Goal: Task Accomplishment & Management: Complete application form

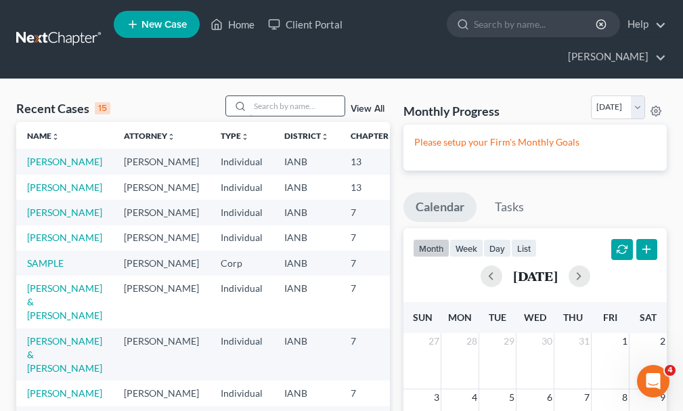
click at [290, 96] on input "search" at bounding box center [297, 106] width 95 height 20
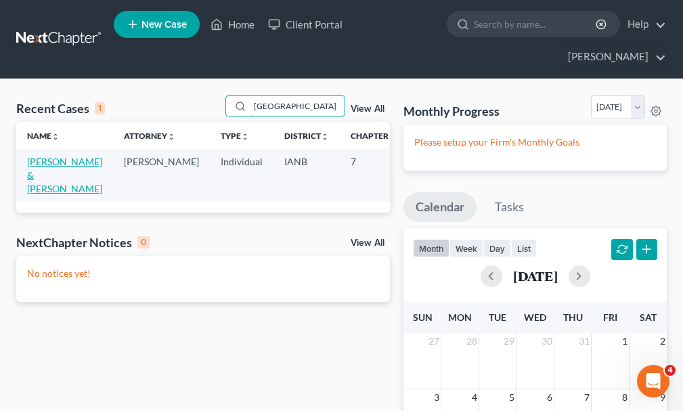
type input "[GEOGRAPHIC_DATA]"
click at [43, 156] on link "[PERSON_NAME] & [PERSON_NAME]" at bounding box center [64, 175] width 75 height 39
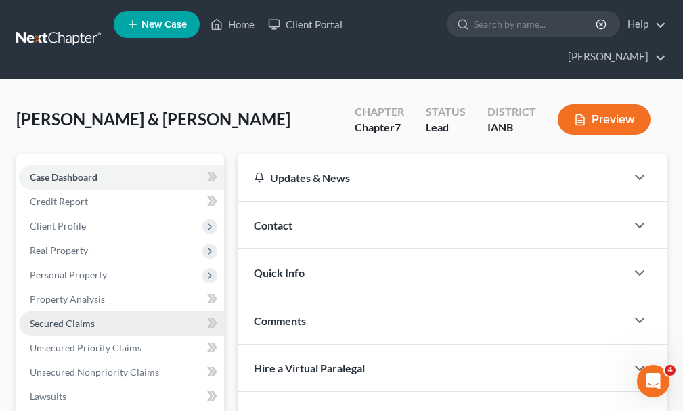
click at [60, 318] on span "Secured Claims" at bounding box center [62, 324] width 65 height 12
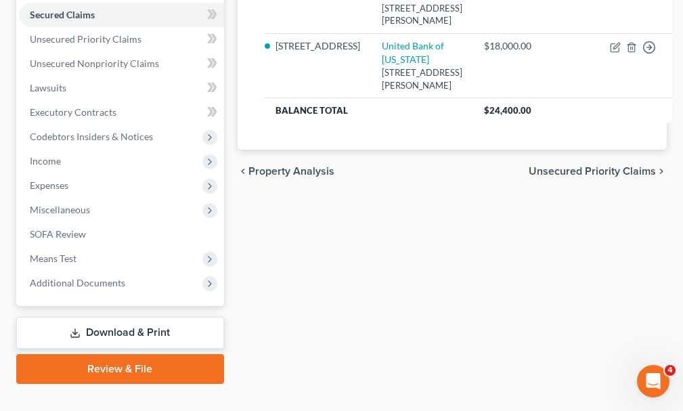
click at [114, 317] on link "Download & Print" at bounding box center [120, 333] width 208 height 32
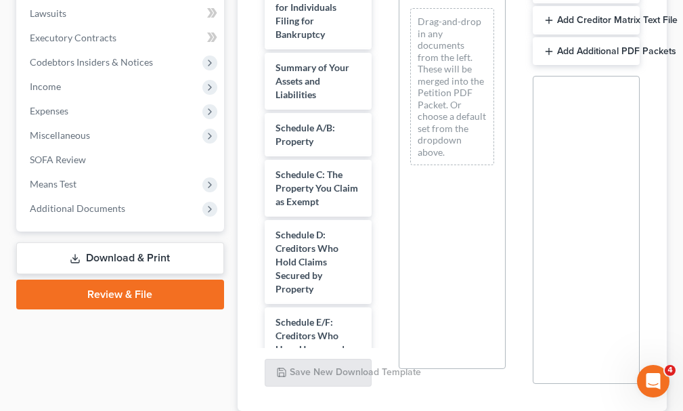
scroll to position [406, 0]
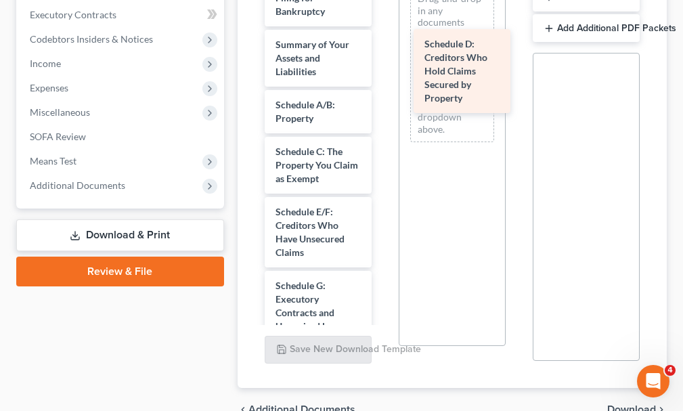
drag, startPoint x: 300, startPoint y: 217, endPoint x: 451, endPoint y: 66, distance: 213.5
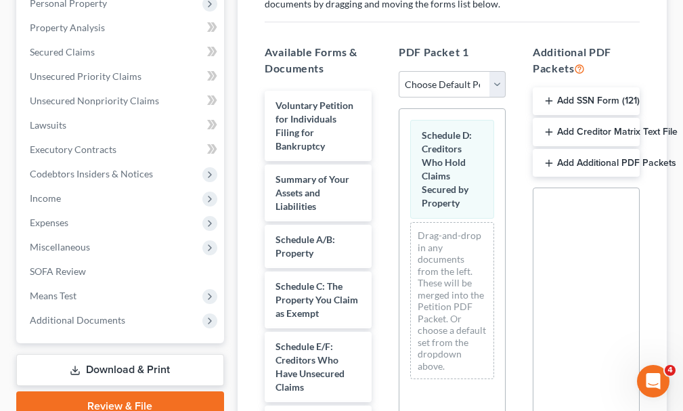
scroll to position [339, 0]
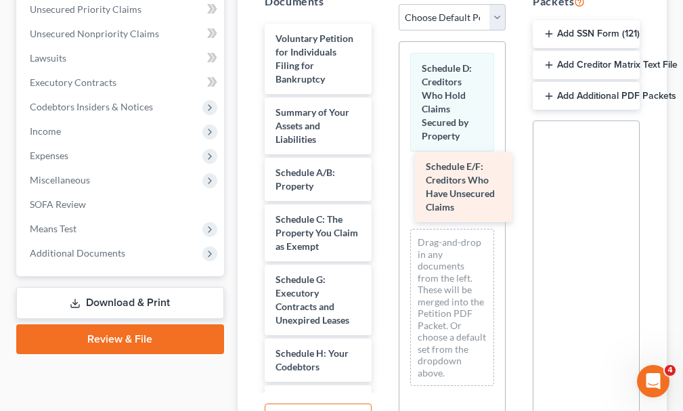
drag, startPoint x: 307, startPoint y: 279, endPoint x: 456, endPoint y: 190, distance: 174.0
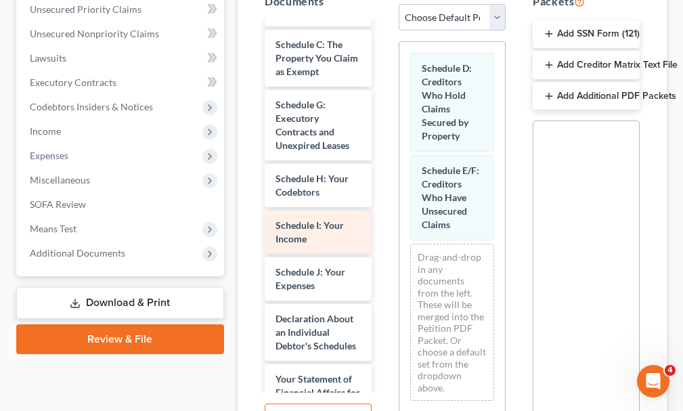
scroll to position [203, 0]
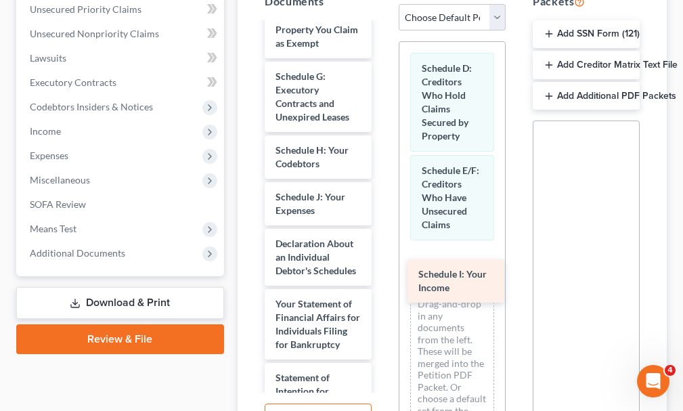
drag, startPoint x: 297, startPoint y: 177, endPoint x: 450, endPoint y: 274, distance: 181.1
click at [383, 274] on div "Schedule I: Your Income Voluntary Petition for Individuals Filing for Bankruptc…" at bounding box center [318, 285] width 129 height 928
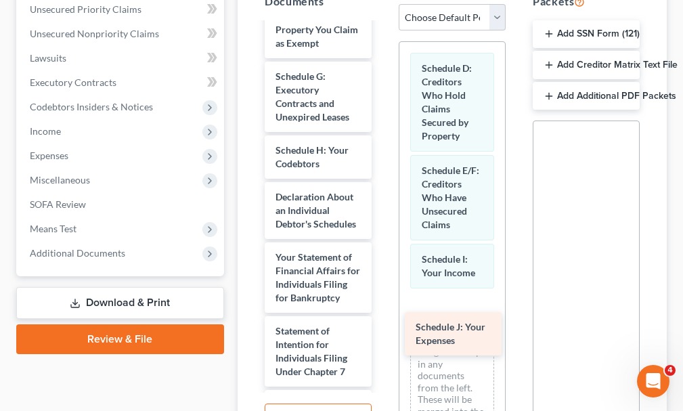
drag, startPoint x: 299, startPoint y: 171, endPoint x: 439, endPoint y: 325, distance: 208.5
click at [383, 325] on div "Schedule J: Your Expenses Voluntary Petition for Individuals Filing for Bankrup…" at bounding box center [318, 261] width 129 height 881
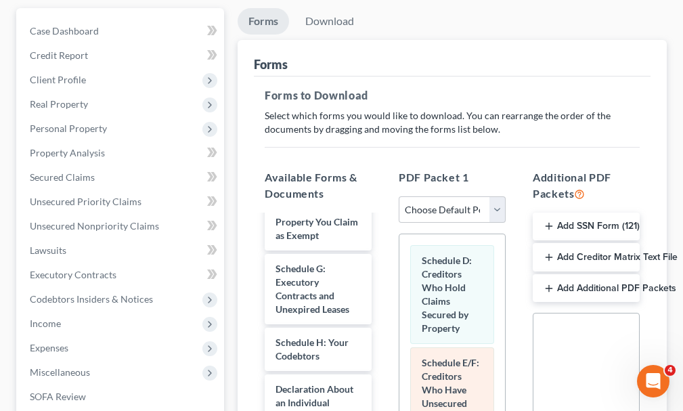
scroll to position [135, 0]
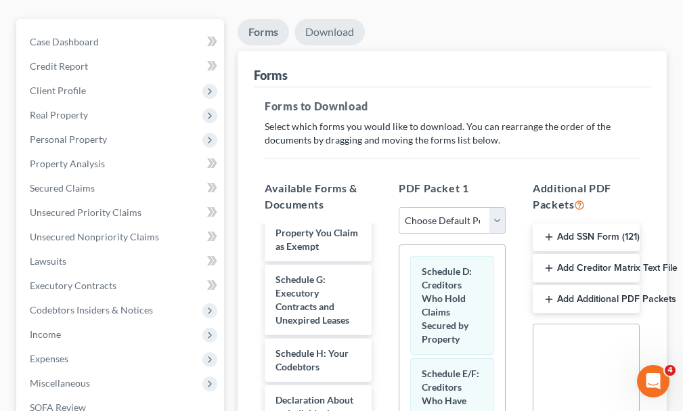
click at [333, 19] on link "Download" at bounding box center [330, 32] width 70 height 26
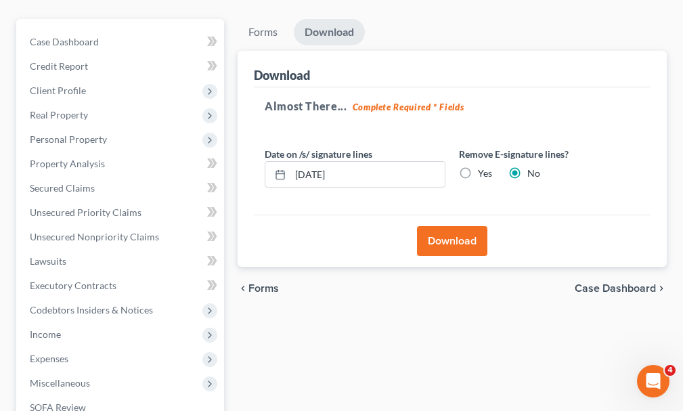
click at [448, 226] on button "Download" at bounding box center [452, 241] width 70 height 30
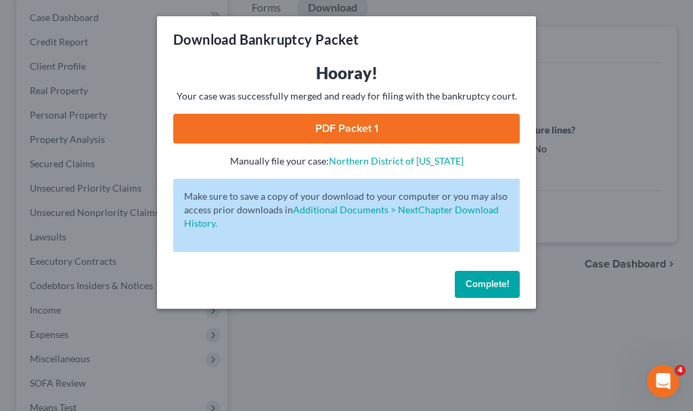
click at [250, 125] on link "PDF Packet 1" at bounding box center [346, 129] width 347 height 30
click at [477, 286] on span "Complete!" at bounding box center [487, 284] width 43 height 12
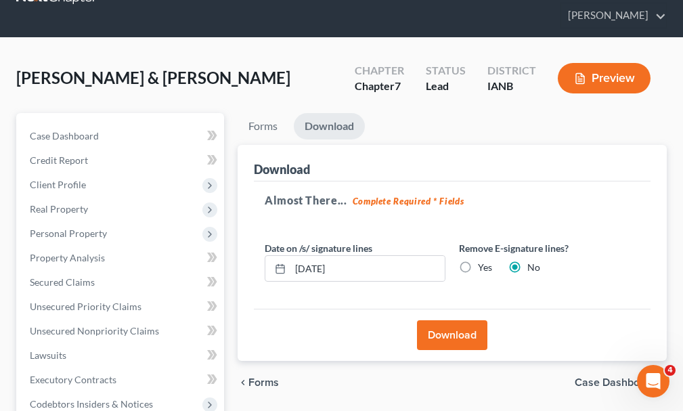
scroll to position [0, 0]
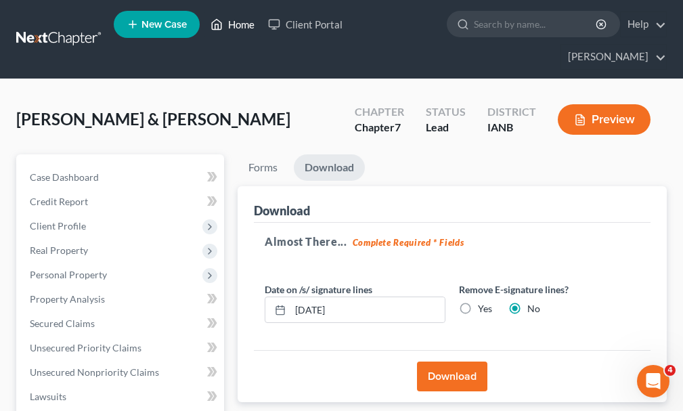
click at [241, 24] on link "Home" at bounding box center [233, 24] width 58 height 24
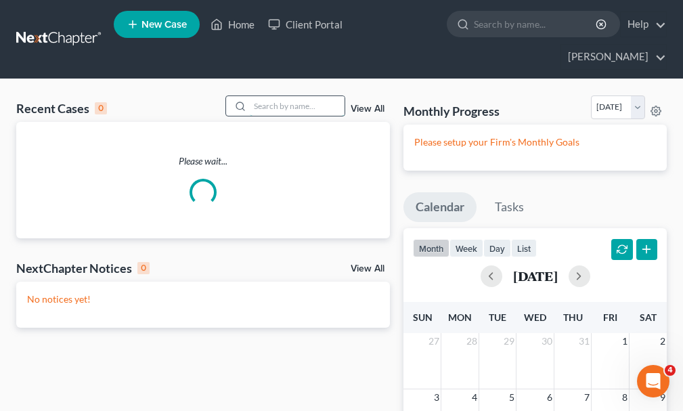
click at [298, 96] on input "search" at bounding box center [297, 106] width 95 height 20
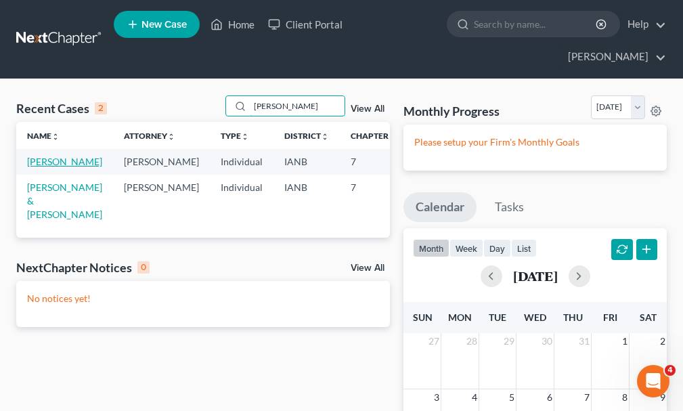
type input "[PERSON_NAME]"
click at [46, 156] on link "[PERSON_NAME]" at bounding box center [64, 162] width 75 height 12
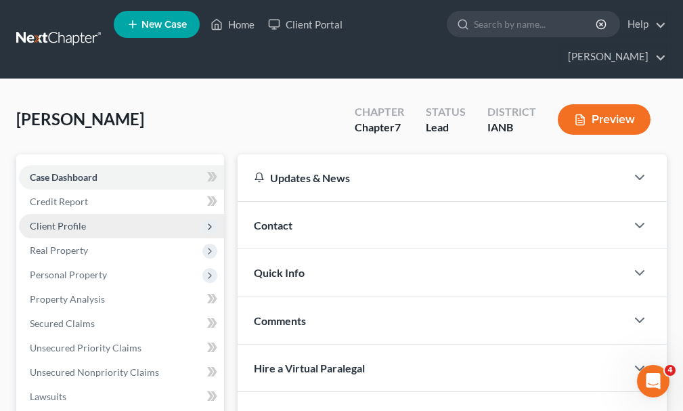
click at [60, 220] on span "Client Profile" at bounding box center [58, 226] width 56 height 12
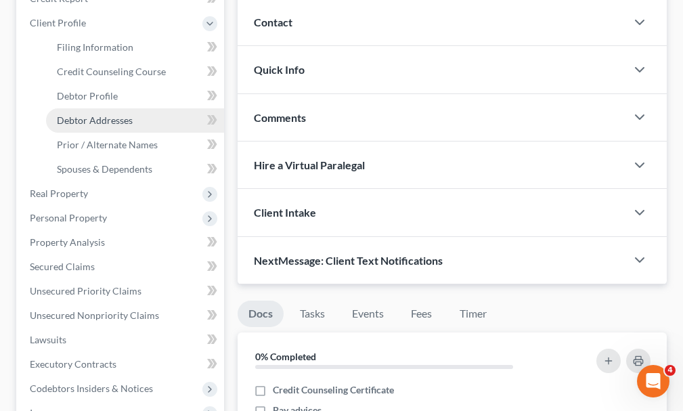
click at [77, 114] on span "Debtor Addresses" at bounding box center [95, 120] width 76 height 12
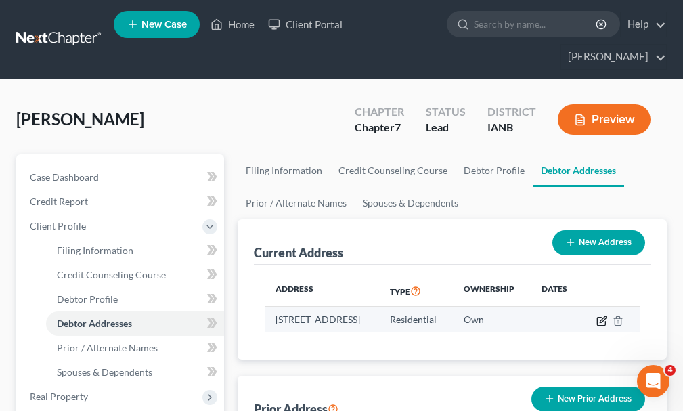
click at [607, 316] on icon "button" at bounding box center [602, 321] width 11 height 11
select select "16"
select select "0"
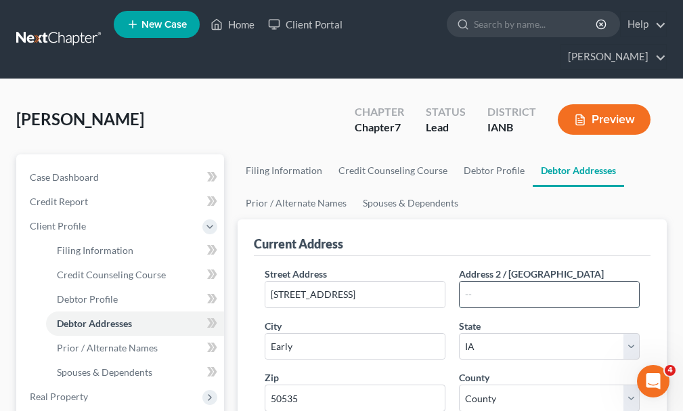
click at [494, 282] on input "text" at bounding box center [549, 295] width 179 height 26
type input "P.O. Box 261"
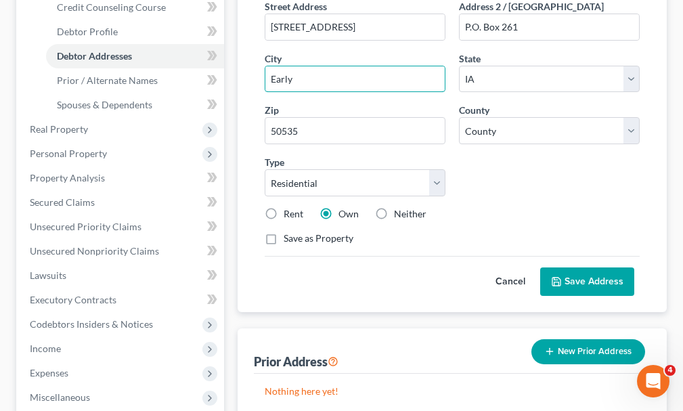
scroll to position [271, 0]
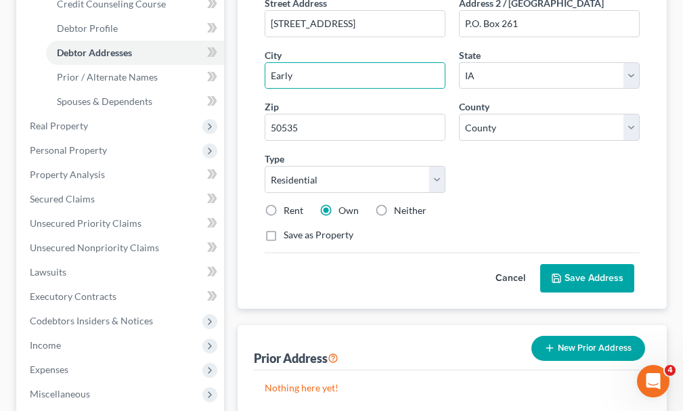
click at [584, 264] on button "Save Address" at bounding box center [587, 278] width 94 height 28
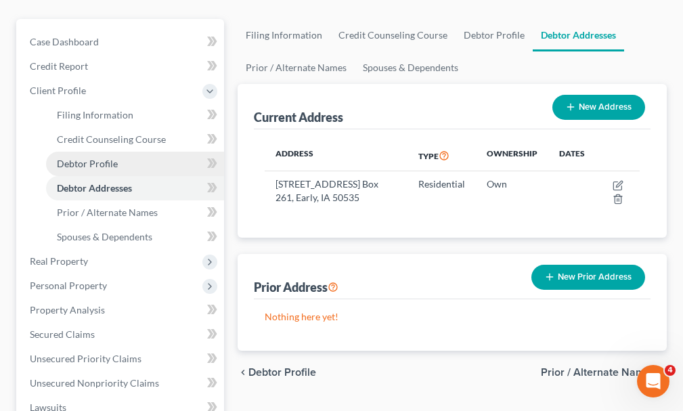
click at [92, 158] on span "Debtor Profile" at bounding box center [87, 164] width 61 height 12
select select "0"
select select "2"
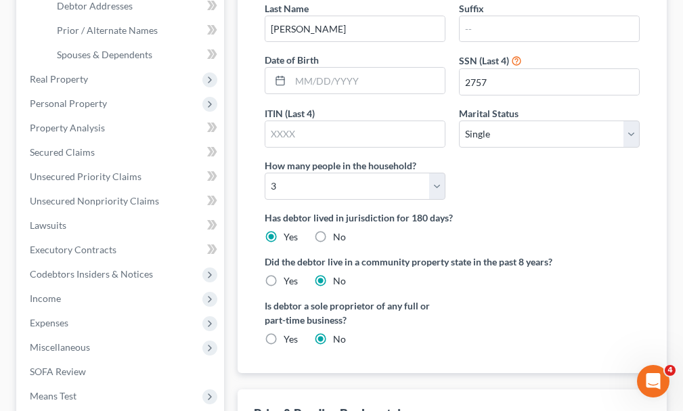
scroll to position [339, 0]
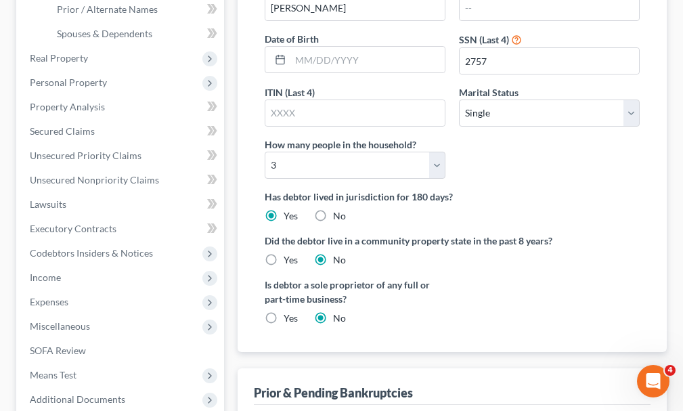
drag, startPoint x: 273, startPoint y: 293, endPoint x: 501, endPoint y: 290, distance: 228.2
click at [284, 311] on label "Yes" at bounding box center [291, 318] width 14 height 14
click at [289, 311] on input "Yes" at bounding box center [293, 315] width 9 height 9
radio input "true"
radio input "false"
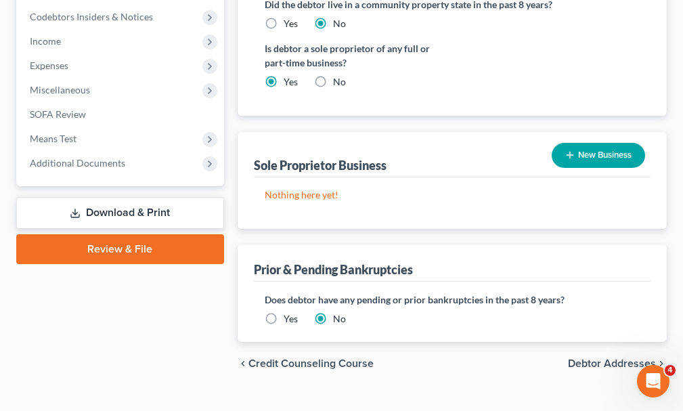
scroll to position [576, 0]
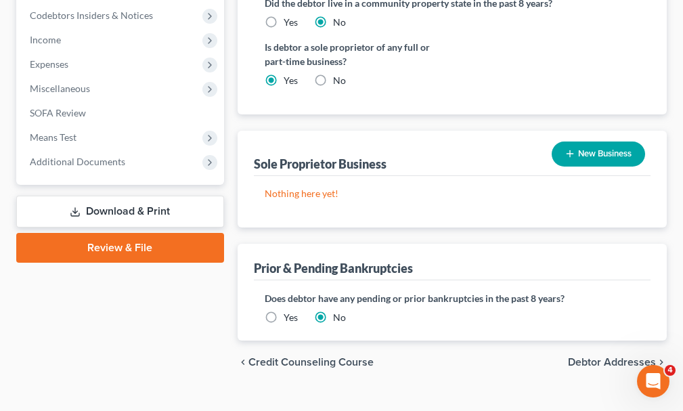
click at [590, 142] on button "New Business" at bounding box center [598, 154] width 93 height 25
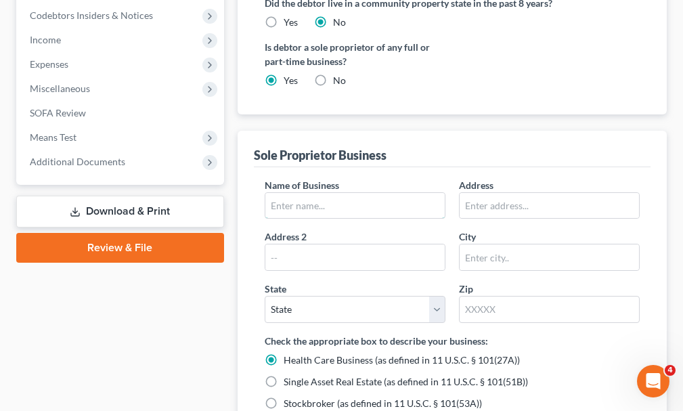
drag, startPoint x: 337, startPoint y: 173, endPoint x: 333, endPoint y: 166, distance: 8.5
click at [337, 193] on input "text" at bounding box center [354, 206] width 179 height 26
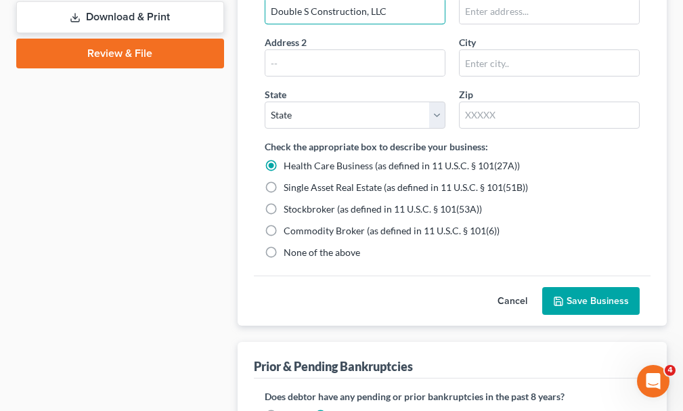
scroll to position [779, 0]
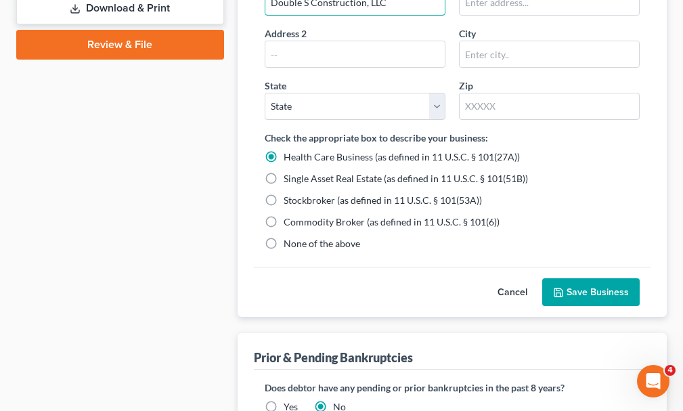
type input "Double S Construction, LLC"
drag, startPoint x: 271, startPoint y: 217, endPoint x: 400, endPoint y: 261, distance: 136.6
click at [284, 237] on label "None of the above" at bounding box center [322, 244] width 77 height 14
click at [289, 237] on input "None of the above" at bounding box center [293, 241] width 9 height 9
radio input "true"
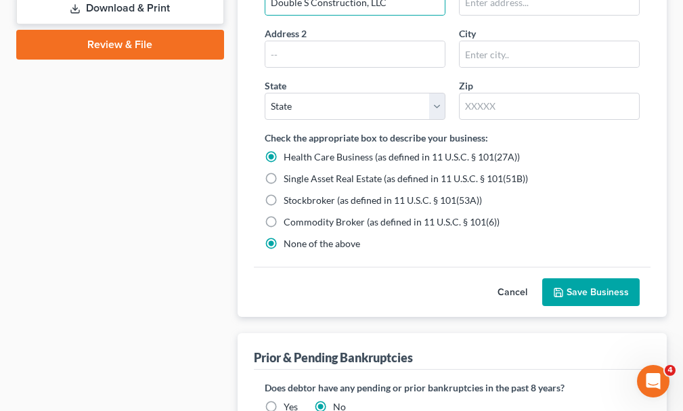
radio input "false"
click at [578, 278] on button "Save Business" at bounding box center [591, 292] width 98 height 28
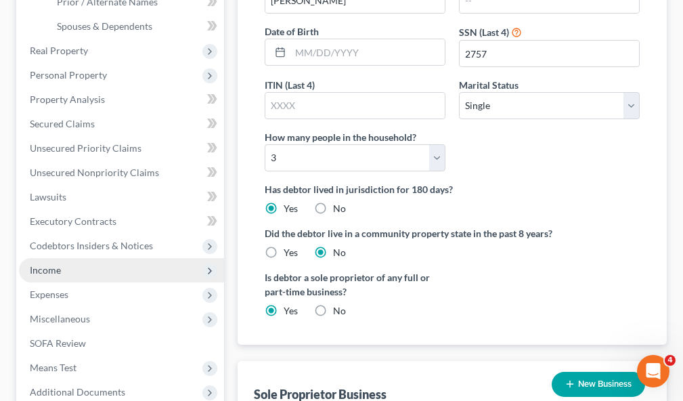
scroll to position [326, 0]
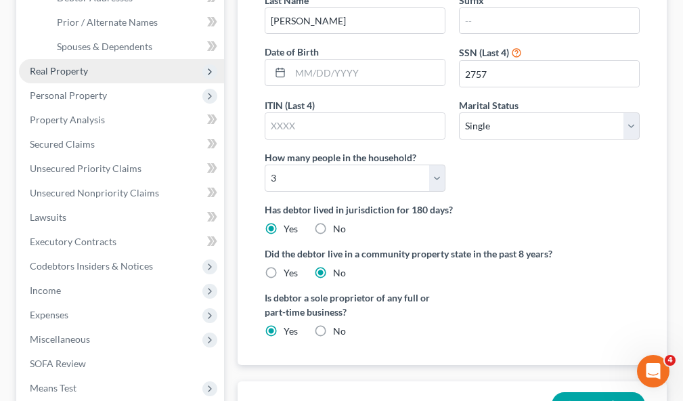
click at [52, 65] on span "Real Property" at bounding box center [59, 71] width 58 height 12
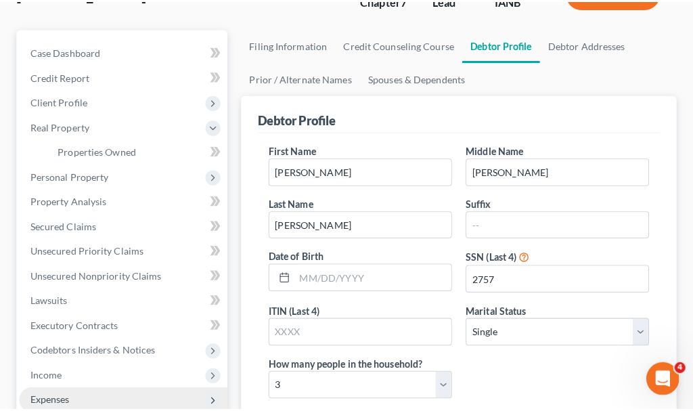
scroll to position [0, 0]
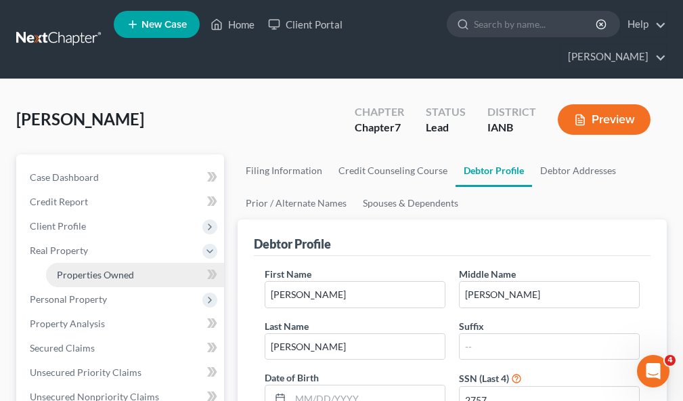
click at [95, 269] on span "Properties Owned" at bounding box center [95, 275] width 77 height 12
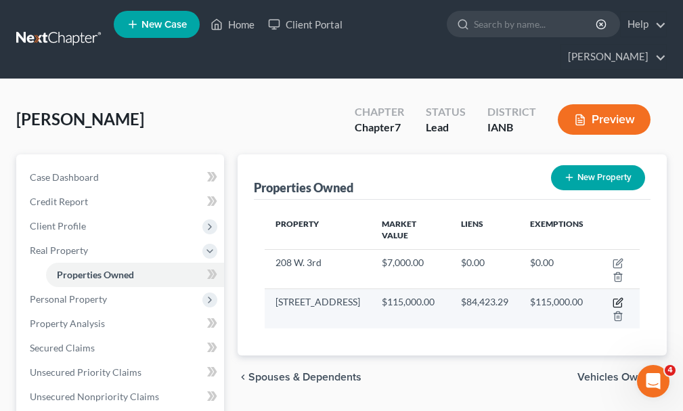
click at [614, 299] on icon "button" at bounding box center [617, 303] width 8 height 8
select select "16"
select select "80"
select select "0"
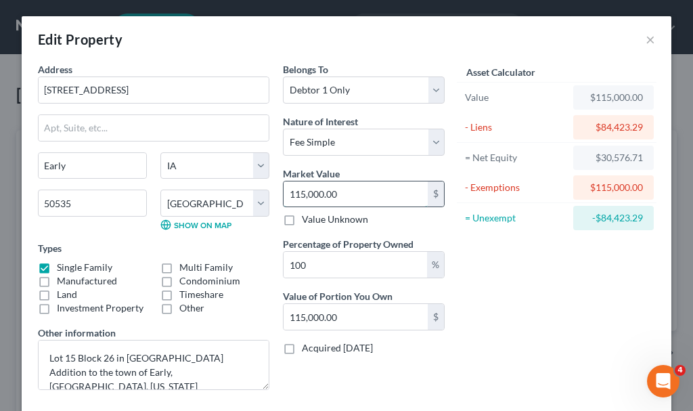
click at [359, 192] on input "115,000.00" at bounding box center [356, 194] width 144 height 26
type input "15,000.00"
type input "1,000.00"
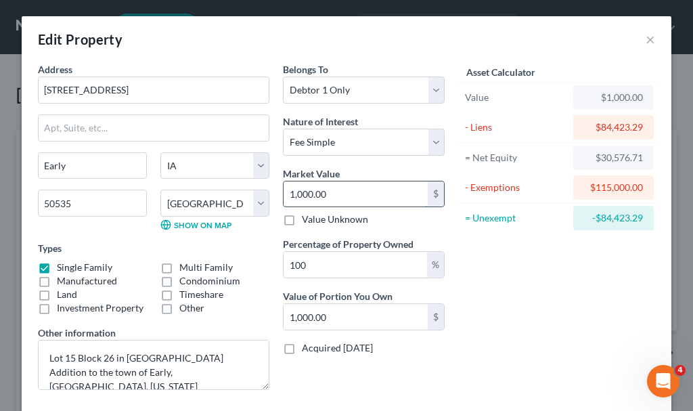
type input "12,000.00"
type input "120,000.00"
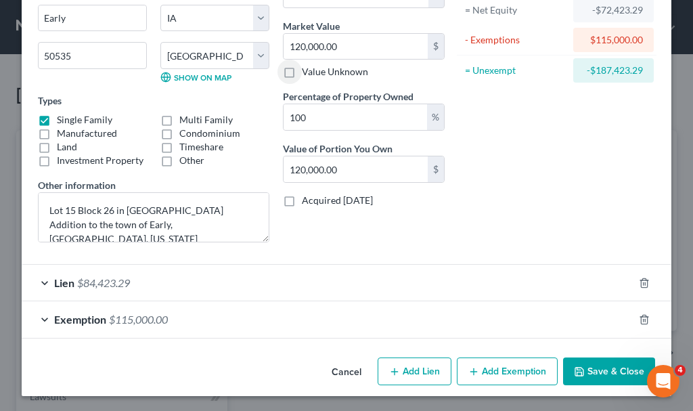
scroll to position [149, 0]
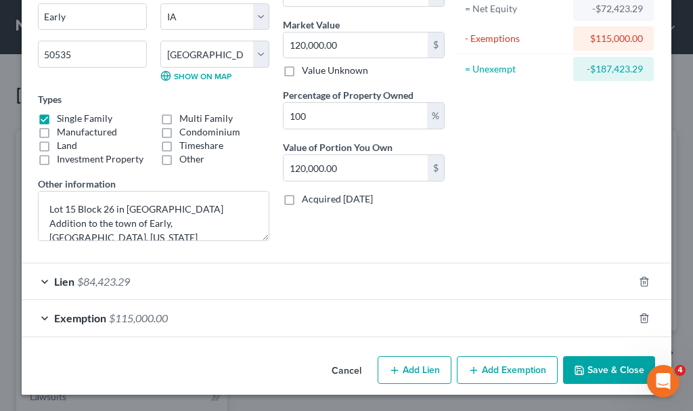
click at [132, 315] on span "$115,000.00" at bounding box center [138, 317] width 59 height 13
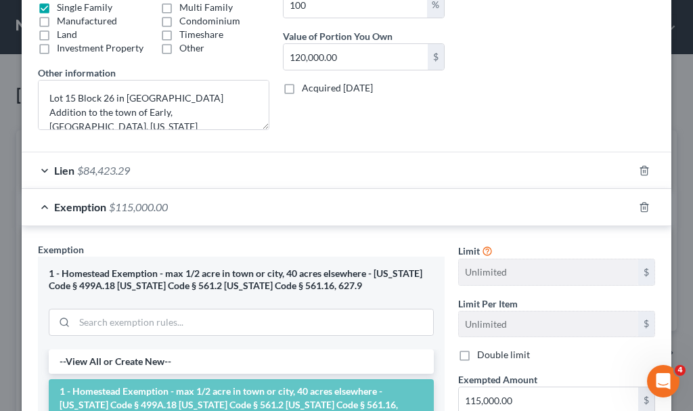
scroll to position [420, 0]
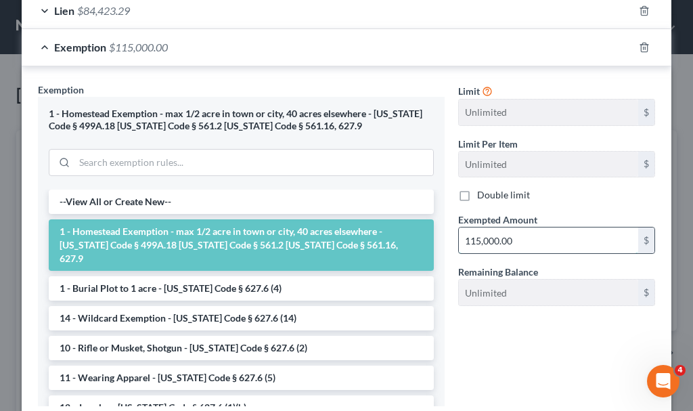
click at [477, 240] on input "115,000.00" at bounding box center [548, 241] width 179 height 26
type input "120,000.00"
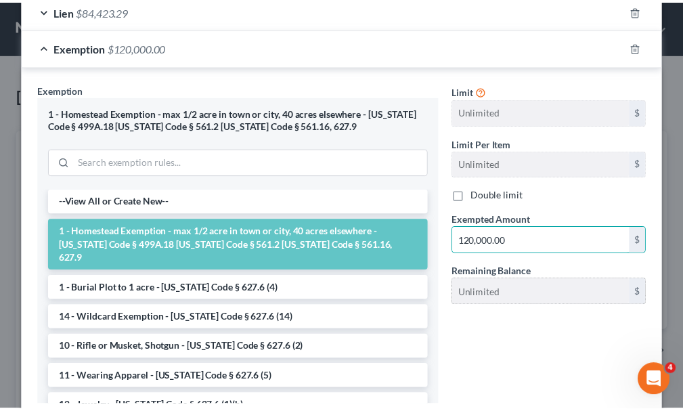
scroll to position [511, 0]
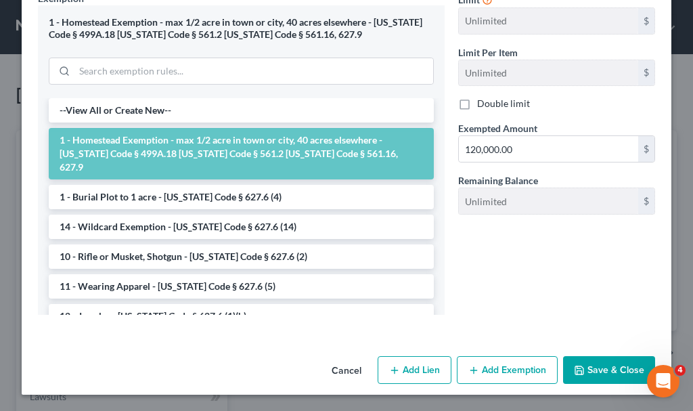
click at [592, 360] on button "Save & Close" at bounding box center [609, 370] width 92 height 28
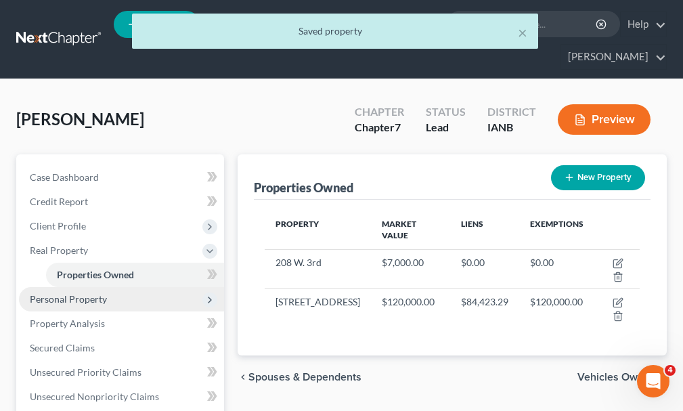
click at [54, 293] on span "Personal Property" at bounding box center [68, 299] width 77 height 12
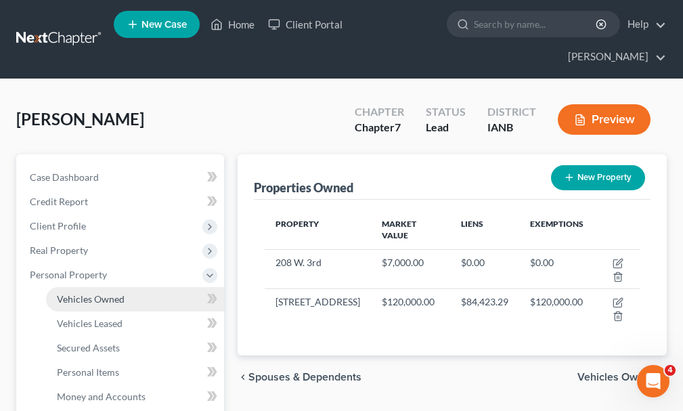
click at [94, 293] on span "Vehicles Owned" at bounding box center [91, 299] width 68 height 12
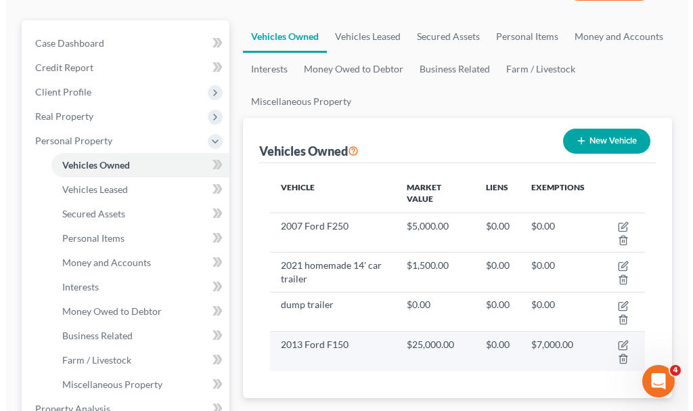
scroll to position [135, 0]
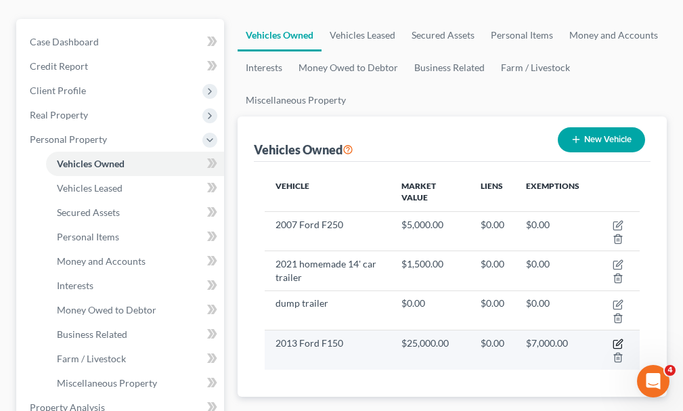
click at [617, 339] on icon "button" at bounding box center [618, 344] width 11 height 11
select select "0"
select select "13"
select select "0"
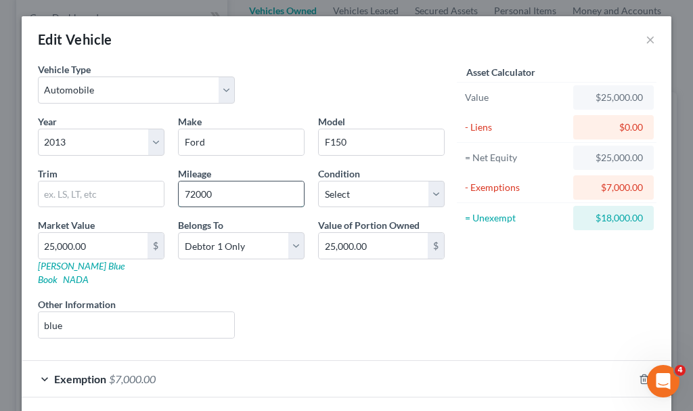
click at [233, 191] on input "72000" at bounding box center [241, 194] width 125 height 26
type input "75000"
type input "2"
type input "2.00"
type input "20"
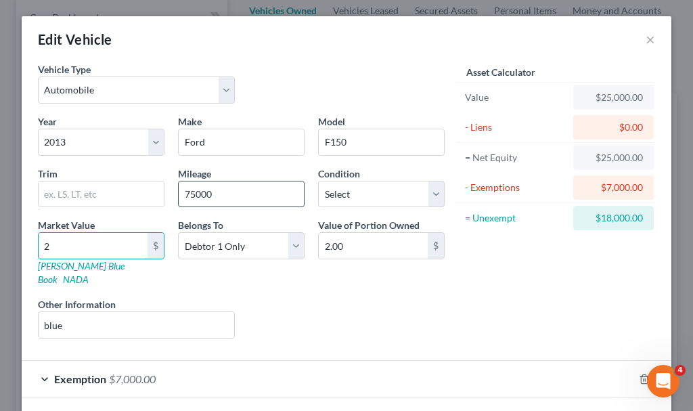
type input "20.00"
type input "200"
type input "200.00"
type input "2000"
type input "2,000.00"
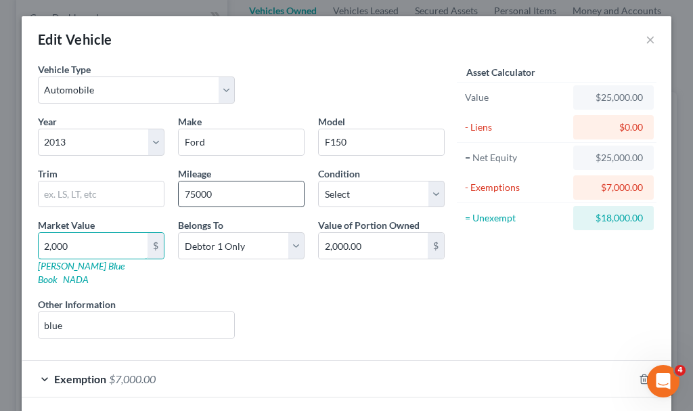
type input "2,0000"
type input "20,000.00"
type input "20,000"
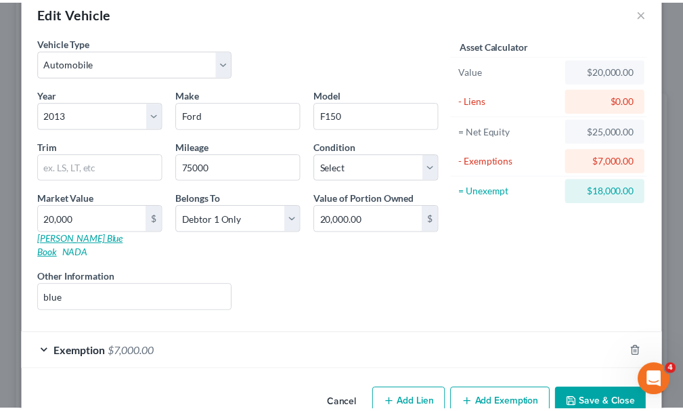
scroll to position [47, 0]
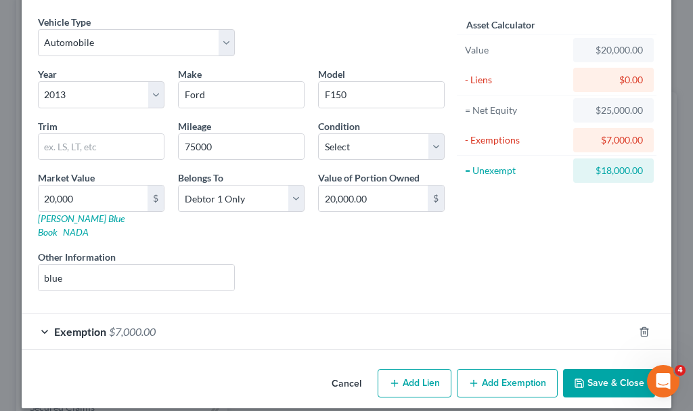
click at [592, 369] on button "Save & Close" at bounding box center [609, 383] width 92 height 28
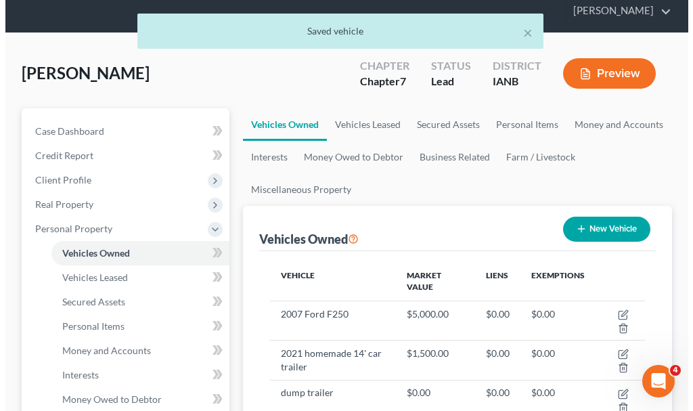
scroll to position [68, 0]
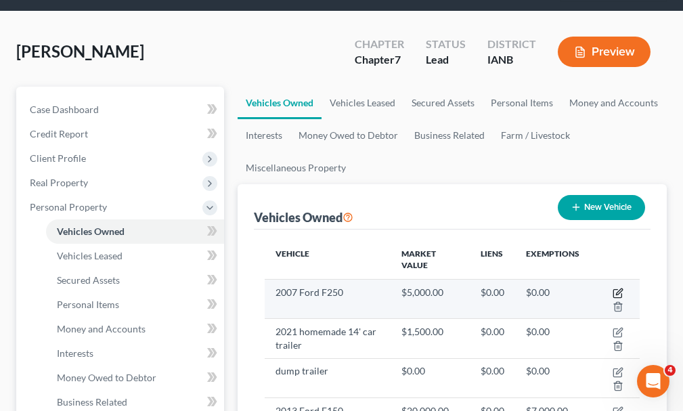
click at [618, 288] on icon "button" at bounding box center [618, 293] width 11 height 11
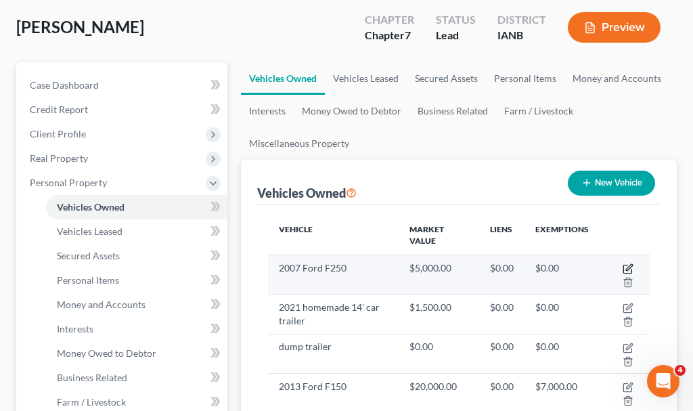
select select "0"
select select "19"
select select "0"
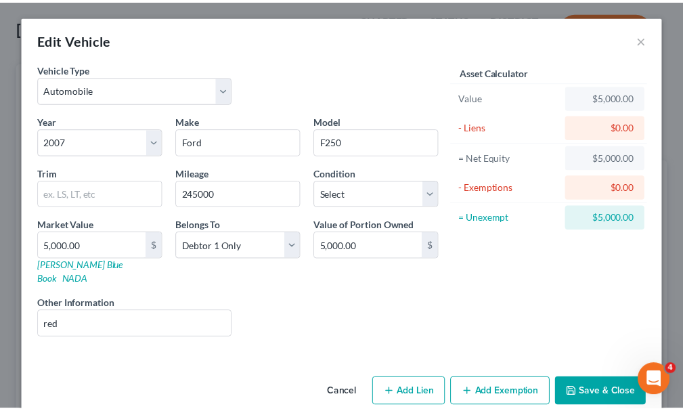
scroll to position [10, 0]
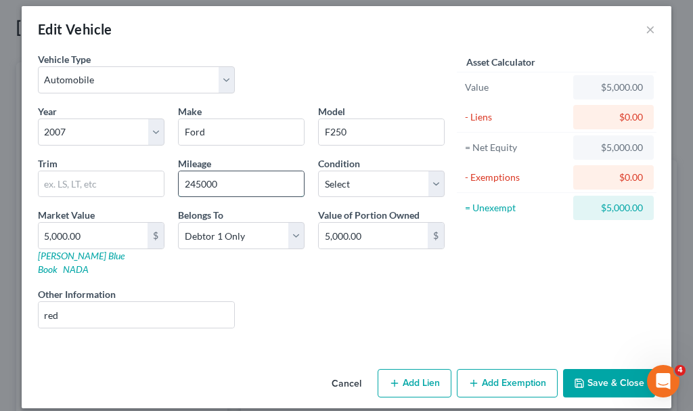
click at [242, 186] on input "245000" at bounding box center [241, 184] width 125 height 26
type input "250000"
type input "8"
type input "8.00"
type input "80"
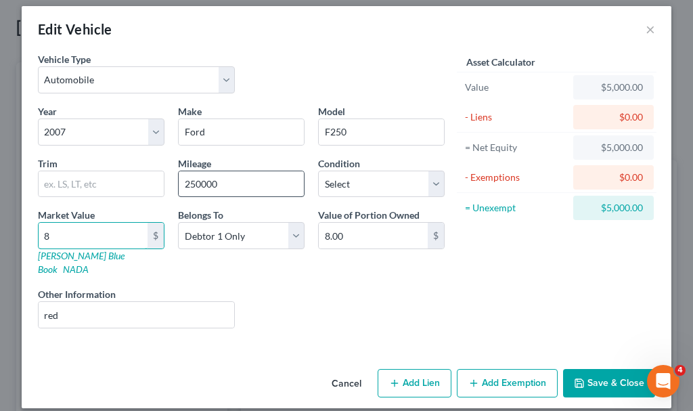
type input "80.00"
type input "800"
type input "800.00"
type input "8000"
type input "8,000.00"
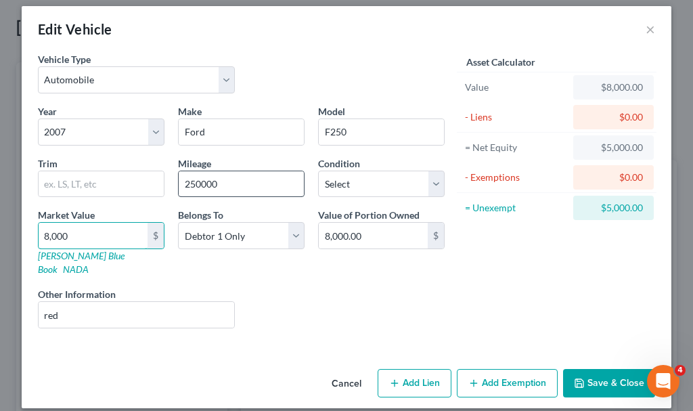
type input "8,000"
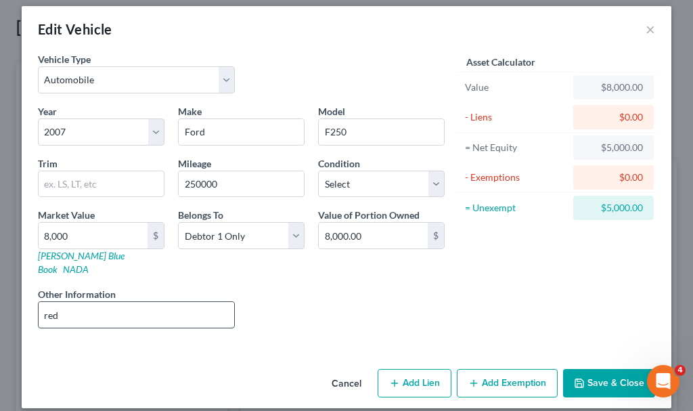
click at [87, 302] on input "red" at bounding box center [137, 315] width 196 height 26
type input "red; needs new brakes & tires; has rust"
click at [604, 369] on button "Save & Close" at bounding box center [609, 383] width 92 height 28
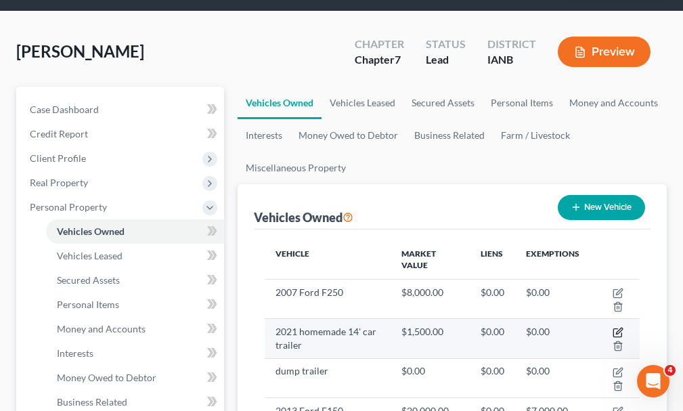
click at [620, 328] on icon "button" at bounding box center [619, 331] width 6 height 6
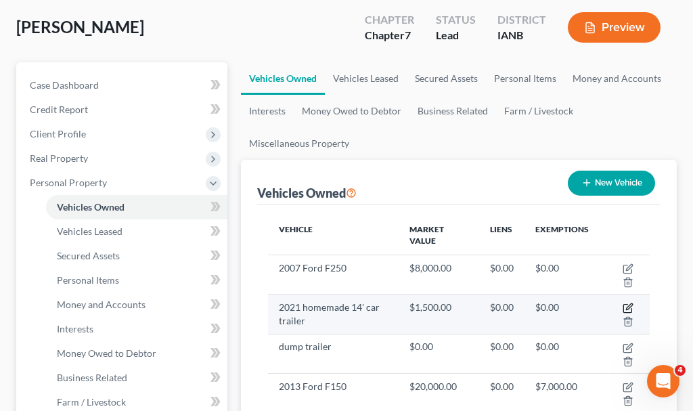
select select "2"
select select "5"
select select "0"
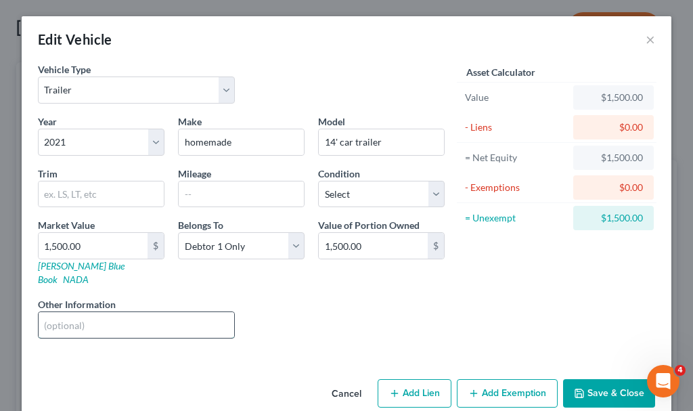
click at [81, 312] on input "text" at bounding box center [137, 325] width 196 height 26
type input "& basket"
click at [91, 247] on input "1,500.00" at bounding box center [93, 246] width 109 height 26
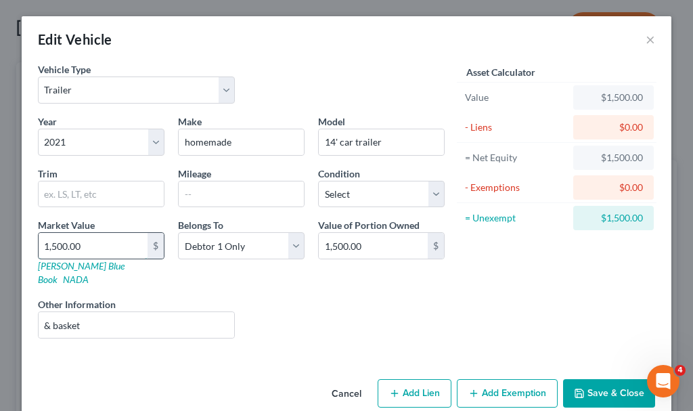
type input "3"
type input "3.00"
type input "30"
type input "30.00"
type input "300"
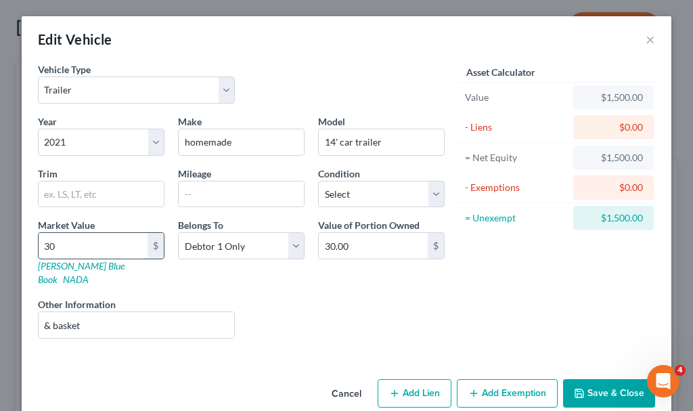
type input "300.00"
type input "3000"
type input "3,000.00"
type input "3,000"
click at [583, 379] on button "Save & Close" at bounding box center [609, 393] width 92 height 28
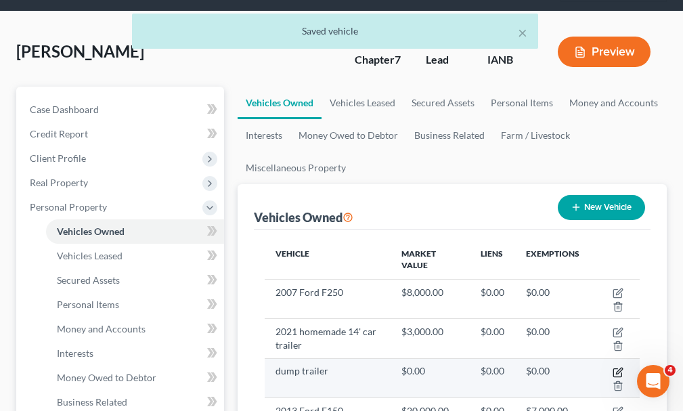
click at [617, 367] on icon "button" at bounding box center [618, 372] width 11 height 11
select select "2"
select select "0"
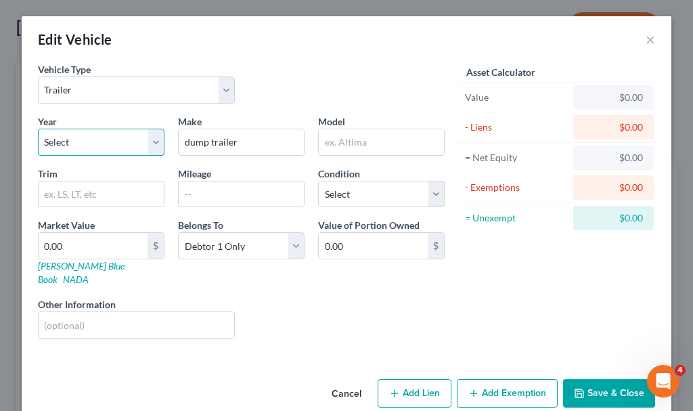
click at [110, 141] on select "Select 2026 2025 2024 2023 2022 2021 2020 2019 2018 2017 2016 2015 2014 2013 20…" at bounding box center [101, 142] width 127 height 27
select select "16"
click at [38, 129] on select "Select 2026 2025 2024 2023 2022 2021 2020 2019 2018 2017 2016 2015 2014 2013 20…" at bounding box center [101, 142] width 127 height 27
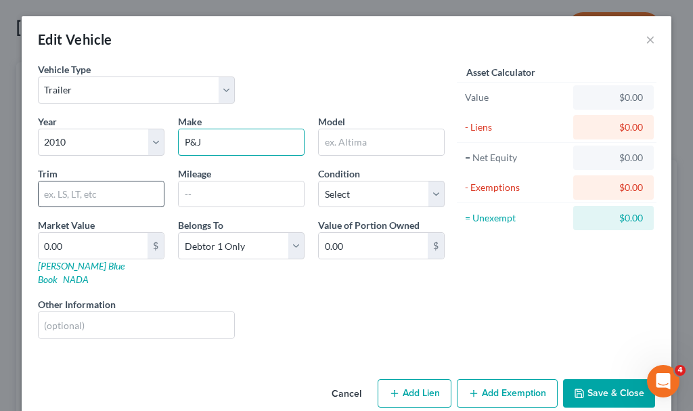
type input "P&J"
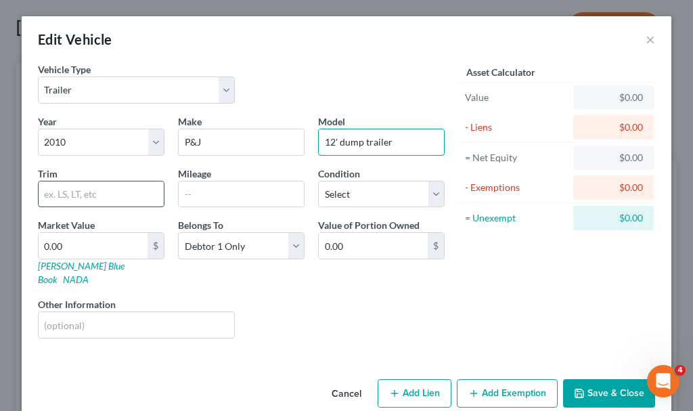
type input "12' dump trailer"
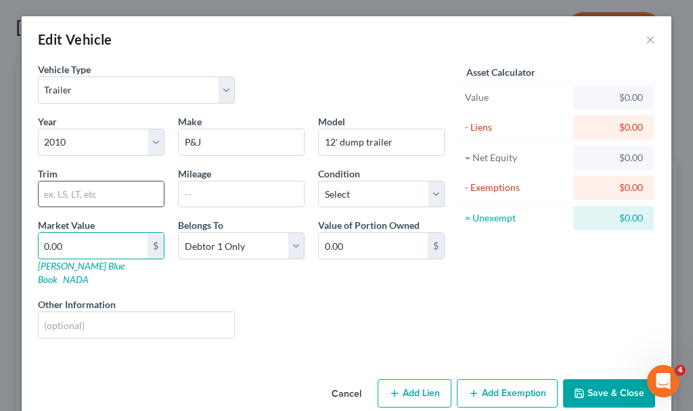
type input "8"
type input "8.00"
type input "80"
type input "80.00"
type input "800"
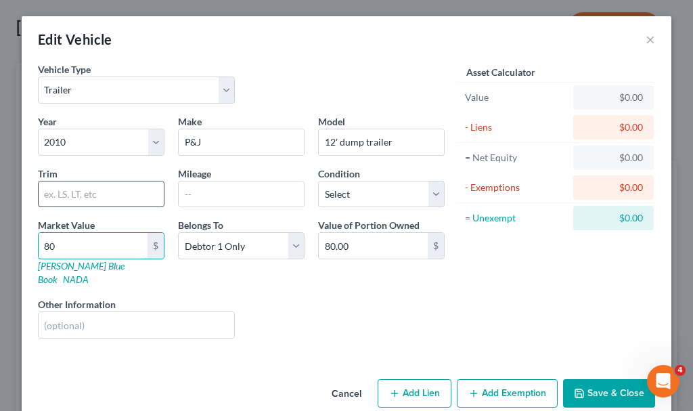
type input "800.00"
type input "8000"
type input "8,000.00"
type input "8,000"
click at [600, 379] on button "Save & Close" at bounding box center [609, 393] width 92 height 28
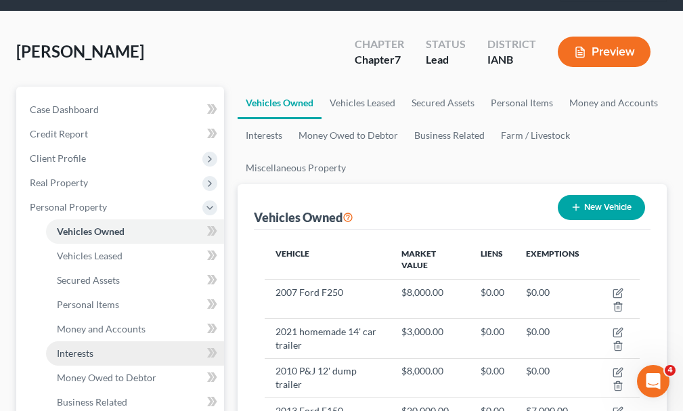
click at [70, 347] on span "Interests" at bounding box center [75, 353] width 37 height 12
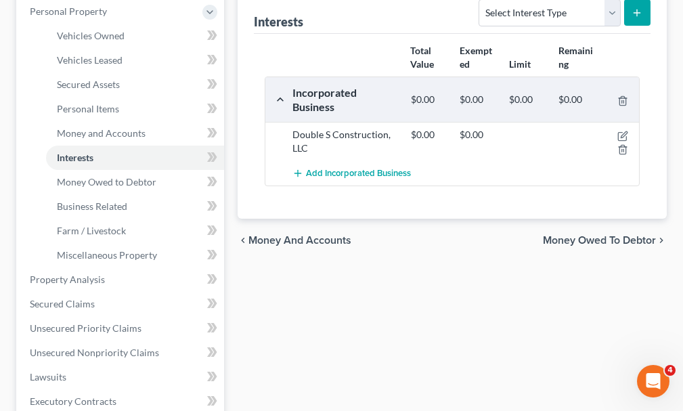
scroll to position [271, 0]
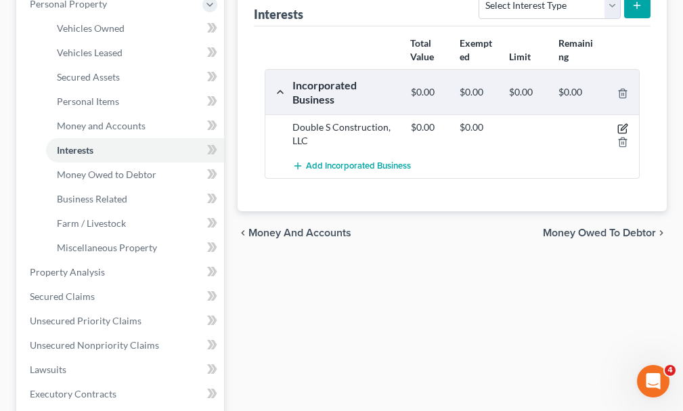
click at [621, 123] on icon "button" at bounding box center [623, 128] width 11 height 11
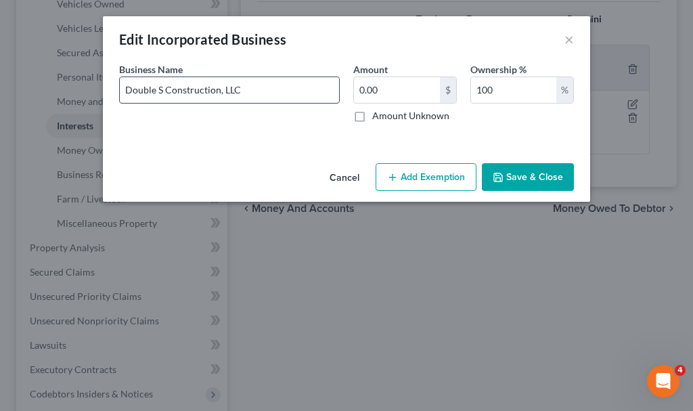
click at [269, 87] on input "Double S Construction, LLC" at bounding box center [229, 90] width 219 height 26
type input "Double S Construction, LLC (no assets)"
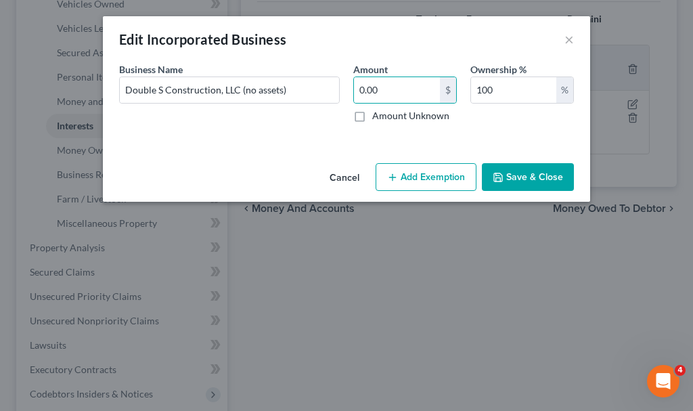
click at [524, 178] on button "Save & Close" at bounding box center [528, 177] width 92 height 28
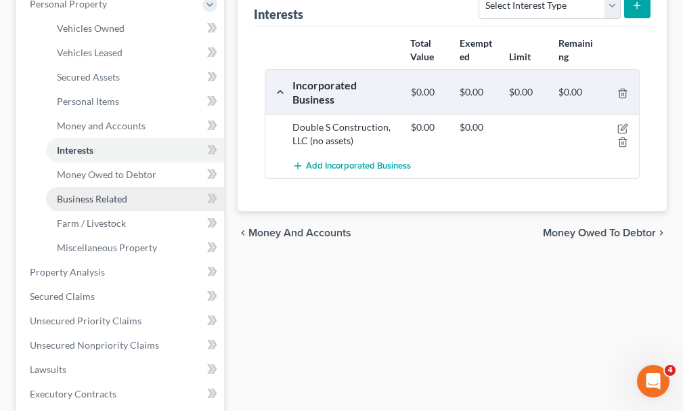
click at [86, 193] on span "Business Related" at bounding box center [92, 199] width 70 height 12
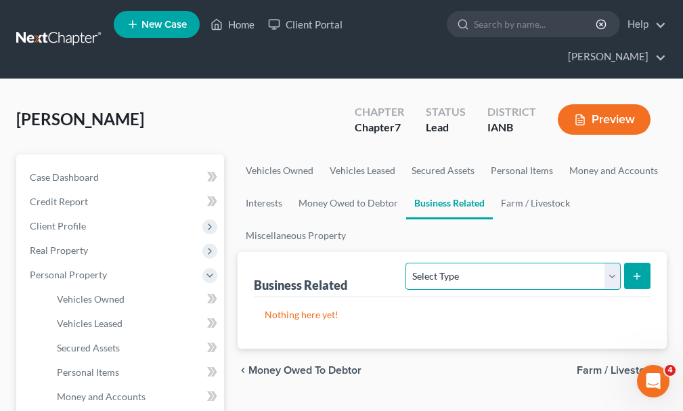
click at [463, 263] on select "Select Type Customer Lists Franchises Inventory Licenses Machinery Office Equip…" at bounding box center [513, 276] width 215 height 27
select select "machinery"
click at [407, 263] on select "Select Type Customer Lists Franchises Inventory Licenses Machinery Office Equip…" at bounding box center [513, 276] width 215 height 27
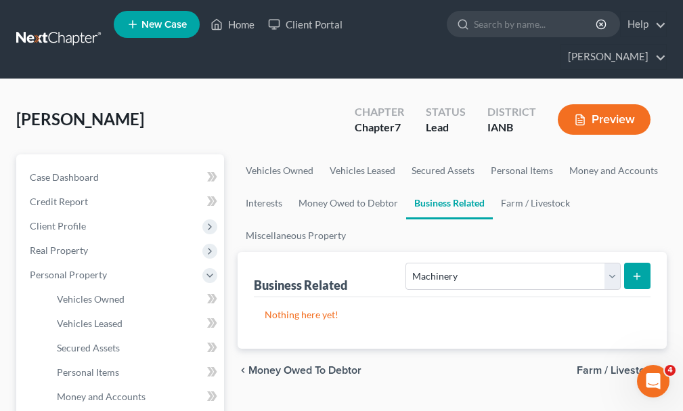
click at [637, 273] on line "submit" at bounding box center [637, 276] width 0 height 6
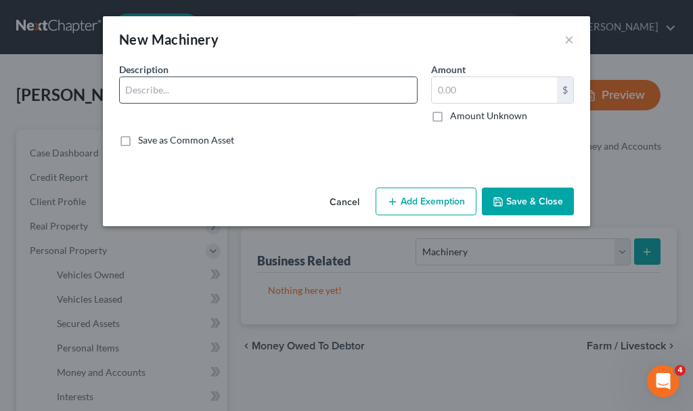
click at [221, 85] on input "text" at bounding box center [268, 90] width 297 height 26
type input "Toolbox; miter box; hand tools; 3 compressors; nail guns; concrete tools; scaff…"
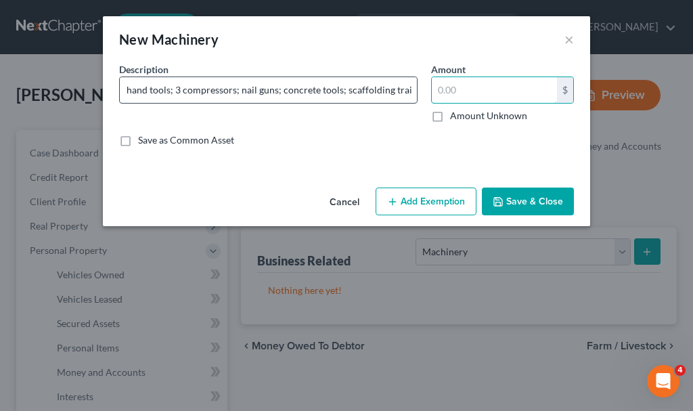
scroll to position [0, 0]
type input "9,000"
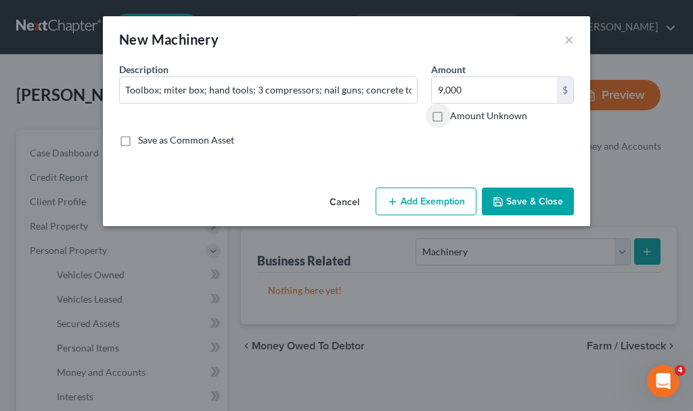
click at [418, 200] on button "Add Exemption" at bounding box center [426, 202] width 101 height 28
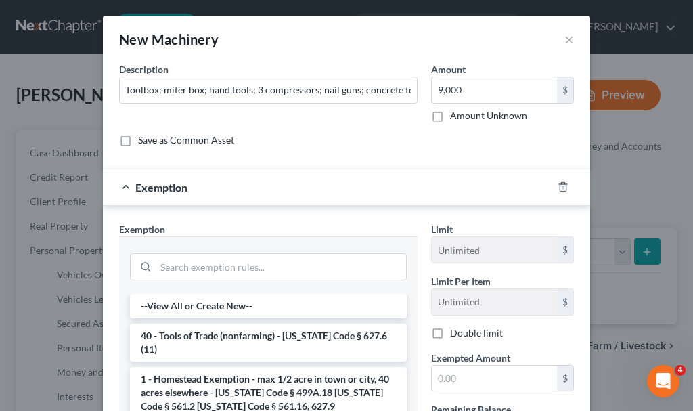
drag, startPoint x: 234, startPoint y: 334, endPoint x: 254, endPoint y: 334, distance: 19.6
click at [235, 334] on li "40 - Tools of Trade (nonfarming) - [US_STATE] Code § 627.6 (11)" at bounding box center [268, 343] width 277 height 38
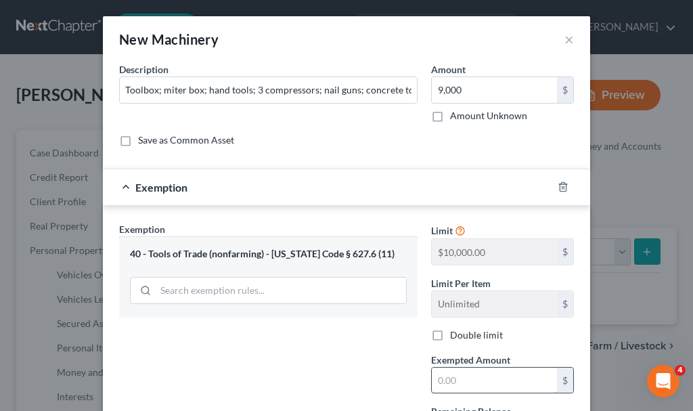
click at [456, 383] on input "text" at bounding box center [494, 381] width 125 height 26
type input "9,000"
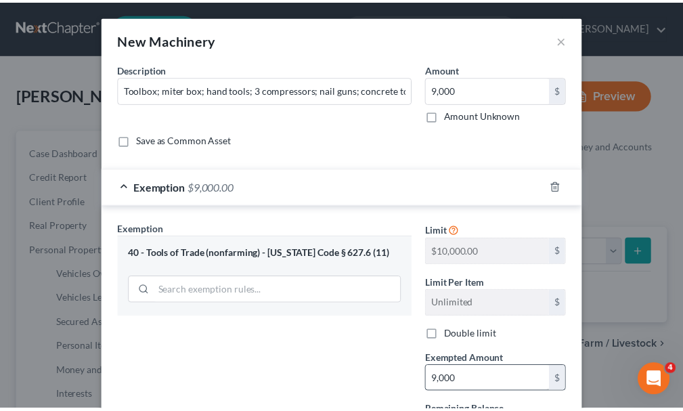
scroll to position [131, 0]
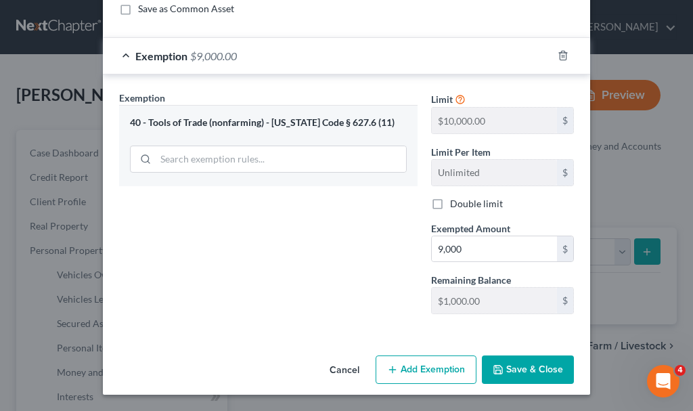
click at [513, 374] on button "Save & Close" at bounding box center [528, 369] width 92 height 28
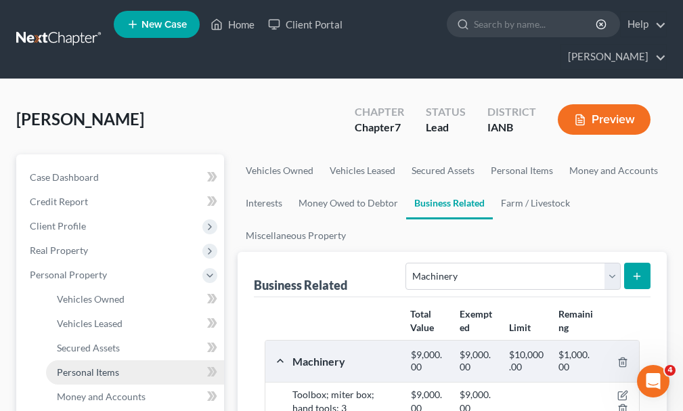
click at [86, 366] on span "Personal Items" at bounding box center [88, 372] width 62 height 12
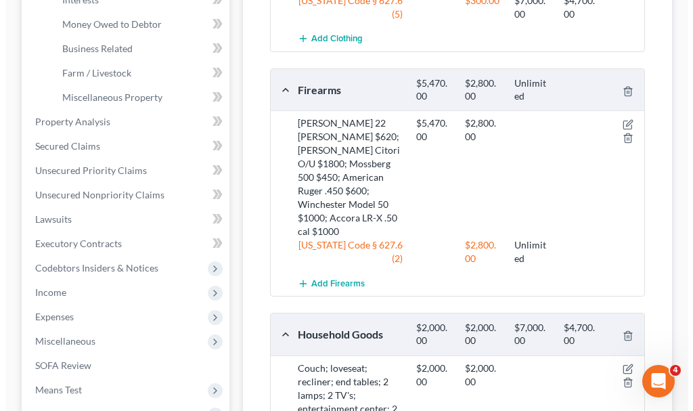
scroll to position [384, 0]
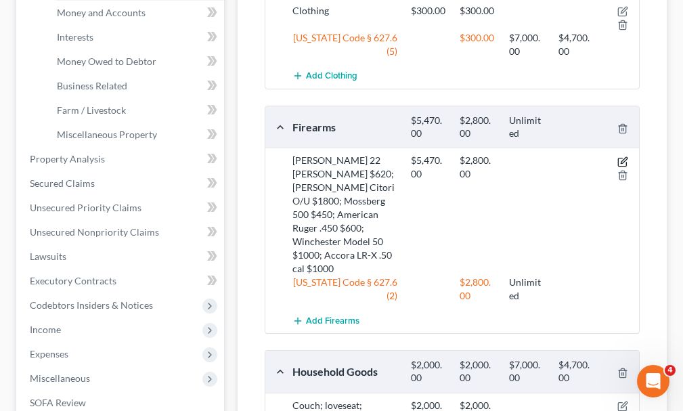
click at [622, 156] on icon "button" at bounding box center [623, 161] width 11 height 11
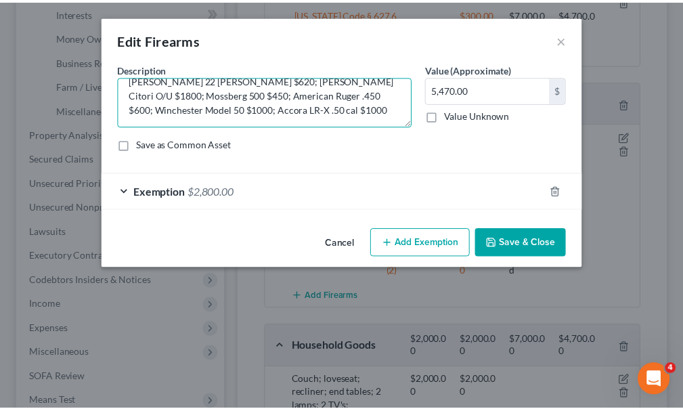
scroll to position [0, 0]
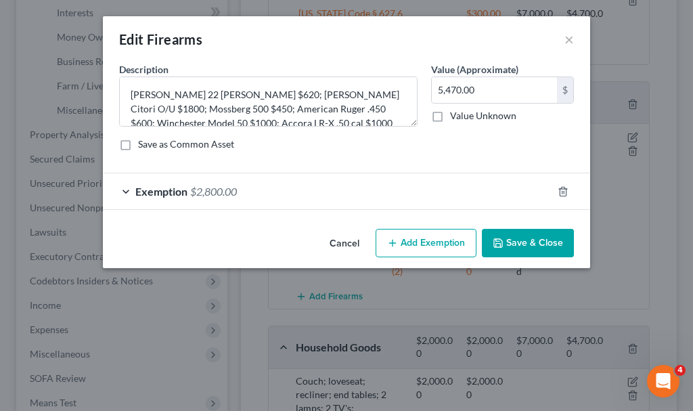
click at [525, 242] on button "Save & Close" at bounding box center [528, 243] width 92 height 28
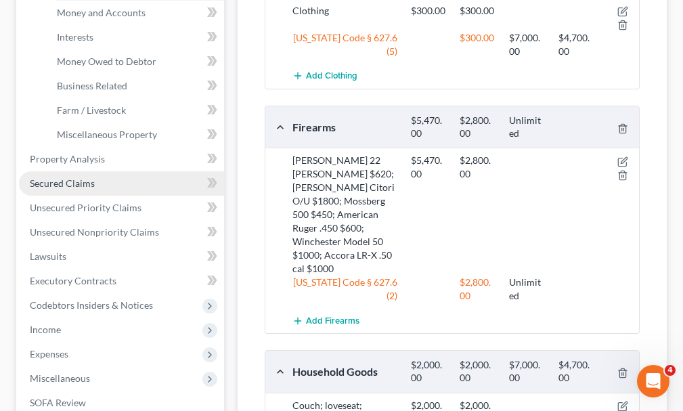
click at [57, 177] on span "Secured Claims" at bounding box center [62, 183] width 65 height 12
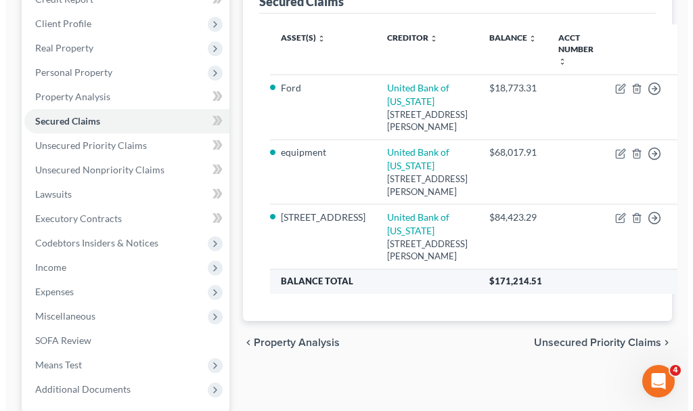
scroll to position [203, 0]
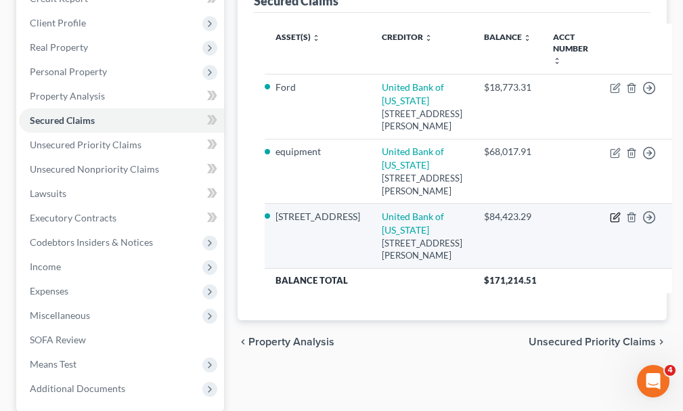
click at [613, 217] on icon "button" at bounding box center [616, 216] width 6 height 6
select select "16"
select select "3"
select select "4"
select select "2"
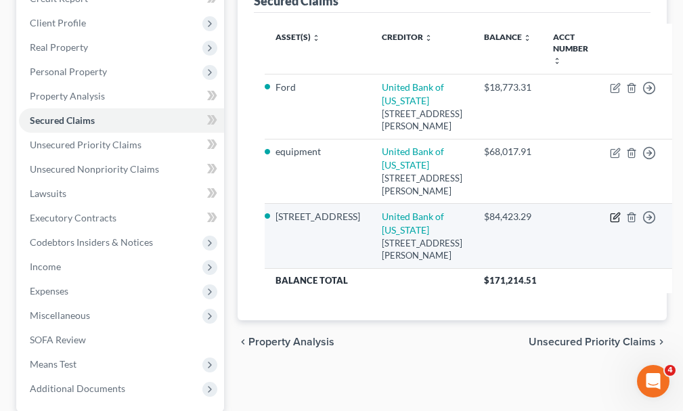
select select "0"
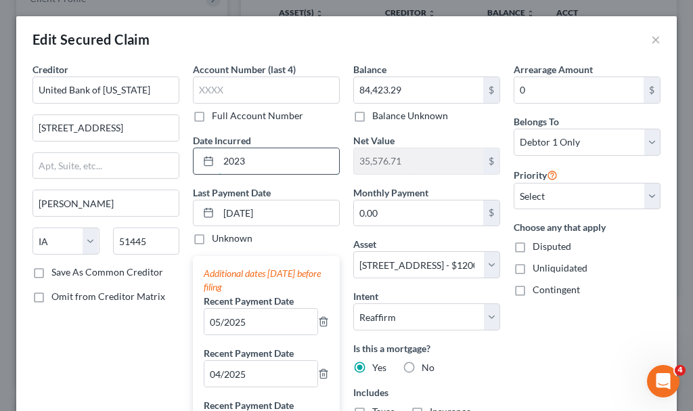
click at [286, 158] on input "2023" at bounding box center [279, 161] width 121 height 26
type input "2012"
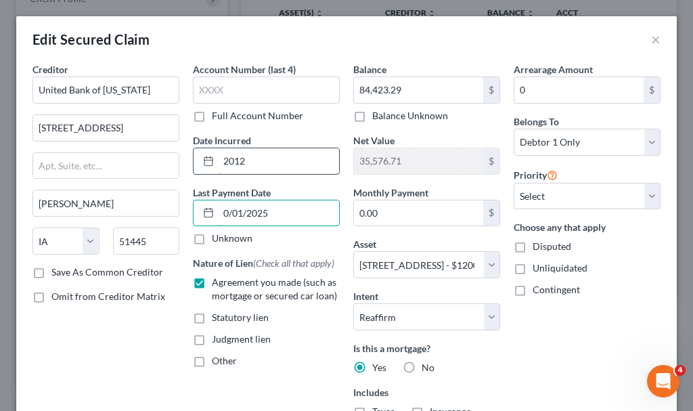
type input "[DATE]"
select select "3"
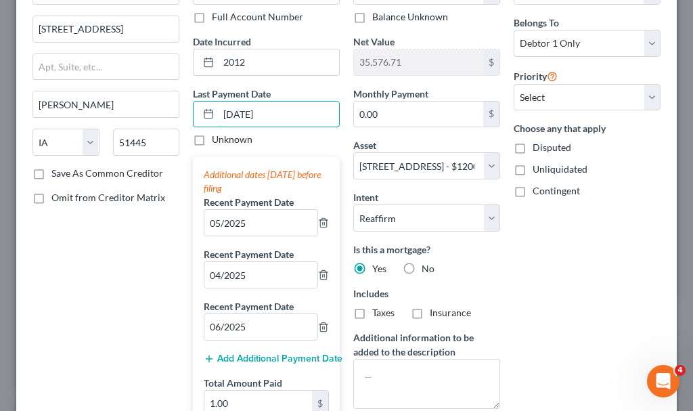
scroll to position [135, 0]
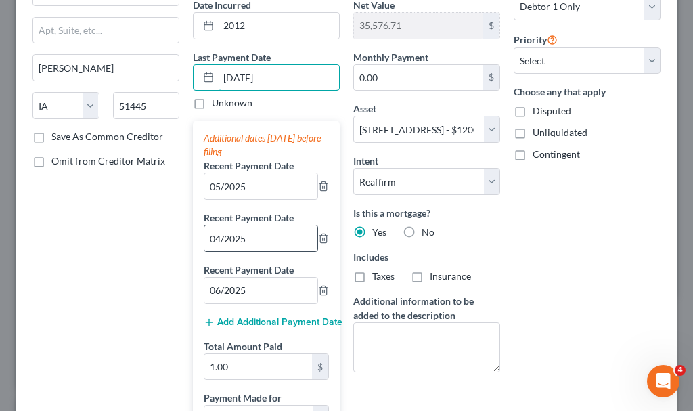
type input "[DATE]"
drag, startPoint x: 214, startPoint y: 242, endPoint x: 186, endPoint y: 272, distance: 41.7
click at [214, 243] on input "04/2025" at bounding box center [260, 238] width 113 height 26
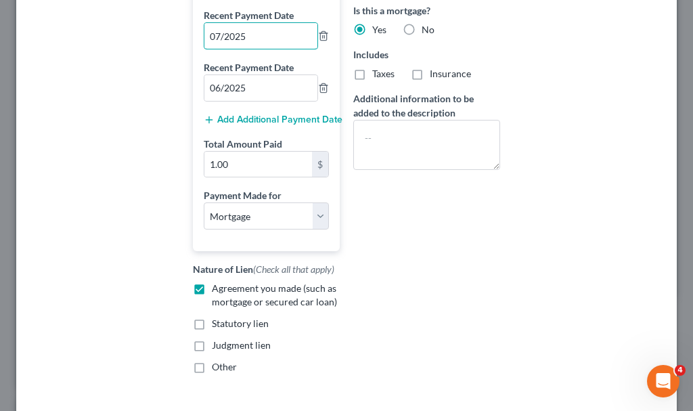
scroll to position [339, 0]
type input "07/2025"
click at [238, 161] on input "1.00" at bounding box center [258, 164] width 108 height 26
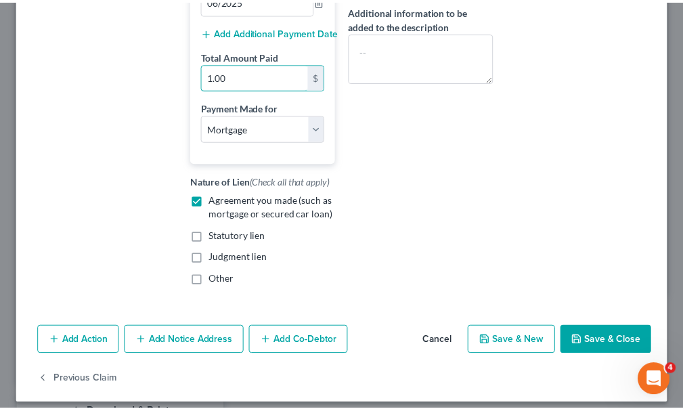
scroll to position [435, 0]
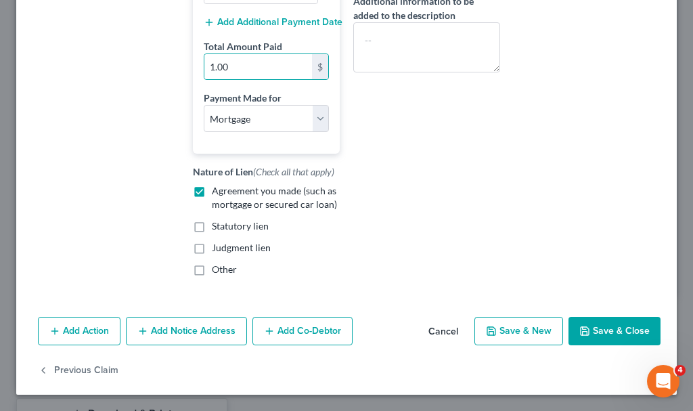
click at [580, 330] on icon "button" at bounding box center [585, 331] width 11 height 11
select select
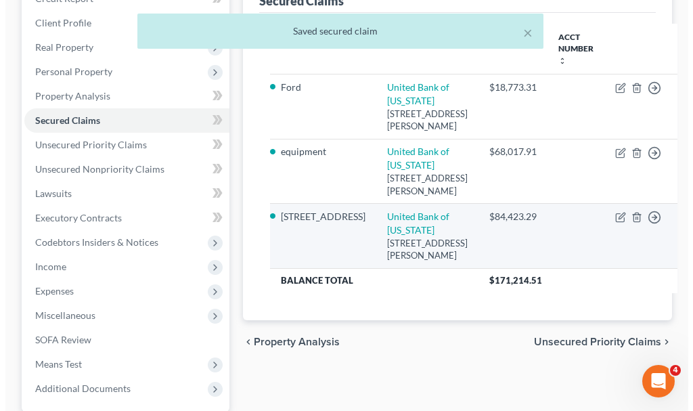
scroll to position [135, 0]
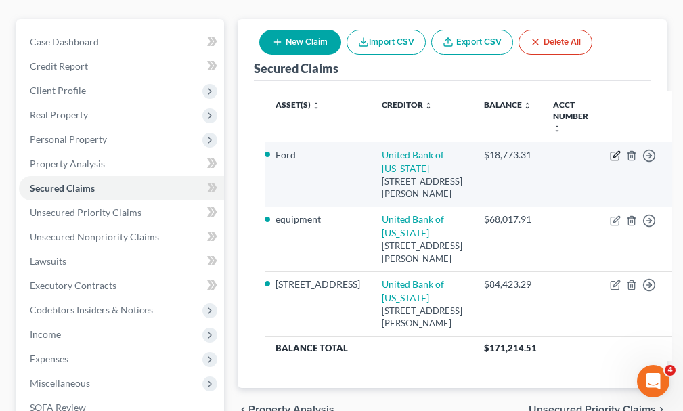
click at [610, 150] on icon "button" at bounding box center [615, 155] width 11 height 11
select select "16"
select select "0"
select select "2"
select select "0"
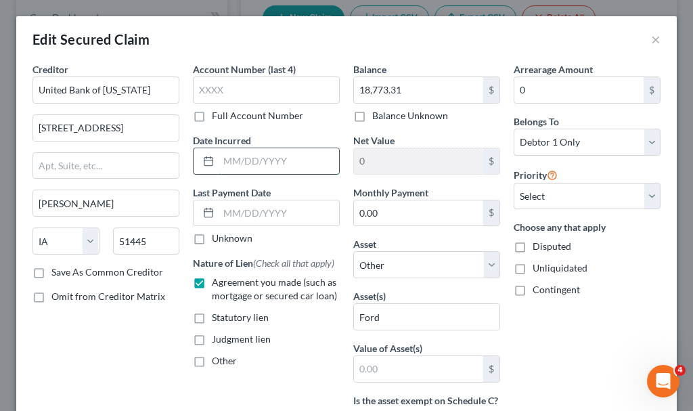
click at [271, 160] on input "text" at bounding box center [279, 161] width 121 height 26
type input "2022"
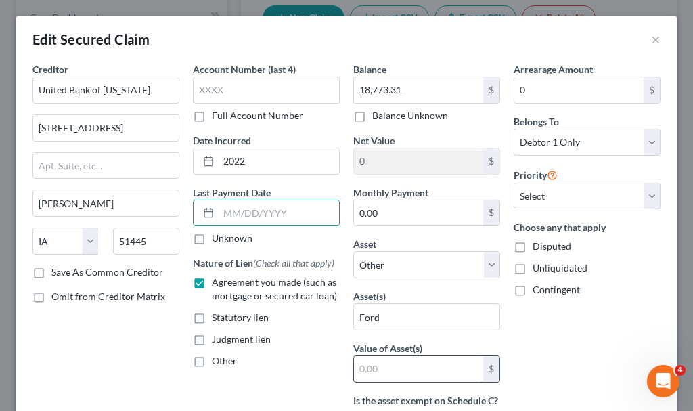
click at [391, 371] on input "text" at bounding box center [418, 369] width 129 height 26
type input "7,000"
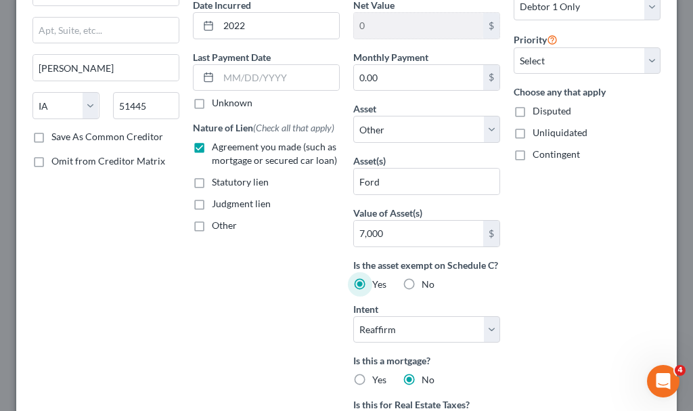
scroll to position [68, 0]
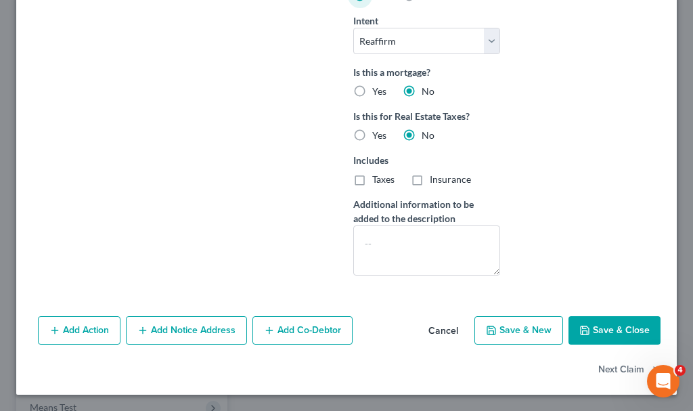
click at [595, 330] on button "Save & Close" at bounding box center [615, 330] width 92 height 28
select select
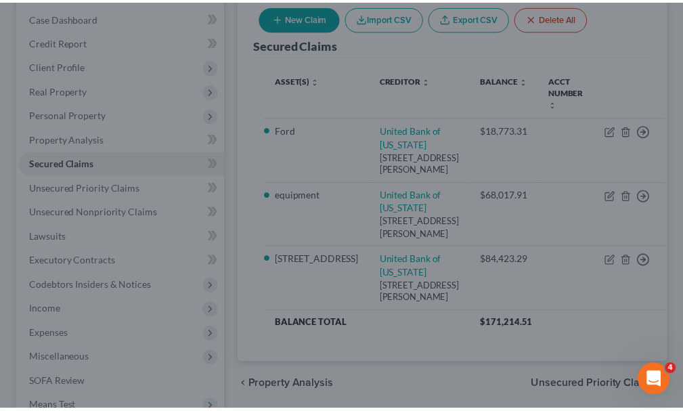
scroll to position [276, 0]
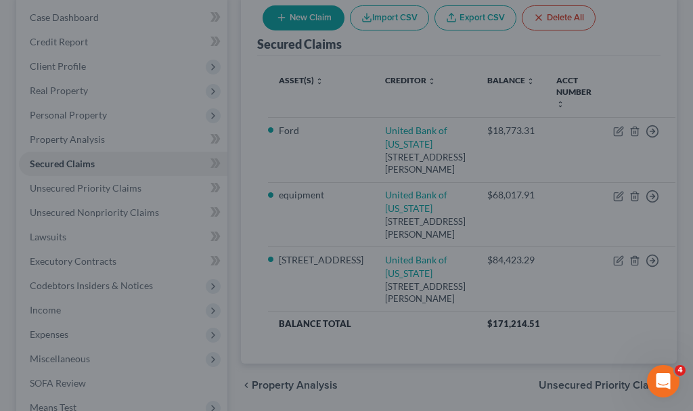
type input "7,000"
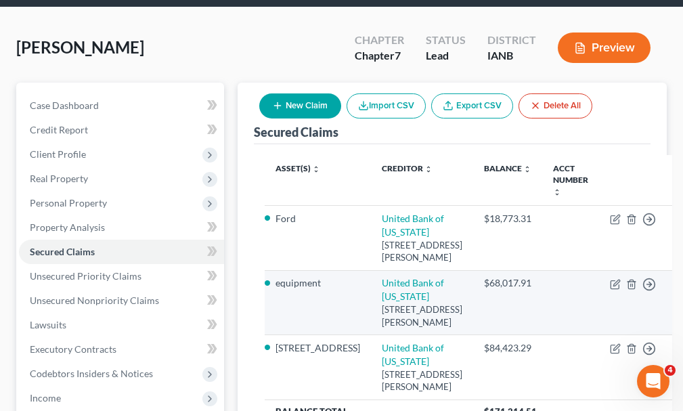
scroll to position [0, 0]
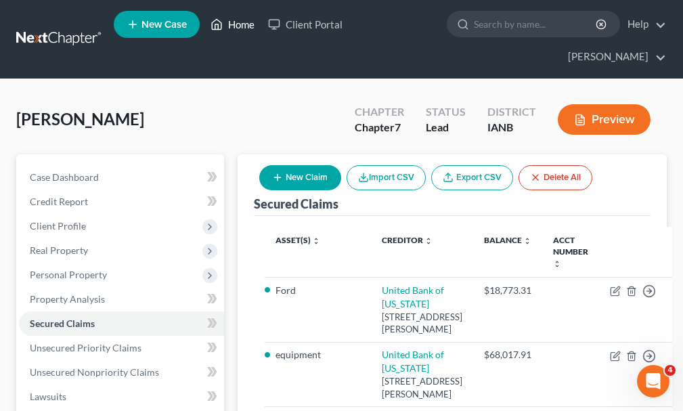
click at [240, 20] on link "Home" at bounding box center [233, 24] width 58 height 24
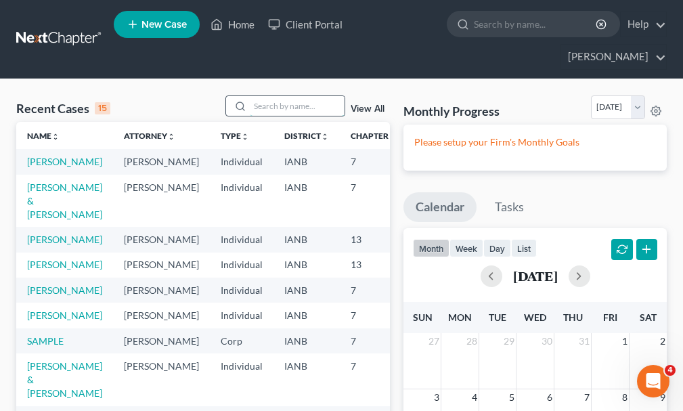
click at [267, 96] on input "search" at bounding box center [297, 106] width 95 height 20
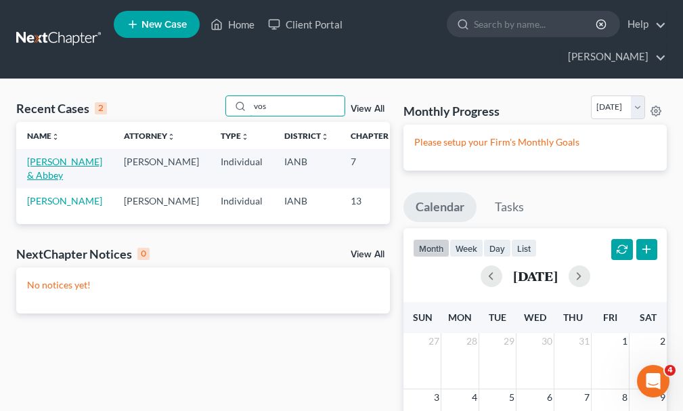
type input "vos"
click at [36, 156] on link "[PERSON_NAME] & Abbey" at bounding box center [64, 168] width 75 height 25
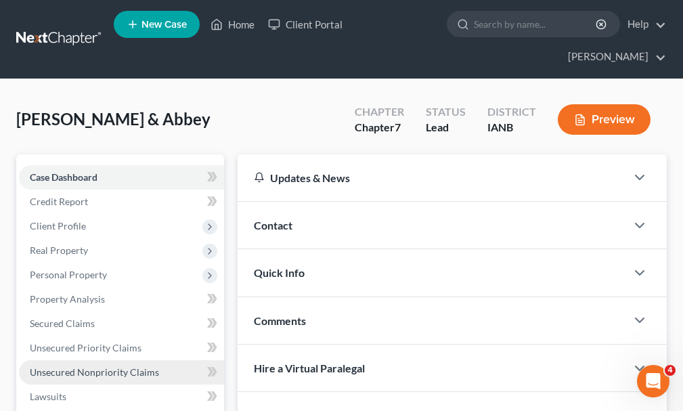
click at [71, 366] on span "Unsecured Nonpriority Claims" at bounding box center [94, 372] width 129 height 12
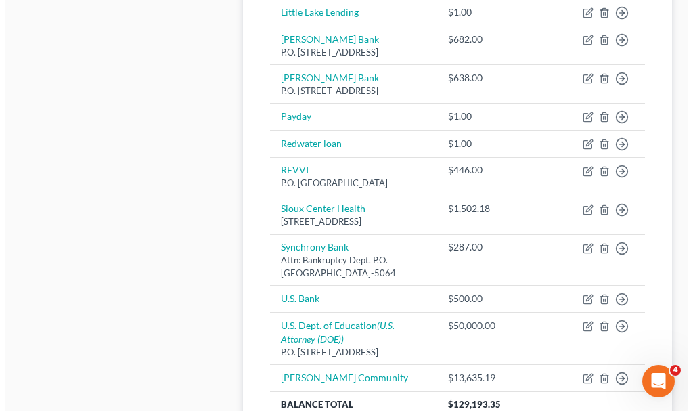
scroll to position [1016, 0]
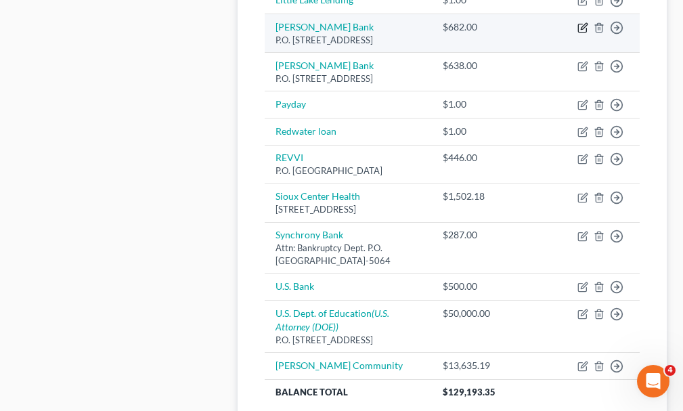
click at [579, 33] on icon "button" at bounding box center [583, 27] width 11 height 11
select select "46"
select select "2"
select select "0"
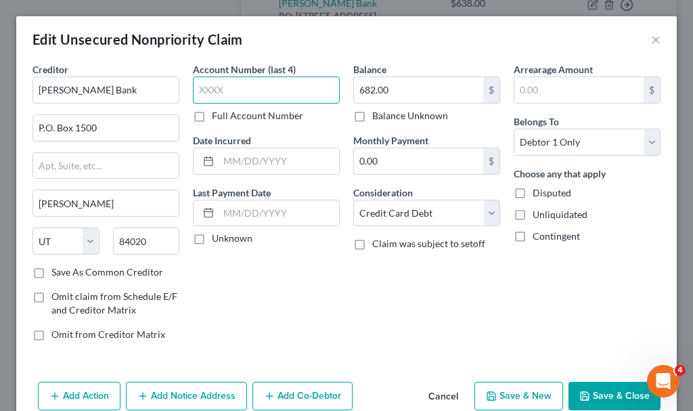
click at [244, 89] on input "text" at bounding box center [266, 90] width 147 height 27
type input "3808"
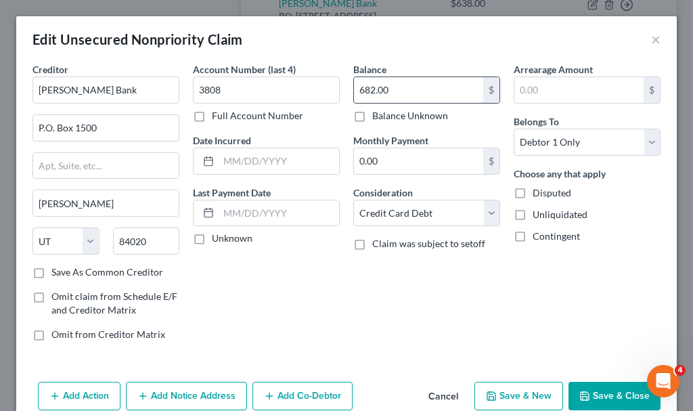
click at [424, 90] on input "682.00" at bounding box center [418, 90] width 129 height 26
type input "682.94"
click at [190, 391] on button "Add Notice Address" at bounding box center [186, 396] width 121 height 28
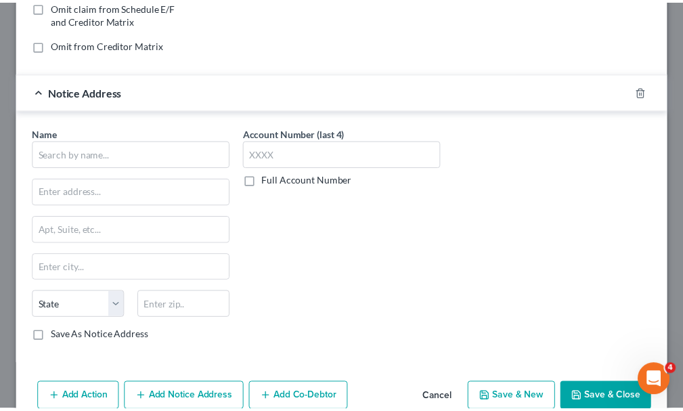
scroll to position [339, 0]
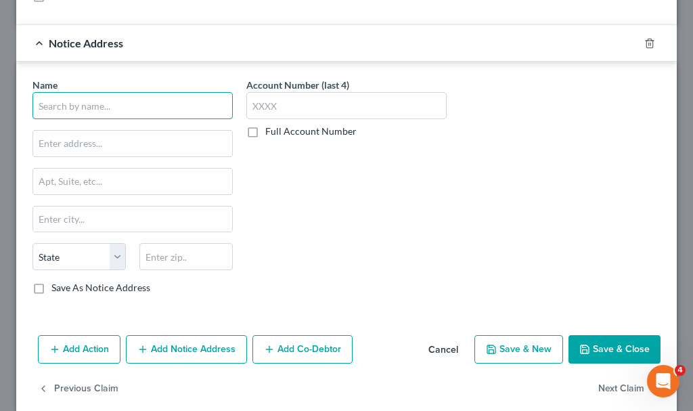
click at [150, 102] on input "text" at bounding box center [133, 105] width 200 height 27
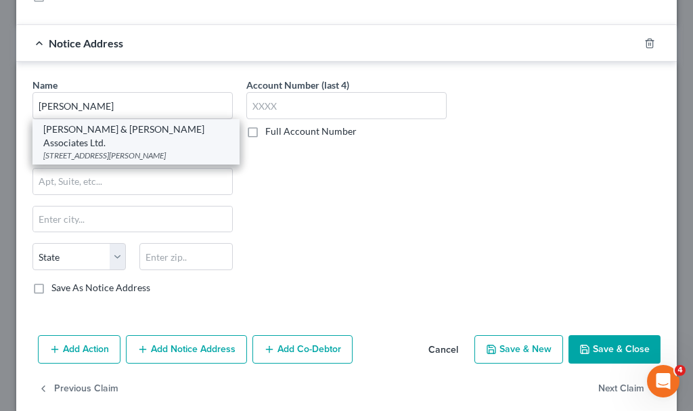
click at [145, 150] on div "[STREET_ADDRESS][PERSON_NAME]" at bounding box center [136, 156] width 186 height 12
type input "[PERSON_NAME] & [PERSON_NAME] Associates Ltd."
type input "[STREET_ADDRESS][PERSON_NAME]"
type input "Wilmington"
select select "7"
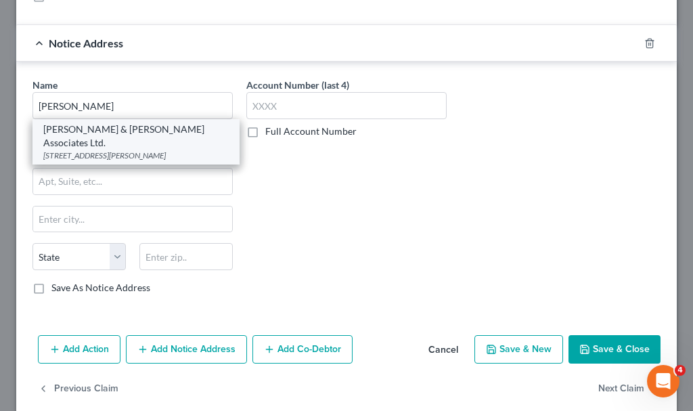
type input "19801"
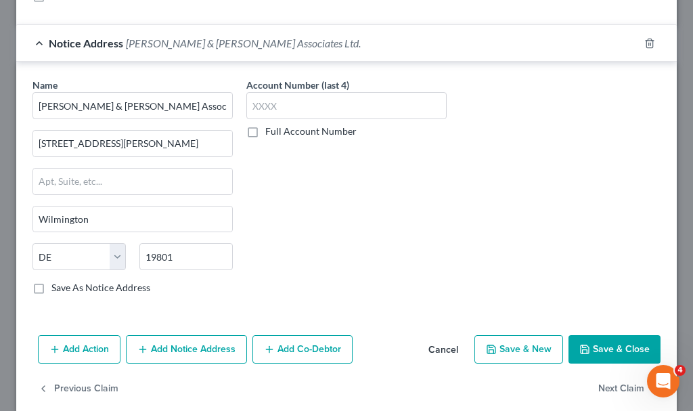
click at [589, 349] on button "Save & Close" at bounding box center [615, 349] width 92 height 28
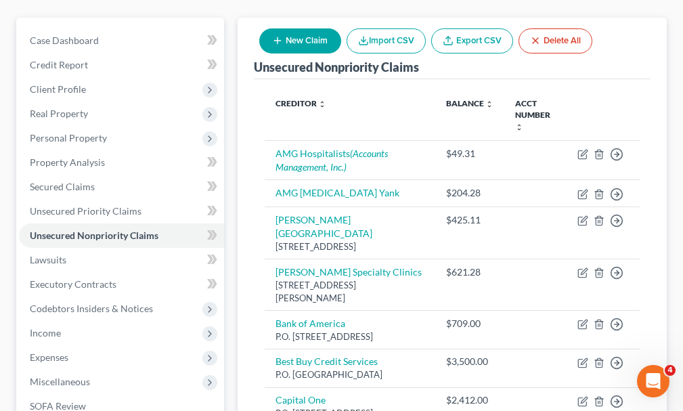
scroll to position [135, 0]
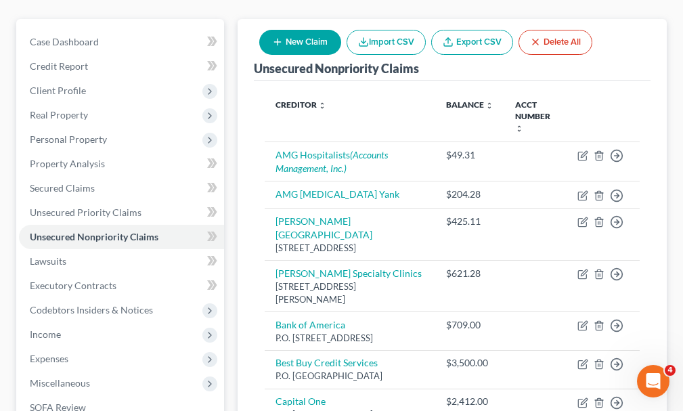
click at [309, 30] on button "New Claim" at bounding box center [300, 42] width 82 height 25
select select "2"
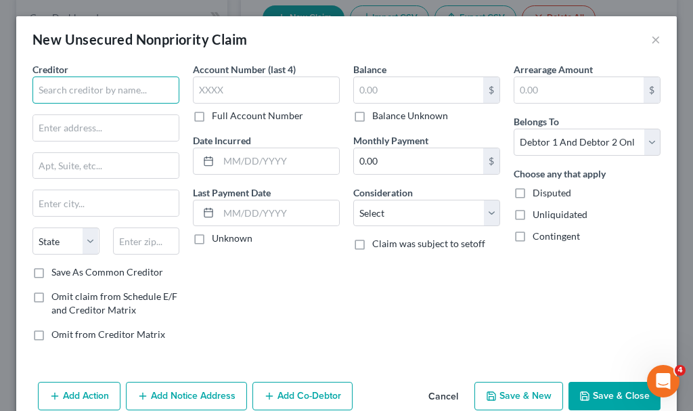
click at [140, 91] on input "text" at bounding box center [106, 90] width 147 height 27
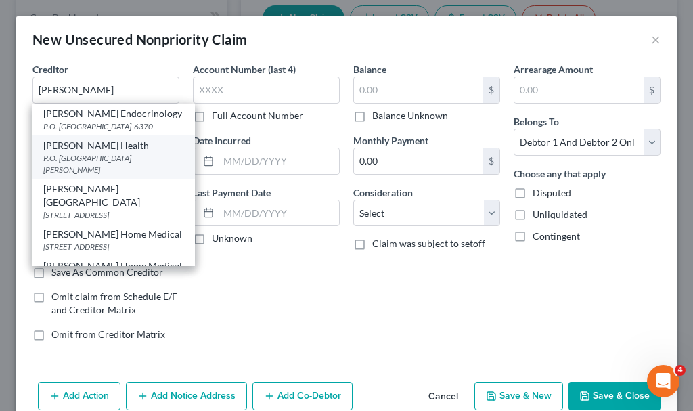
click at [83, 169] on div "P.O. [GEOGRAPHIC_DATA][PERSON_NAME]" at bounding box center [113, 163] width 141 height 23
type input "[PERSON_NAME] Health"
type input "P.O. Box 8"
type input "[PERSON_NAME]"
select select "43"
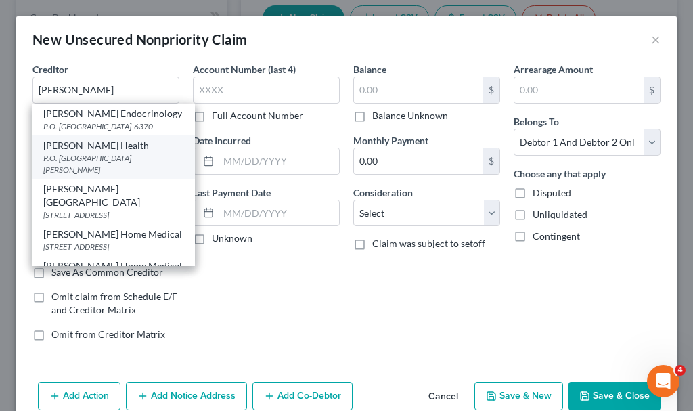
type input "57301"
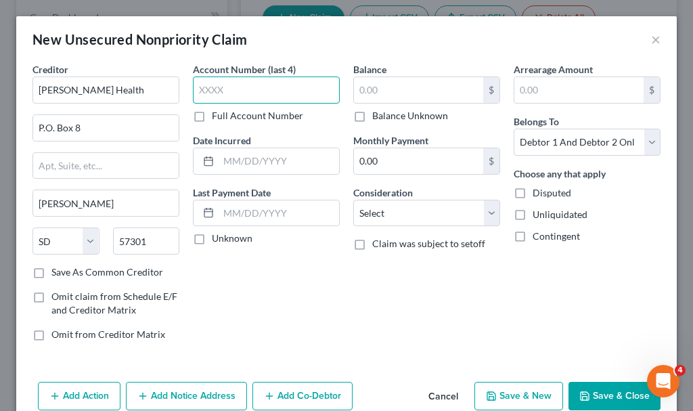
click at [256, 89] on input "text" at bounding box center [266, 90] width 147 height 27
type input "6079"
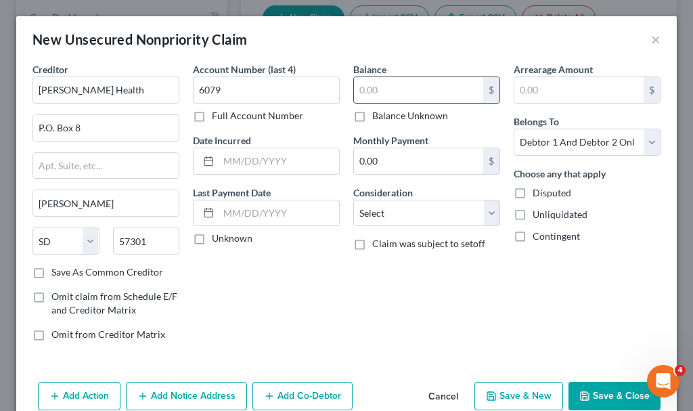
click at [379, 92] on input "text" at bounding box center [418, 90] width 129 height 26
type input "2,158.05"
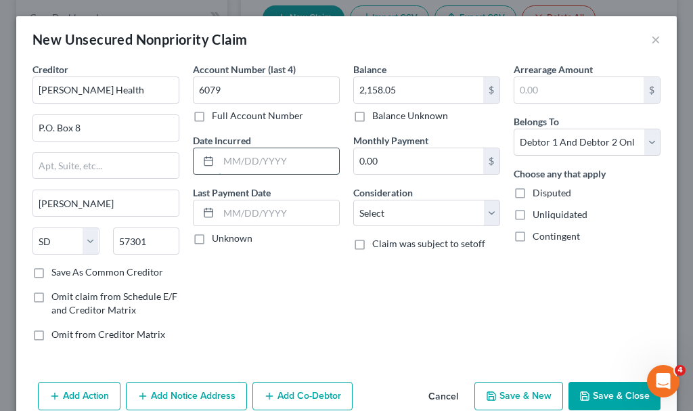
click at [276, 155] on input "text" at bounding box center [279, 161] width 121 height 26
type input "2025"
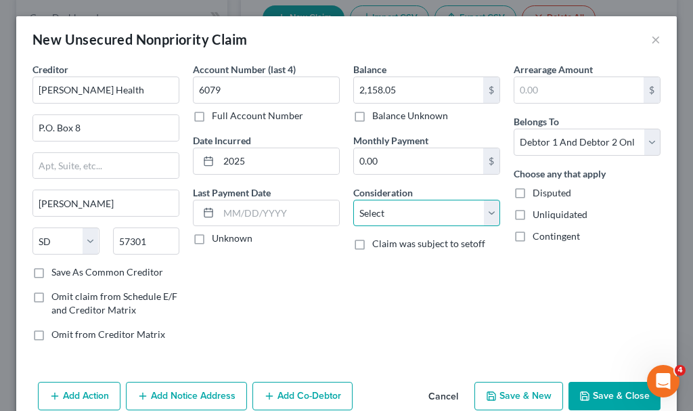
click at [376, 213] on select "Select Cable / Satellite Services Collection Agency Credit Card Debt Debt Couns…" at bounding box center [426, 213] width 147 height 27
select select "9"
click at [353, 200] on select "Select Cable / Satellite Services Collection Agency Credit Card Debt Debt Couns…" at bounding box center [426, 213] width 147 height 27
click at [578, 387] on button "Save & Close" at bounding box center [615, 396] width 92 height 28
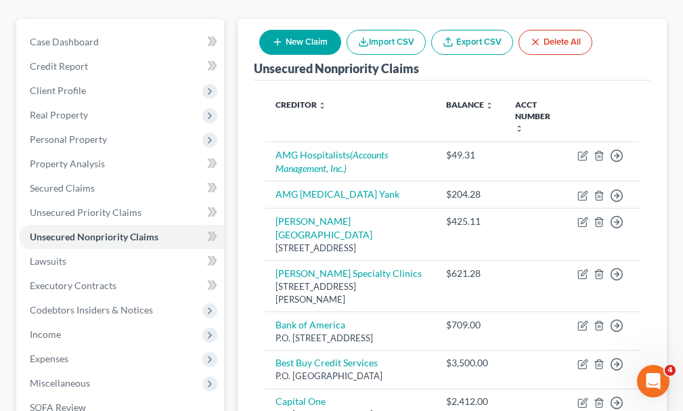
click at [299, 30] on button "New Claim" at bounding box center [300, 42] width 82 height 25
select select "2"
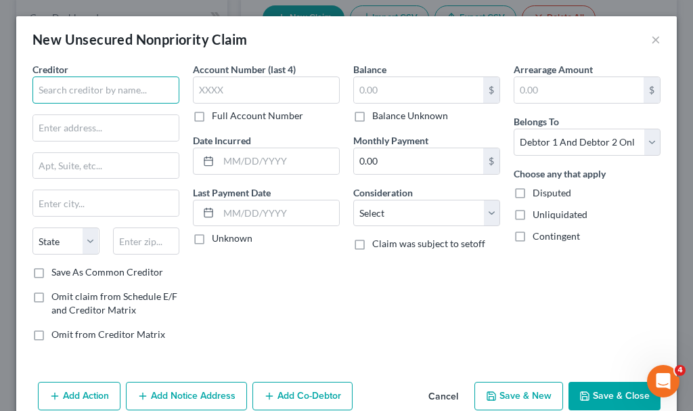
click at [127, 83] on input "text" at bounding box center [106, 90] width 147 height 27
type input "a"
click at [434, 396] on button "Cancel" at bounding box center [443, 396] width 51 height 27
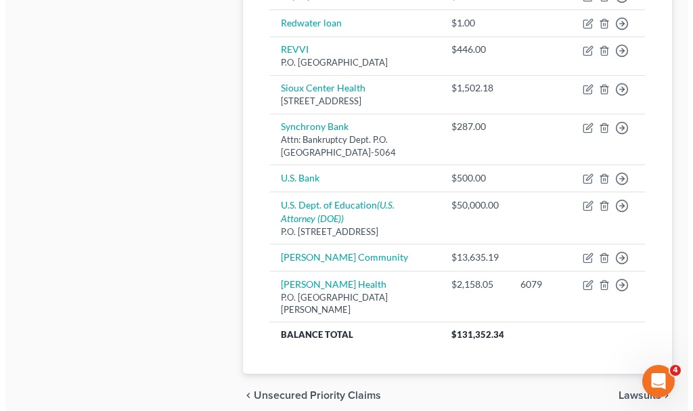
scroll to position [1219, 0]
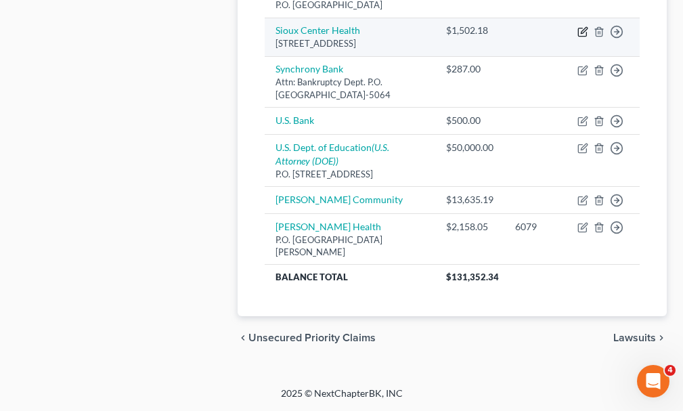
click at [582, 37] on icon "button" at bounding box center [583, 31] width 11 height 11
select select "16"
select select "9"
select select "2"
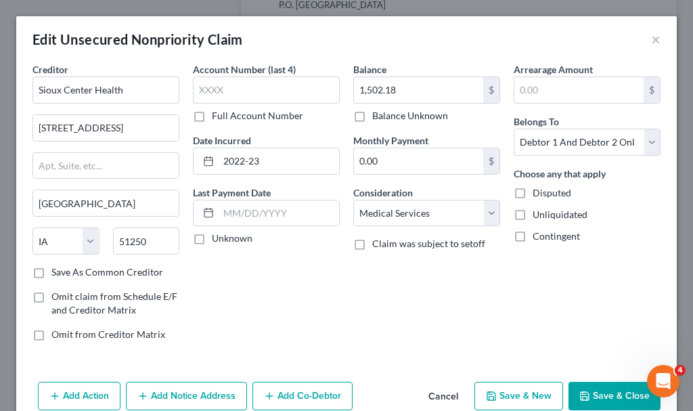
click at [500, 395] on button "Save & New" at bounding box center [519, 396] width 89 height 28
select select "2"
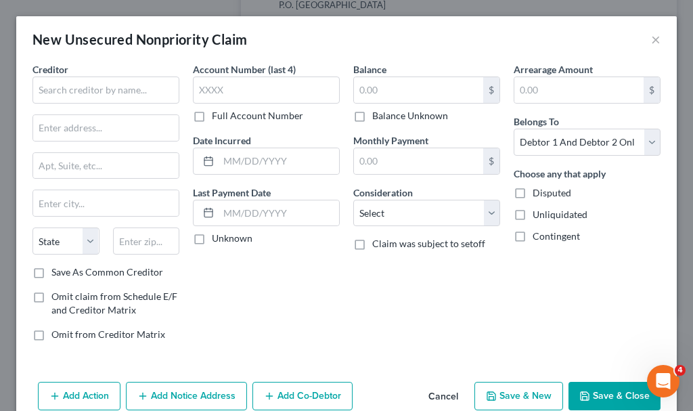
type input "0"
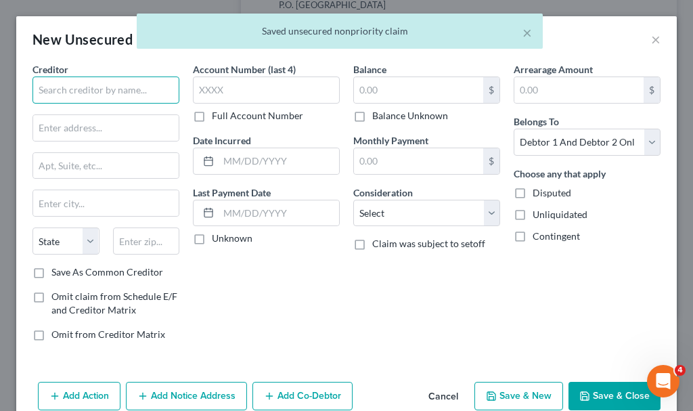
click at [120, 88] on input "text" at bounding box center [106, 90] width 147 height 27
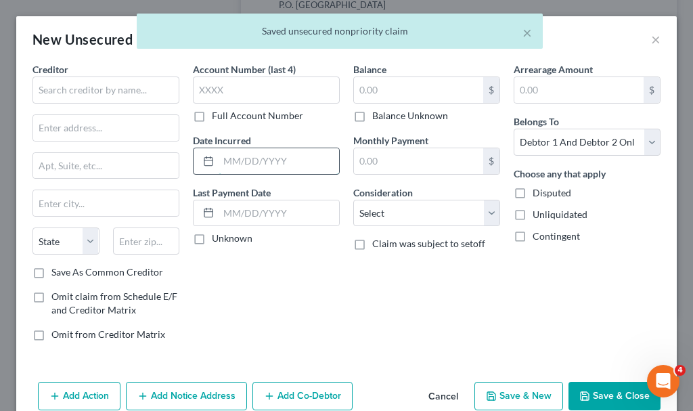
click at [261, 156] on input "text" at bounding box center [279, 161] width 121 height 26
type input "2024-25"
click at [97, 87] on input "text" at bounding box center [106, 90] width 147 height 27
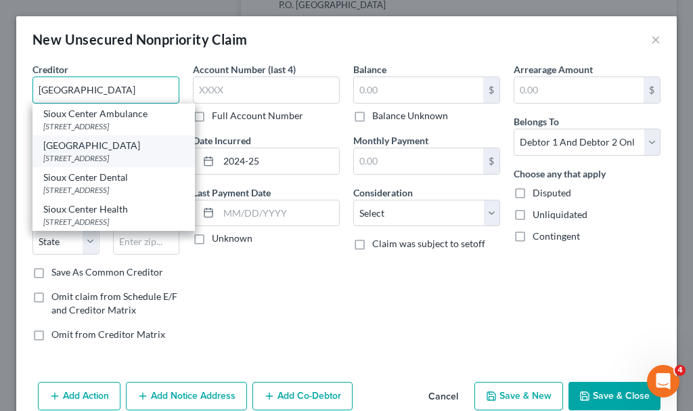
scroll to position [25, 0]
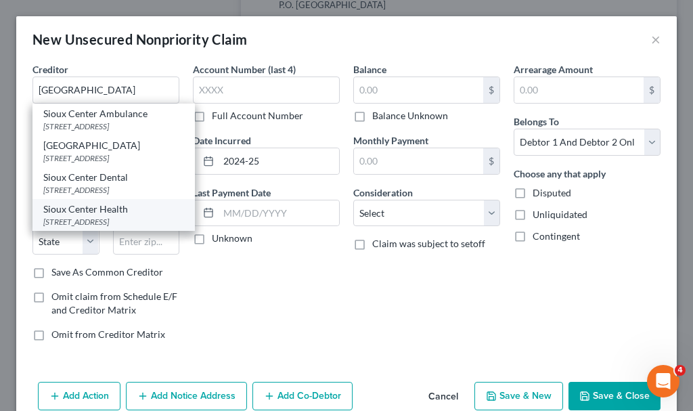
click at [86, 216] on div "Sioux Center Health" at bounding box center [113, 209] width 141 height 14
type input "Sioux Center Health"
type input "[STREET_ADDRESS]"
type input "[GEOGRAPHIC_DATA]"
select select "16"
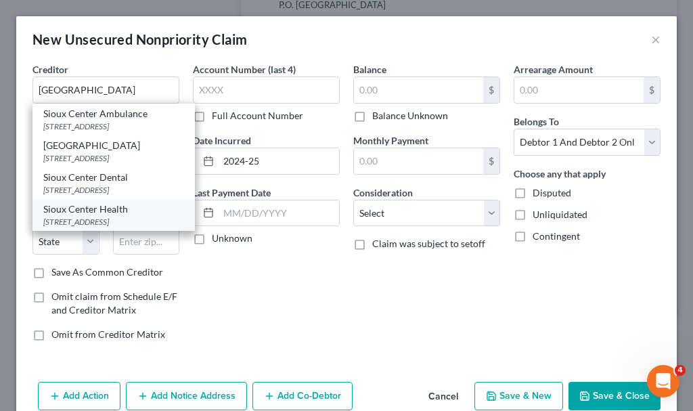
type input "51250"
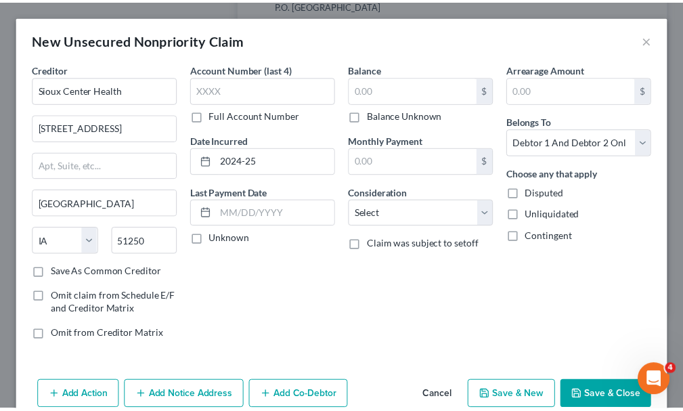
scroll to position [0, 0]
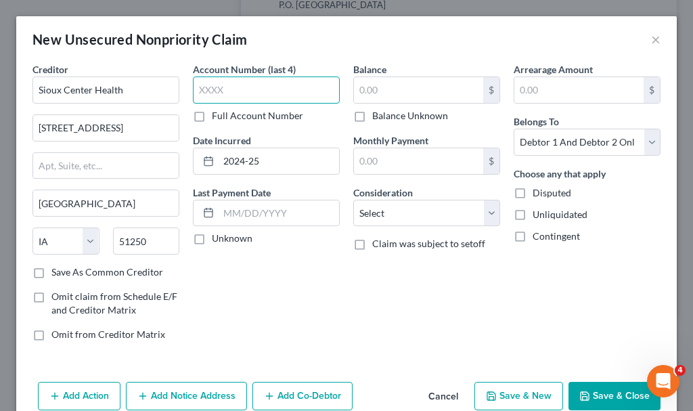
click at [225, 89] on input "text" at bounding box center [266, 90] width 147 height 27
type input "5665"
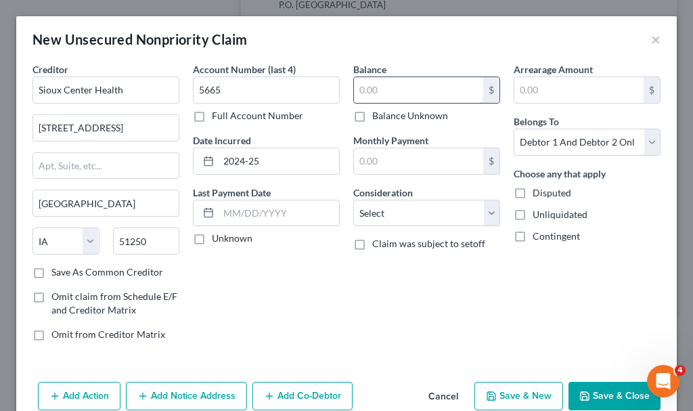
click at [426, 93] on input "text" at bounding box center [418, 90] width 129 height 26
type input "1,631.95"
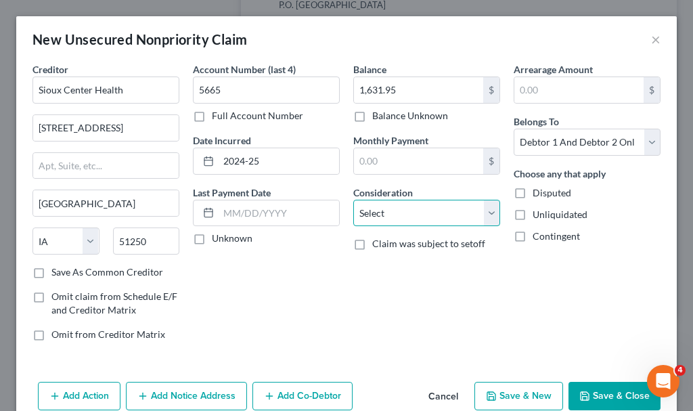
click at [395, 209] on select "Select Cable / Satellite Services Collection Agency Credit Card Debt Debt Couns…" at bounding box center [426, 213] width 147 height 27
select select "9"
click at [353, 200] on select "Select Cable / Satellite Services Collection Agency Credit Card Debt Debt Couns…" at bounding box center [426, 213] width 147 height 27
click at [601, 394] on button "Save & Close" at bounding box center [615, 396] width 92 height 28
type input "0.00"
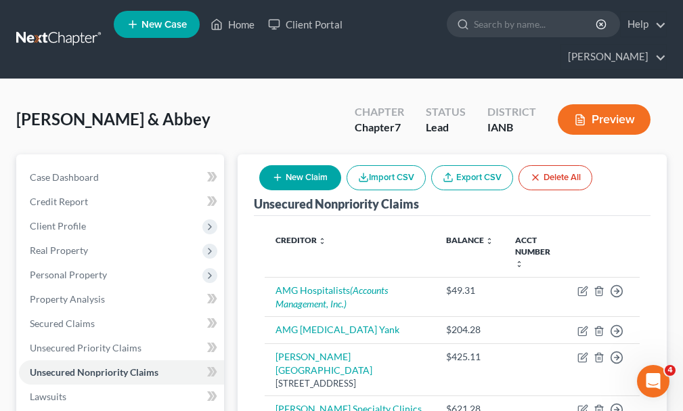
click at [298, 165] on button "New Claim" at bounding box center [300, 177] width 82 height 25
select select "2"
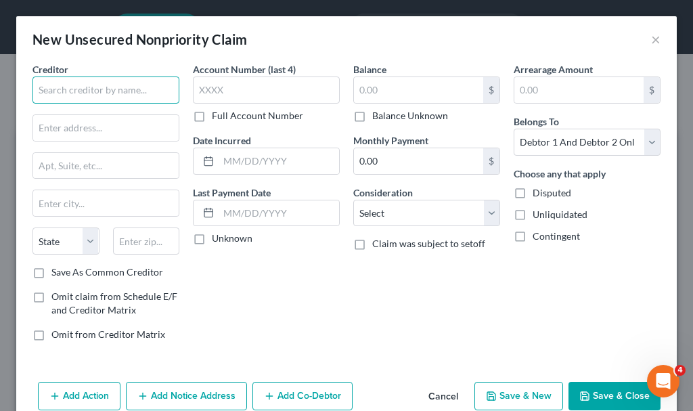
click at [128, 85] on input "text" at bounding box center [106, 90] width 147 height 27
type input "MRV Banks"
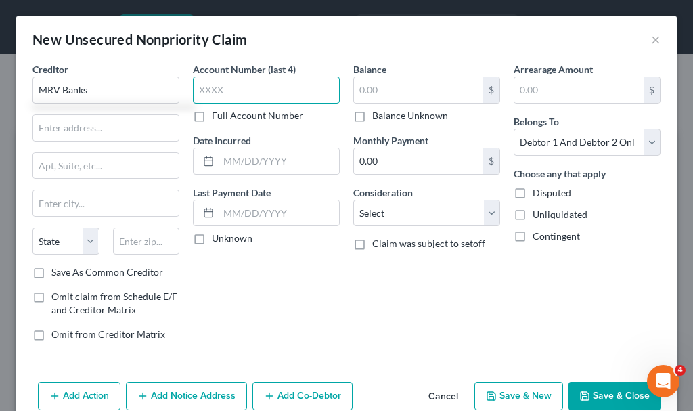
click at [238, 93] on input "text" at bounding box center [266, 90] width 147 height 27
type input "9304"
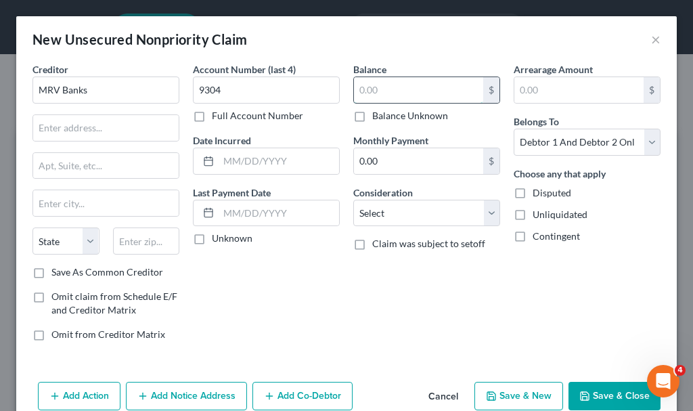
click at [393, 91] on input "text" at bounding box center [418, 90] width 129 height 26
type input "446.99"
click at [186, 394] on button "Add Notice Address" at bounding box center [186, 396] width 121 height 28
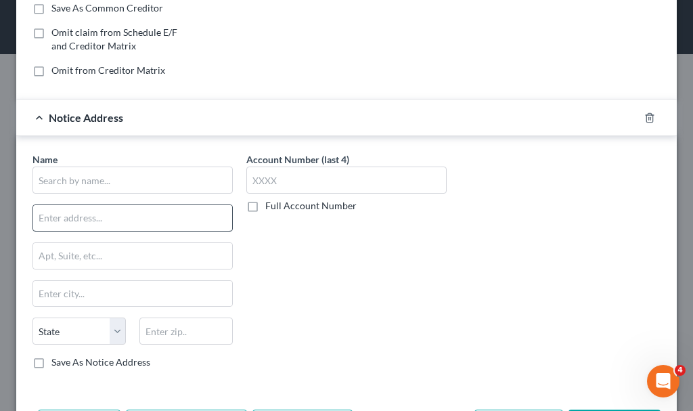
scroll to position [271, 0]
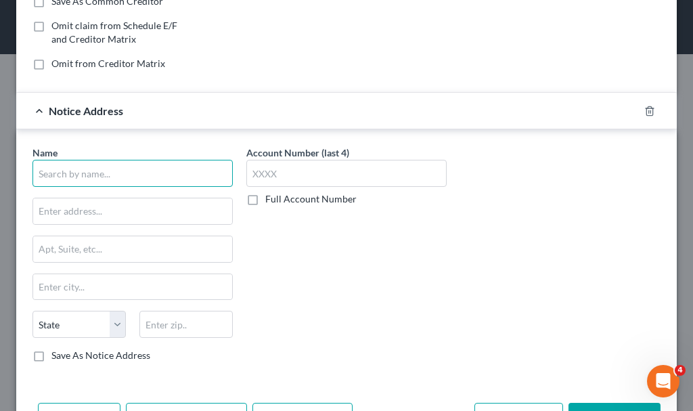
click at [137, 174] on input "text" at bounding box center [133, 173] width 200 height 27
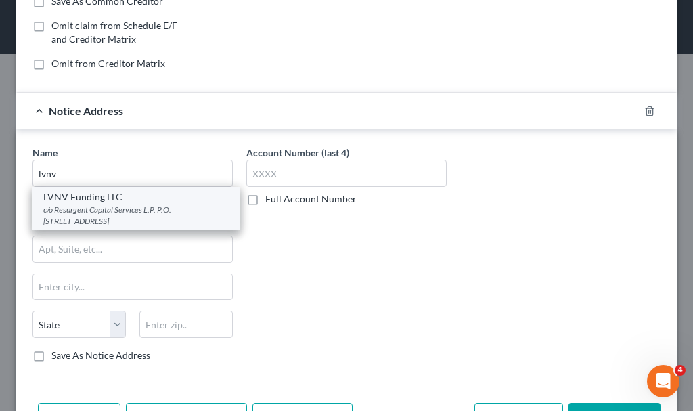
click at [80, 209] on div "c/o Resurgent Capital Services L.P. P.O. [STREET_ADDRESS]" at bounding box center [136, 215] width 186 height 23
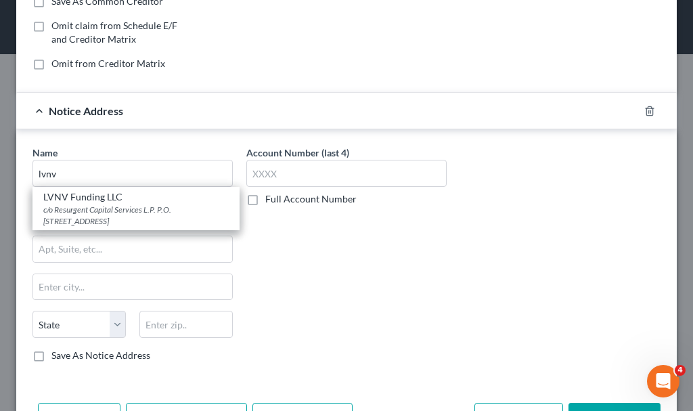
type input "LVNV Funding LLC"
type input "c/o Resurgent Capital Services L.P."
type input "P.O. Box 10497"
type input "[GEOGRAPHIC_DATA]"
select select "42"
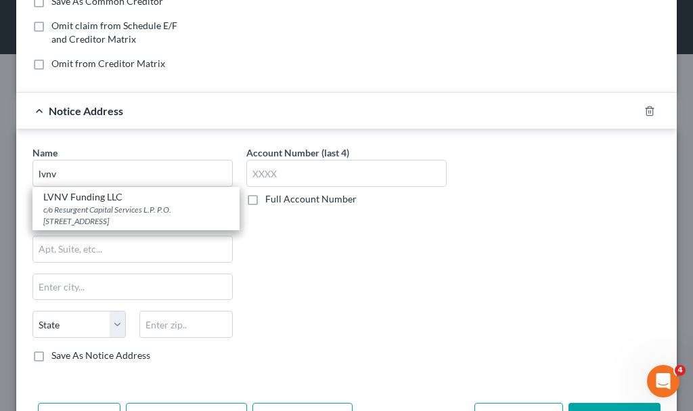
type input "29603-0497"
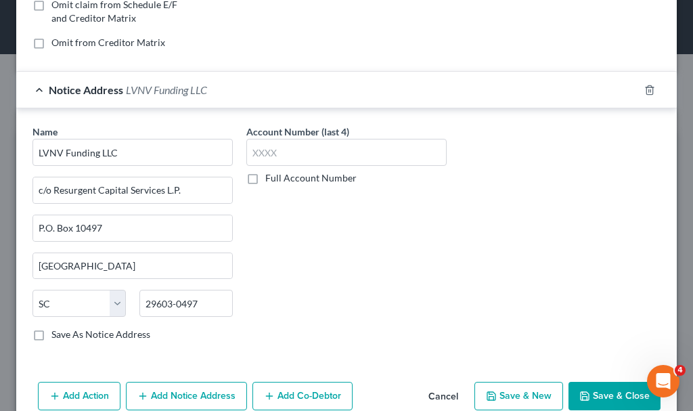
scroll to position [318, 0]
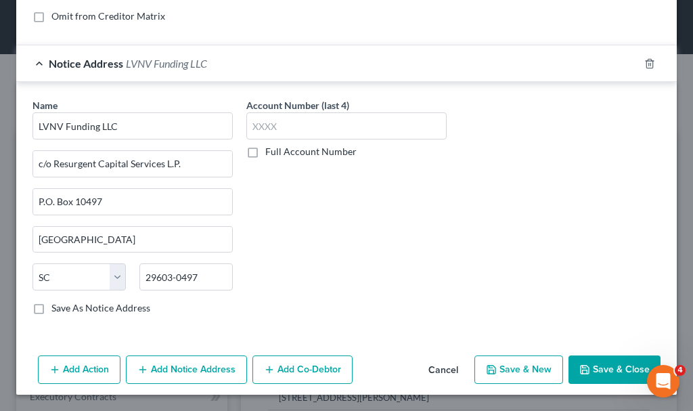
drag, startPoint x: 191, startPoint y: 368, endPoint x: 334, endPoint y: 312, distance: 154.2
click at [191, 368] on button "Add Notice Address" at bounding box center [186, 369] width 121 height 28
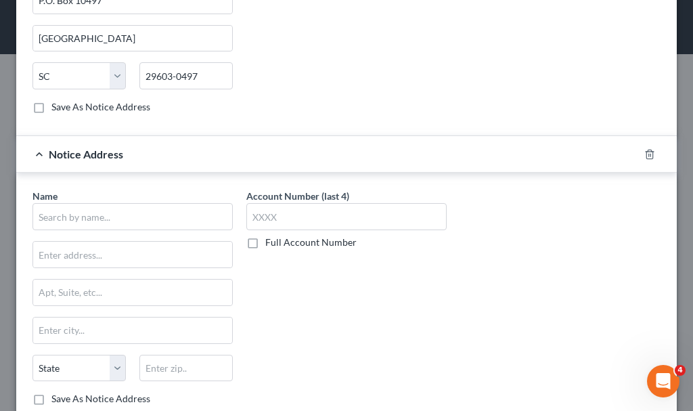
scroll to position [521, 0]
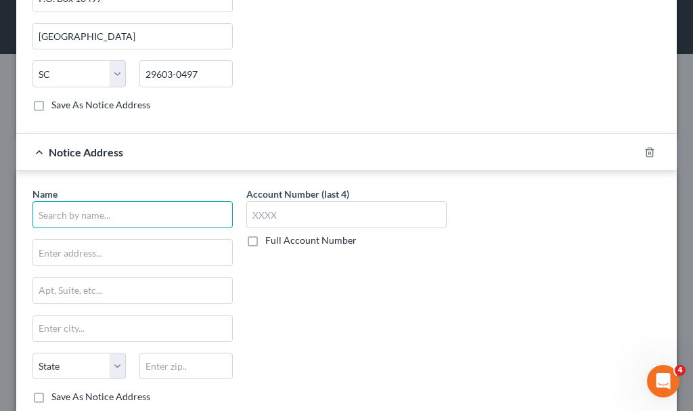
click at [156, 214] on input "text" at bounding box center [133, 214] width 200 height 27
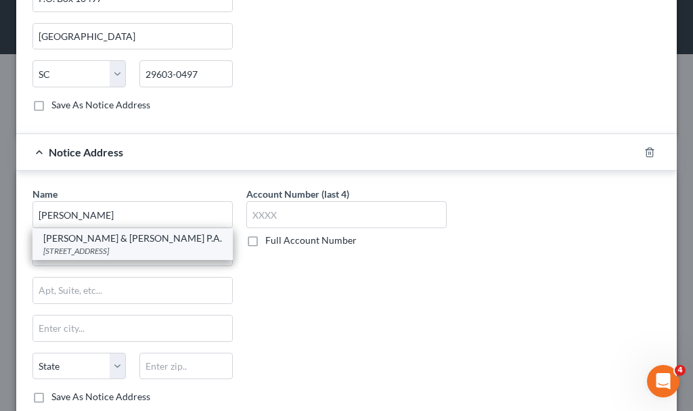
click at [146, 252] on div "[STREET_ADDRESS]" at bounding box center [132, 251] width 179 height 12
type input "[PERSON_NAME] & [PERSON_NAME] P.A."
type input "[STREET_ADDRESS]"
type input "[GEOGRAPHIC_DATA]"
select select "24"
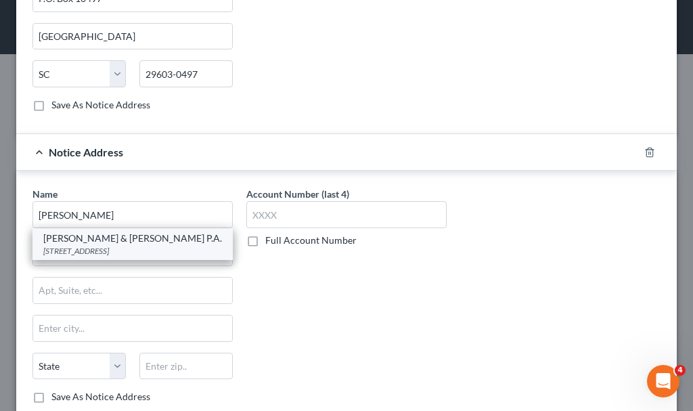
type input "55441-2662"
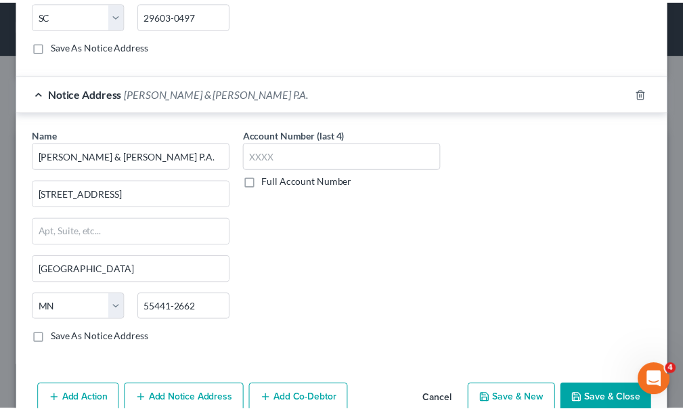
scroll to position [610, 0]
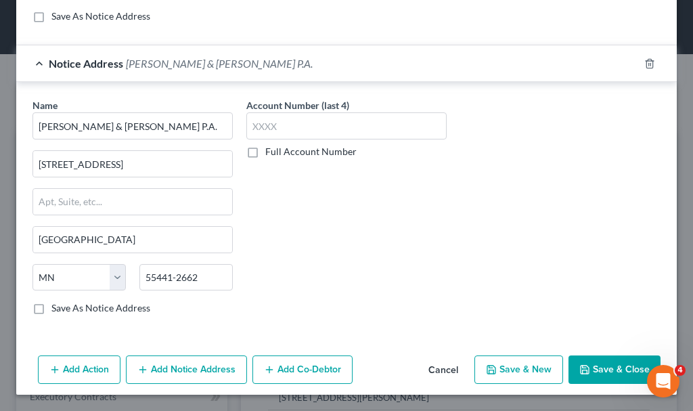
click at [585, 370] on button "Save & Close" at bounding box center [615, 369] width 92 height 28
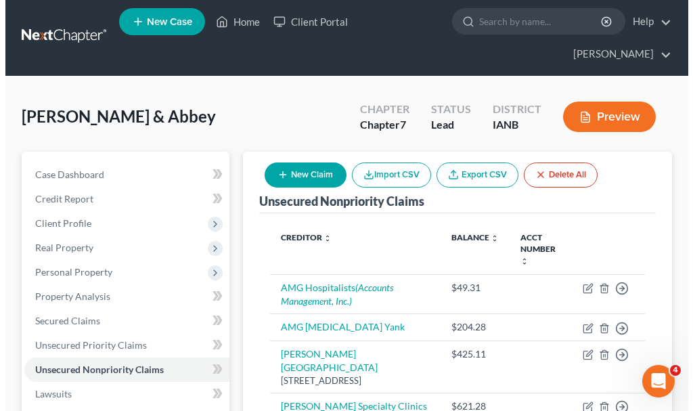
scroll to position [0, 0]
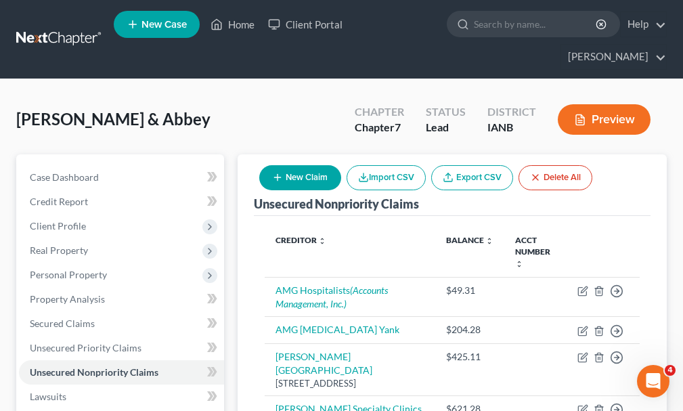
click at [301, 165] on button "New Claim" at bounding box center [300, 177] width 82 height 25
select select "2"
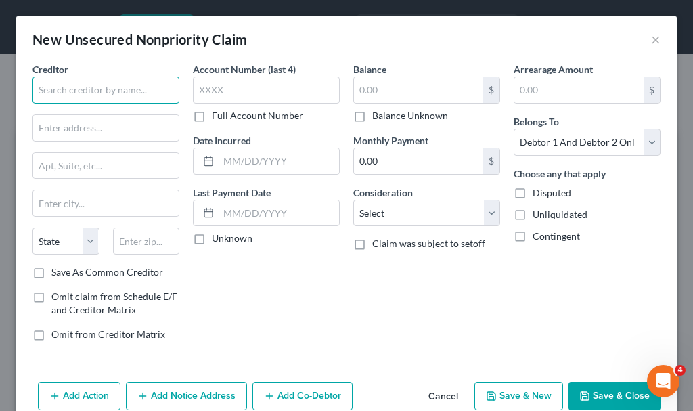
click at [100, 89] on input "text" at bounding box center [106, 90] width 147 height 27
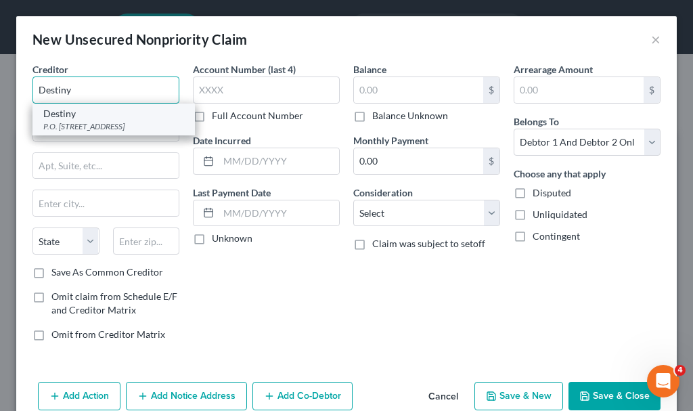
type input "Destiny"
click at [83, 124] on div "P.O. [STREET_ADDRESS]" at bounding box center [113, 127] width 141 height 12
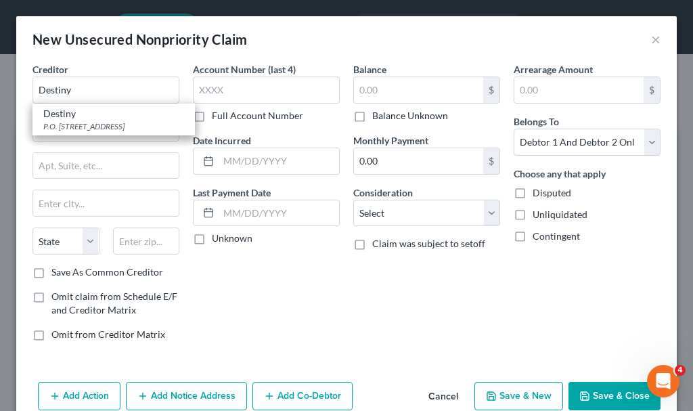
type input "P.O. Box 4499"
type input "Beaverton"
select select "38"
type input "97076-4499"
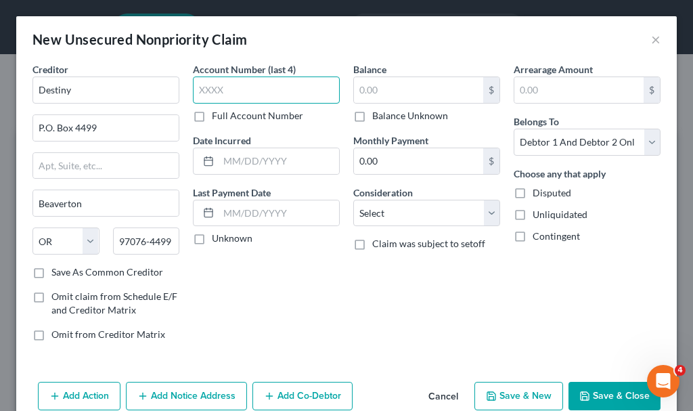
click at [228, 87] on input "text" at bounding box center [266, 90] width 147 height 27
type input "4276"
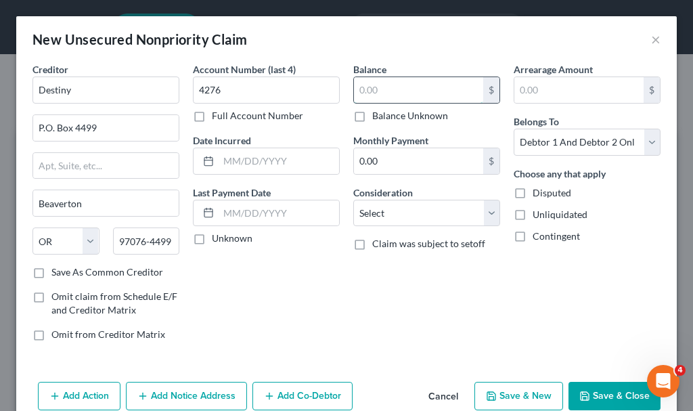
click at [391, 82] on input "text" at bounding box center [418, 90] width 129 height 26
type input "1,244.22"
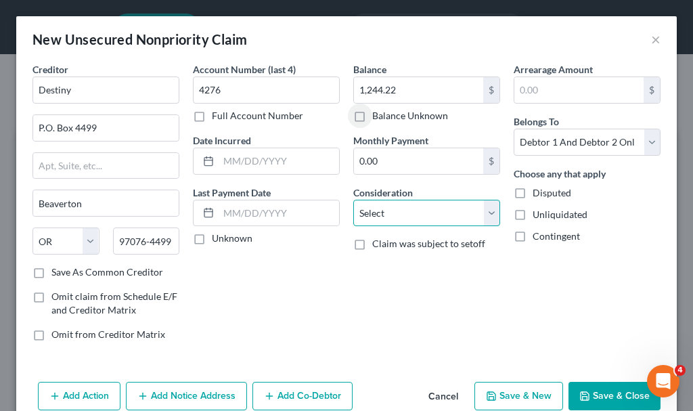
click at [384, 215] on select "Select Cable / Satellite Services Collection Agency Credit Card Debt Debt Couns…" at bounding box center [426, 213] width 147 height 27
select select "2"
click at [353, 200] on select "Select Cable / Satellite Services Collection Agency Credit Card Debt Debt Couns…" at bounding box center [426, 213] width 147 height 27
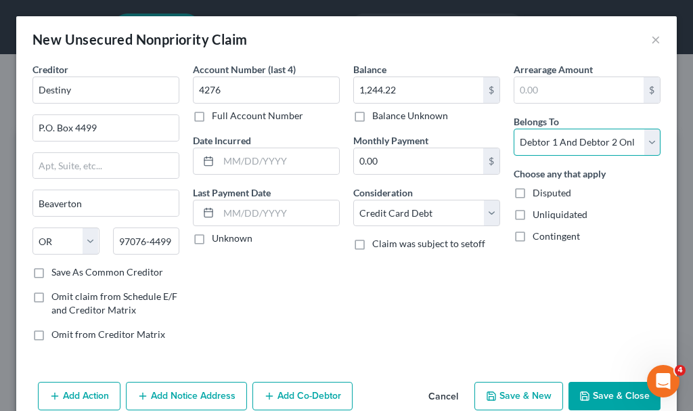
click at [550, 136] on select "Select Debtor 1 Only Debtor 2 Only Debtor 1 And Debtor 2 Only At Least One Of T…" at bounding box center [587, 142] width 147 height 27
select select "1"
click at [514, 129] on select "Select Debtor 1 Only Debtor 2 Only Debtor 1 And Debtor 2 Only At Least One Of T…" at bounding box center [587, 142] width 147 height 27
click at [174, 395] on button "Add Notice Address" at bounding box center [186, 396] width 121 height 28
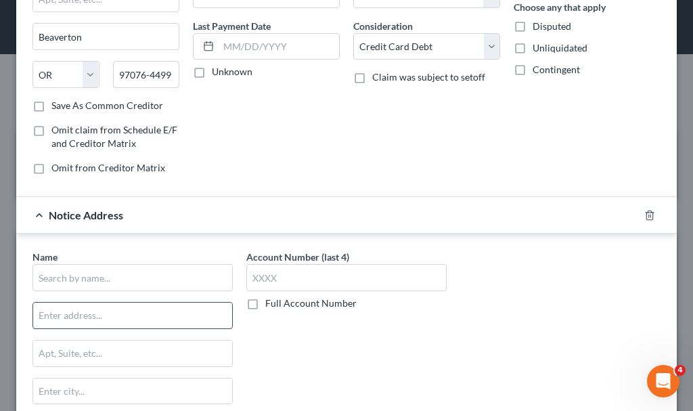
scroll to position [203, 0]
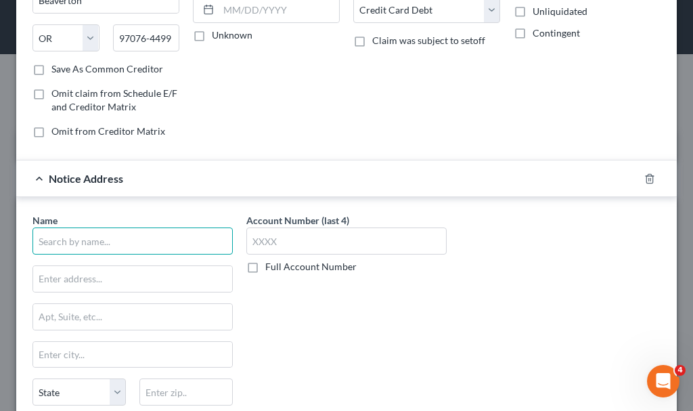
click at [137, 244] on input "text" at bounding box center [133, 241] width 200 height 27
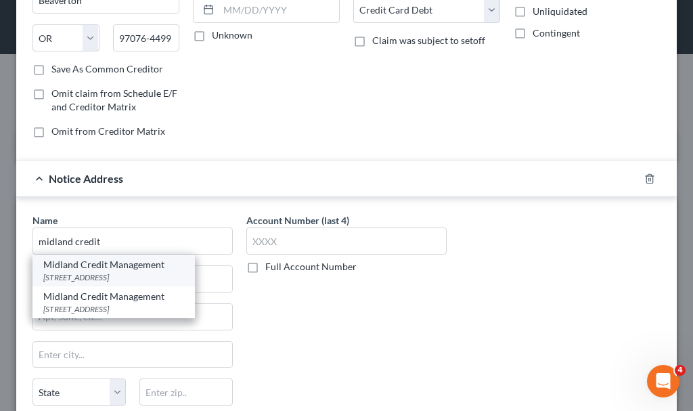
click at [112, 279] on div "[STREET_ADDRESS]" at bounding box center [113, 278] width 141 height 12
type input "Midland Credit Management"
type input "[STREET_ADDRESS]"
type input "[GEOGRAPHIC_DATA]"
select select "4"
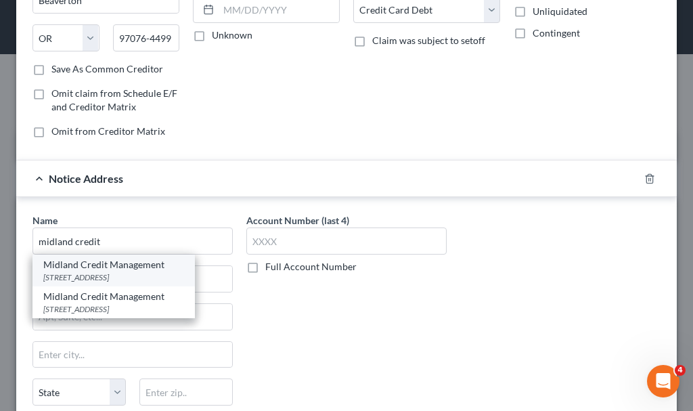
type input "92108"
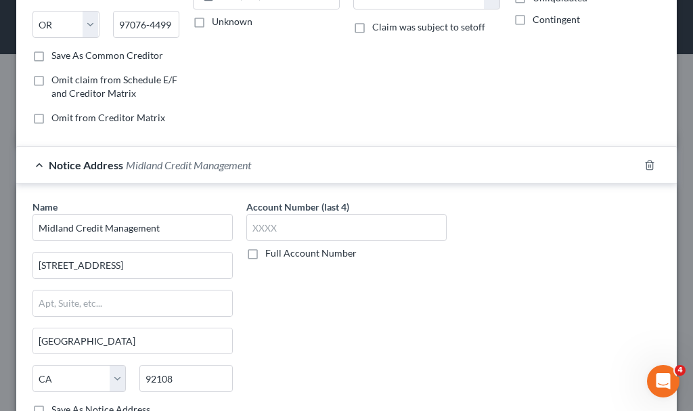
scroll to position [318, 0]
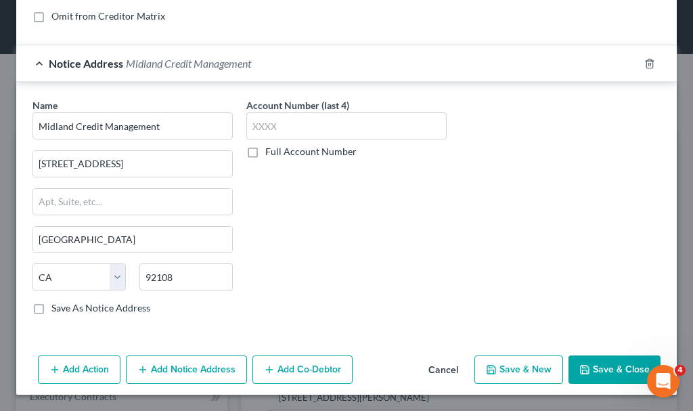
click at [171, 370] on button "Add Notice Address" at bounding box center [186, 369] width 121 height 28
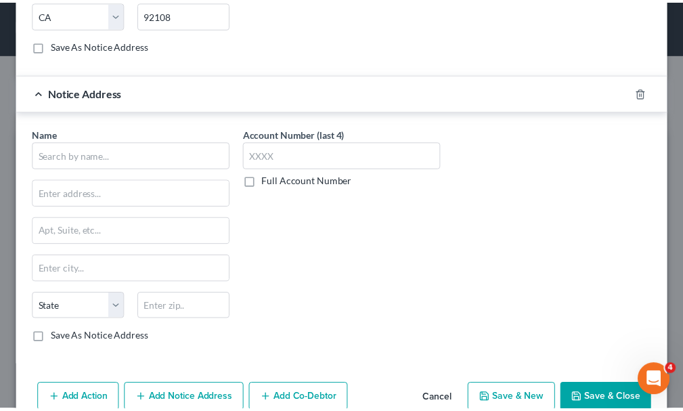
scroll to position [589, 0]
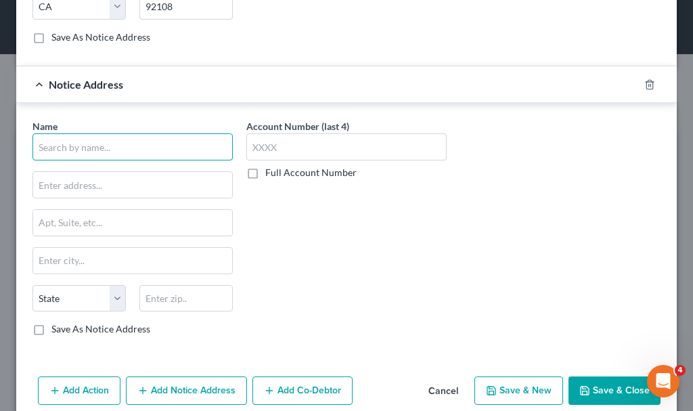
click at [98, 143] on input "text" at bounding box center [133, 146] width 200 height 27
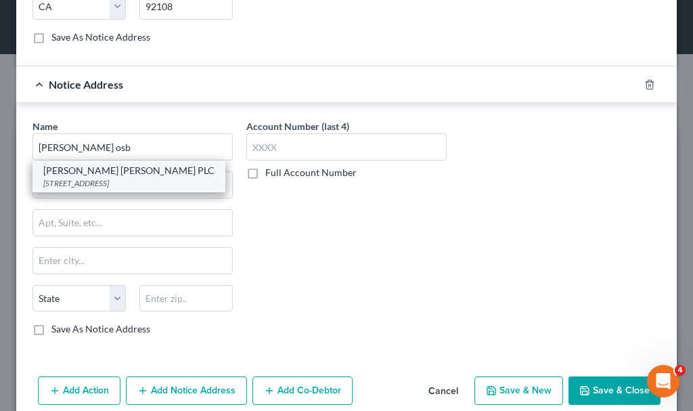
click at [82, 177] on div "[STREET_ADDRESS]" at bounding box center [128, 183] width 171 height 12
type input "[PERSON_NAME] [PERSON_NAME] PLC"
type input "[STREET_ADDRESS]"
type input "[GEOGRAPHIC_DATA]"
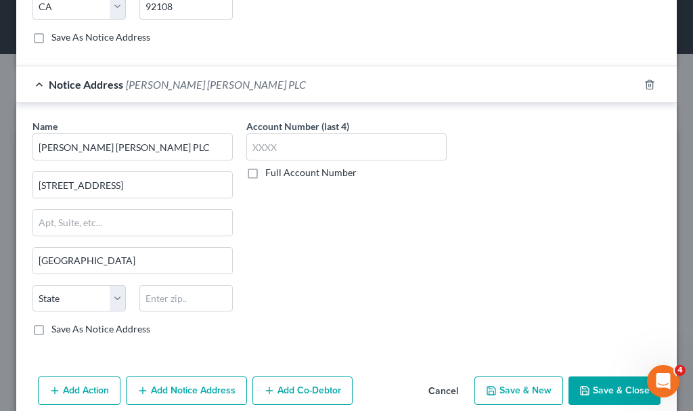
select select "16"
type input "50265"
click at [585, 374] on div "Add Action Add Notice Address Add Co-Debtor Cancel Save & New Save & Close" at bounding box center [346, 393] width 661 height 45
click at [589, 384] on button "Save & Close" at bounding box center [615, 390] width 92 height 28
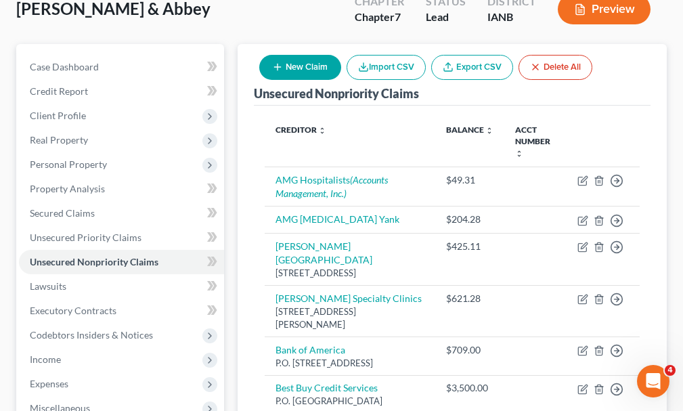
scroll to position [0, 0]
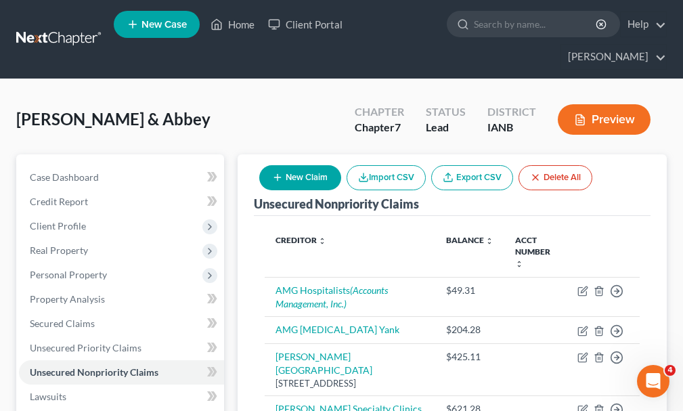
click at [297, 165] on button "New Claim" at bounding box center [300, 177] width 82 height 25
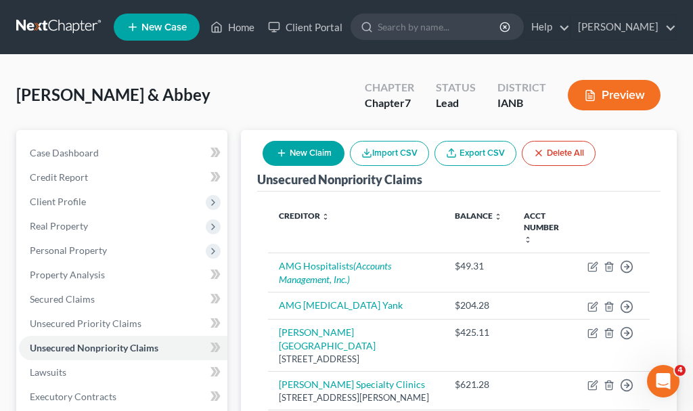
select select "2"
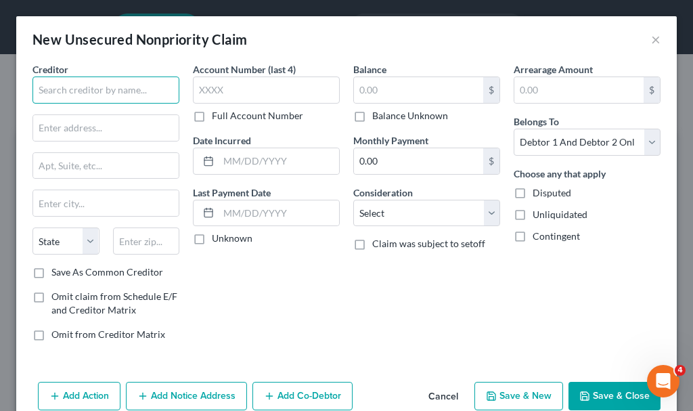
click at [96, 79] on input "text" at bounding box center [106, 90] width 147 height 27
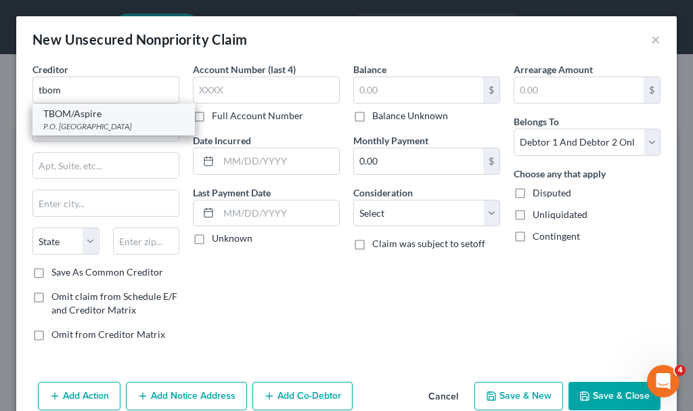
click at [85, 119] on div "TBOM/Aspire" at bounding box center [113, 114] width 141 height 14
type input "TBOM/Aspire"
type input "P.O. Box 105555"
type input "[GEOGRAPHIC_DATA]"
select select "10"
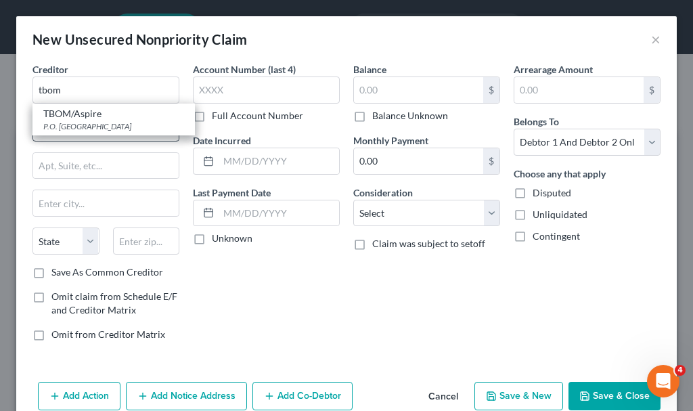
type input "30348"
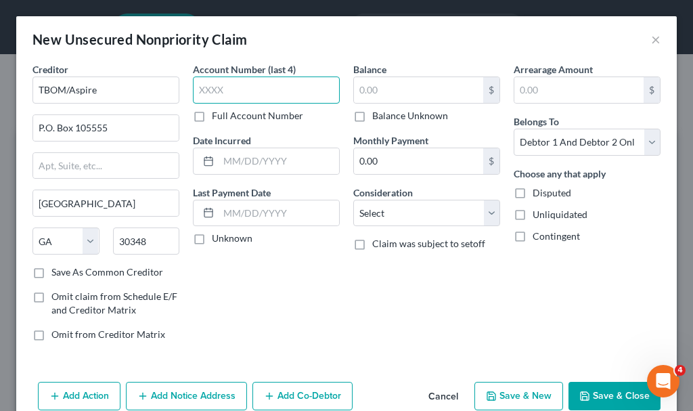
click at [219, 91] on input "text" at bounding box center [266, 90] width 147 height 27
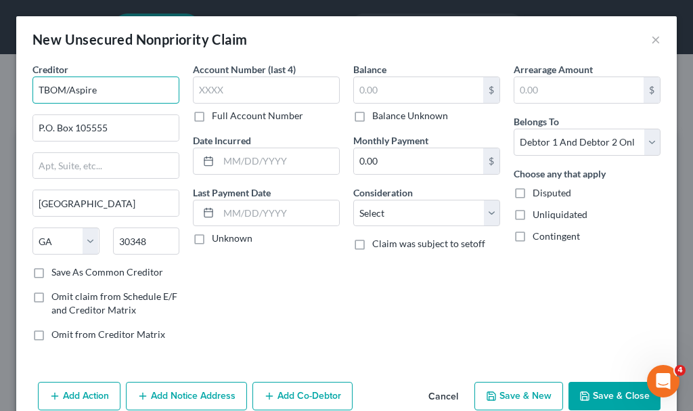
click at [121, 85] on input "TBOM/Aspire" at bounding box center [106, 90] width 147 height 27
type input "TBOM"
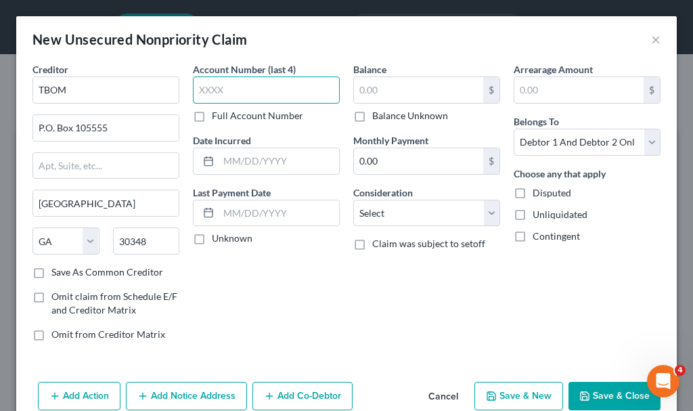
click at [222, 90] on input "text" at bounding box center [266, 90] width 147 height 27
type input "9892"
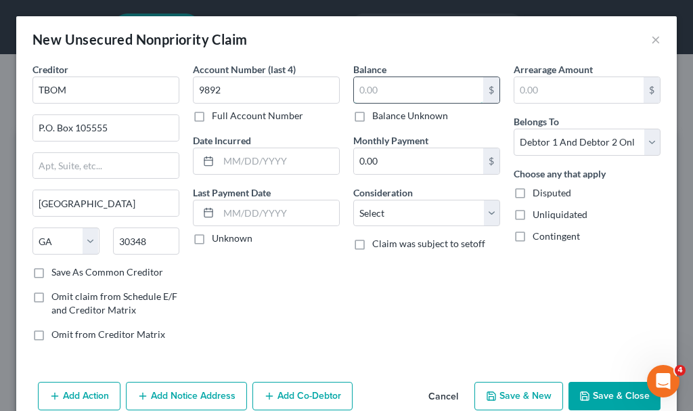
click at [401, 91] on input "text" at bounding box center [418, 90] width 129 height 26
type input "1,349.64"
drag, startPoint x: 388, startPoint y: 213, endPoint x: 392, endPoint y: 200, distance: 12.8
click at [388, 213] on select "Select Cable / Satellite Services Collection Agency Credit Card Debt Debt Couns…" at bounding box center [426, 213] width 147 height 27
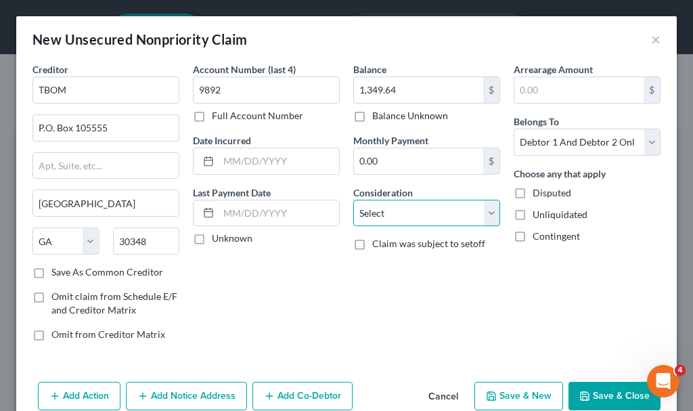
select select "2"
click at [353, 200] on select "Select Cable / Satellite Services Collection Agency Credit Card Debt Debt Couns…" at bounding box center [426, 213] width 147 height 27
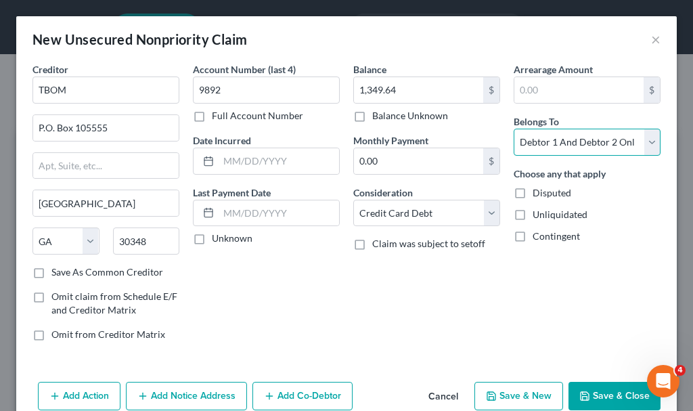
click at [572, 139] on select "Select Debtor 1 Only Debtor 2 Only Debtor 1 And Debtor 2 Only At Least One Of T…" at bounding box center [587, 142] width 147 height 27
select select "1"
click at [514, 129] on select "Select Debtor 1 Only Debtor 2 Only Debtor 1 And Debtor 2 Only At Least One Of T…" at bounding box center [587, 142] width 147 height 27
click at [491, 390] on button "Save & New" at bounding box center [519, 396] width 89 height 28
select select "2"
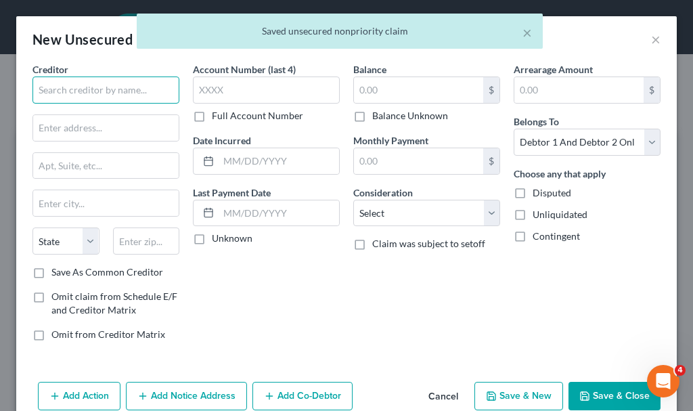
click at [89, 89] on input "text" at bounding box center [106, 90] width 147 height 27
type input "Hull Ambulance"
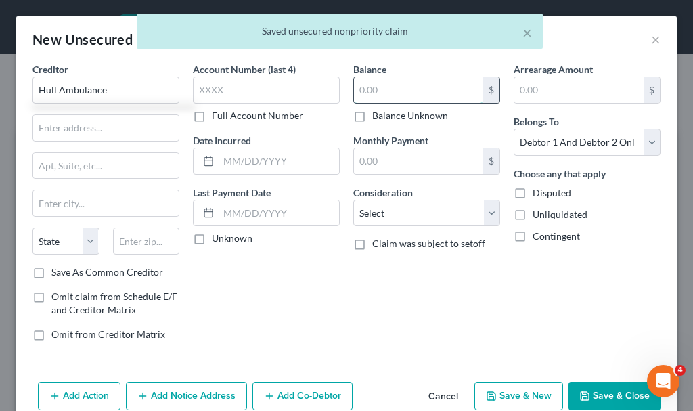
click at [391, 90] on input "text" at bounding box center [418, 90] width 129 height 26
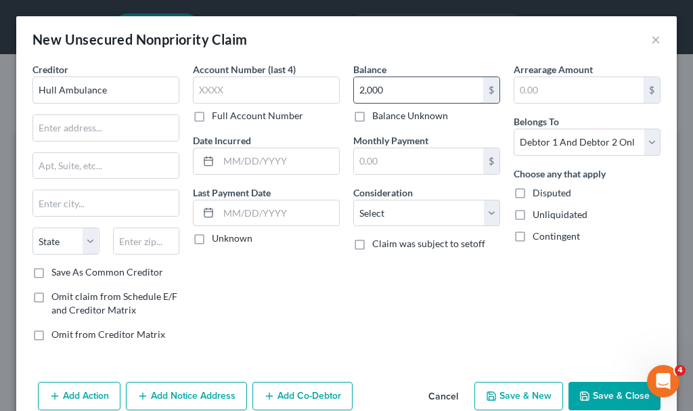
type input "2,000"
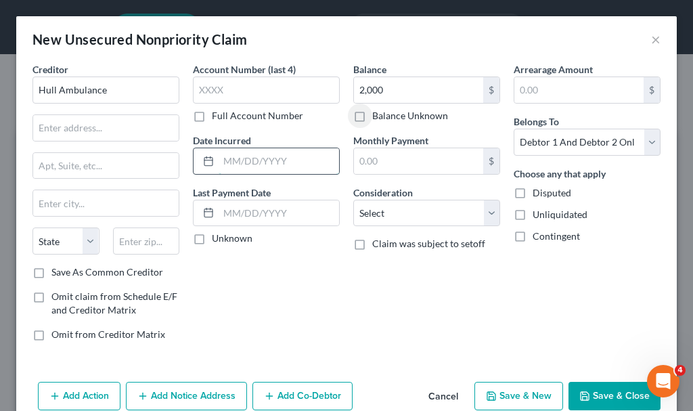
click at [238, 160] on input "text" at bounding box center [279, 161] width 121 height 26
type input "2023"
click at [419, 211] on select "Select Cable / Satellite Services Collection Agency Credit Card Debt Debt Couns…" at bounding box center [426, 213] width 147 height 27
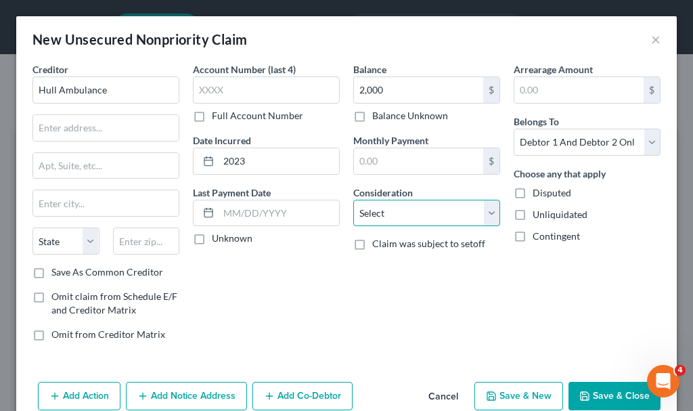
select select "9"
click at [353, 200] on select "Select Cable / Satellite Services Collection Agency Credit Card Debt Debt Couns…" at bounding box center [426, 213] width 147 height 27
click at [584, 393] on button "Save & Close" at bounding box center [615, 396] width 92 height 28
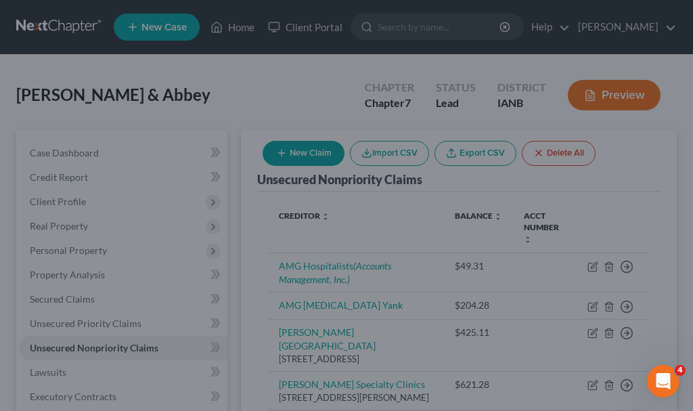
type input "2,000.00"
type input "0.00"
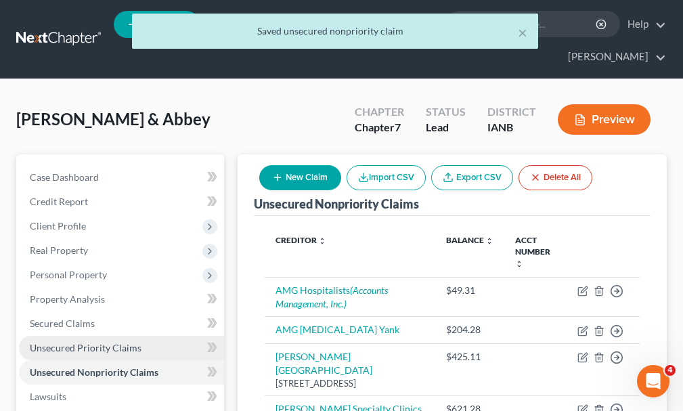
click at [69, 342] on span "Unsecured Priority Claims" at bounding box center [86, 348] width 112 height 12
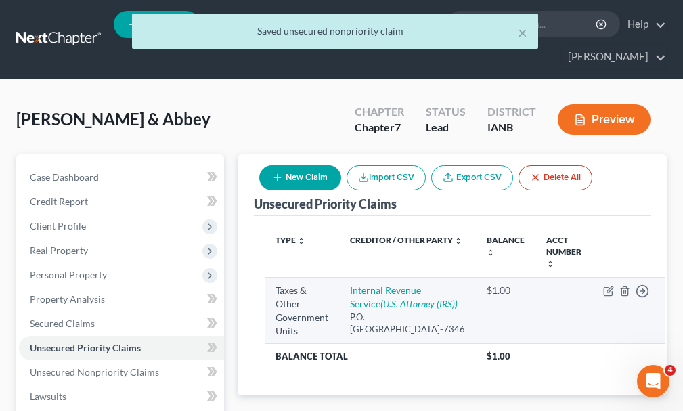
scroll to position [135, 0]
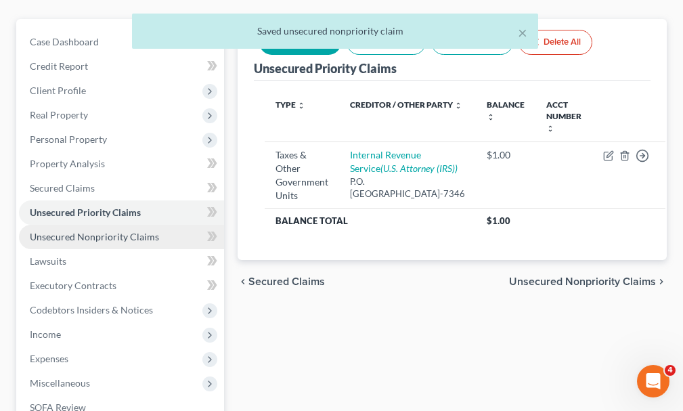
click at [74, 231] on span "Unsecured Nonpriority Claims" at bounding box center [94, 237] width 129 height 12
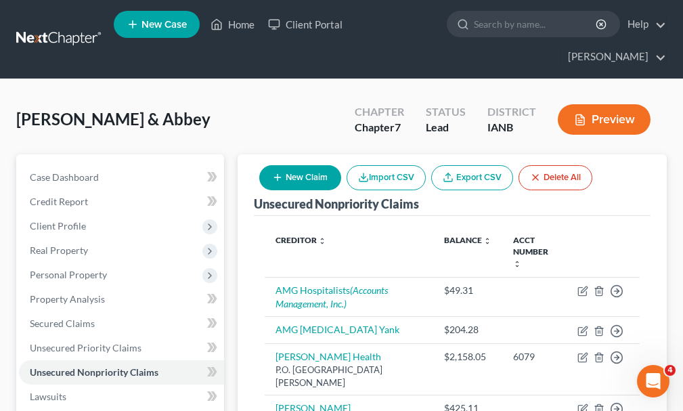
click at [309, 165] on button "New Claim" at bounding box center [300, 177] width 82 height 25
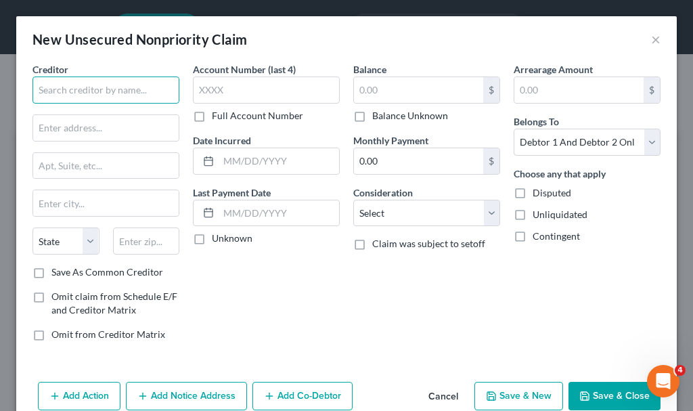
click at [118, 88] on input "text" at bounding box center [106, 90] width 147 height 27
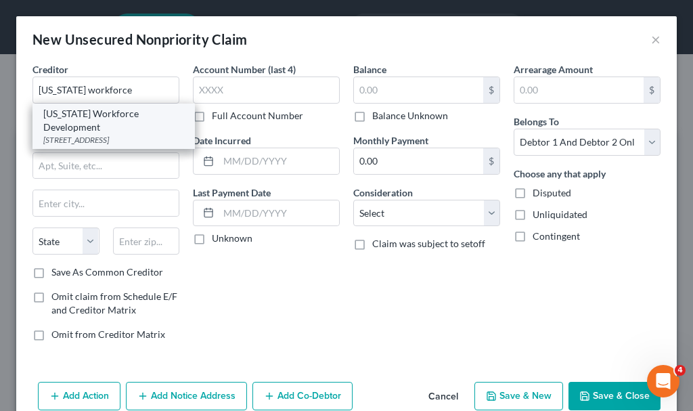
click at [77, 134] on div "[STREET_ADDRESS]" at bounding box center [113, 140] width 141 height 12
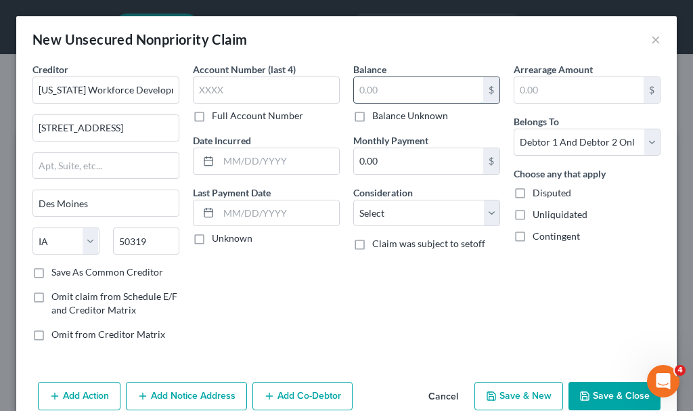
click at [383, 89] on input "text" at bounding box center [418, 90] width 129 height 26
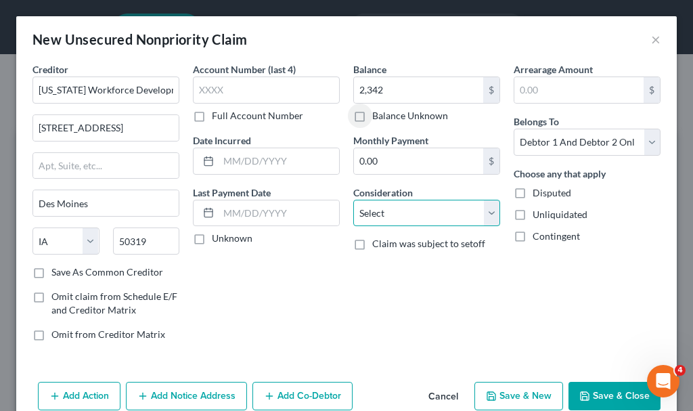
click at [393, 215] on select "Select Cable / Satellite Services Collection Agency Credit Card Debt Debt Couns…" at bounding box center [426, 213] width 147 height 27
click at [353, 200] on select "Select Cable / Satellite Services Collection Agency Credit Card Debt Debt Couns…" at bounding box center [426, 213] width 147 height 27
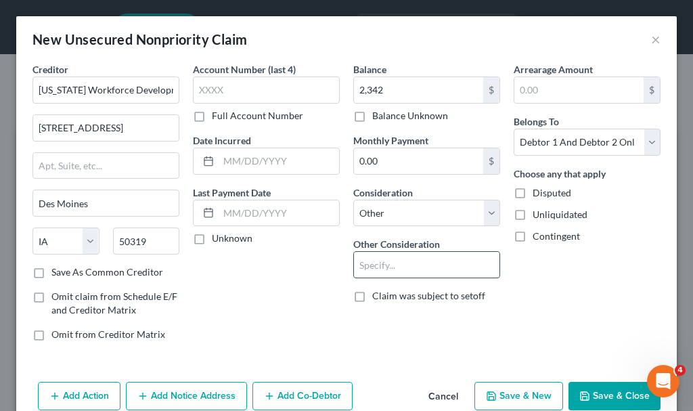
click at [391, 267] on input "text" at bounding box center [427, 265] width 146 height 26
click at [270, 158] on input "text" at bounding box center [279, 161] width 121 height 26
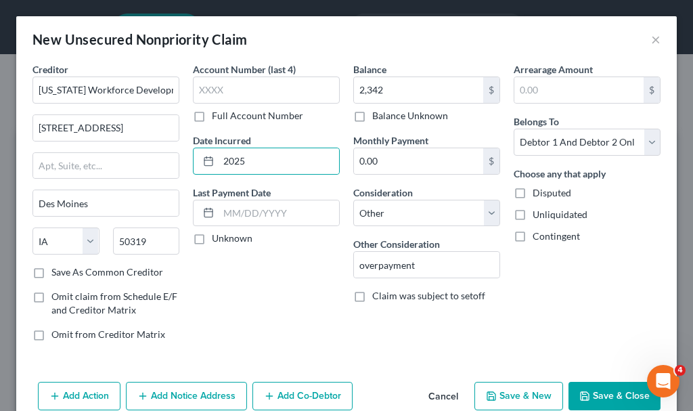
click at [605, 394] on button "Save & Close" at bounding box center [615, 396] width 92 height 28
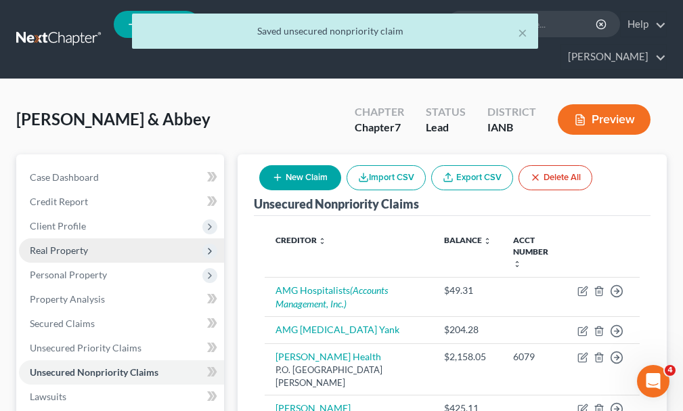
scroll to position [406, 0]
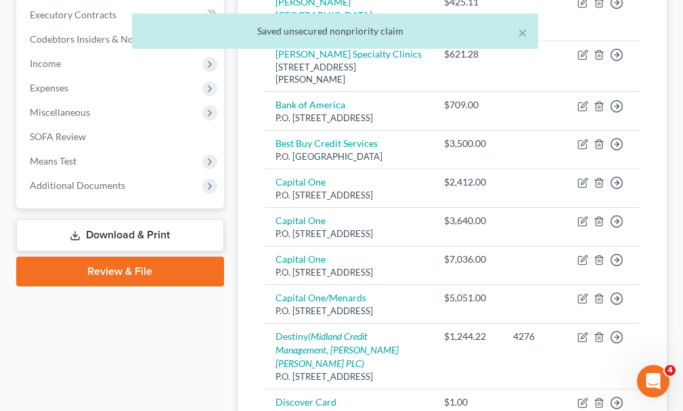
click at [43, 42] on div "× Saved unsecured nonpriority claim" at bounding box center [334, 35] width 683 height 42
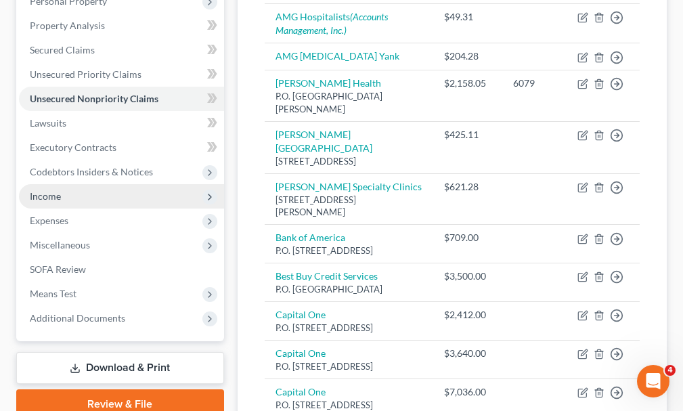
scroll to position [271, 0]
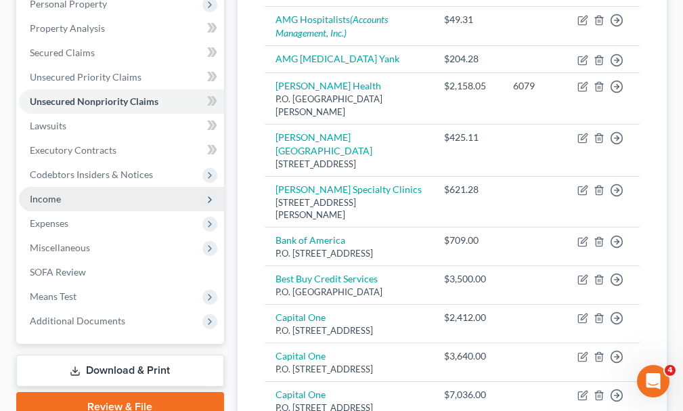
click at [48, 193] on span "Income" at bounding box center [45, 199] width 31 height 12
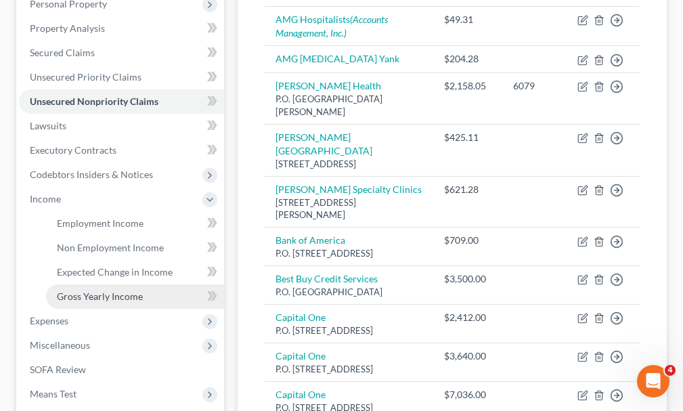
click at [97, 290] on span "Gross Yearly Income" at bounding box center [100, 296] width 86 height 12
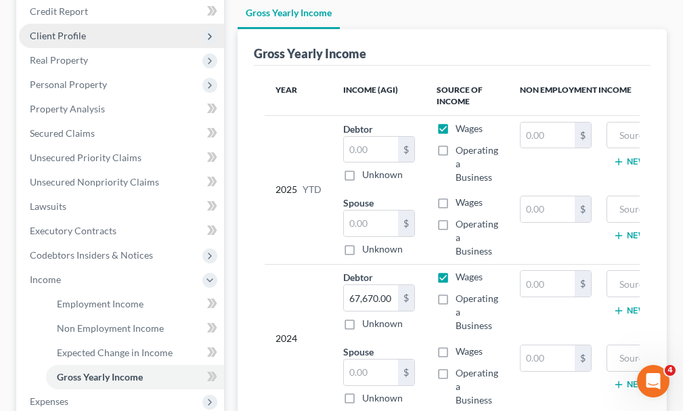
scroll to position [42, 0]
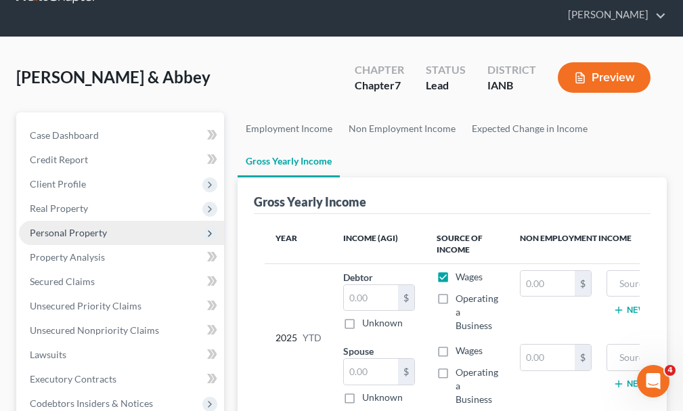
click at [63, 227] on span "Personal Property" at bounding box center [68, 233] width 77 height 12
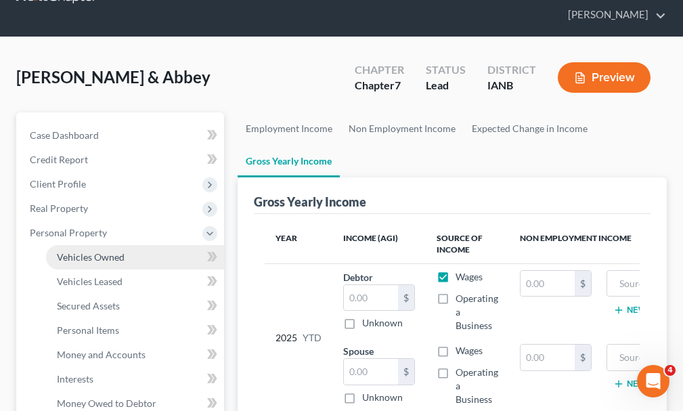
click at [85, 251] on span "Vehicles Owned" at bounding box center [91, 257] width 68 height 12
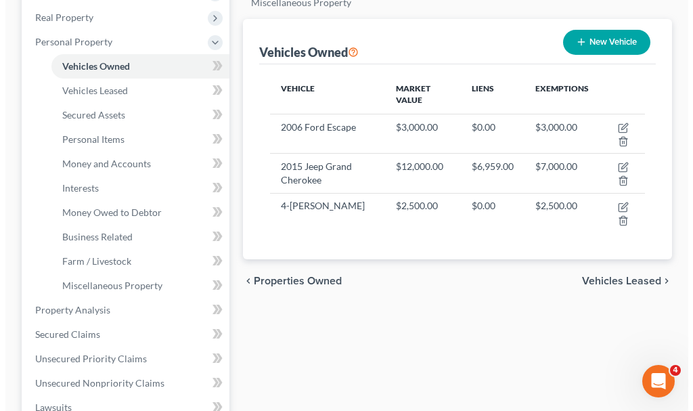
scroll to position [203, 0]
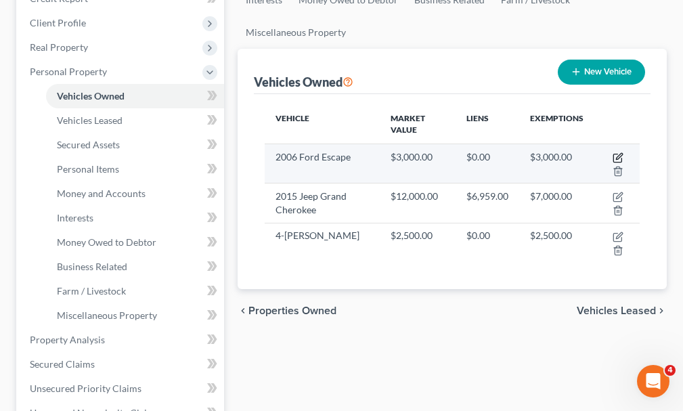
click at [618, 154] on icon "button" at bounding box center [617, 158] width 8 height 8
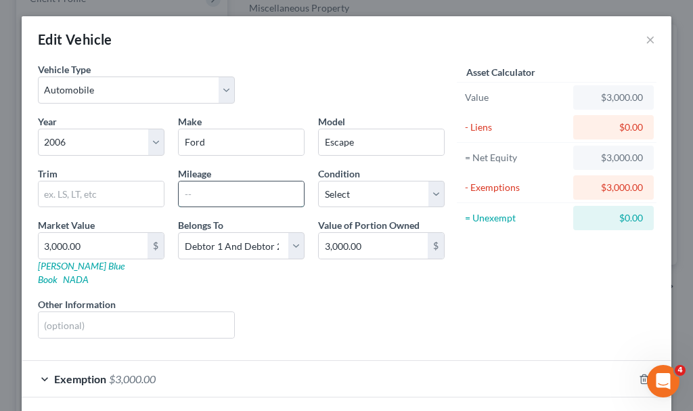
click at [209, 195] on input "text" at bounding box center [241, 194] width 125 height 26
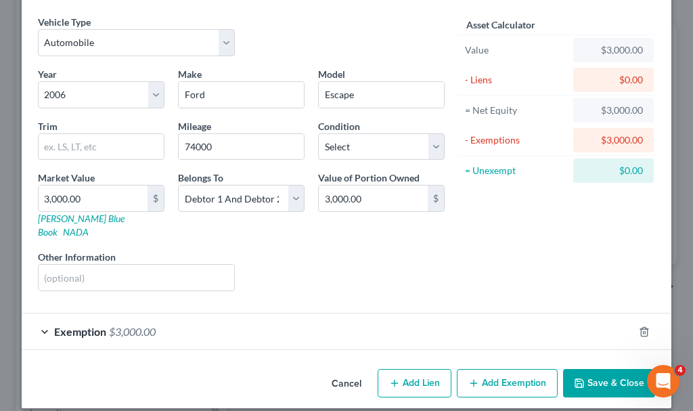
click at [587, 369] on button "Save & Close" at bounding box center [609, 383] width 92 height 28
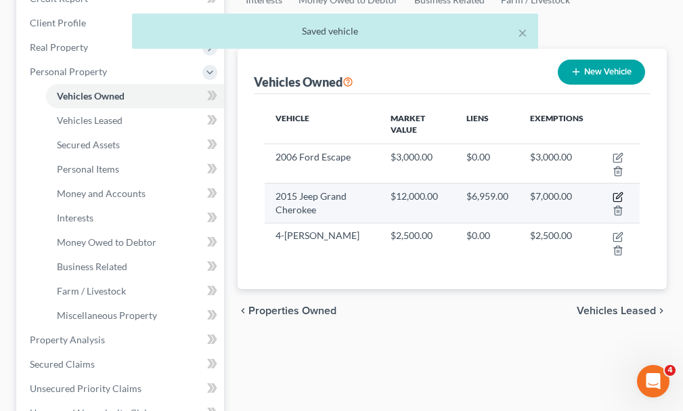
click at [618, 192] on icon "button" at bounding box center [618, 197] width 11 height 11
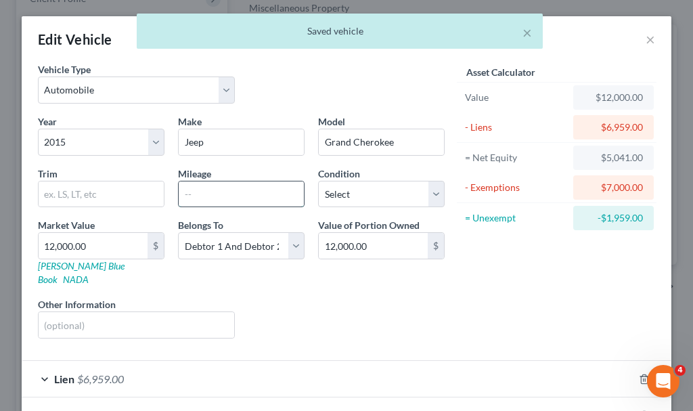
click at [215, 196] on input "text" at bounding box center [241, 194] width 125 height 26
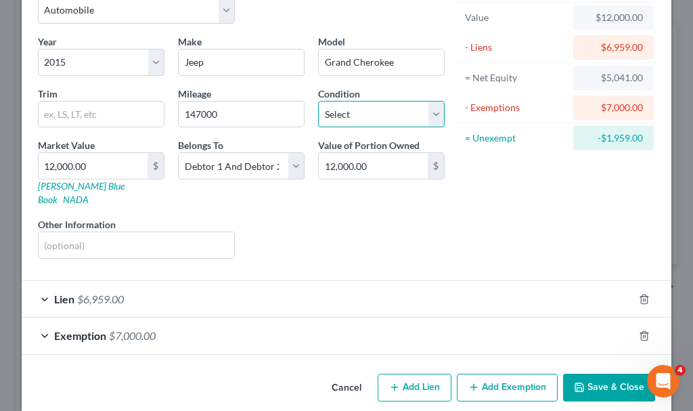
scroll to position [84, 0]
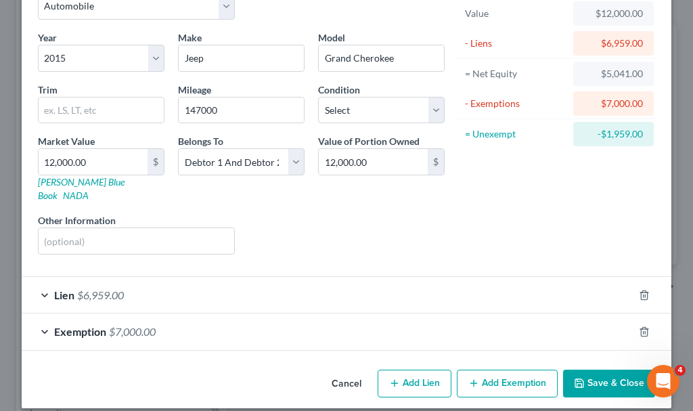
click at [594, 370] on button "Save & Close" at bounding box center [609, 384] width 92 height 28
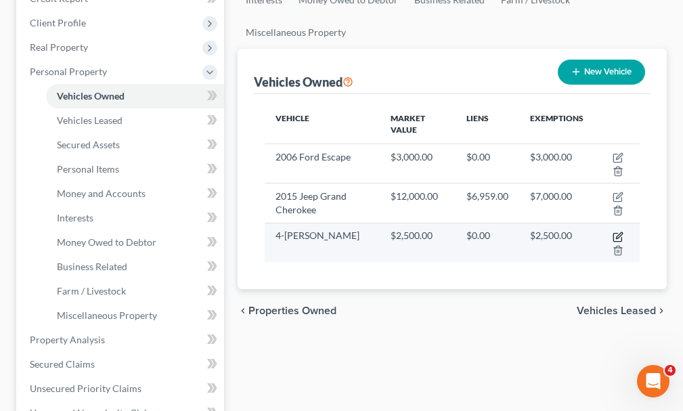
click at [621, 232] on icon "button" at bounding box center [618, 237] width 11 height 11
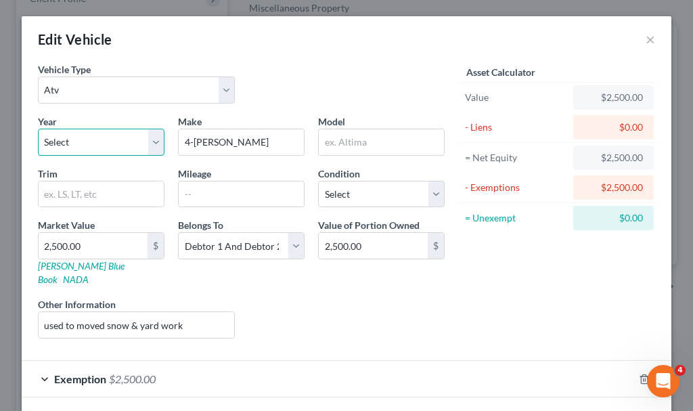
click at [80, 142] on select "Select 2026 2025 2024 2023 2022 2021 2020 2019 2018 2017 2016 2015 2014 2013 20…" at bounding box center [101, 142] width 127 height 27
click at [38, 129] on select "Select 2026 2025 2024 2023 2022 2021 2020 2019 2018 2017 2016 2015 2014 2013 20…" at bounding box center [101, 142] width 127 height 27
click at [248, 144] on input "4-[PERSON_NAME]" at bounding box center [241, 142] width 125 height 26
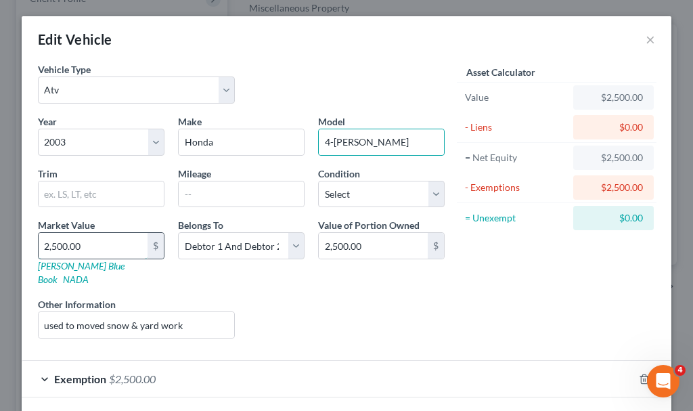
click at [106, 242] on input "2,500.00" at bounding box center [93, 246] width 109 height 26
click at [129, 372] on span "$2,500.00" at bounding box center [132, 378] width 47 height 13
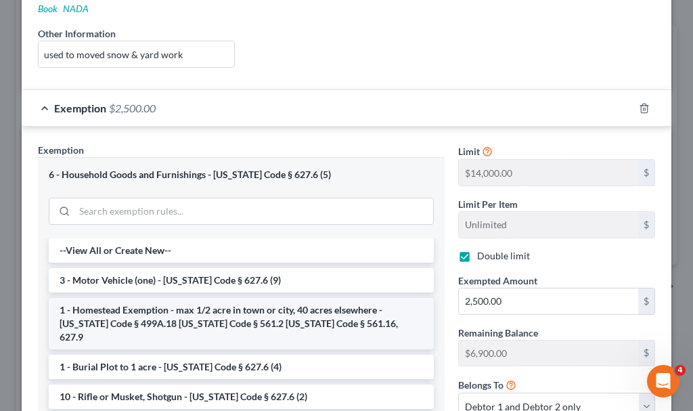
scroll to position [203, 0]
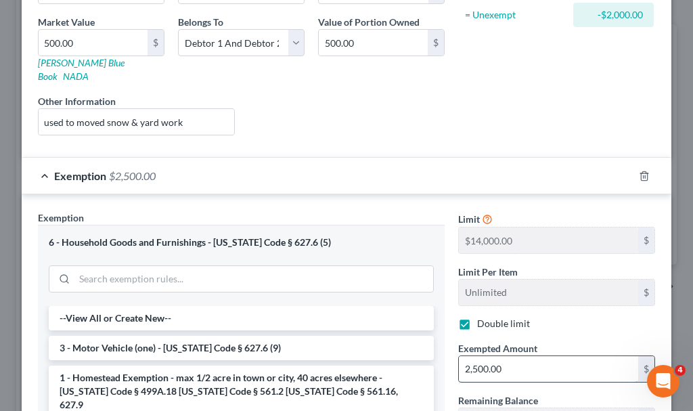
click at [523, 356] on input "2,500.00" at bounding box center [548, 369] width 179 height 26
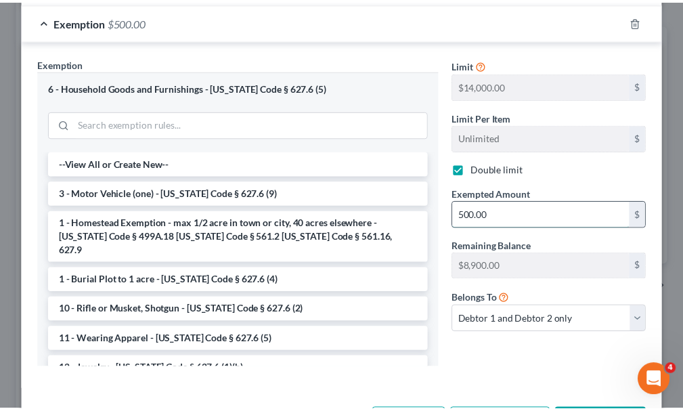
scroll to position [397, 0]
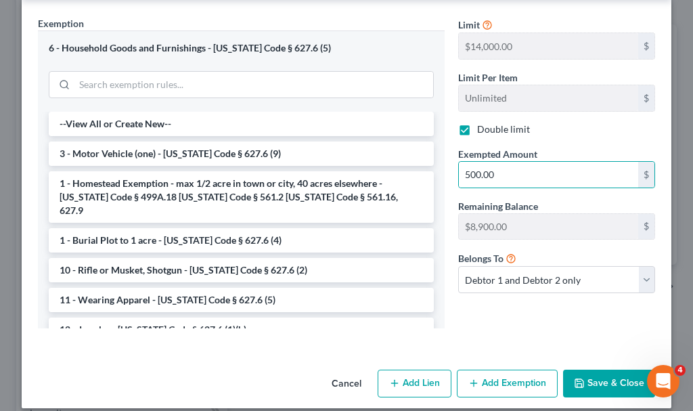
click at [590, 370] on button "Save & Close" at bounding box center [609, 384] width 92 height 28
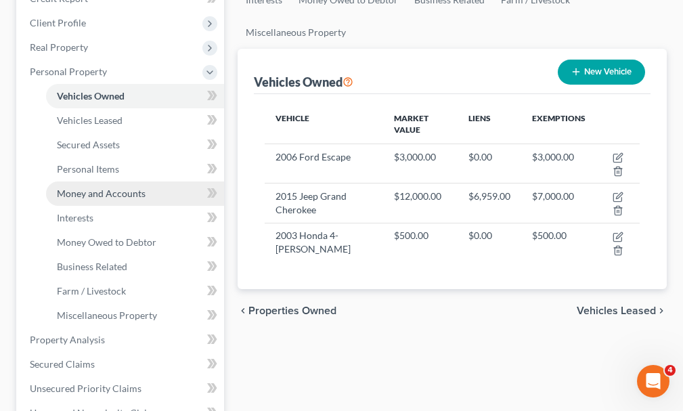
click at [88, 188] on span "Money and Accounts" at bounding box center [101, 194] width 89 height 12
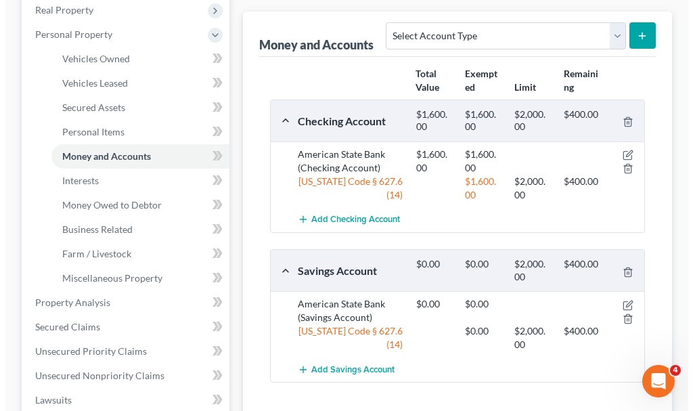
scroll to position [203, 0]
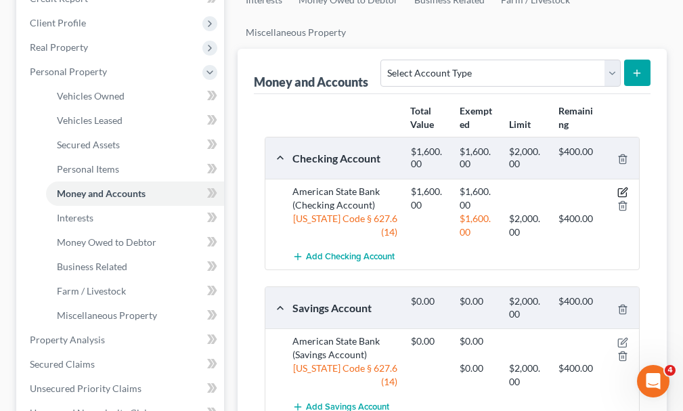
click at [625, 187] on icon "button" at bounding box center [623, 192] width 11 height 11
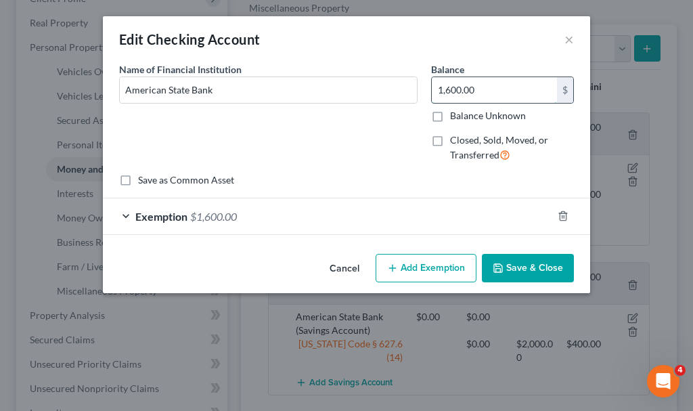
click at [505, 87] on input "1,600.00" at bounding box center [494, 90] width 125 height 26
click at [212, 215] on span "$1,600.00" at bounding box center [213, 216] width 47 height 13
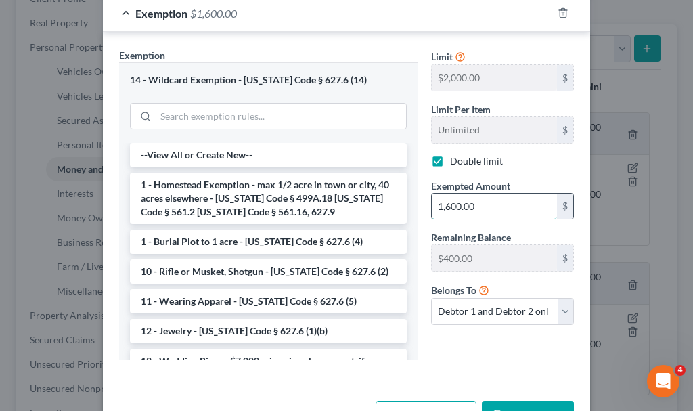
click at [483, 200] on input "1,600.00" at bounding box center [494, 207] width 125 height 26
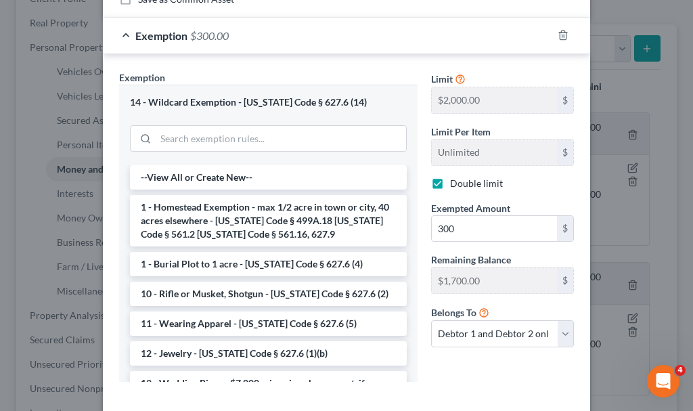
scroll to position [249, 0]
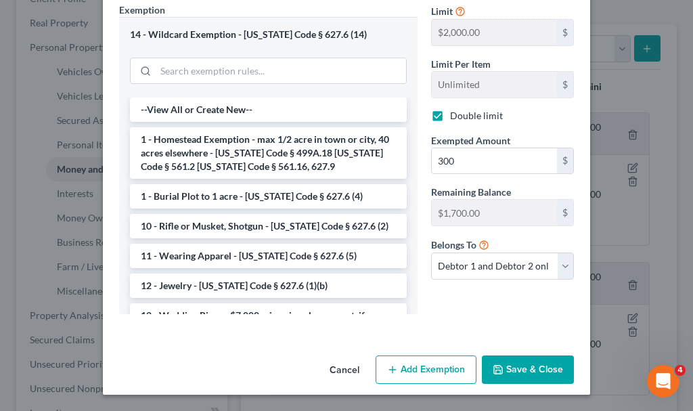
click at [519, 370] on button "Save & Close" at bounding box center [528, 369] width 92 height 28
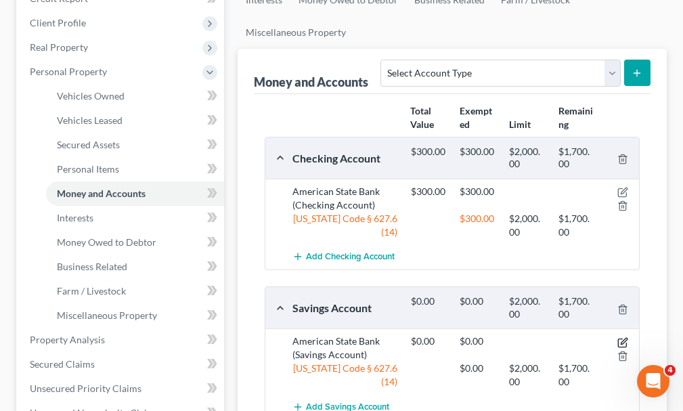
click at [620, 337] on icon "button" at bounding box center [623, 342] width 11 height 11
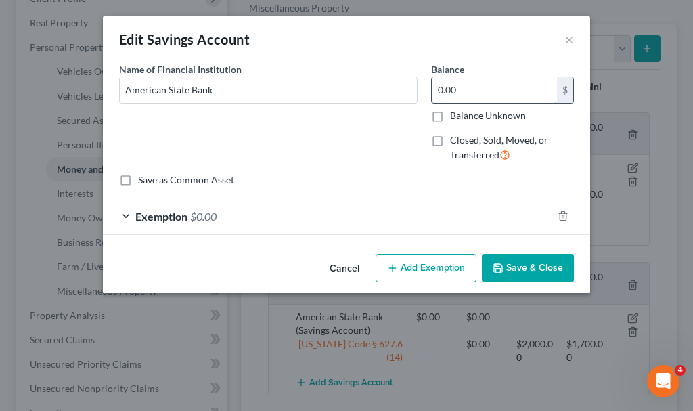
click at [477, 94] on input "0.00" at bounding box center [494, 90] width 125 height 26
click at [207, 214] on span "$0.00" at bounding box center [203, 216] width 26 height 13
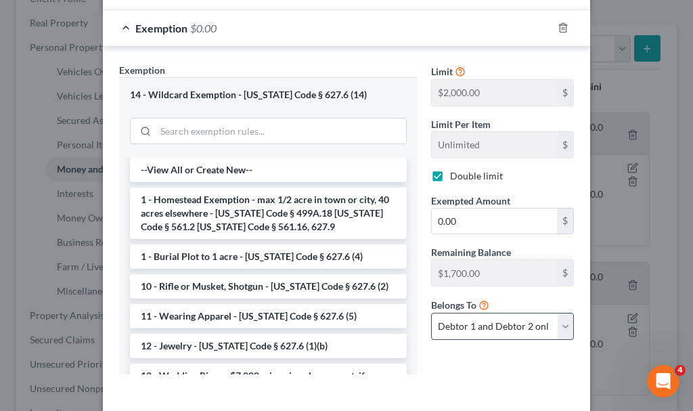
scroll to position [203, 0]
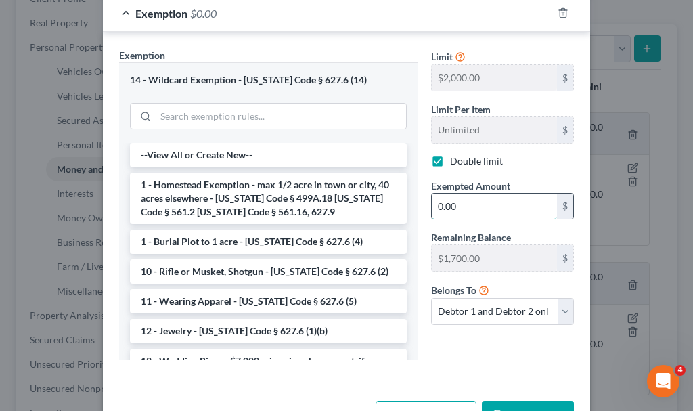
click at [471, 213] on input "0.00" at bounding box center [494, 207] width 125 height 26
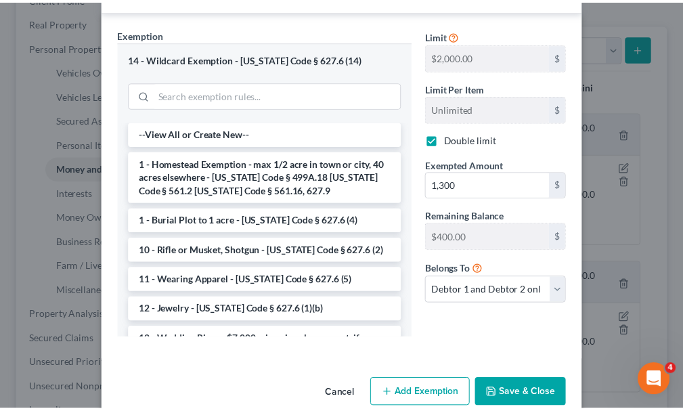
scroll to position [249, 0]
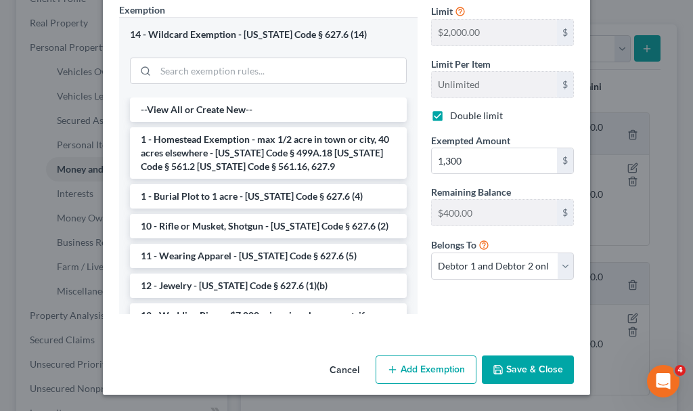
click at [513, 370] on button "Save & Close" at bounding box center [528, 369] width 92 height 28
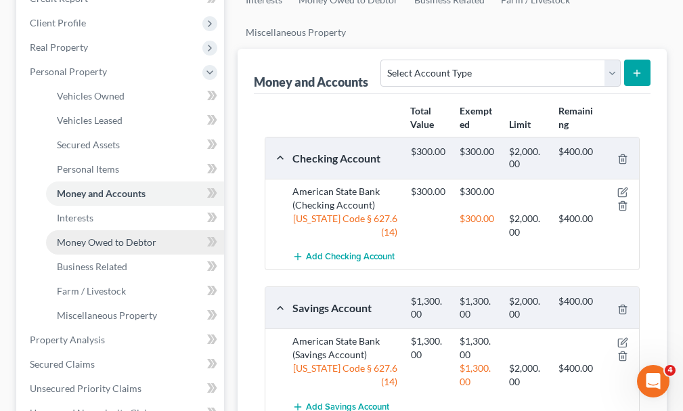
click at [90, 236] on span "Money Owed to Debtor" at bounding box center [107, 242] width 100 height 12
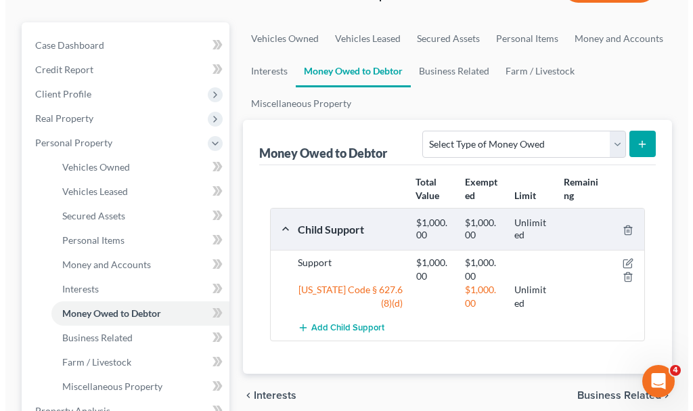
scroll to position [68, 0]
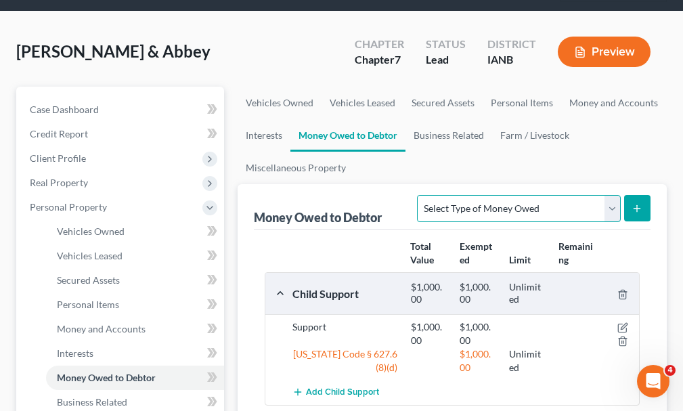
click at [538, 195] on select "Select Type of Money Owed Accounts Receivable Alimony Child Support Claims Agai…" at bounding box center [518, 208] width 203 height 27
click at [417, 195] on select "Select Type of Money Owed Accounts Receivable Alimony Child Support Claims Agai…" at bounding box center [518, 208] width 203 height 27
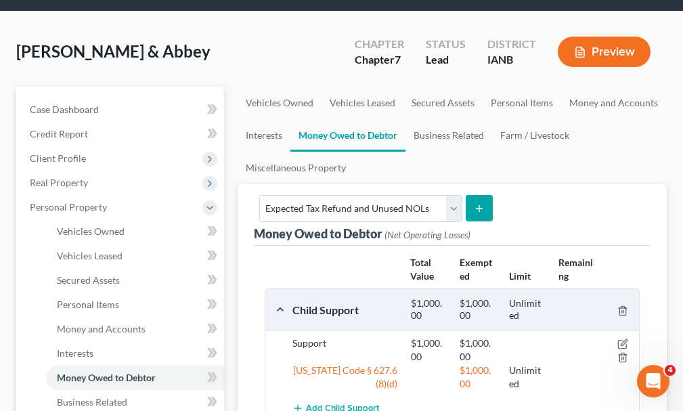
click at [480, 203] on icon "submit" at bounding box center [479, 208] width 11 height 11
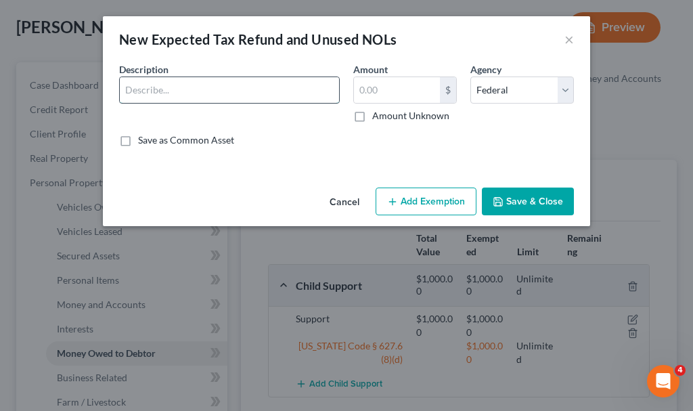
click at [147, 91] on input "text" at bounding box center [229, 90] width 219 height 26
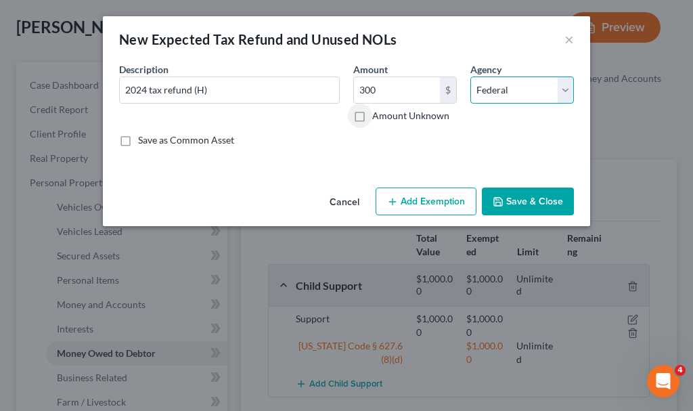
click at [506, 89] on select "Select Federal State Local" at bounding box center [523, 90] width 104 height 27
click at [471, 77] on select "Select Federal State Local" at bounding box center [523, 90] width 104 height 27
click at [425, 195] on button "Add Exemption" at bounding box center [426, 202] width 101 height 28
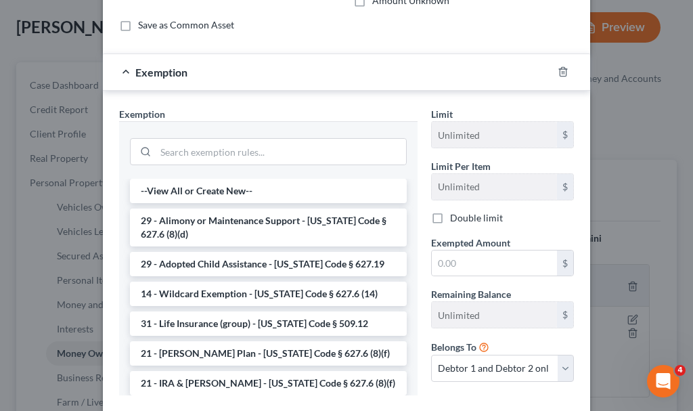
scroll to position [196, 0]
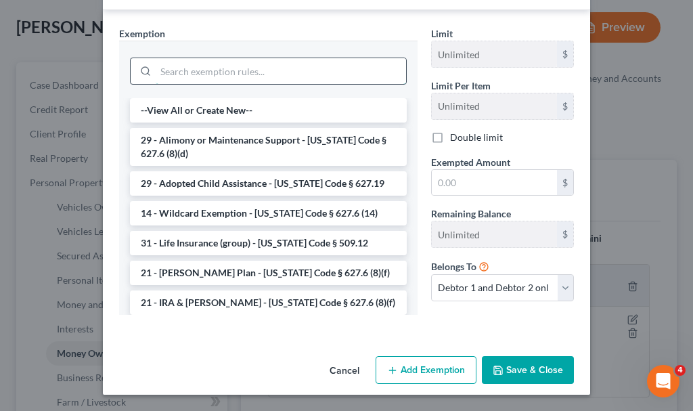
click at [198, 72] on input "search" at bounding box center [281, 71] width 251 height 26
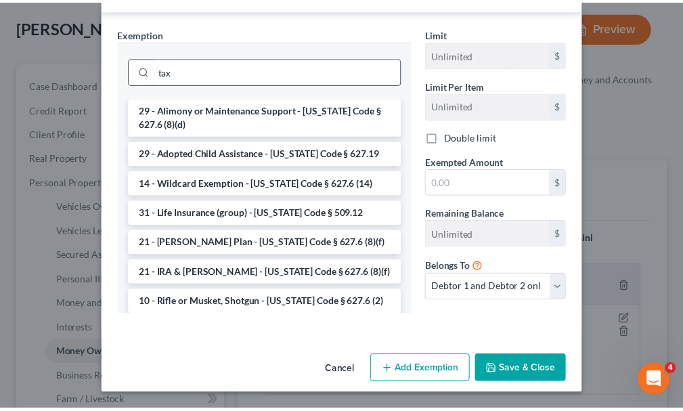
scroll to position [182, 0]
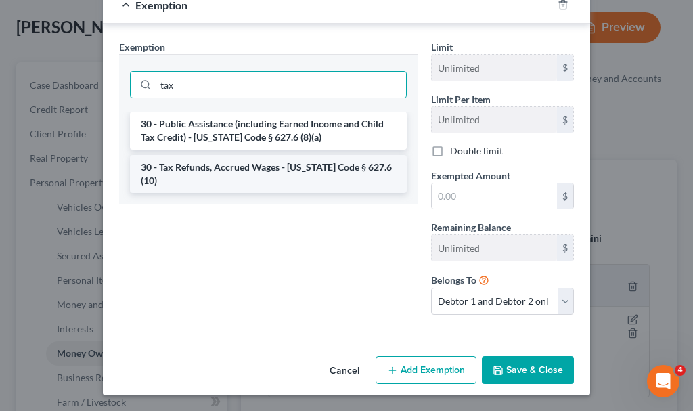
click at [224, 167] on li "30 - Tax Refunds, Accrued Wages - [US_STATE] Code § 627.6 (10)" at bounding box center [268, 174] width 277 height 38
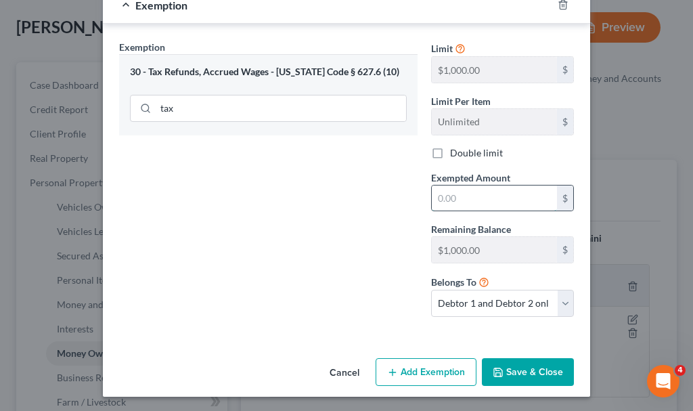
click at [451, 199] on input "text" at bounding box center [494, 199] width 125 height 26
click at [516, 368] on button "Save & Close" at bounding box center [528, 372] width 92 height 28
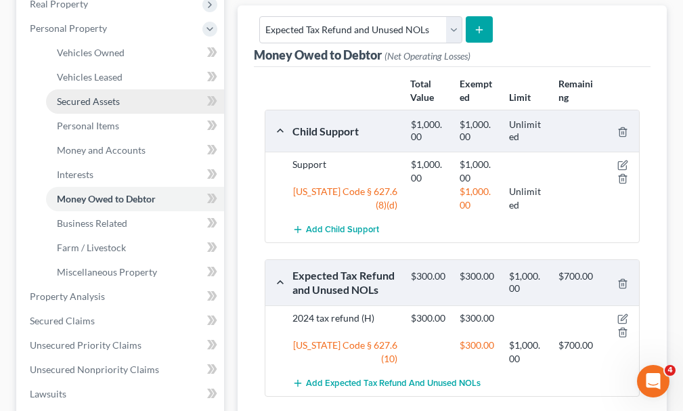
scroll to position [271, 0]
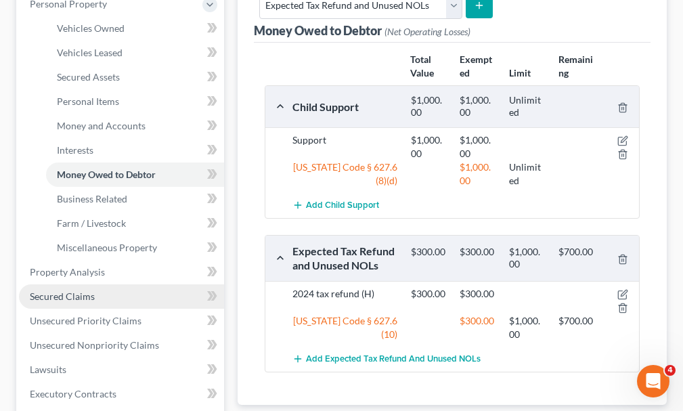
click at [66, 290] on span "Secured Claims" at bounding box center [62, 296] width 65 height 12
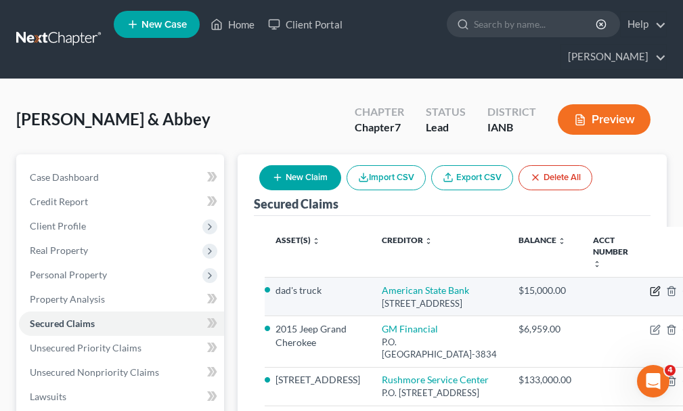
click at [650, 286] on icon "button" at bounding box center [655, 291] width 11 height 11
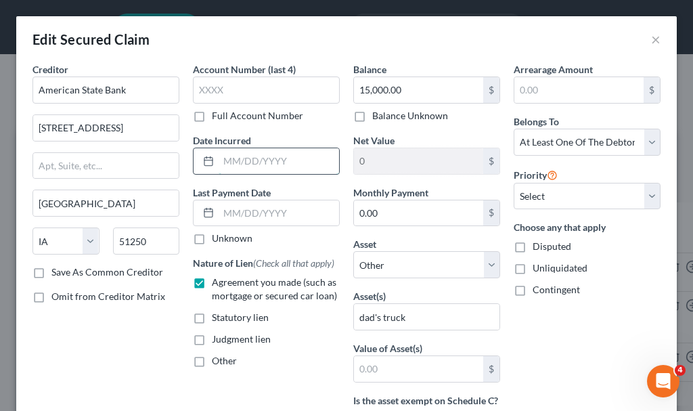
click at [259, 156] on input "text" at bounding box center [279, 161] width 121 height 26
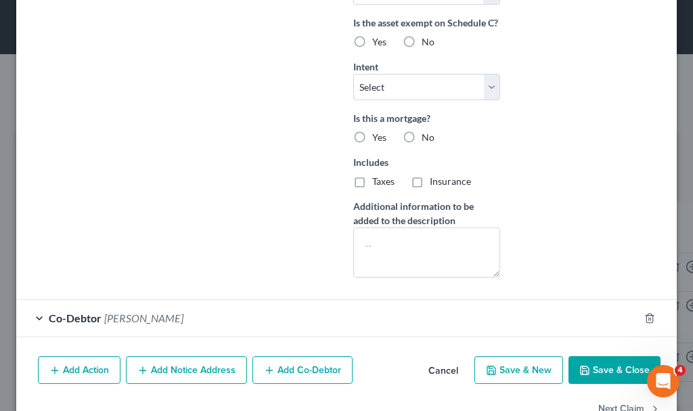
scroll to position [406, 0]
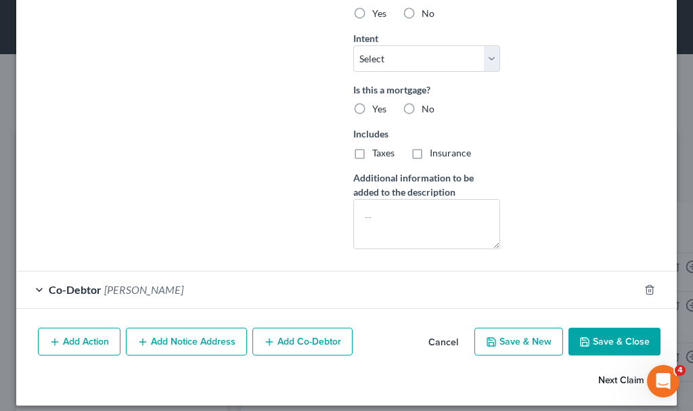
click at [603, 394] on button "Next Claim" at bounding box center [630, 380] width 62 height 28
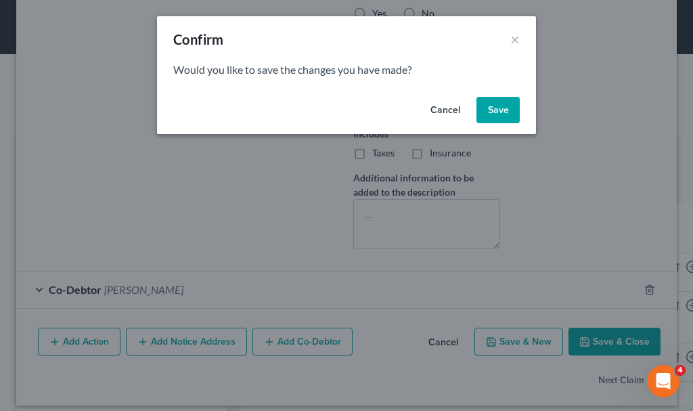
click at [496, 108] on button "Save" at bounding box center [498, 110] width 43 height 27
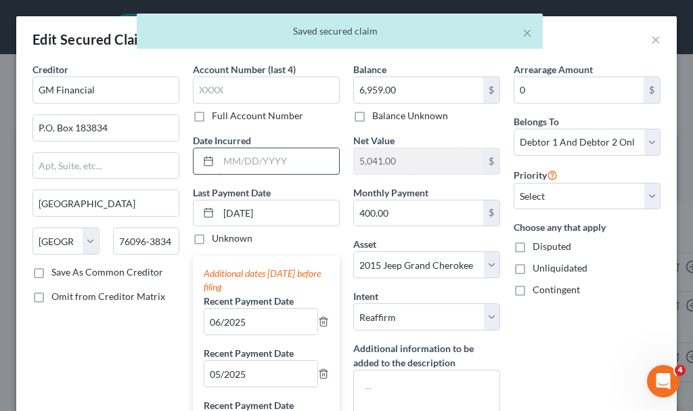
click at [257, 160] on input "text" at bounding box center [279, 161] width 121 height 26
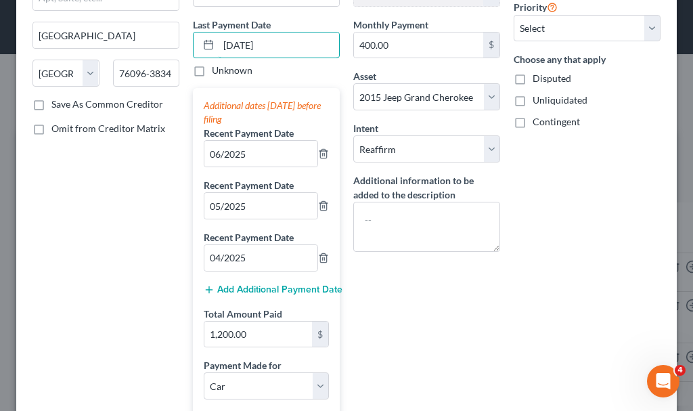
scroll to position [203, 0]
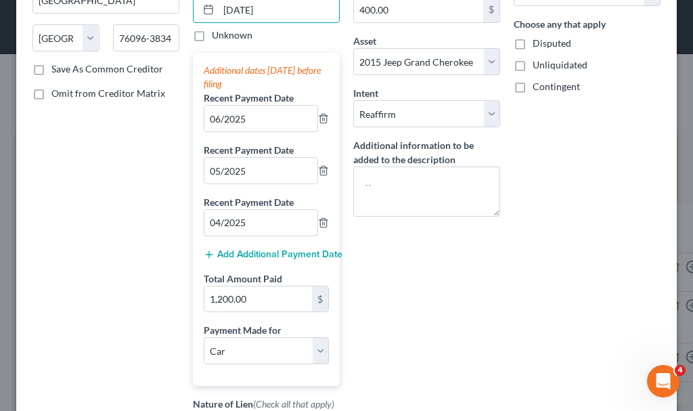
click at [211, 225] on input "04/2025" at bounding box center [260, 223] width 113 height 26
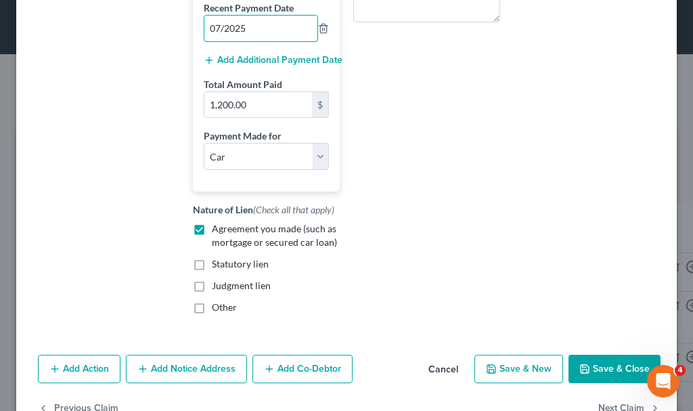
scroll to position [435, 0]
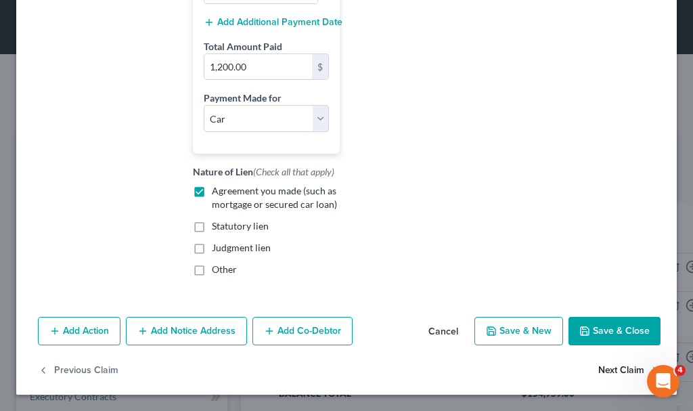
click at [605, 370] on button "Next Claim" at bounding box center [630, 370] width 62 height 28
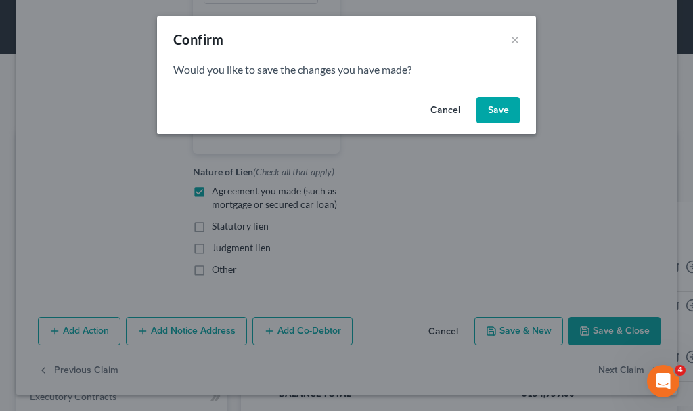
click at [494, 108] on button "Save" at bounding box center [498, 110] width 43 height 27
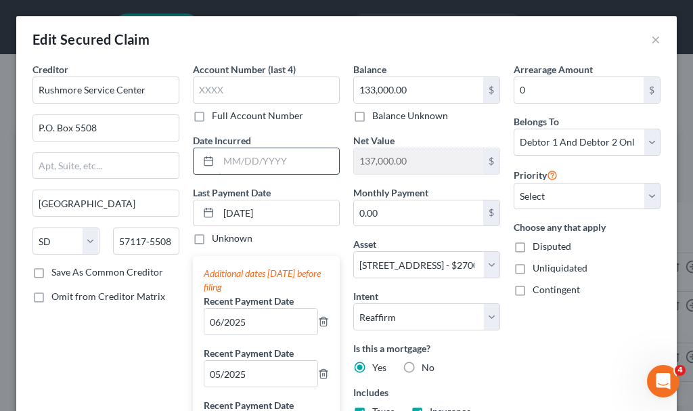
click at [247, 163] on input "text" at bounding box center [279, 161] width 121 height 26
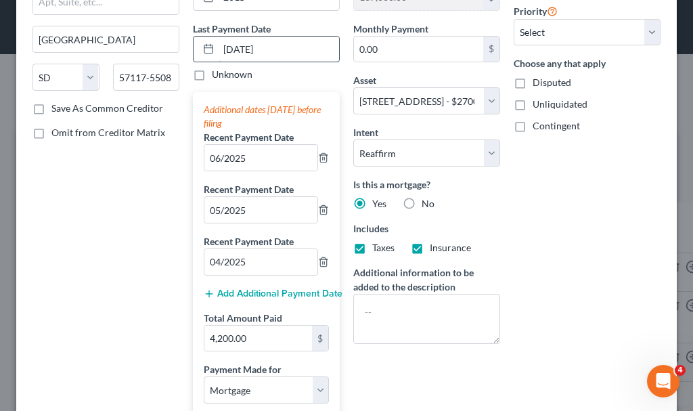
scroll to position [203, 0]
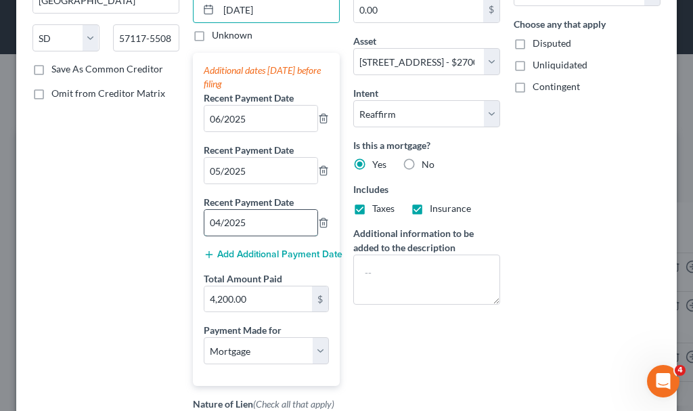
click at [211, 227] on input "04/2025" at bounding box center [260, 223] width 113 height 26
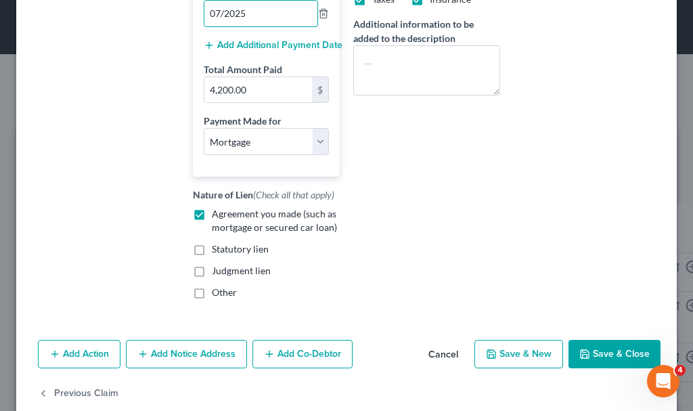
scroll to position [435, 0]
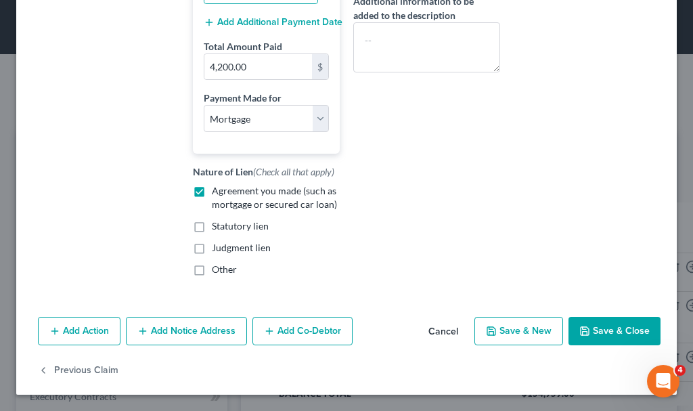
click at [581, 330] on icon "button" at bounding box center [585, 331] width 8 height 8
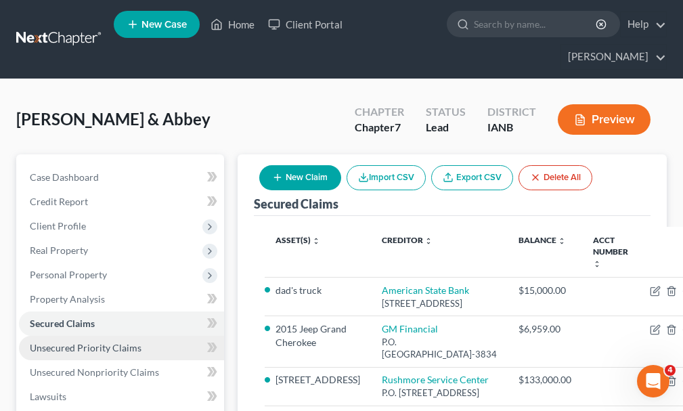
click at [68, 342] on span "Unsecured Priority Claims" at bounding box center [86, 348] width 112 height 12
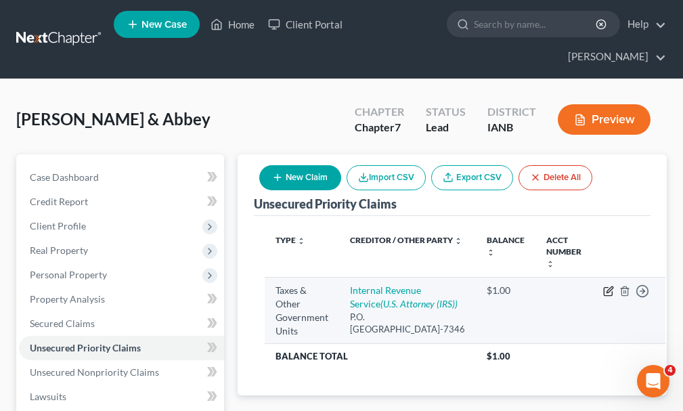
click at [603, 286] on icon "button" at bounding box center [608, 291] width 11 height 11
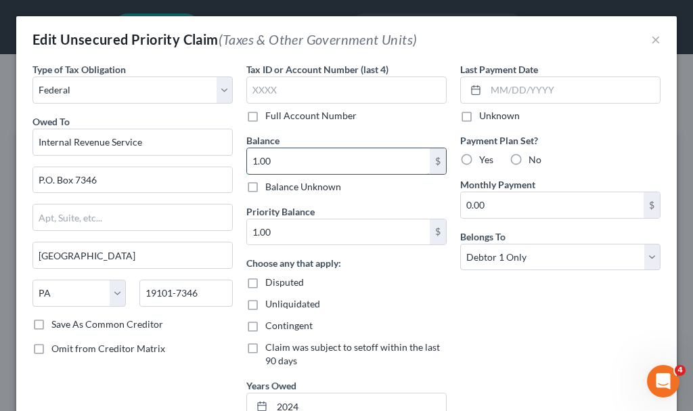
click at [286, 160] on input "1.00" at bounding box center [338, 161] width 183 height 26
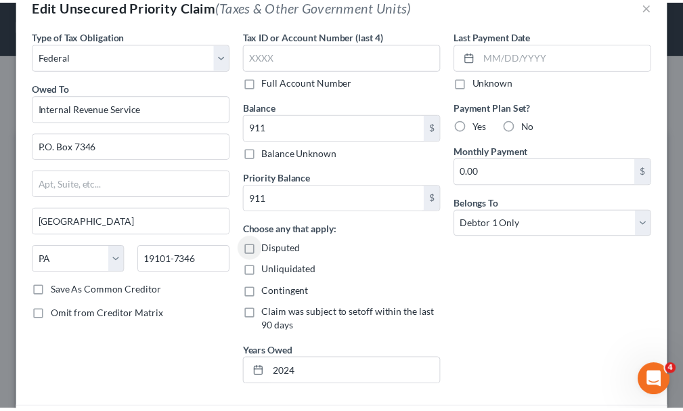
scroll to position [153, 0]
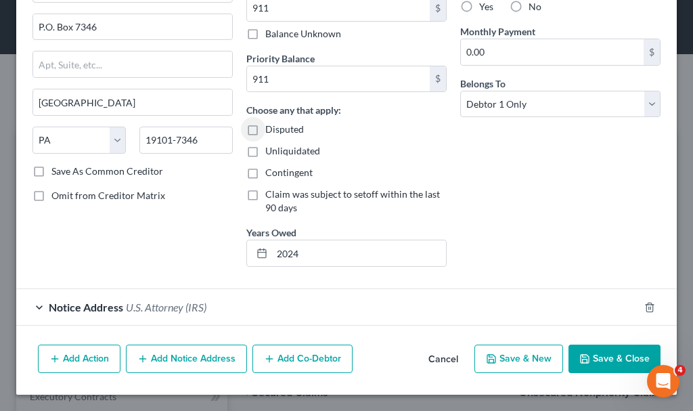
click at [601, 358] on button "Save & Close" at bounding box center [615, 359] width 92 height 28
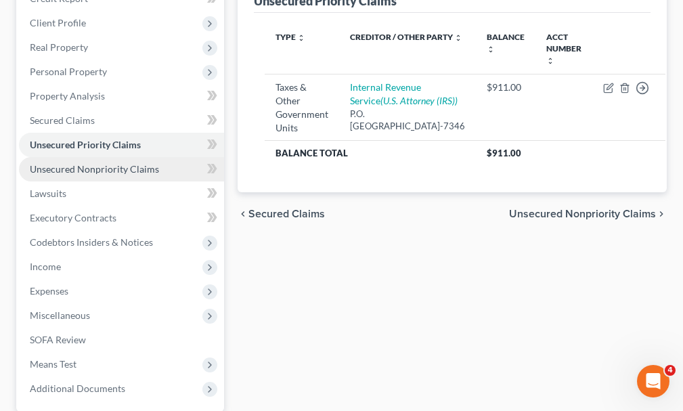
click at [72, 163] on span "Unsecured Nonpriority Claims" at bounding box center [94, 169] width 129 height 12
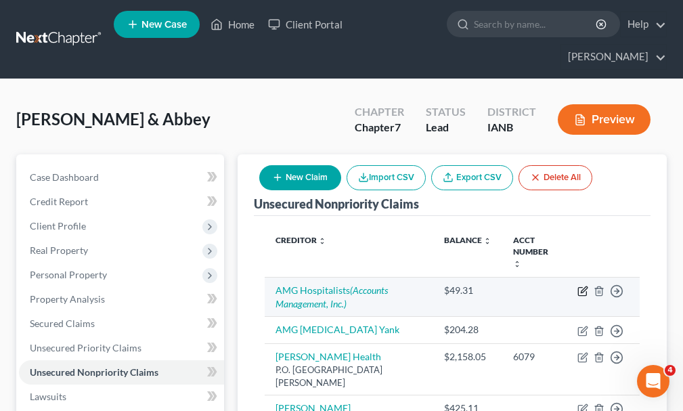
click at [579, 286] on icon "button" at bounding box center [583, 291] width 11 height 11
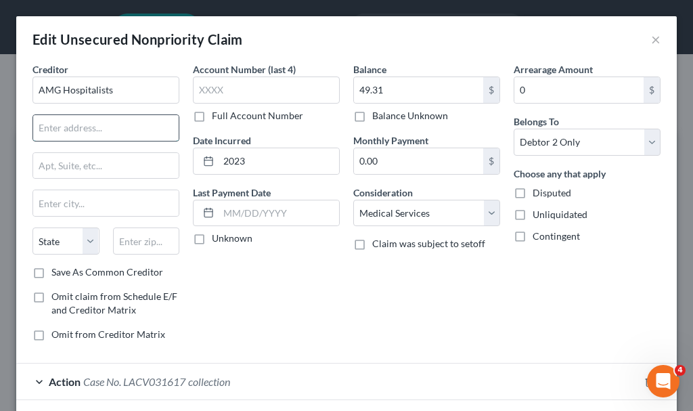
click at [106, 126] on input "text" at bounding box center [106, 128] width 146 height 26
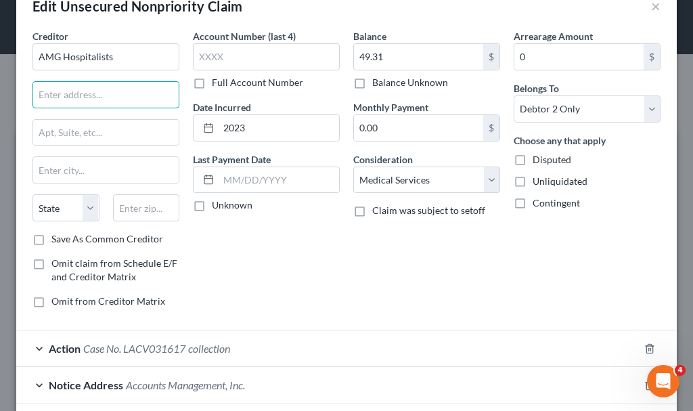
scroll to position [139, 0]
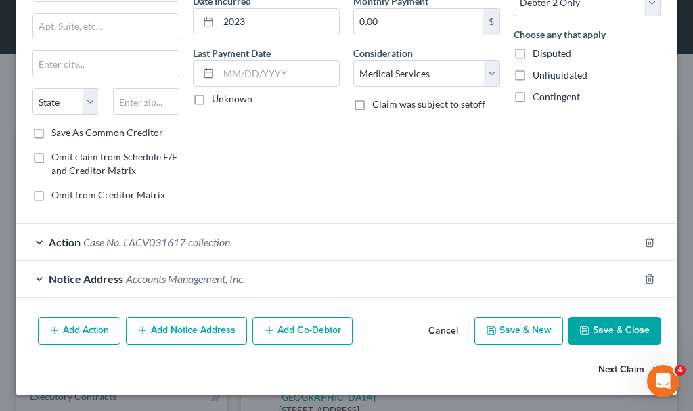
click at [602, 366] on button "Next Claim" at bounding box center [630, 369] width 62 height 28
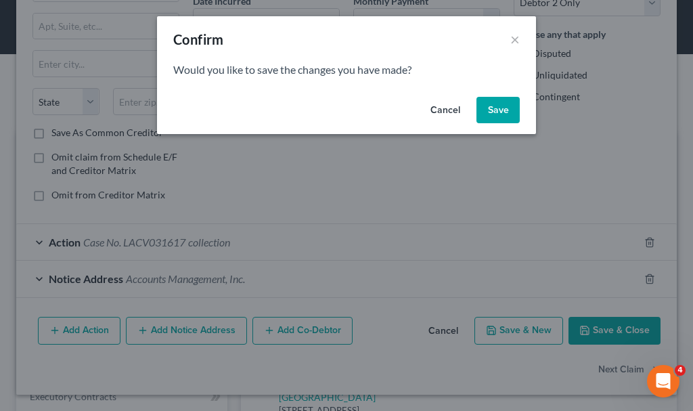
click at [495, 107] on button "Save" at bounding box center [498, 110] width 43 height 27
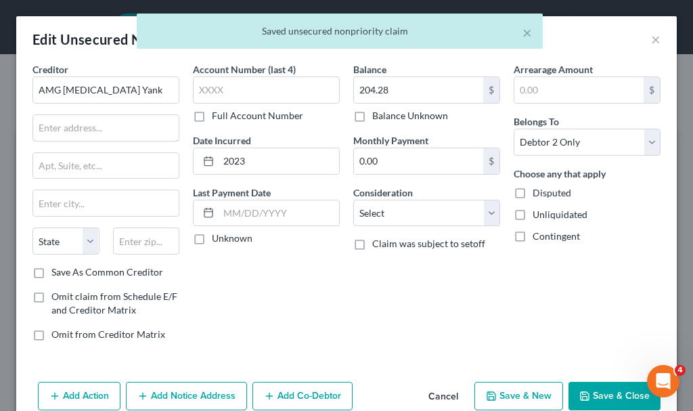
drag, startPoint x: 86, startPoint y: 133, endPoint x: 121, endPoint y: 6, distance: 132.1
click at [86, 133] on input "text" at bounding box center [106, 128] width 146 height 26
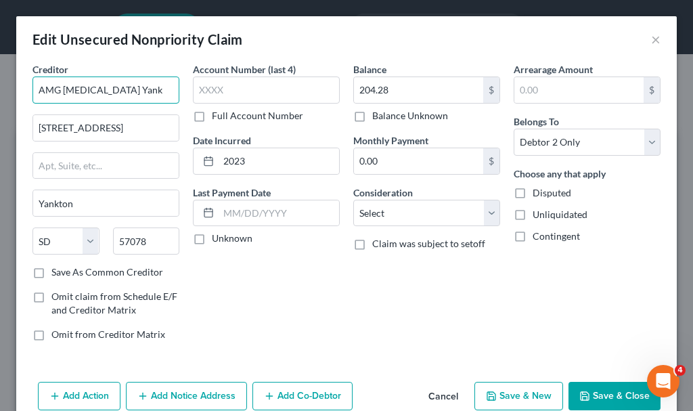
click at [135, 87] on input "AMG [MEDICAL_DATA] Yank" at bounding box center [106, 90] width 147 height 27
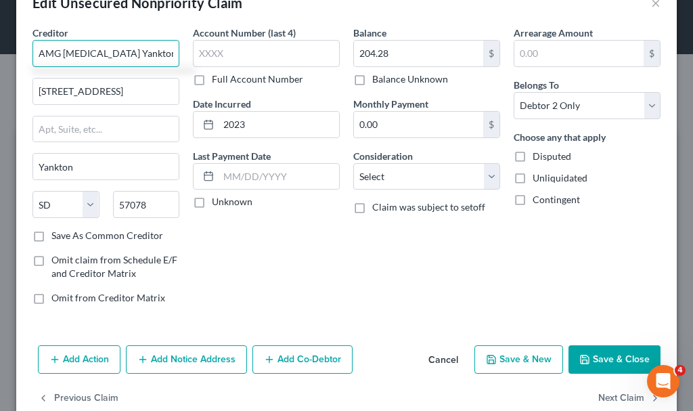
scroll to position [65, 0]
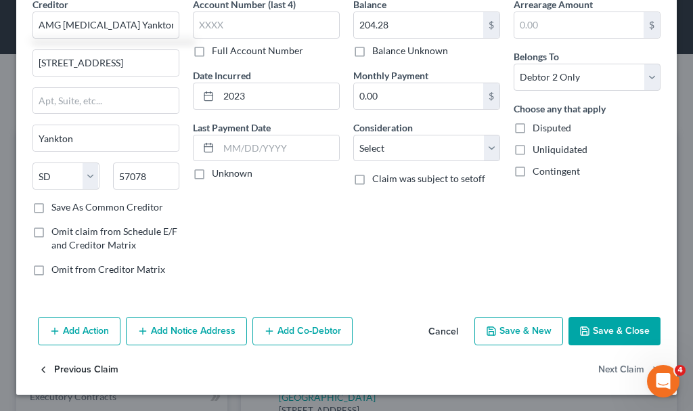
drag, startPoint x: 74, startPoint y: 369, endPoint x: 82, endPoint y: 365, distance: 9.1
click at [82, 365] on button "Previous Claim" at bounding box center [78, 370] width 81 height 28
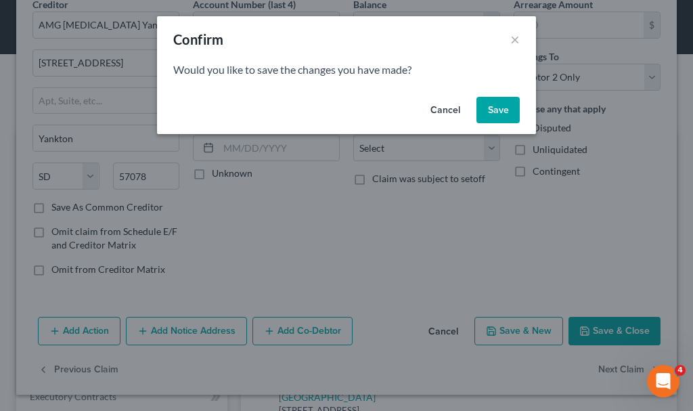
click at [496, 107] on button "Save" at bounding box center [498, 110] width 43 height 27
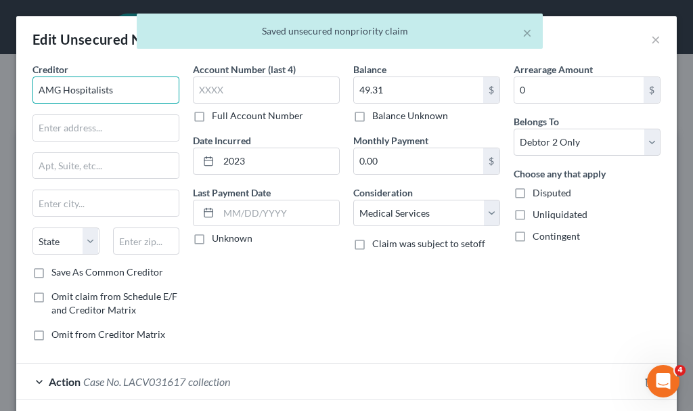
drag, startPoint x: 129, startPoint y: 87, endPoint x: 0, endPoint y: 92, distance: 129.4
click at [0, 92] on div "Edit Unsecured Nonpriority Claim × Creditor * AMG Hospitalists State [US_STATE]…" at bounding box center [346, 205] width 693 height 411
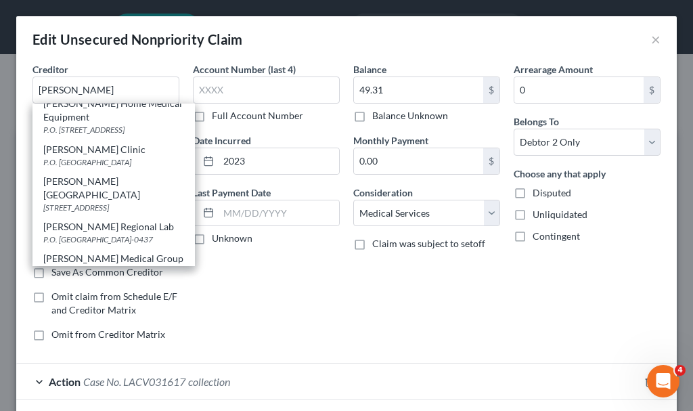
scroll to position [190, 0]
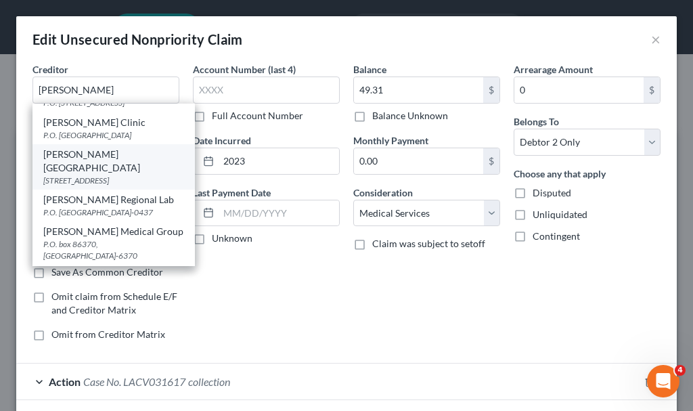
click at [93, 183] on div "[STREET_ADDRESS]" at bounding box center [113, 181] width 141 height 12
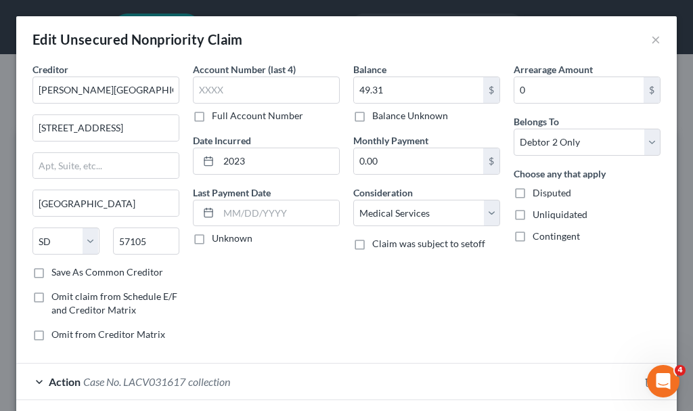
scroll to position [0, 0]
click at [64, 92] on input "[PERSON_NAME][GEOGRAPHIC_DATA]" at bounding box center [106, 90] width 147 height 27
click at [51, 274] on label "Save As Common Creditor" at bounding box center [107, 272] width 112 height 14
click at [57, 274] on input "Save As Common Creditor" at bounding box center [61, 269] width 9 height 9
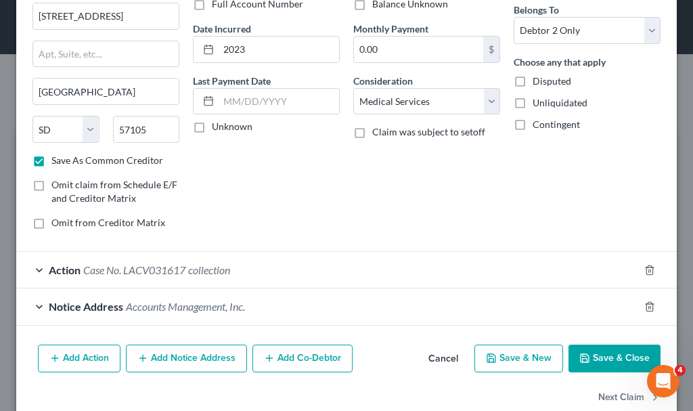
scroll to position [139, 0]
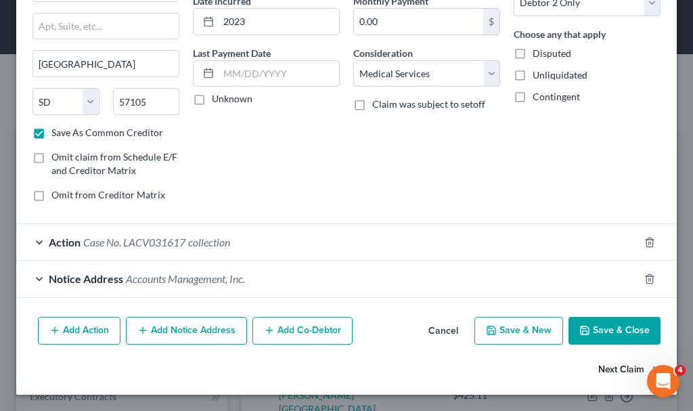
click at [599, 370] on button "Next Claim" at bounding box center [630, 369] width 62 height 28
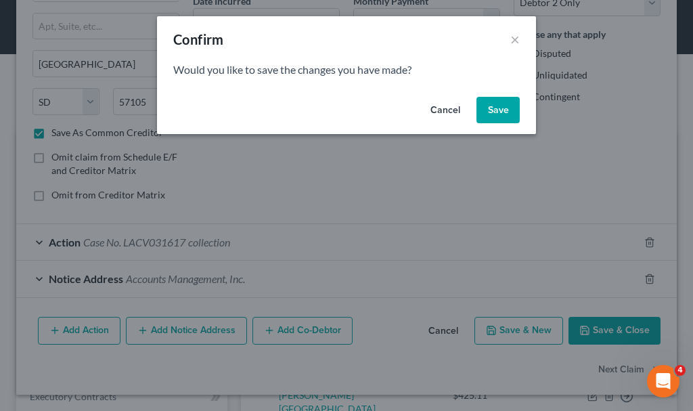
click at [497, 108] on button "Save" at bounding box center [498, 110] width 43 height 27
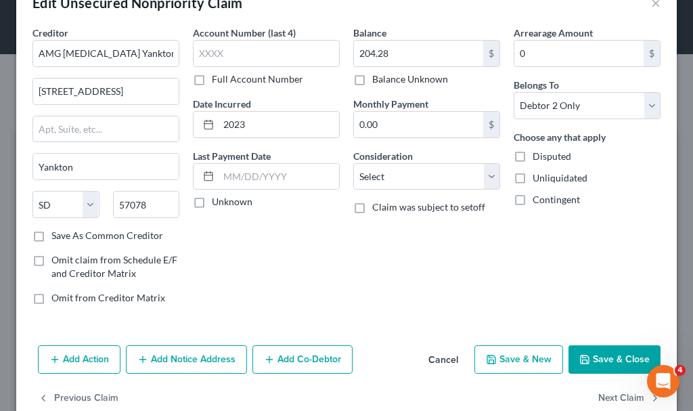
scroll to position [65, 0]
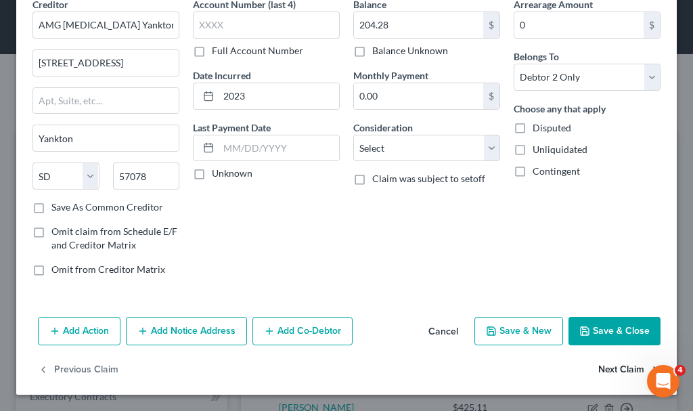
click at [608, 364] on button "Next Claim" at bounding box center [630, 370] width 62 height 28
click at [600, 367] on button "Next Claim" at bounding box center [630, 370] width 62 height 28
click at [602, 369] on button "Next Claim" at bounding box center [630, 370] width 62 height 28
click at [601, 370] on button "Next Claim" at bounding box center [630, 370] width 62 height 28
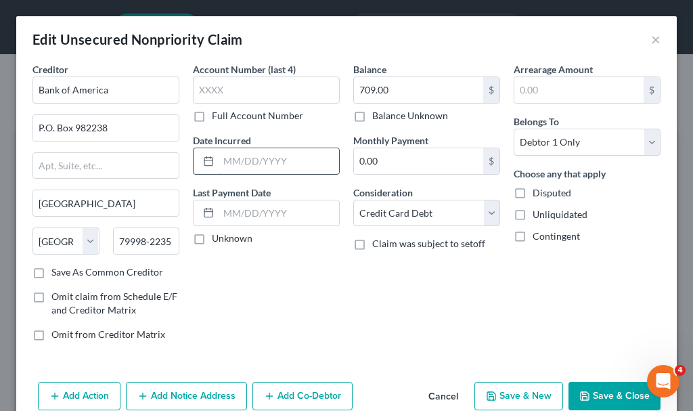
click at [262, 160] on input "text" at bounding box center [279, 161] width 121 height 26
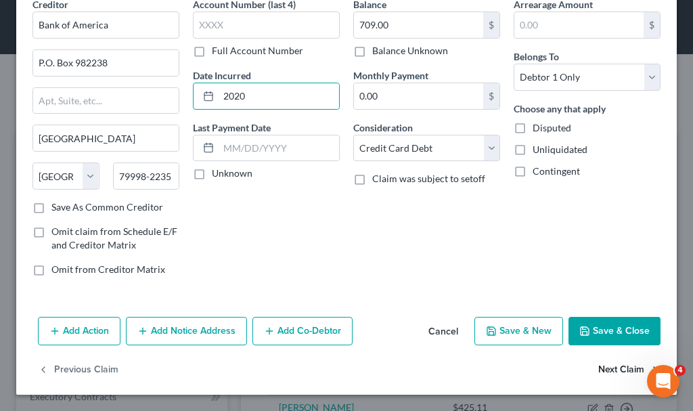
click at [603, 368] on button "Next Claim" at bounding box center [630, 370] width 62 height 28
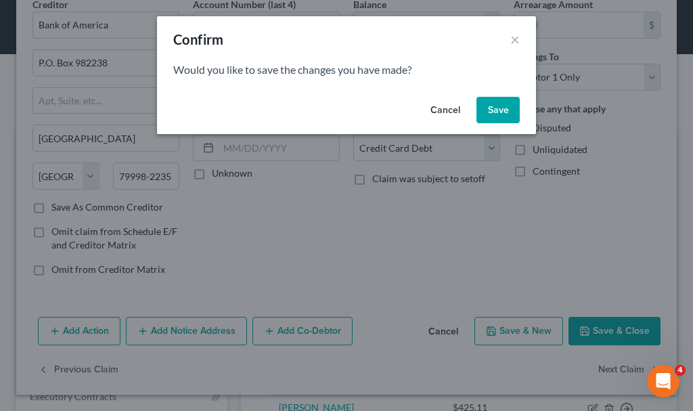
click at [493, 106] on button "Save" at bounding box center [498, 110] width 43 height 27
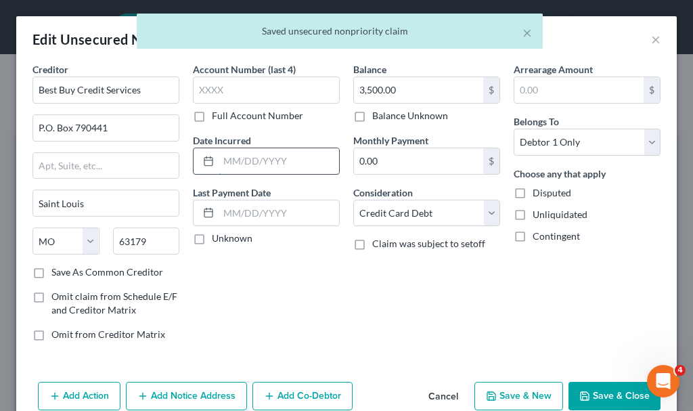
click at [286, 160] on input "text" at bounding box center [279, 161] width 121 height 26
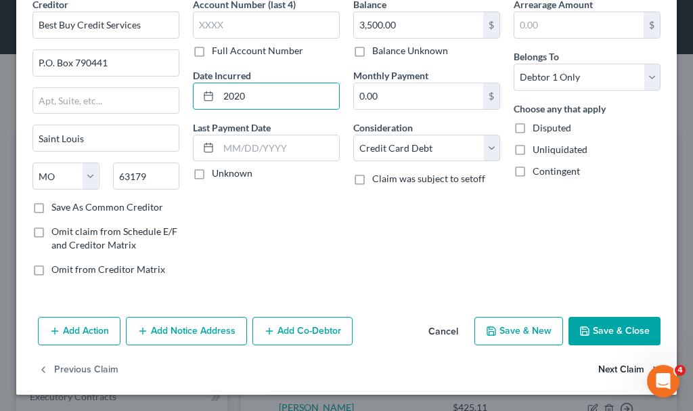
click at [607, 367] on button "Next Claim" at bounding box center [630, 370] width 62 height 28
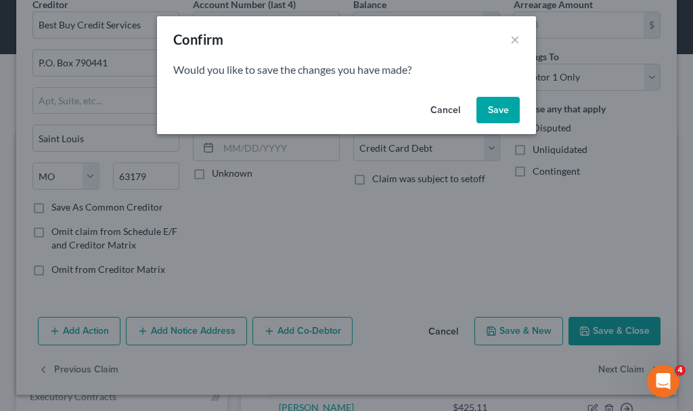
click at [502, 110] on button "Save" at bounding box center [498, 110] width 43 height 27
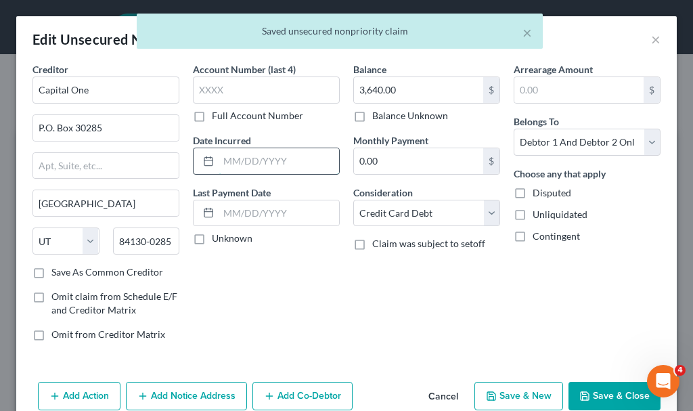
click at [251, 157] on input "text" at bounding box center [279, 161] width 121 height 26
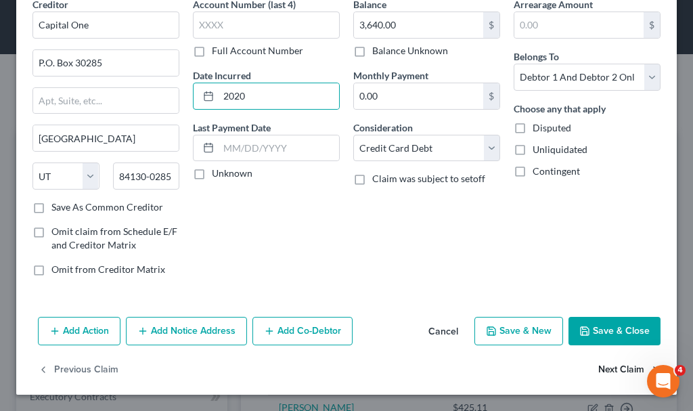
click at [610, 369] on button "Next Claim" at bounding box center [630, 370] width 62 height 28
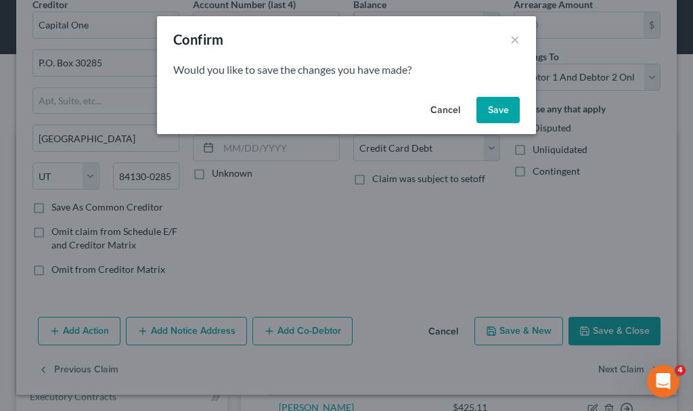
click at [501, 106] on button "Save" at bounding box center [498, 110] width 43 height 27
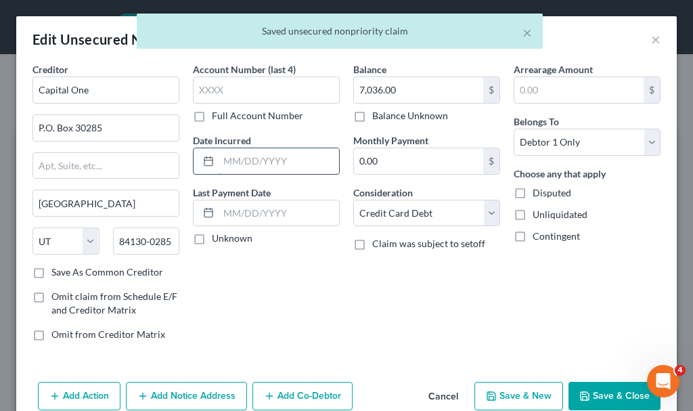
click at [286, 159] on input "text" at bounding box center [279, 161] width 121 height 26
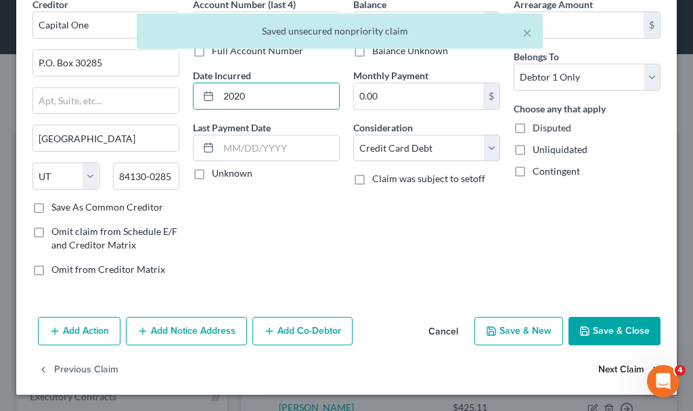
click at [602, 367] on button "Next Claim" at bounding box center [630, 370] width 62 height 28
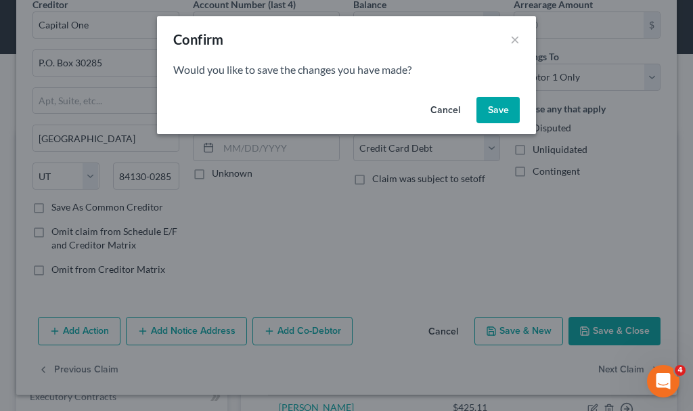
drag, startPoint x: 491, startPoint y: 106, endPoint x: 305, endPoint y: 156, distance: 193.0
click at [491, 105] on button "Save" at bounding box center [498, 110] width 43 height 27
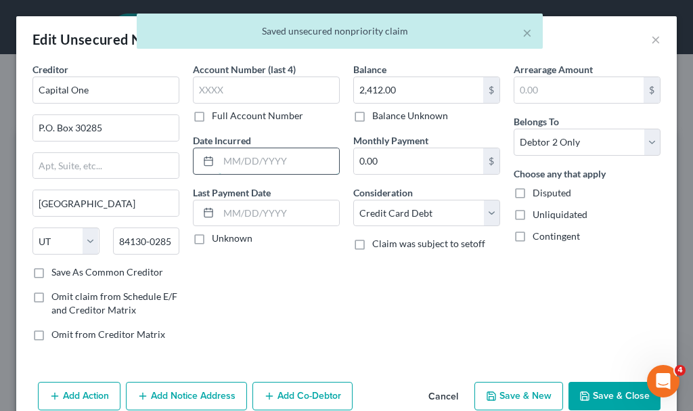
click at [278, 154] on input "text" at bounding box center [279, 161] width 121 height 26
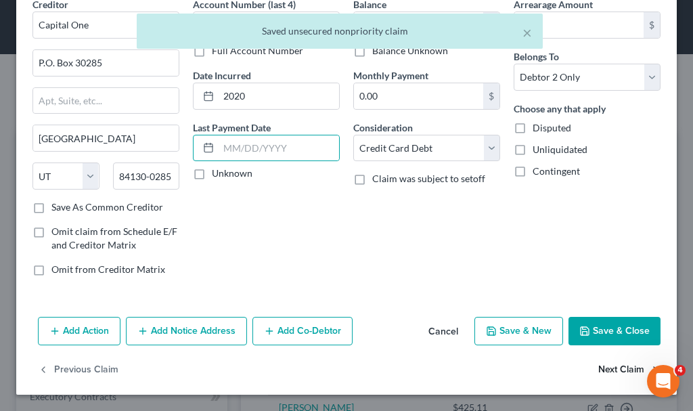
click at [605, 366] on button "Next Claim" at bounding box center [630, 370] width 62 height 28
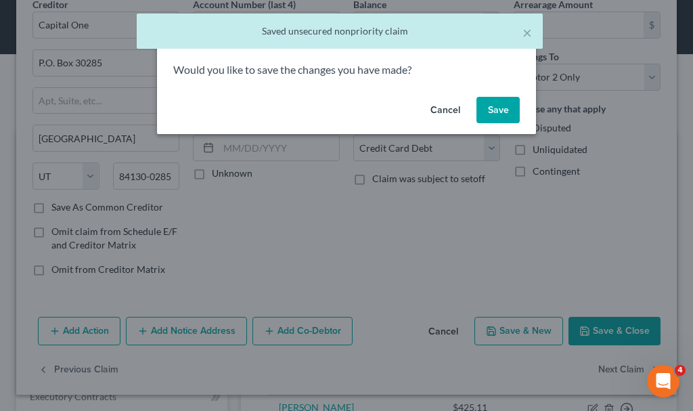
click at [498, 106] on button "Save" at bounding box center [498, 110] width 43 height 27
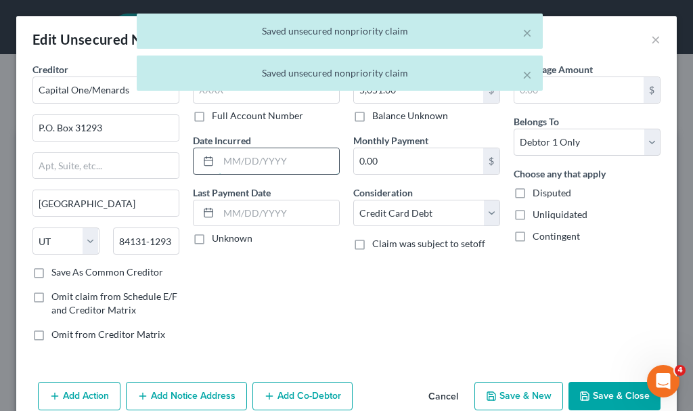
click at [269, 163] on input "text" at bounding box center [279, 161] width 121 height 26
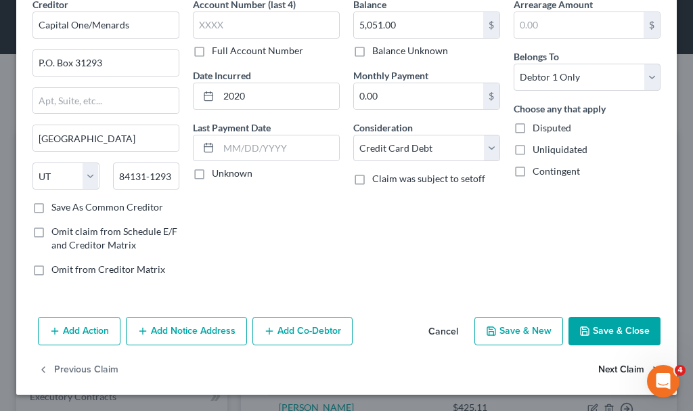
drag, startPoint x: 607, startPoint y: 370, endPoint x: 605, endPoint y: 357, distance: 13.0
click at [606, 362] on button "Next Claim" at bounding box center [630, 370] width 62 height 28
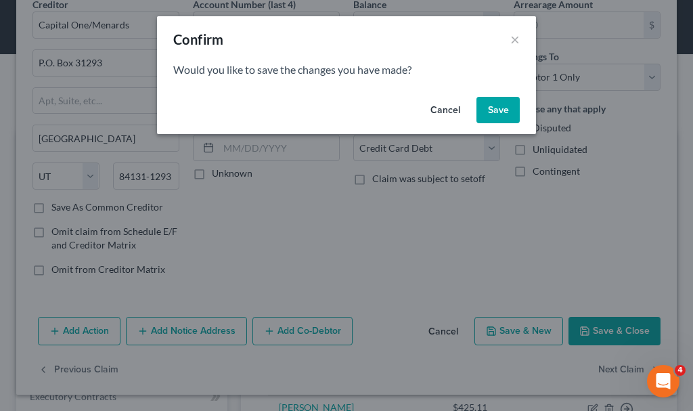
click at [503, 104] on button "Save" at bounding box center [498, 110] width 43 height 27
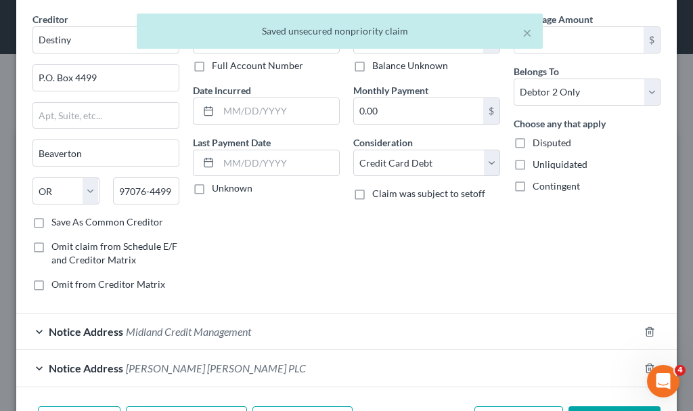
scroll to position [139, 0]
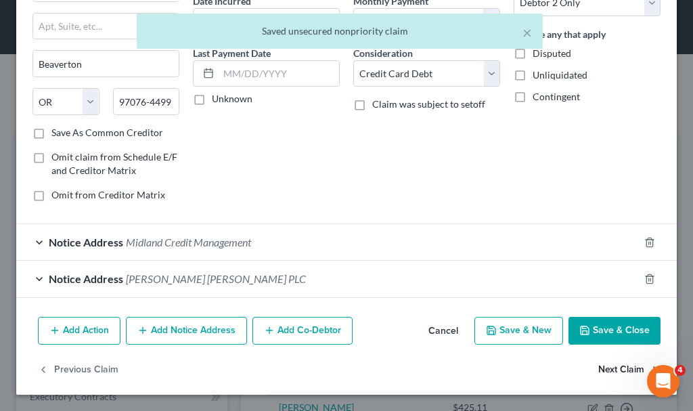
click at [611, 366] on button "Next Claim" at bounding box center [630, 369] width 62 height 28
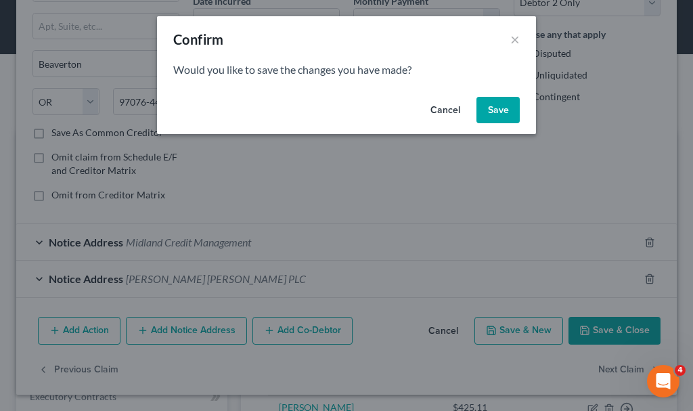
click at [500, 108] on button "Save" at bounding box center [498, 110] width 43 height 27
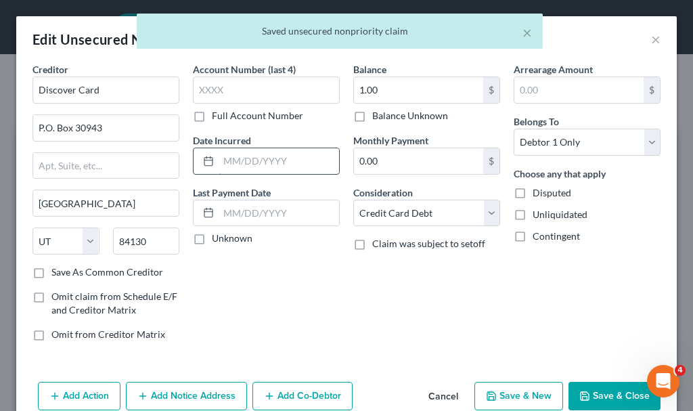
click at [273, 161] on input "text" at bounding box center [279, 161] width 121 height 26
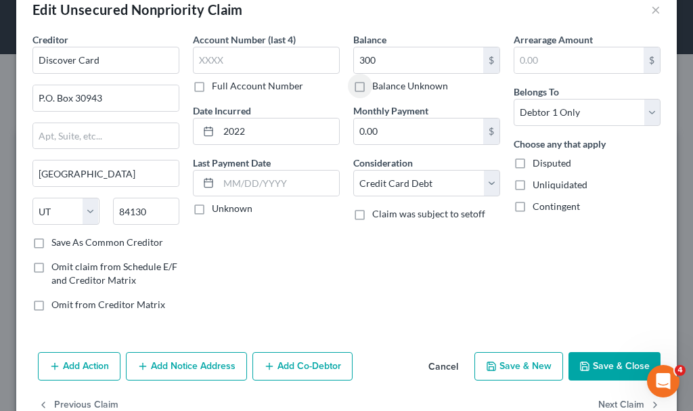
scroll to position [65, 0]
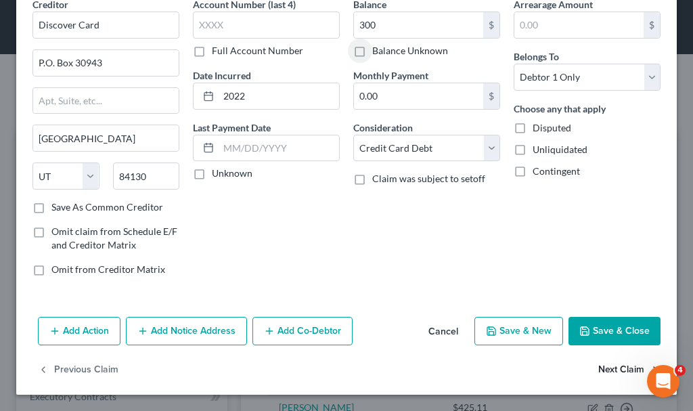
click at [609, 362] on button "Next Claim" at bounding box center [630, 370] width 62 height 28
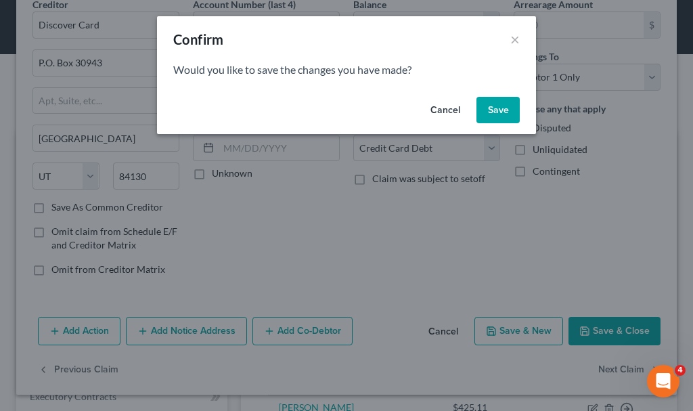
click at [498, 111] on button "Save" at bounding box center [498, 110] width 43 height 27
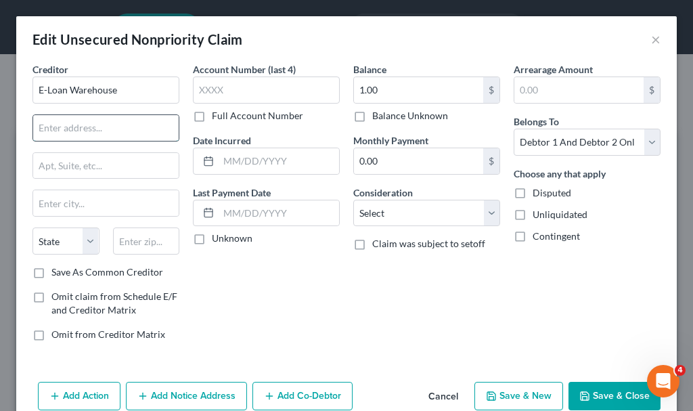
click at [93, 133] on input "text" at bounding box center [106, 128] width 146 height 26
click at [51, 274] on label "Save As Common Creditor" at bounding box center [107, 272] width 112 height 14
click at [57, 274] on input "Save As Common Creditor" at bounding box center [61, 269] width 9 height 9
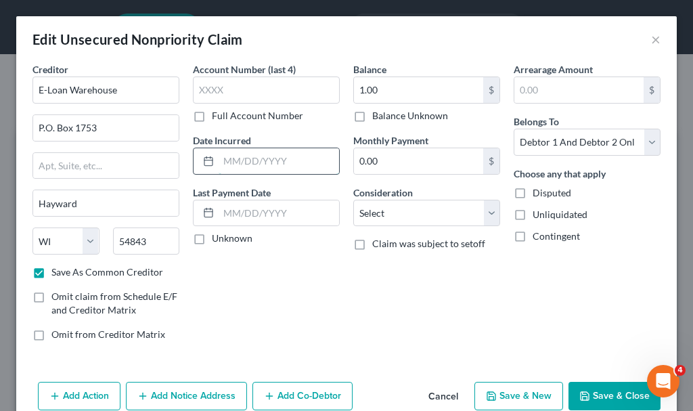
click at [248, 165] on input "text" at bounding box center [279, 161] width 121 height 26
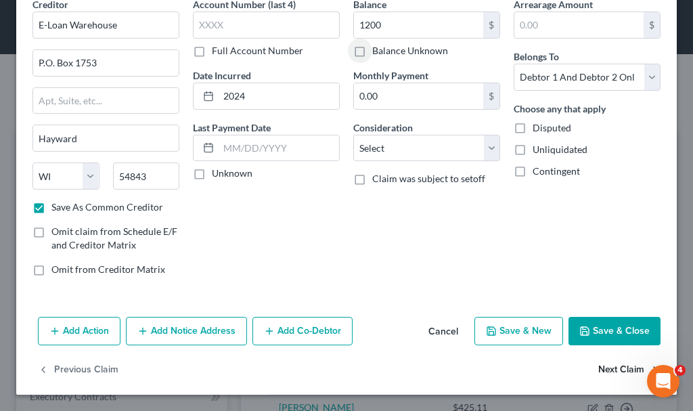
click at [599, 366] on button "Next Claim" at bounding box center [630, 370] width 62 height 28
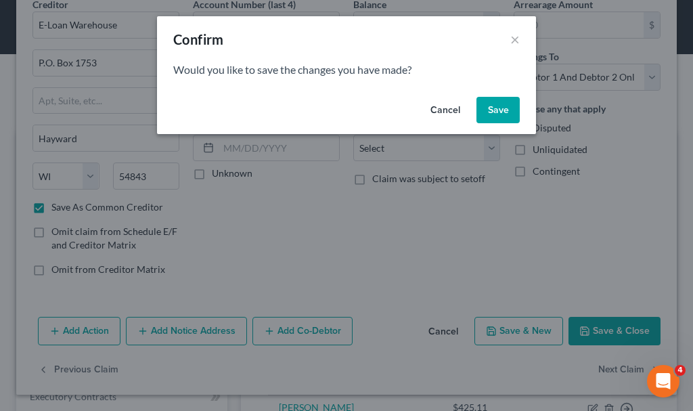
click at [499, 106] on button "Save" at bounding box center [498, 110] width 43 height 27
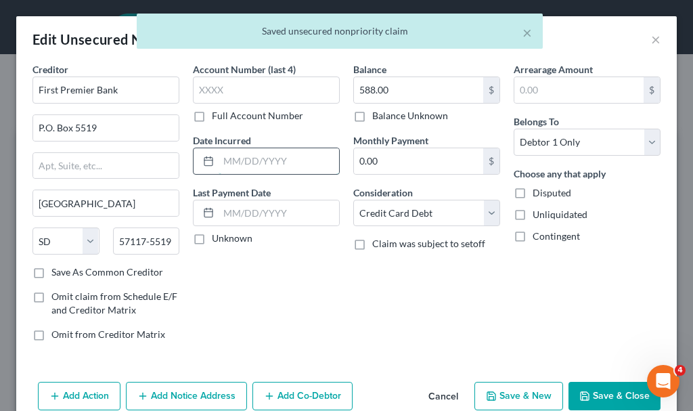
click at [265, 165] on input "text" at bounding box center [279, 161] width 121 height 26
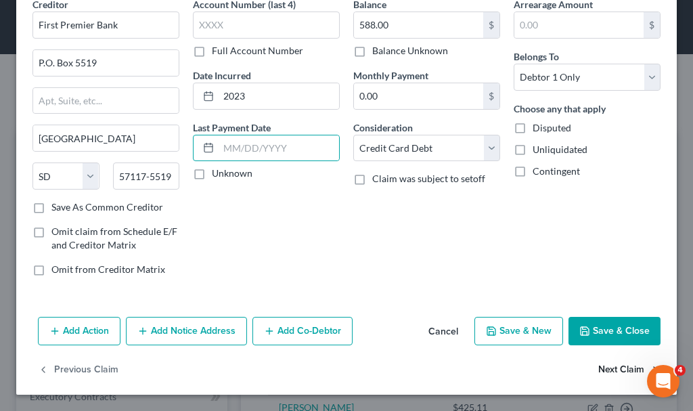
click at [601, 368] on button "Next Claim" at bounding box center [630, 370] width 62 height 28
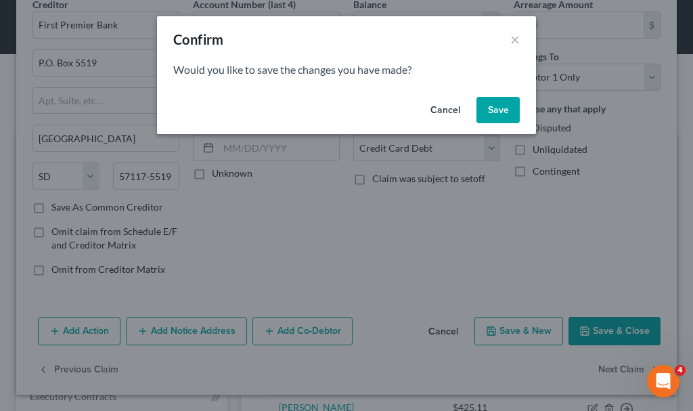
click at [499, 105] on button "Save" at bounding box center [498, 110] width 43 height 27
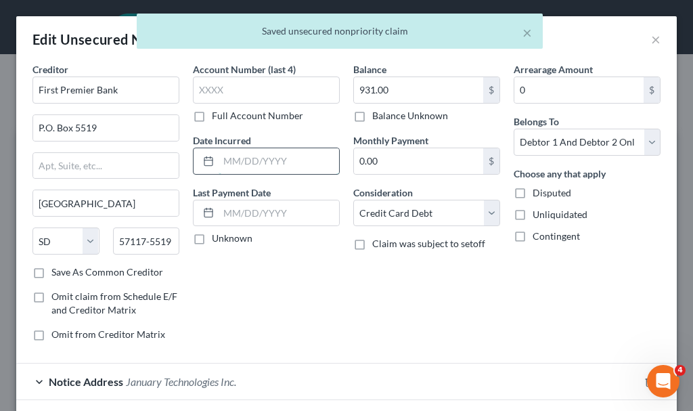
click at [258, 160] on input "text" at bounding box center [279, 161] width 121 height 26
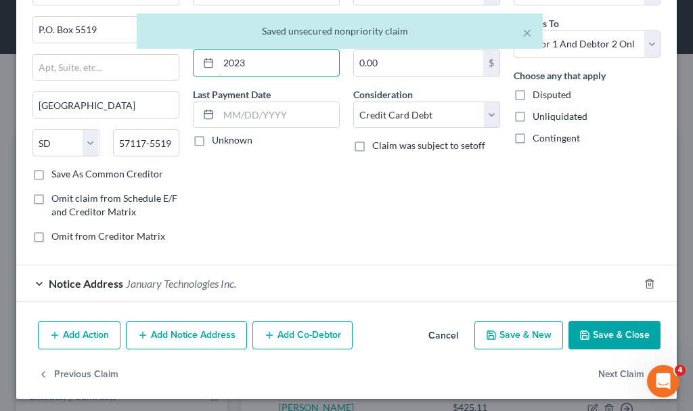
scroll to position [102, 0]
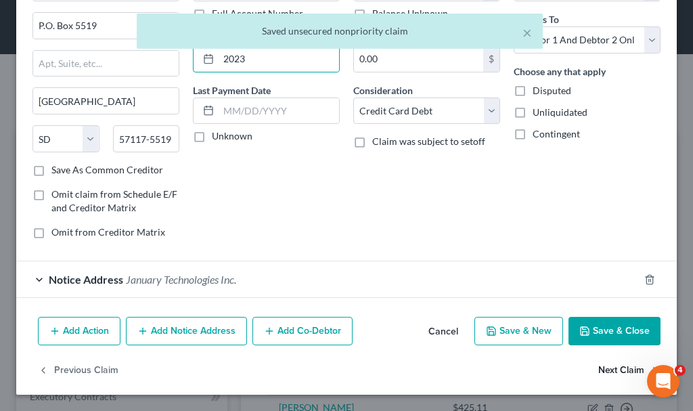
click at [599, 364] on button "Next Claim" at bounding box center [630, 370] width 62 height 28
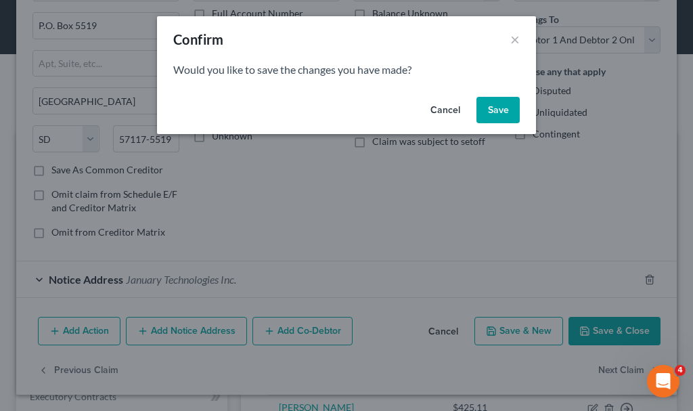
click at [494, 107] on button "Save" at bounding box center [498, 110] width 43 height 27
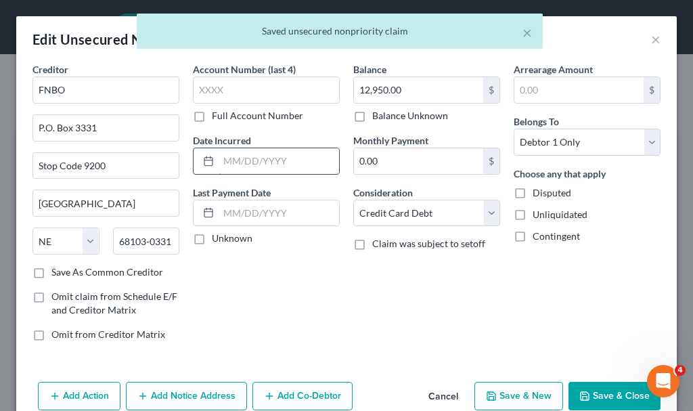
click at [237, 157] on input "text" at bounding box center [279, 161] width 121 height 26
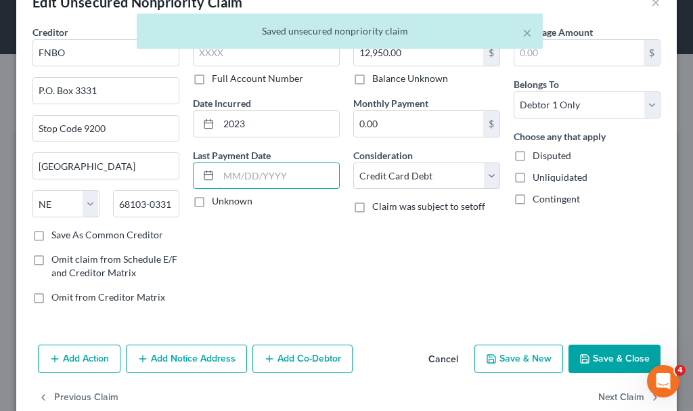
scroll to position [65, 0]
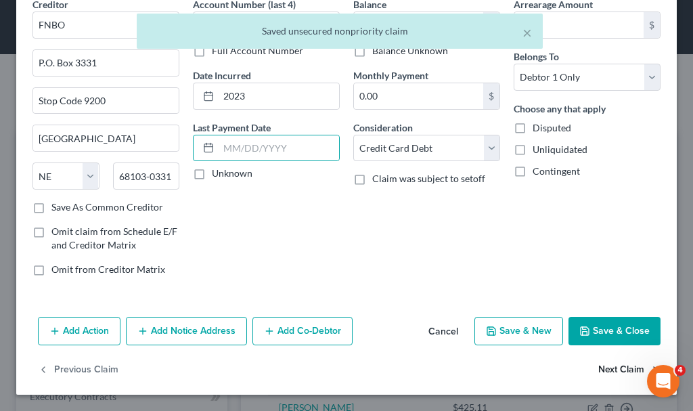
click at [605, 368] on button "Next Claim" at bounding box center [630, 370] width 62 height 28
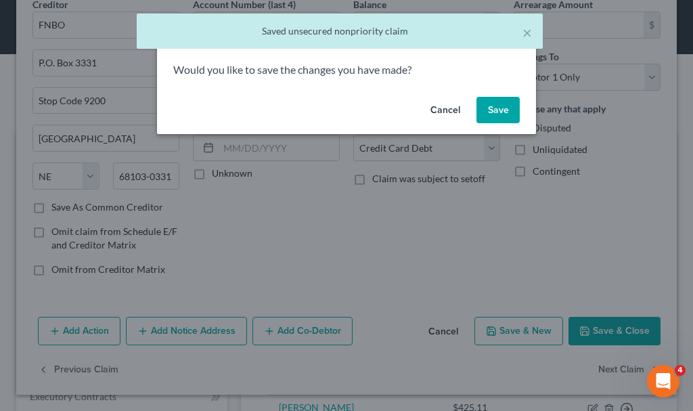
click at [502, 106] on button "Save" at bounding box center [498, 110] width 43 height 27
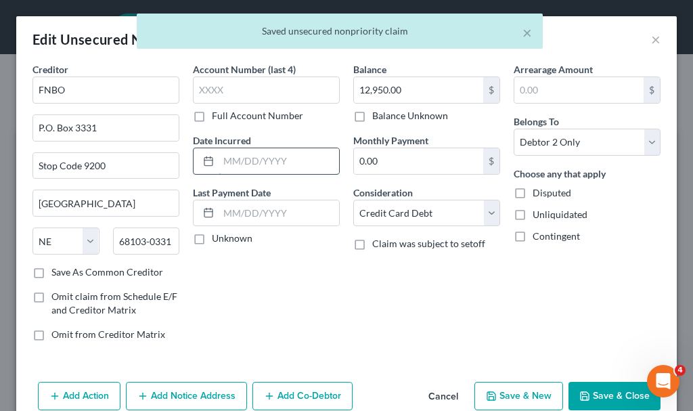
click at [266, 158] on input "text" at bounding box center [279, 161] width 121 height 26
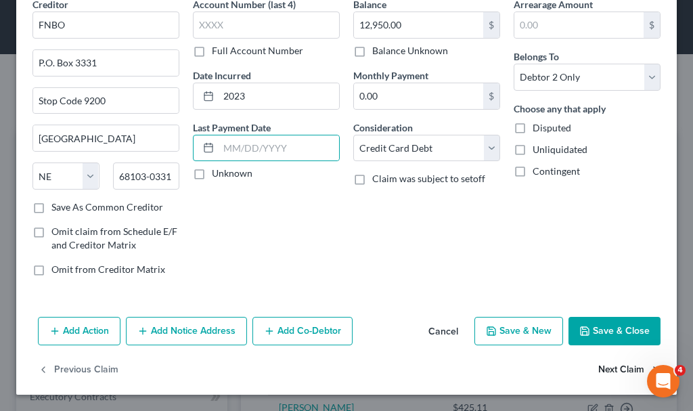
click at [609, 368] on button "Next Claim" at bounding box center [630, 370] width 62 height 28
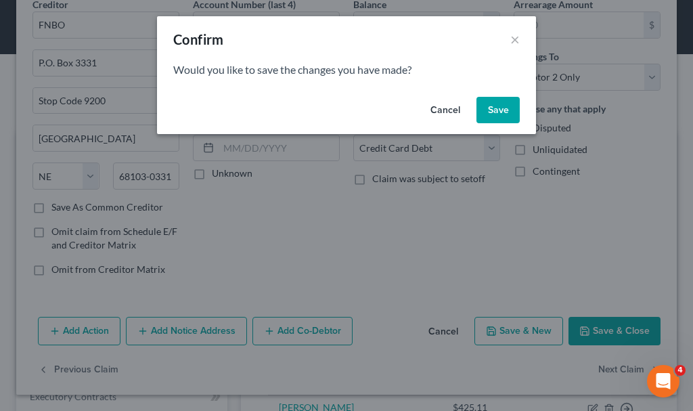
click at [504, 102] on button "Save" at bounding box center [498, 110] width 43 height 27
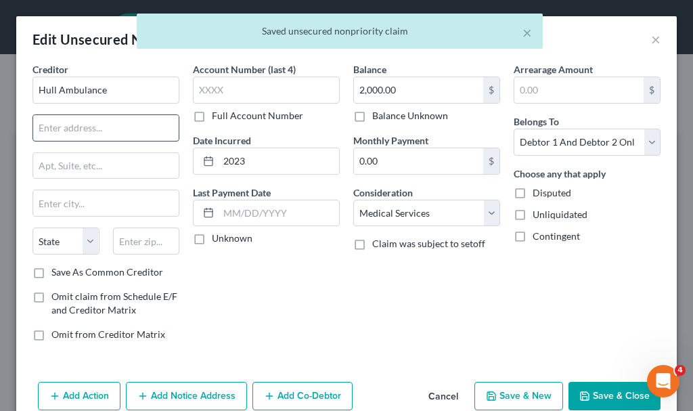
click at [109, 129] on input "text" at bounding box center [106, 128] width 146 height 26
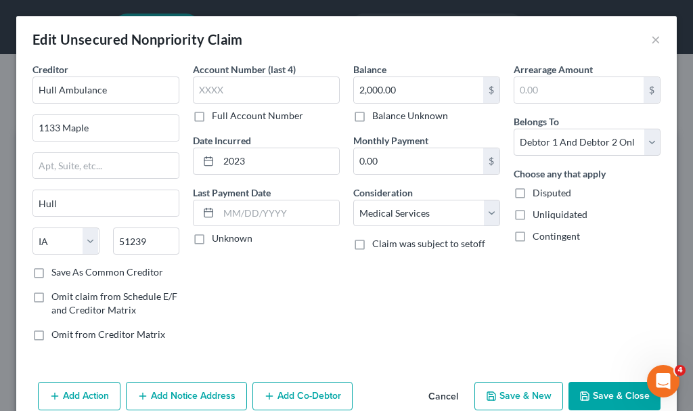
click at [51, 271] on label "Save As Common Creditor" at bounding box center [107, 272] width 112 height 14
click at [57, 271] on input "Save As Common Creditor" at bounding box center [61, 269] width 9 height 9
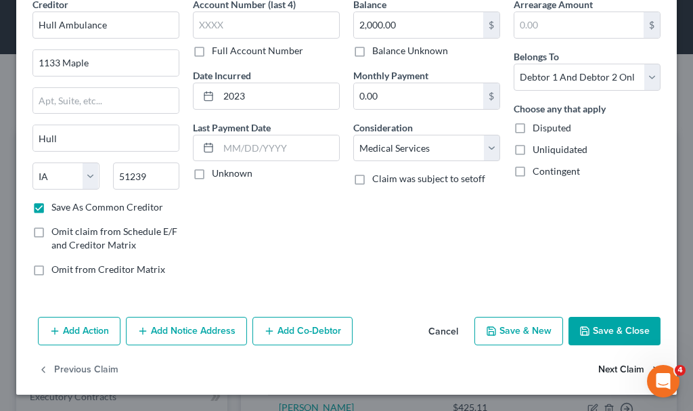
click at [599, 368] on button "Next Claim" at bounding box center [630, 370] width 62 height 28
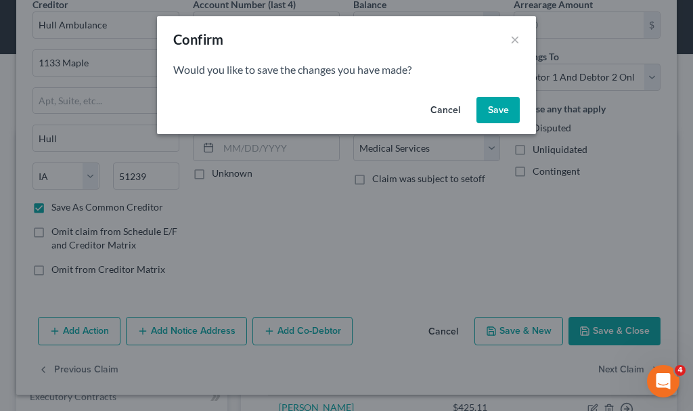
click at [492, 102] on button "Save" at bounding box center [498, 110] width 43 height 27
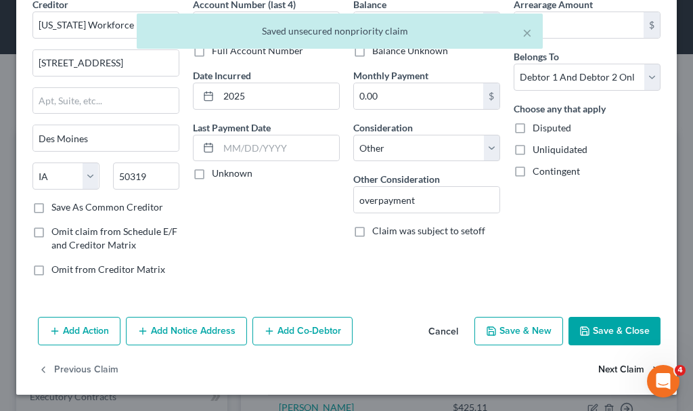
click at [600, 367] on button "Next Claim" at bounding box center [630, 370] width 62 height 28
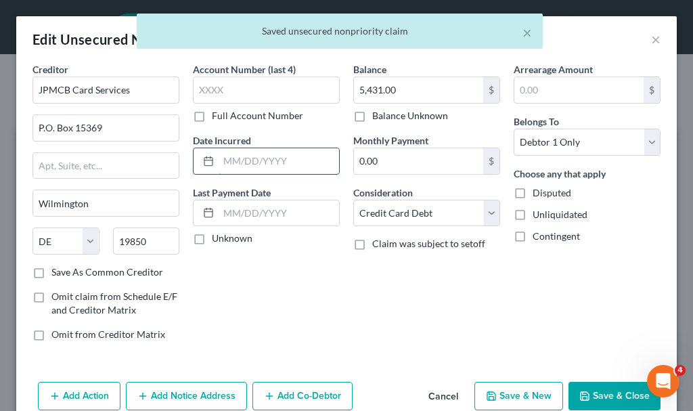
click at [271, 153] on input "text" at bounding box center [279, 161] width 121 height 26
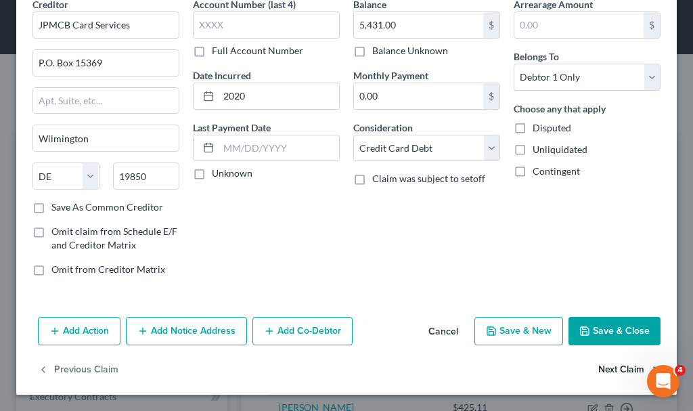
click at [604, 367] on button "Next Claim" at bounding box center [630, 370] width 62 height 28
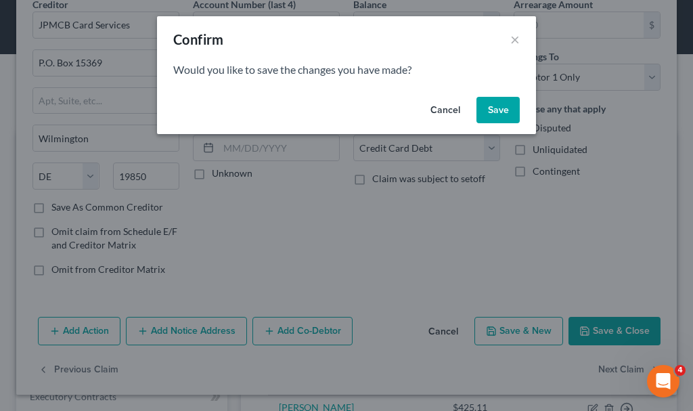
click at [501, 107] on button "Save" at bounding box center [498, 110] width 43 height 27
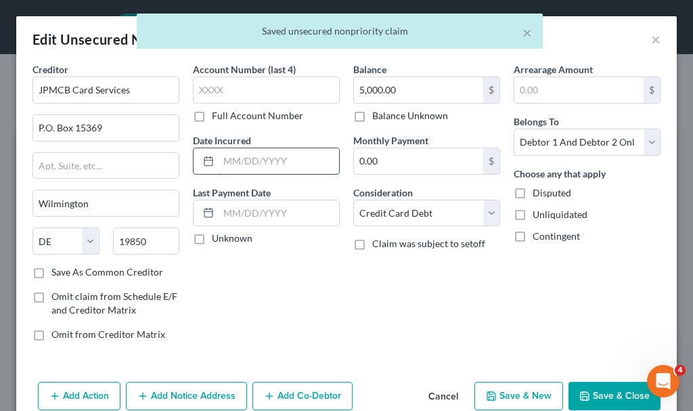
click at [264, 163] on input "text" at bounding box center [279, 161] width 121 height 26
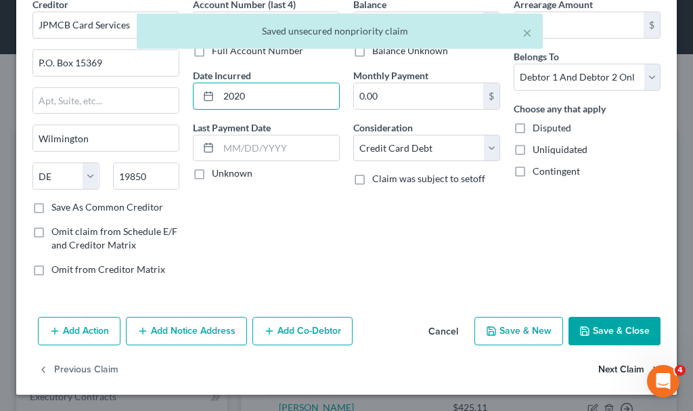
click at [601, 368] on button "Next Claim" at bounding box center [630, 370] width 62 height 28
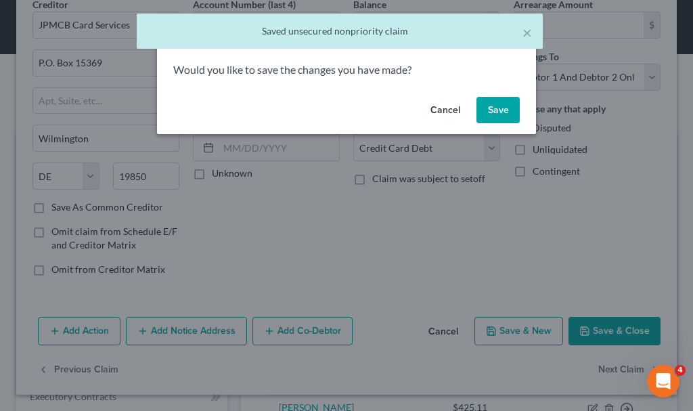
click at [506, 108] on button "Save" at bounding box center [498, 110] width 43 height 27
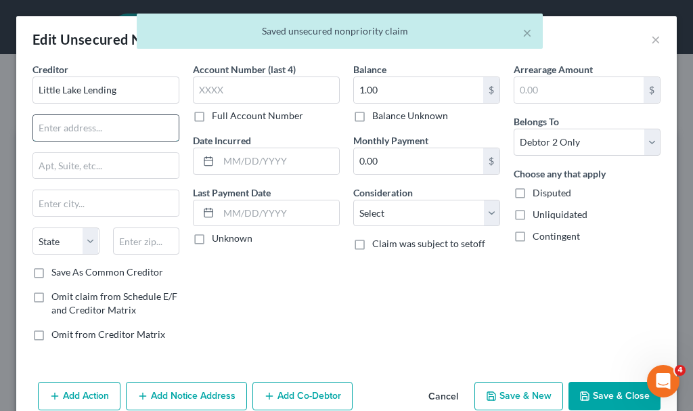
click at [113, 125] on input "text" at bounding box center [106, 128] width 146 height 26
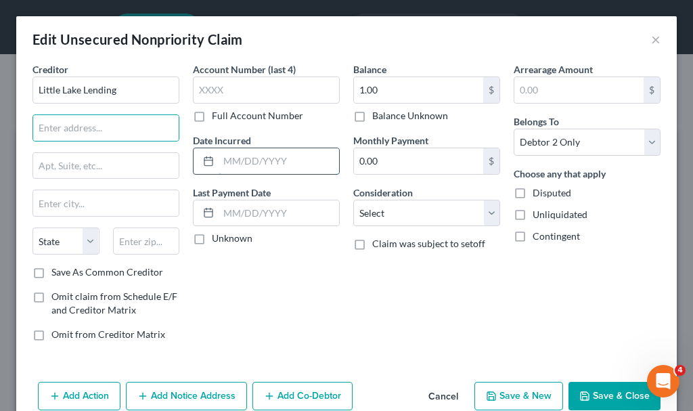
click at [284, 160] on input "text" at bounding box center [279, 161] width 121 height 26
drag, startPoint x: 67, startPoint y: 128, endPoint x: 283, endPoint y: 118, distance: 216.2
click at [67, 128] on input "text" at bounding box center [106, 128] width 146 height 26
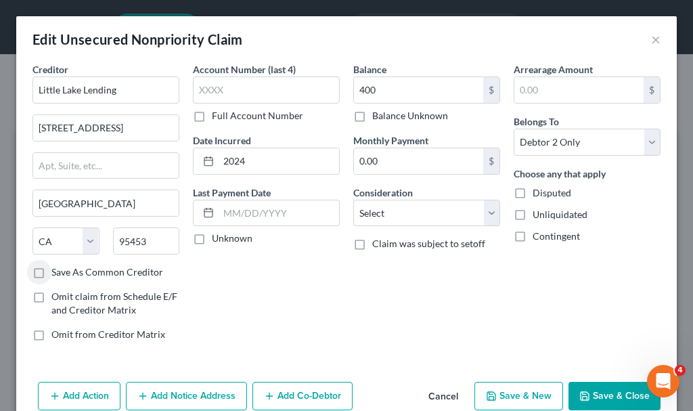
click at [51, 273] on label "Save As Common Creditor" at bounding box center [107, 272] width 112 height 14
click at [57, 273] on input "Save As Common Creditor" at bounding box center [61, 269] width 9 height 9
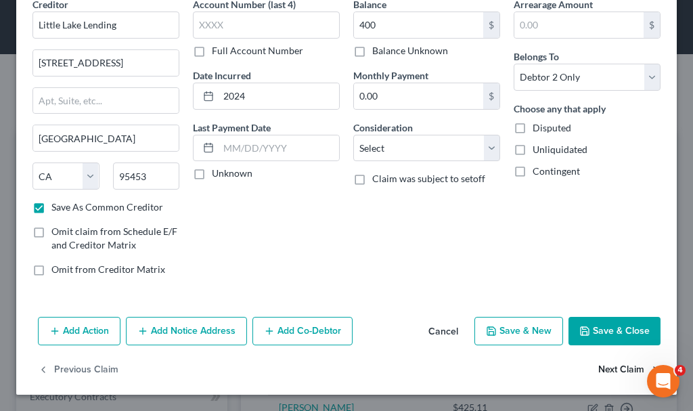
click at [599, 368] on button "Next Claim" at bounding box center [630, 370] width 62 height 28
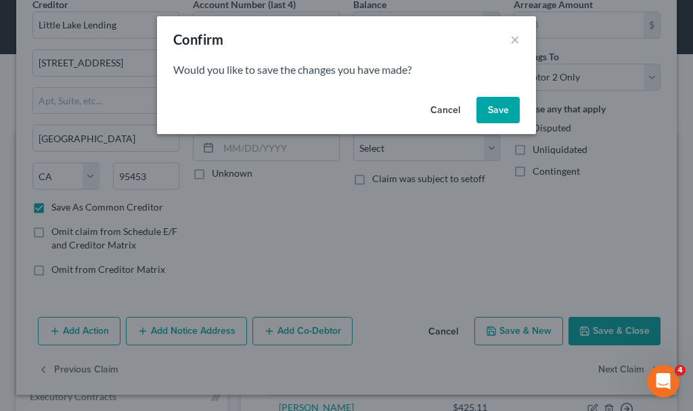
click at [496, 105] on button "Save" at bounding box center [498, 110] width 43 height 27
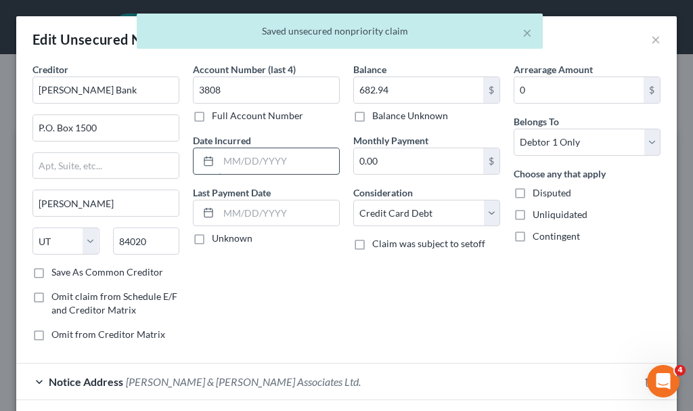
click at [261, 155] on input "text" at bounding box center [279, 161] width 121 height 26
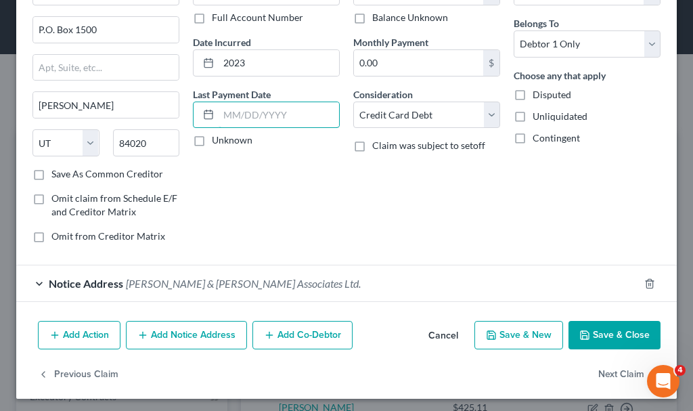
scroll to position [102, 0]
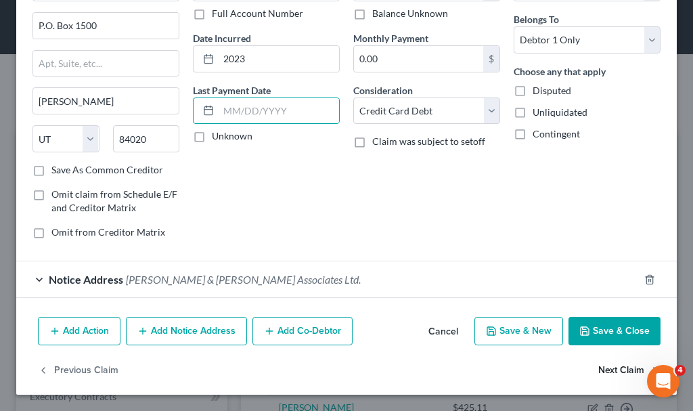
click at [608, 366] on button "Next Claim" at bounding box center [630, 370] width 62 height 28
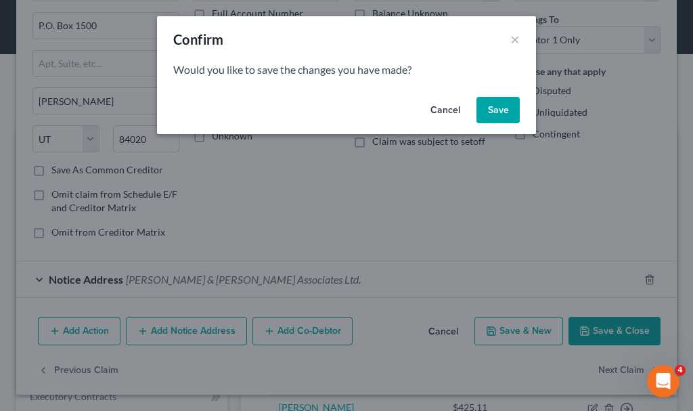
click at [500, 108] on button "Save" at bounding box center [498, 110] width 43 height 27
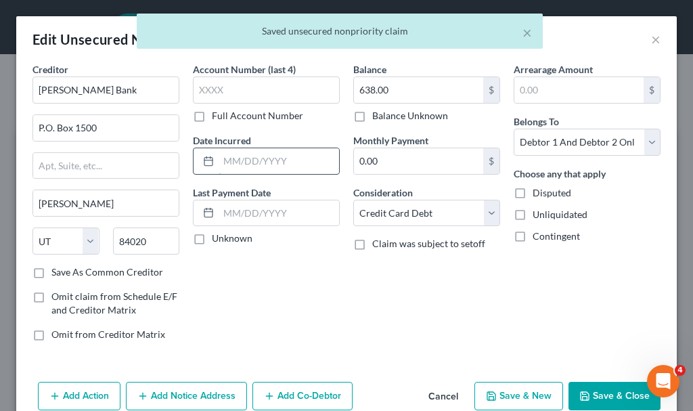
click at [236, 157] on input "text" at bounding box center [279, 161] width 121 height 26
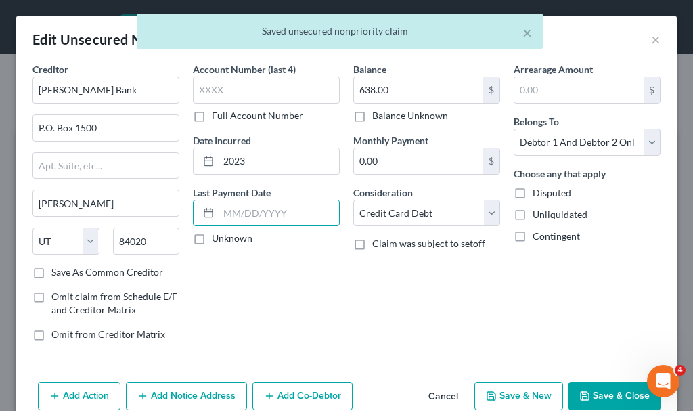
scroll to position [65, 0]
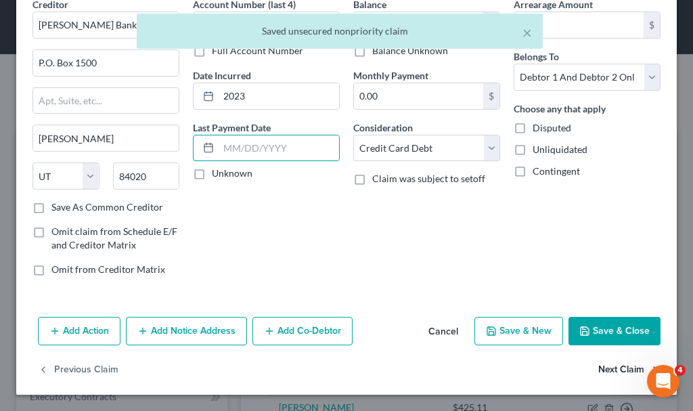
click at [603, 366] on button "Next Claim" at bounding box center [630, 370] width 62 height 28
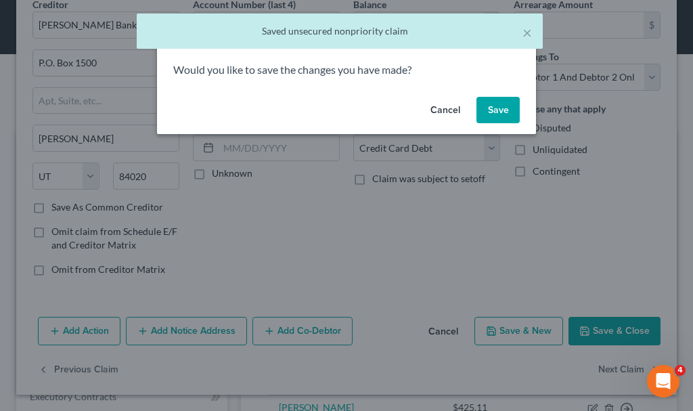
click at [496, 107] on button "Save" at bounding box center [498, 110] width 43 height 27
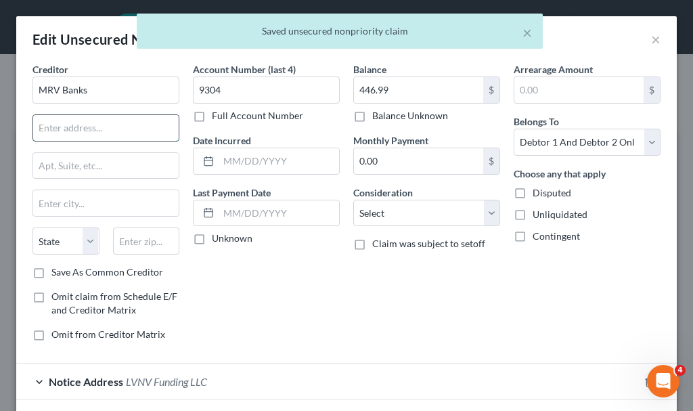
click at [85, 129] on input "text" at bounding box center [106, 128] width 146 height 26
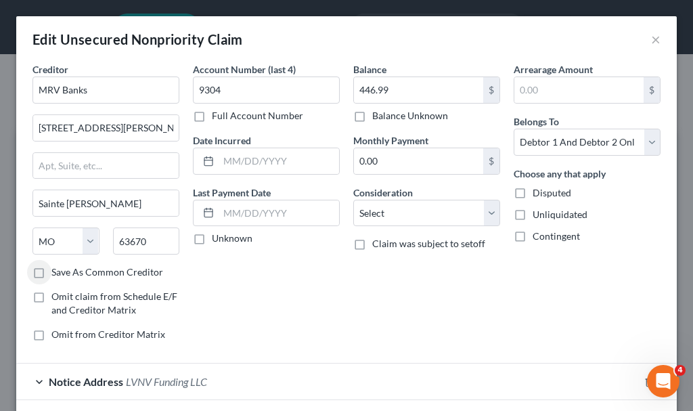
click at [51, 274] on label "Save As Common Creditor" at bounding box center [107, 272] width 112 height 14
click at [57, 274] on input "Save As Common Creditor" at bounding box center [61, 269] width 9 height 9
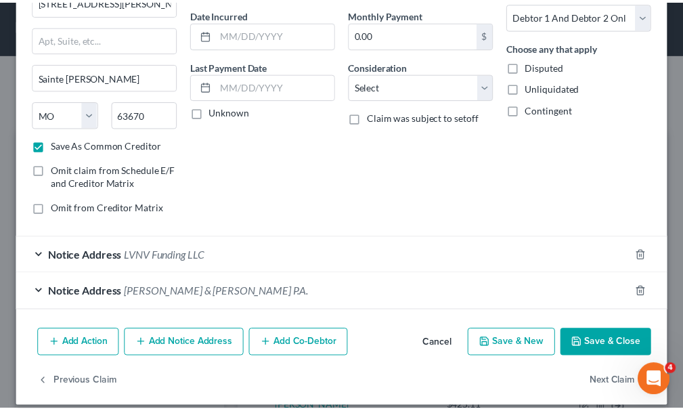
scroll to position [139, 0]
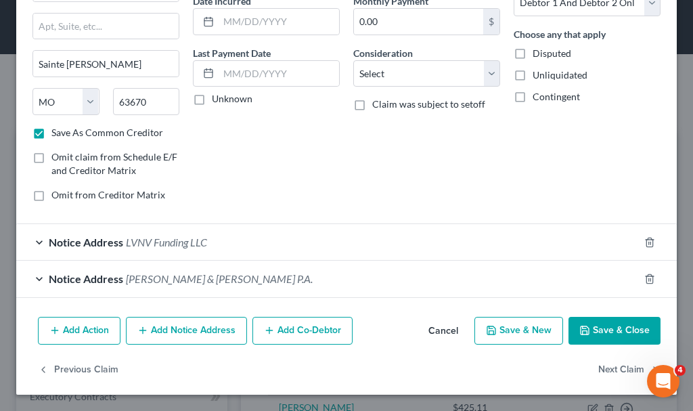
click at [611, 331] on button "Save & Close" at bounding box center [615, 331] width 92 height 28
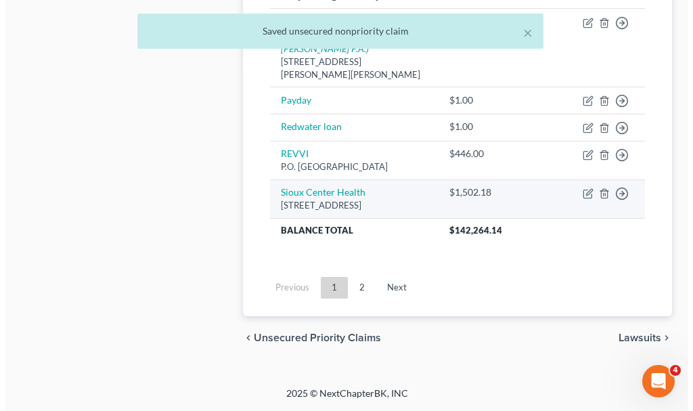
scroll to position [1422, 0]
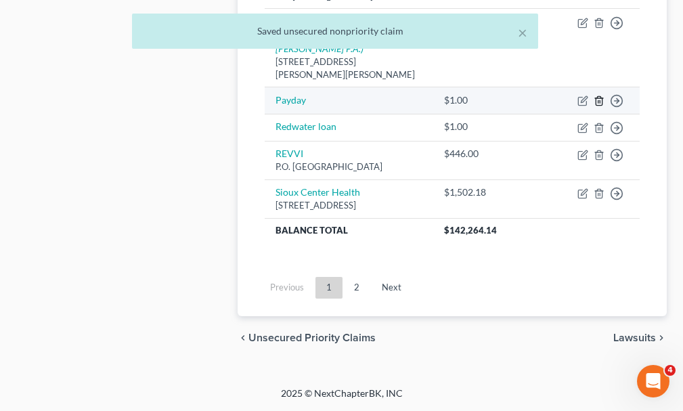
click at [599, 103] on line "button" at bounding box center [599, 101] width 0 height 3
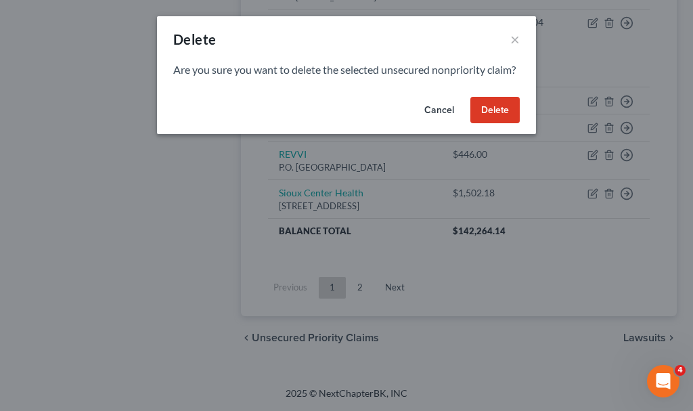
click at [494, 124] on button "Delete" at bounding box center [495, 110] width 49 height 27
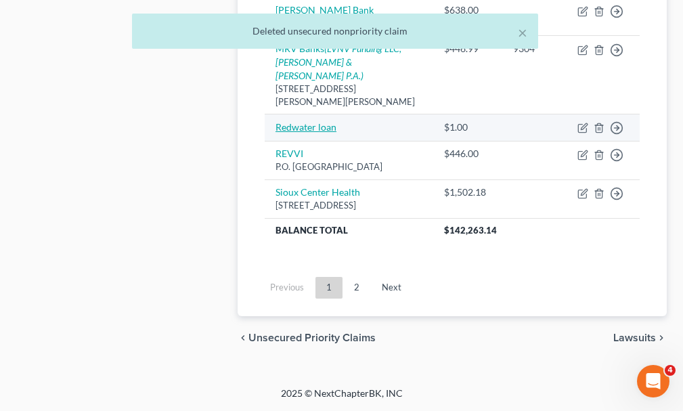
click at [306, 133] on link "Redwater loan" at bounding box center [306, 127] width 61 height 12
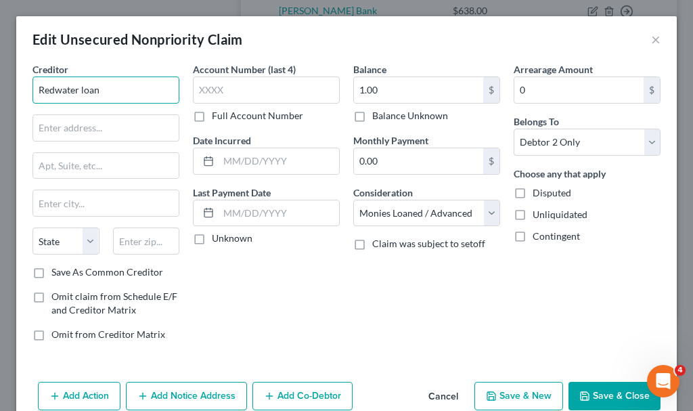
click at [109, 91] on input "Redwater loan" at bounding box center [106, 90] width 147 height 27
click at [51, 271] on label "Save As Common Creditor" at bounding box center [107, 272] width 112 height 14
click at [57, 271] on input "Save As Common Creditor" at bounding box center [61, 269] width 9 height 9
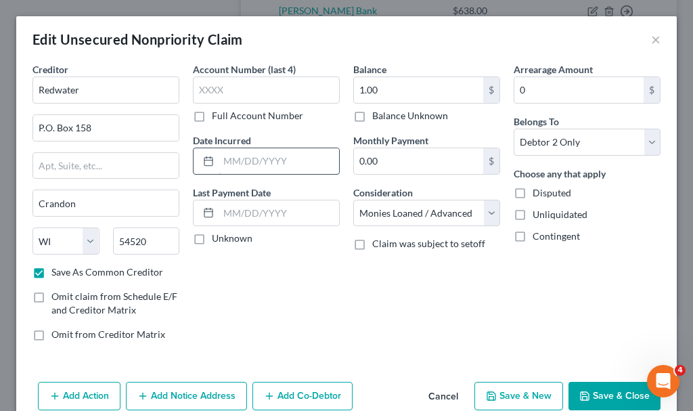
click at [266, 158] on input "text" at bounding box center [279, 161] width 121 height 26
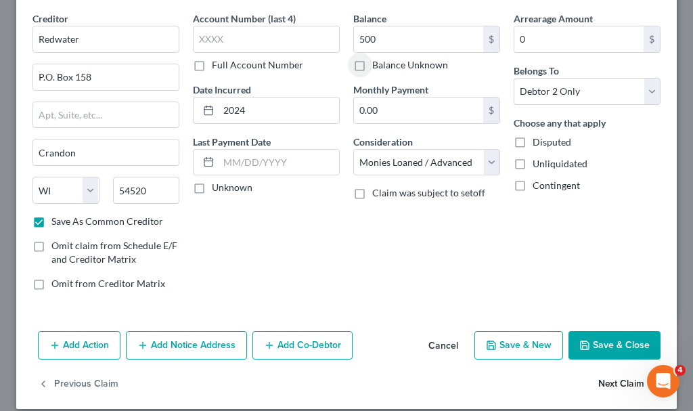
scroll to position [65, 0]
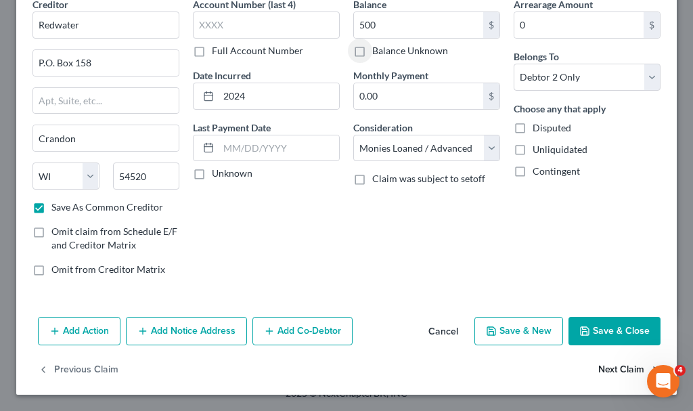
click at [603, 368] on button "Next Claim" at bounding box center [630, 370] width 62 height 28
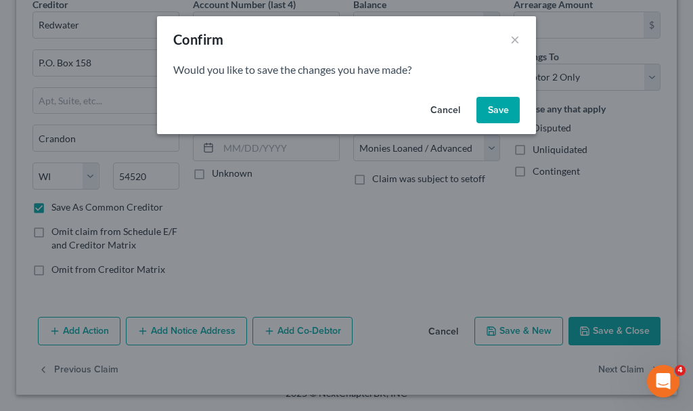
click at [506, 102] on button "Save" at bounding box center [498, 110] width 43 height 27
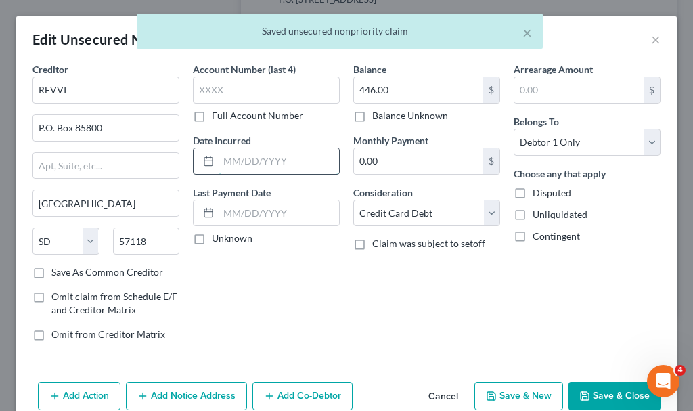
click at [251, 157] on input "text" at bounding box center [279, 161] width 121 height 26
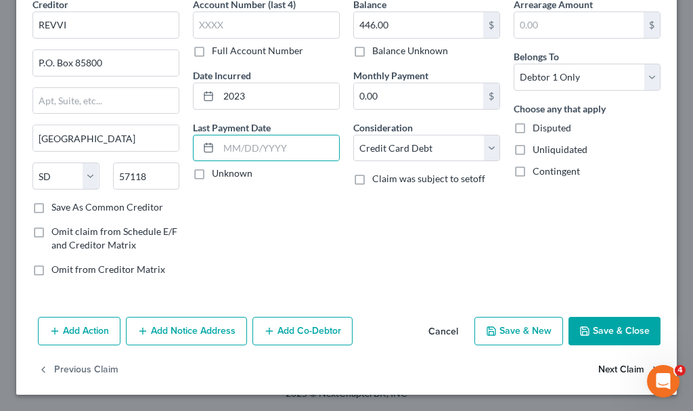
click at [599, 371] on button "Next Claim" at bounding box center [630, 370] width 62 height 28
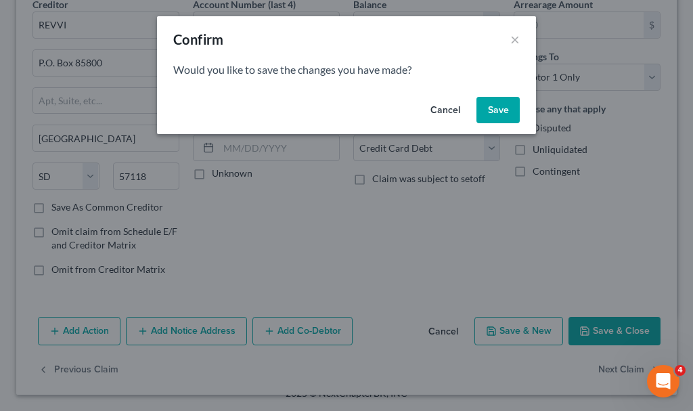
click at [489, 110] on button "Save" at bounding box center [498, 110] width 43 height 27
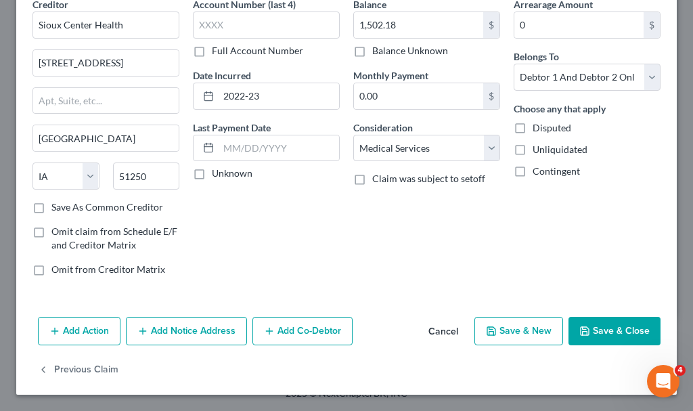
click at [595, 326] on button "Save & Close" at bounding box center [615, 331] width 92 height 28
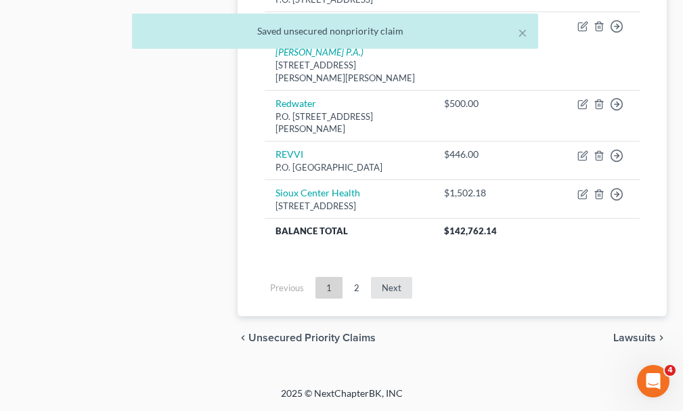
click at [389, 299] on link "Next" at bounding box center [391, 288] width 41 height 22
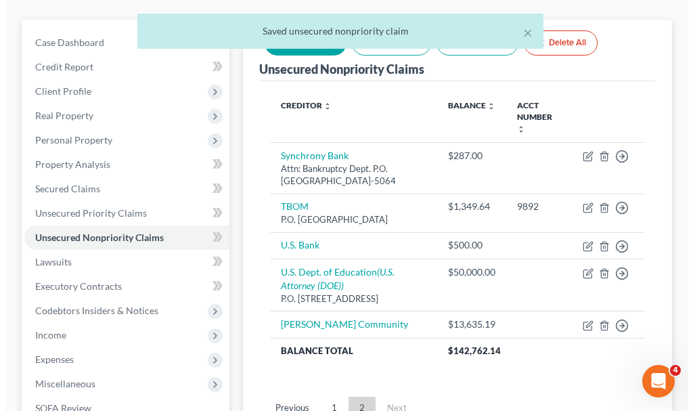
scroll to position [38, 0]
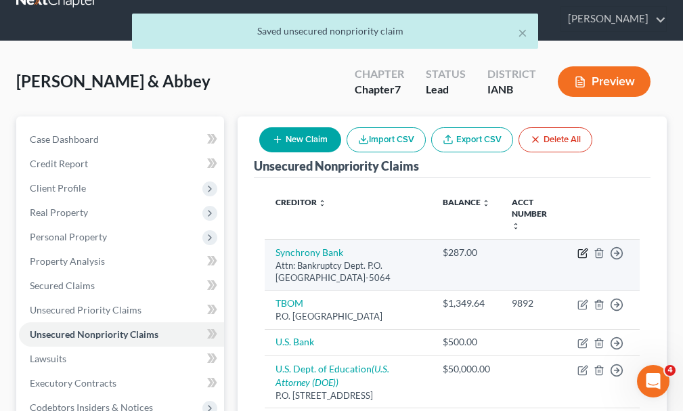
click at [580, 248] on icon "button" at bounding box center [583, 253] width 11 height 11
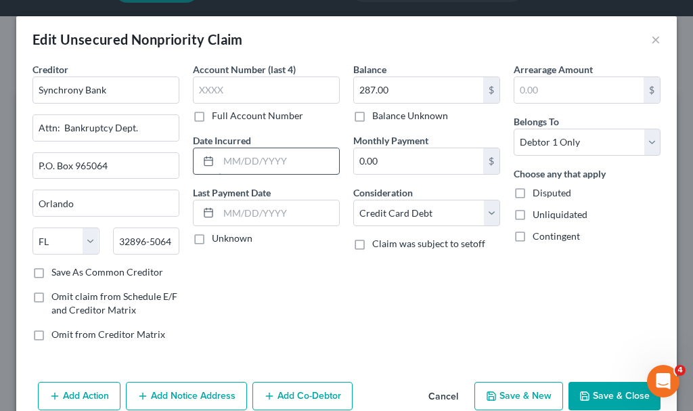
click at [286, 155] on input "text" at bounding box center [279, 161] width 121 height 26
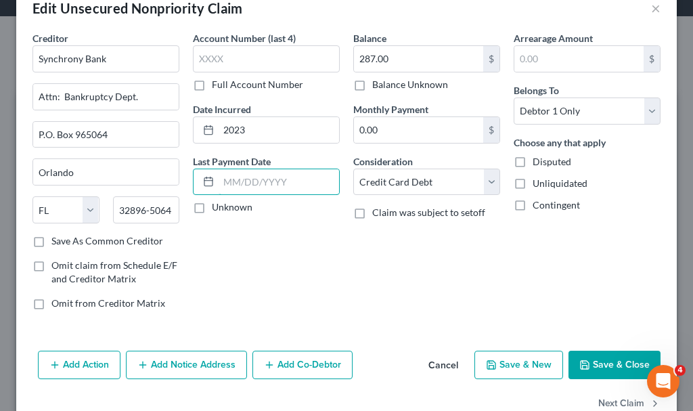
scroll to position [65, 0]
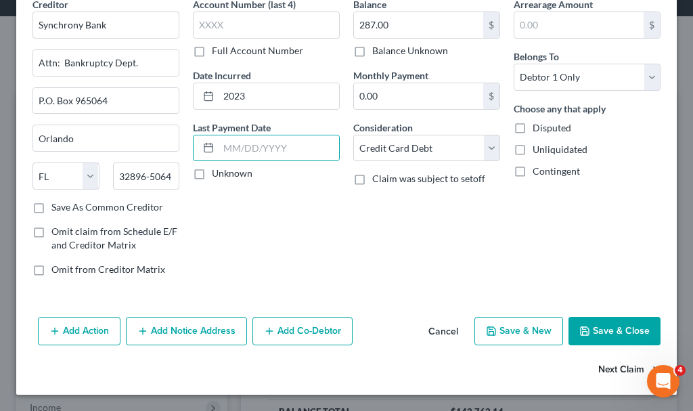
click at [603, 366] on button "Next Claim" at bounding box center [630, 370] width 62 height 28
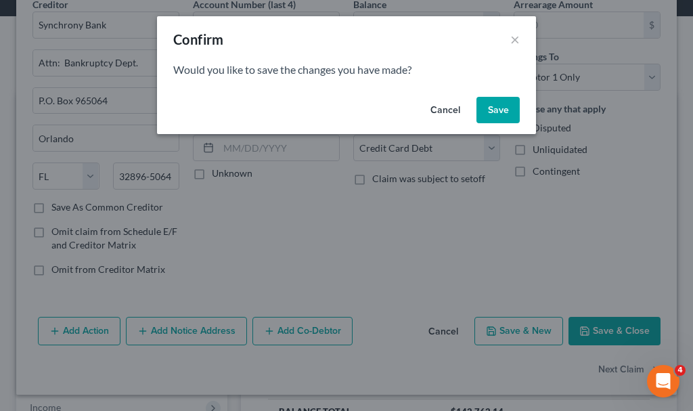
click at [497, 108] on button "Save" at bounding box center [498, 110] width 43 height 27
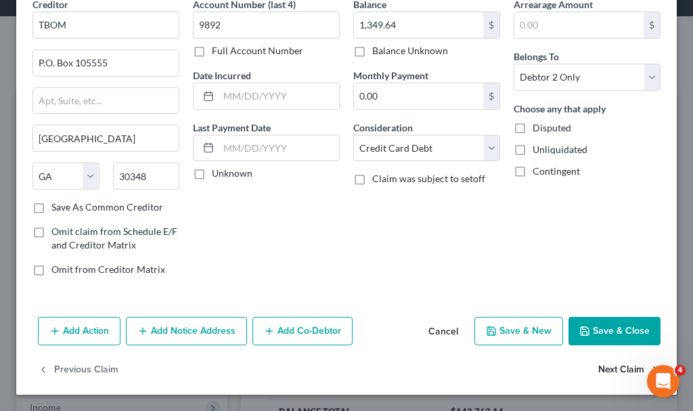
click at [599, 371] on button "Next Claim" at bounding box center [630, 370] width 62 height 28
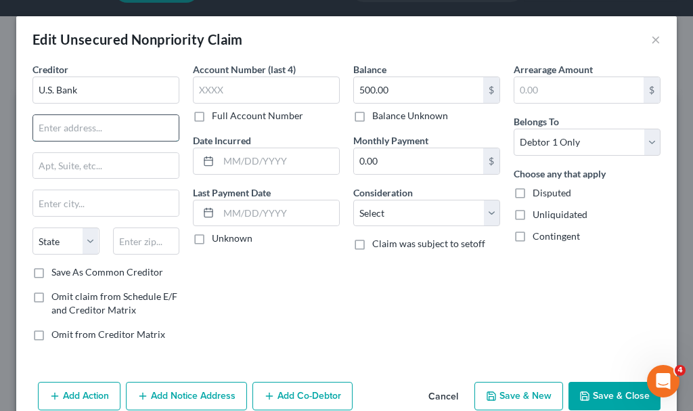
click at [86, 126] on input "text" at bounding box center [106, 128] width 146 height 26
click at [84, 204] on input "text" at bounding box center [106, 203] width 146 height 26
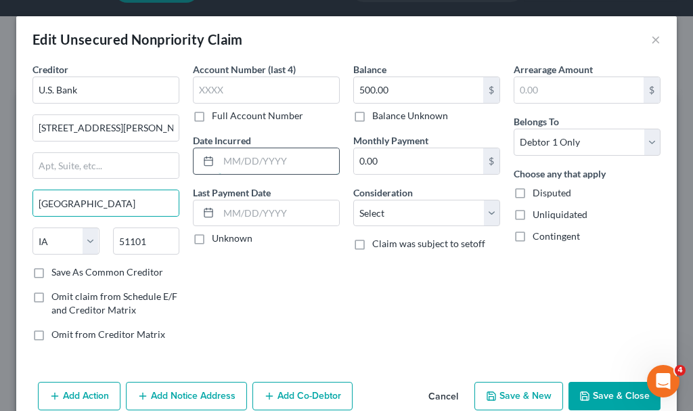
click at [239, 167] on input "text" at bounding box center [279, 161] width 121 height 26
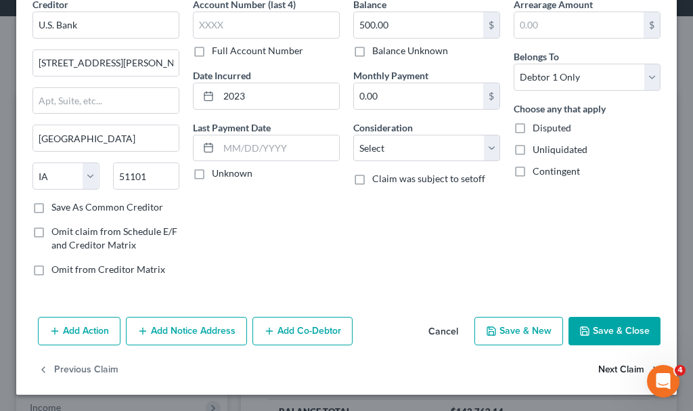
click at [601, 368] on button "Next Claim" at bounding box center [630, 370] width 62 height 28
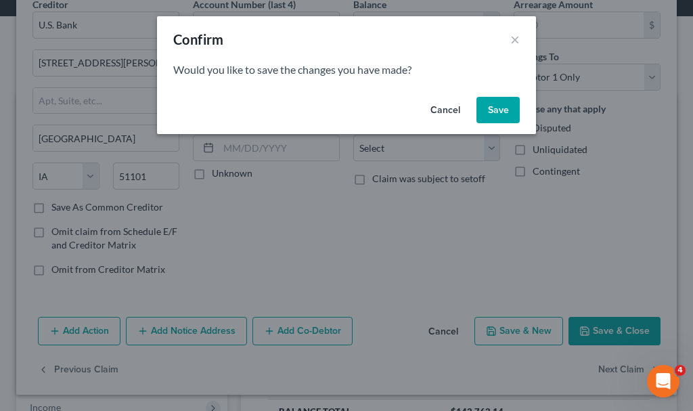
click at [500, 109] on button "Save" at bounding box center [498, 110] width 43 height 27
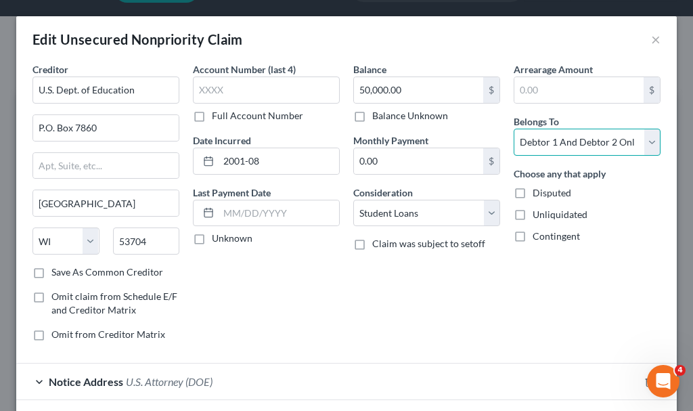
click at [542, 146] on select "Select Debtor 1 Only Debtor 2 Only Debtor 1 And Debtor 2 Only At Least One Of T…" at bounding box center [587, 142] width 147 height 27
click at [514, 129] on select "Select Debtor 1 Only Debtor 2 Only Debtor 1 And Debtor 2 Only At Least One Of T…" at bounding box center [587, 142] width 147 height 27
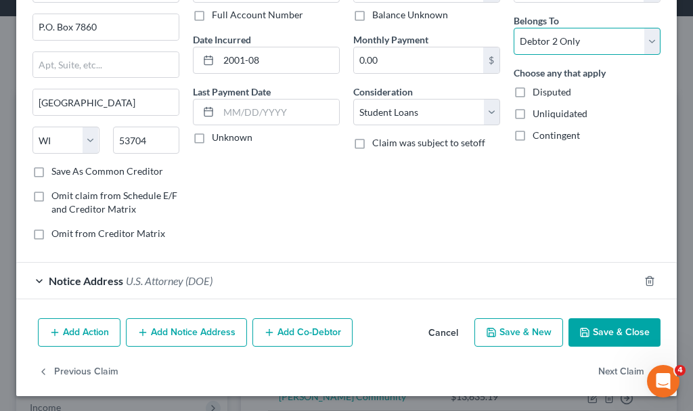
scroll to position [102, 0]
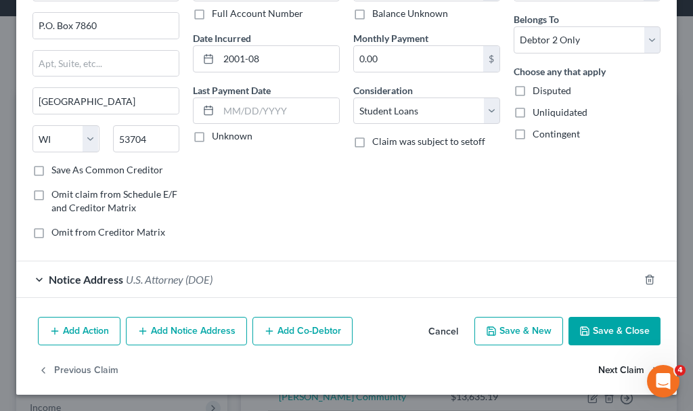
click at [602, 370] on button "Next Claim" at bounding box center [630, 370] width 62 height 28
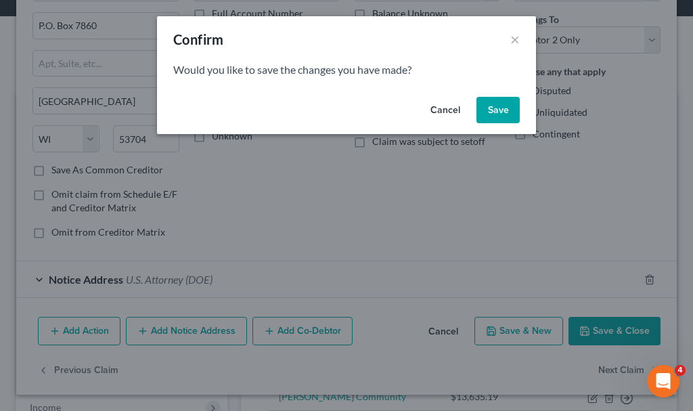
click at [494, 102] on button "Save" at bounding box center [498, 110] width 43 height 27
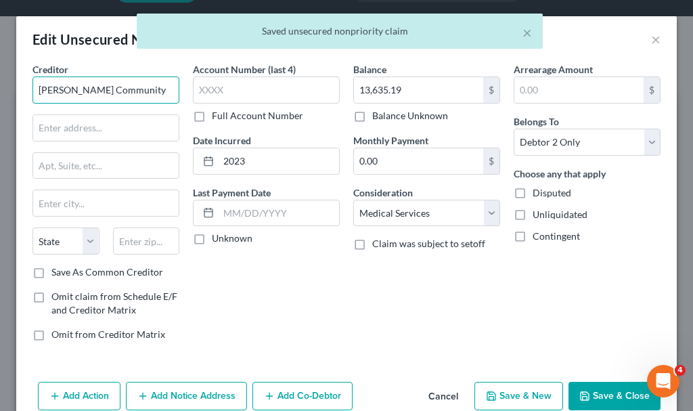
click at [148, 81] on input "[PERSON_NAME] Community" at bounding box center [106, 90] width 147 height 27
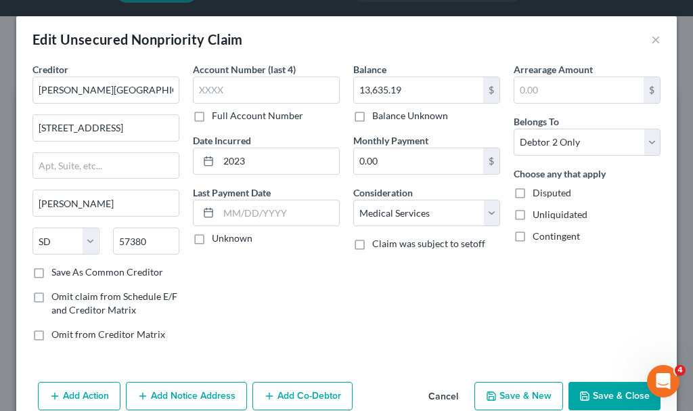
click at [51, 269] on label "Save As Common Creditor" at bounding box center [107, 272] width 112 height 14
click at [57, 269] on input "Save As Common Creditor" at bounding box center [61, 269] width 9 height 9
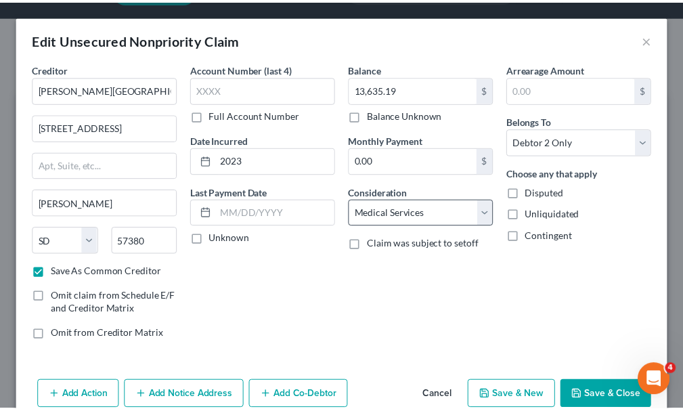
scroll to position [65, 0]
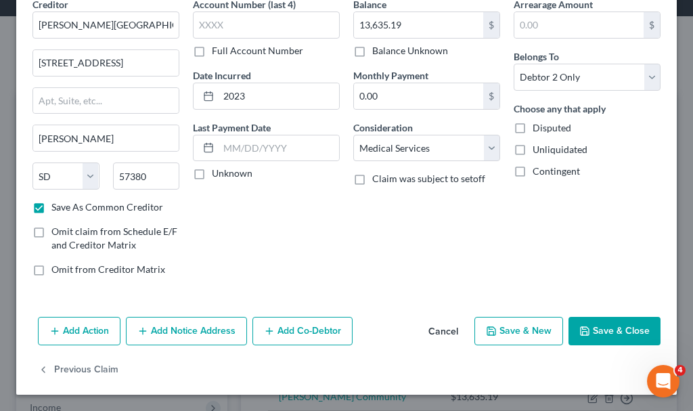
click at [582, 328] on button "Save & Close" at bounding box center [615, 331] width 92 height 28
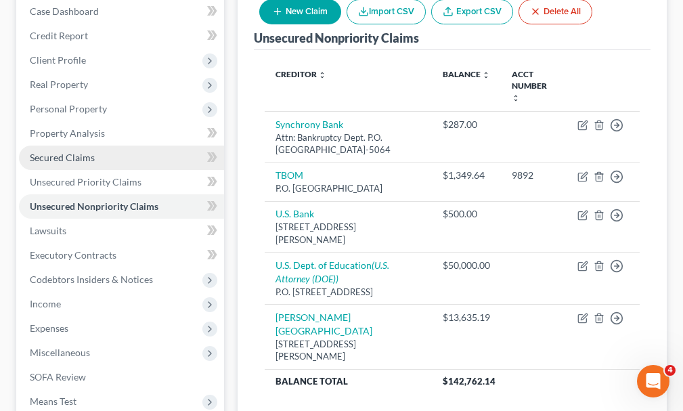
scroll to position [173, 0]
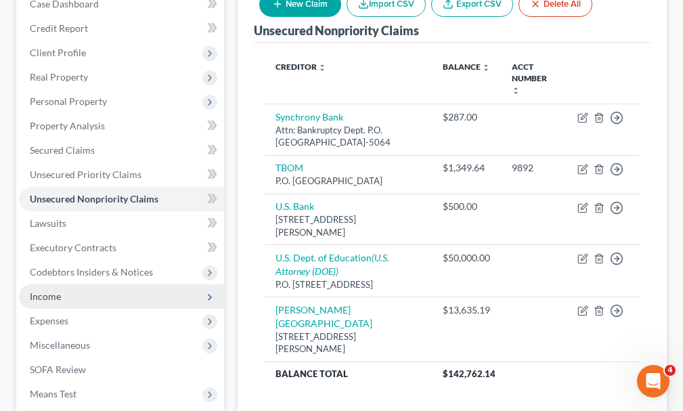
click at [54, 290] on span "Income" at bounding box center [45, 296] width 31 height 12
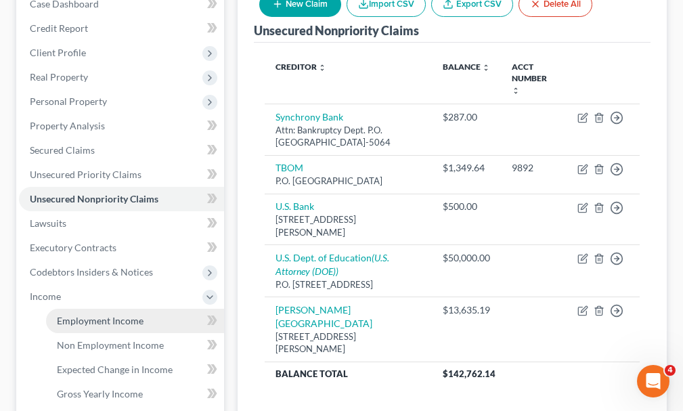
click at [83, 309] on link "Employment Income" at bounding box center [135, 321] width 178 height 24
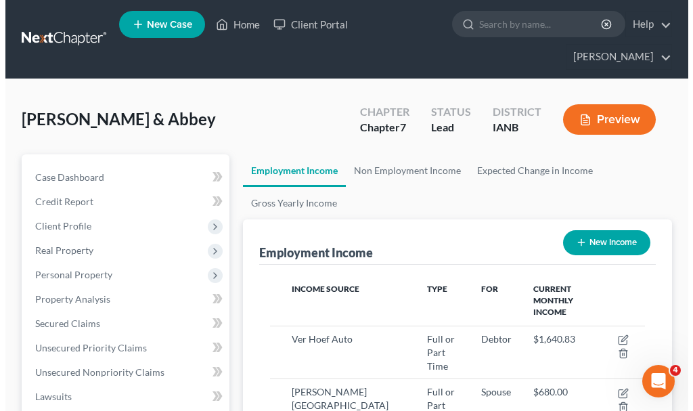
scroll to position [188, 402]
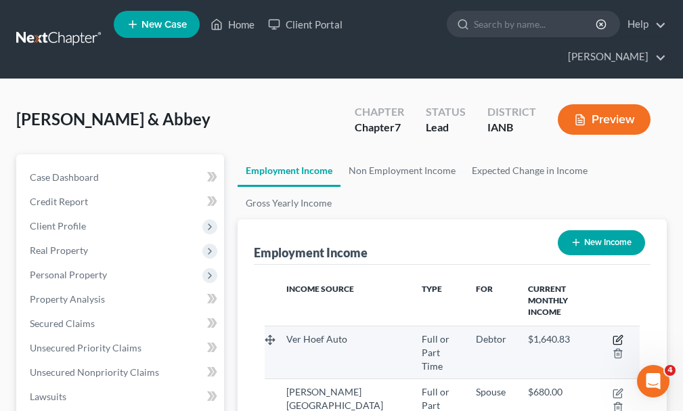
click at [617, 334] on icon "button" at bounding box center [618, 339] width 11 height 11
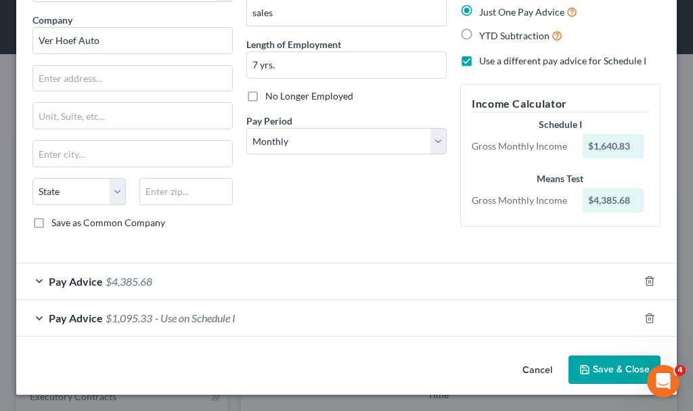
scroll to position [102, 0]
click at [95, 81] on input "text" at bounding box center [132, 79] width 199 height 26
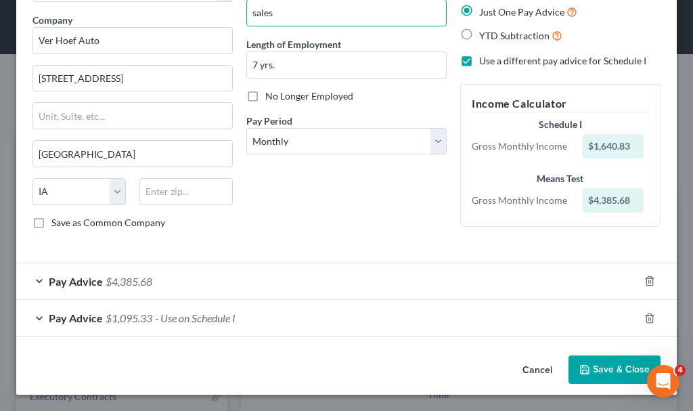
click at [192, 318] on span "- Use on Schedule I" at bounding box center [195, 317] width 81 height 13
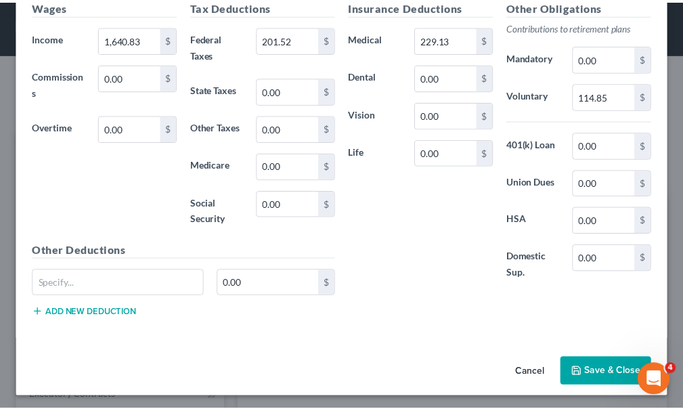
scroll to position [460, 0]
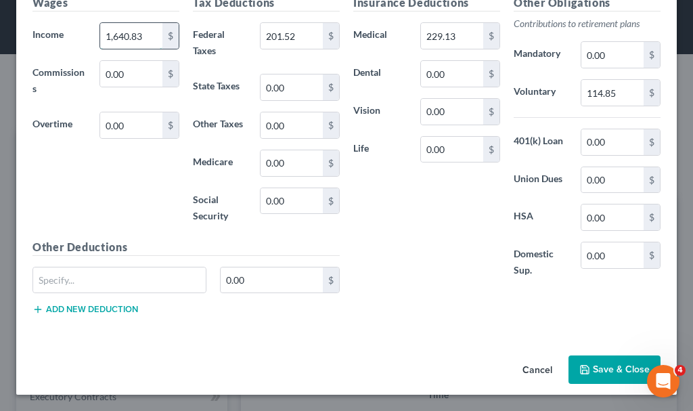
click at [148, 38] on input "1,640.83" at bounding box center [131, 36] width 62 height 26
click at [622, 95] on input "114.85" at bounding box center [613, 93] width 62 height 26
click at [458, 34] on input "229.13" at bounding box center [452, 36] width 62 height 26
click at [586, 368] on button "Save & Close" at bounding box center [615, 369] width 92 height 28
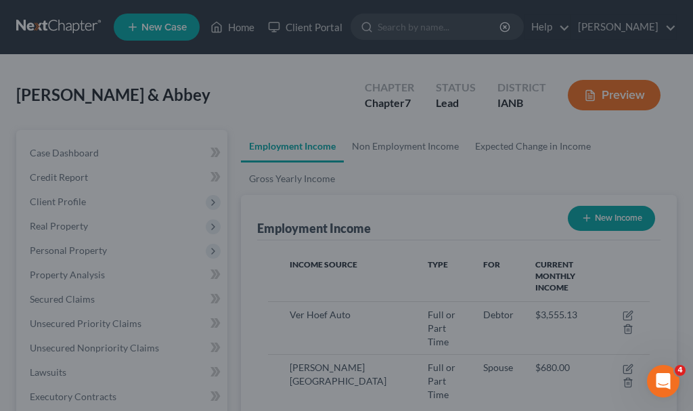
scroll to position [676925, 676711]
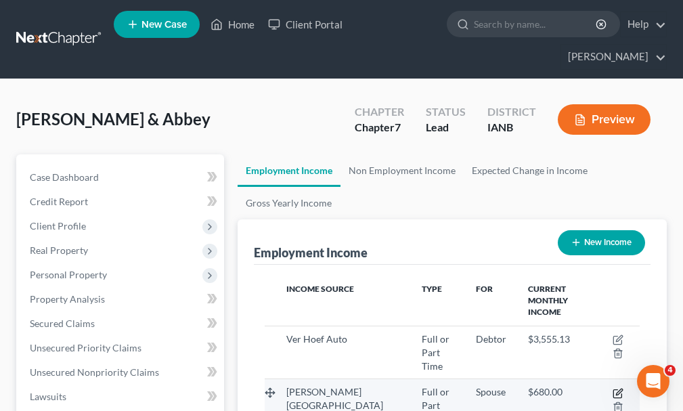
click at [617, 389] on icon "button" at bounding box center [619, 392] width 6 height 6
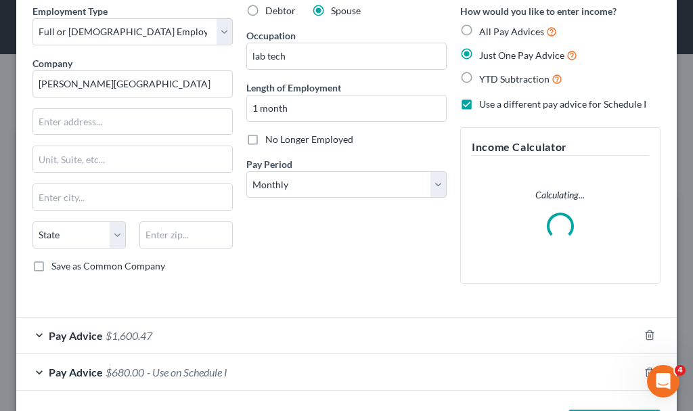
scroll to position [112, 0]
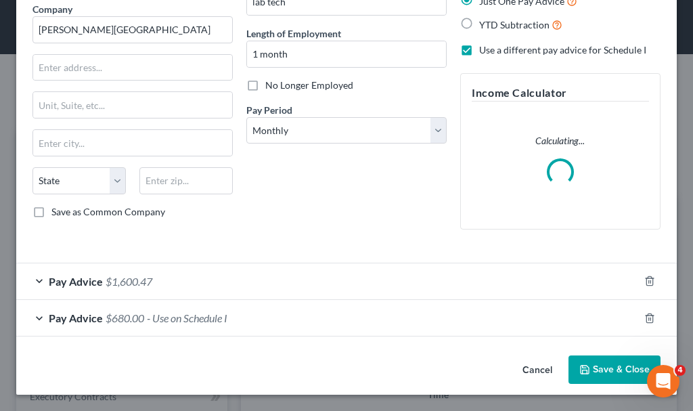
click at [196, 318] on span "- Use on Schedule I" at bounding box center [187, 317] width 81 height 13
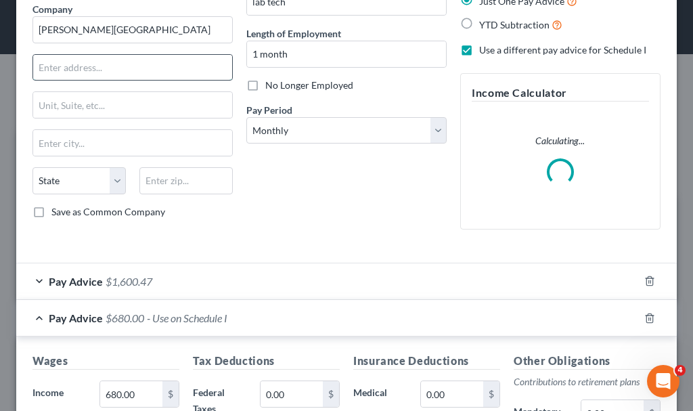
click at [75, 65] on input "text" at bounding box center [132, 68] width 199 height 26
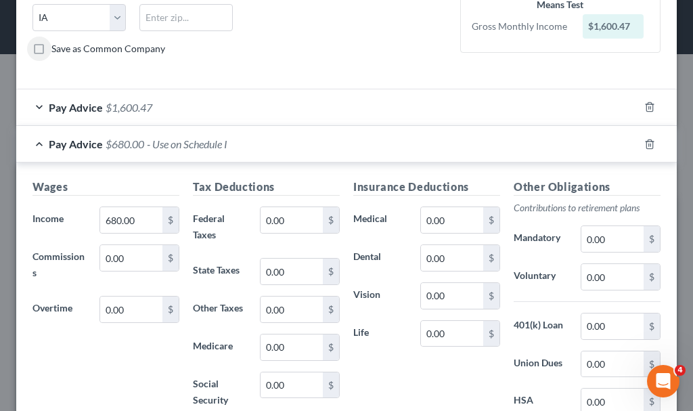
scroll to position [383, 0]
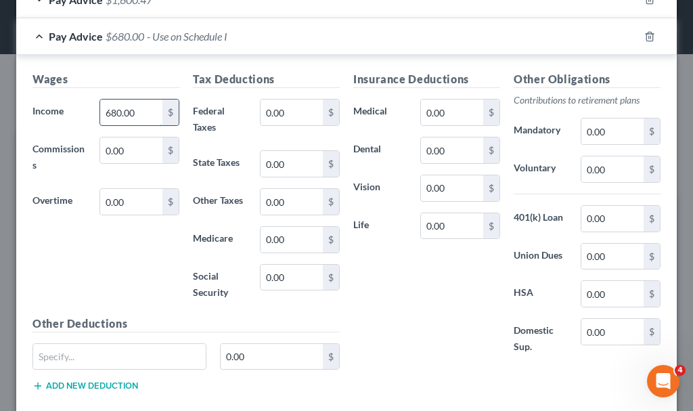
click at [137, 113] on input "680.00" at bounding box center [131, 113] width 62 height 26
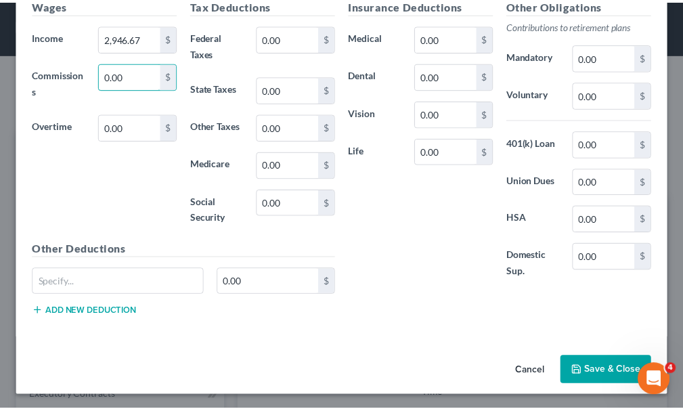
scroll to position [460, 0]
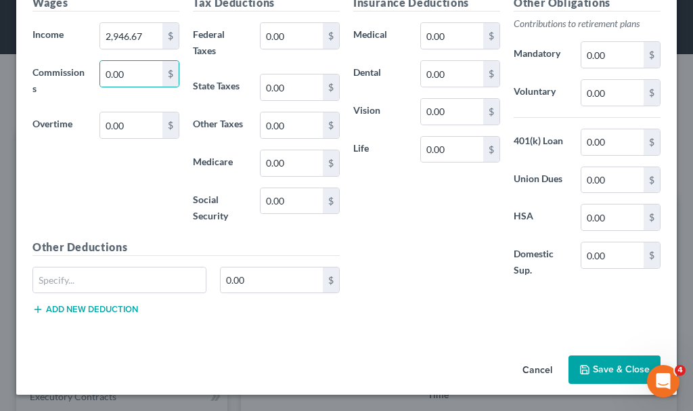
click at [596, 371] on button "Save & Close" at bounding box center [615, 369] width 92 height 28
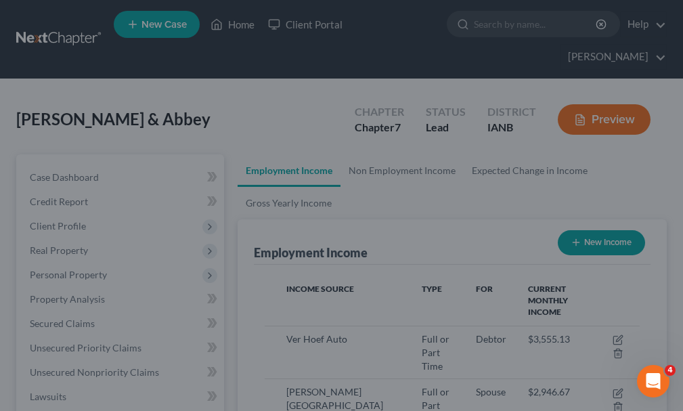
scroll to position [676925, 676711]
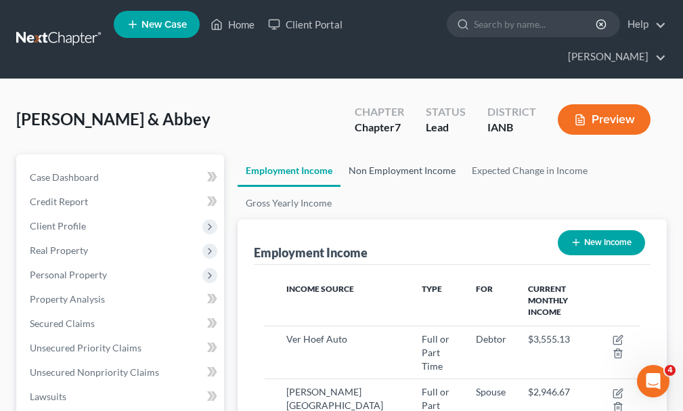
click at [380, 154] on link "Non Employment Income" at bounding box center [402, 170] width 123 height 33
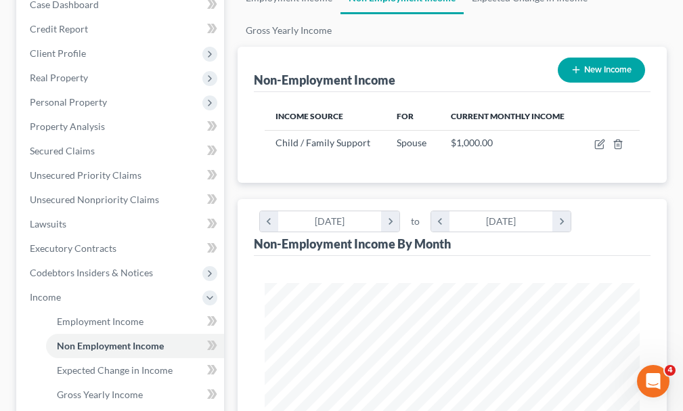
scroll to position [271, 0]
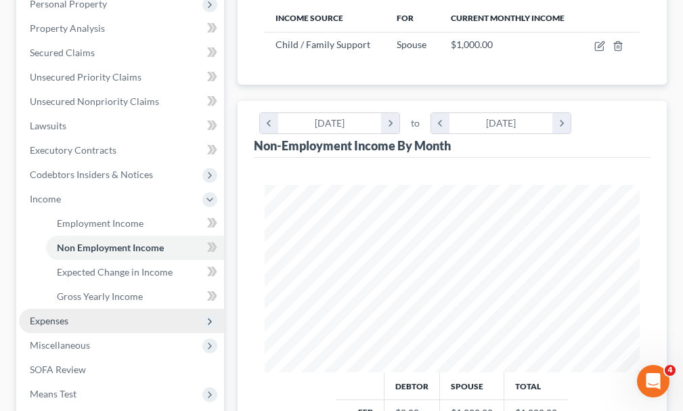
click at [36, 315] on span "Expenses" at bounding box center [49, 321] width 39 height 12
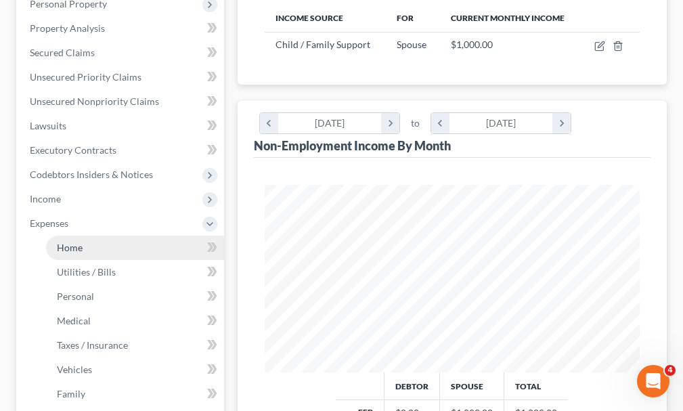
click at [66, 242] on span "Home" at bounding box center [70, 248] width 26 height 12
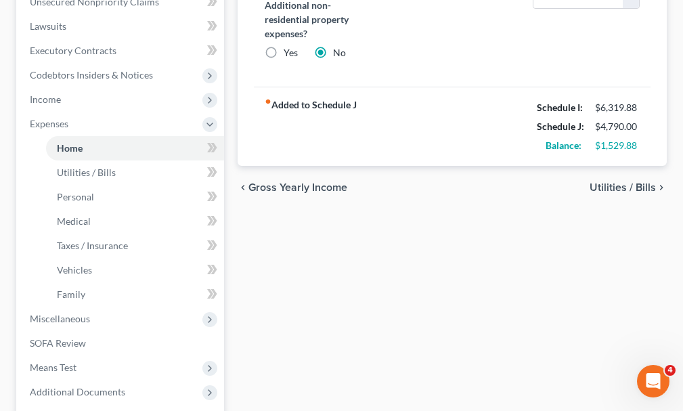
scroll to position [406, 0]
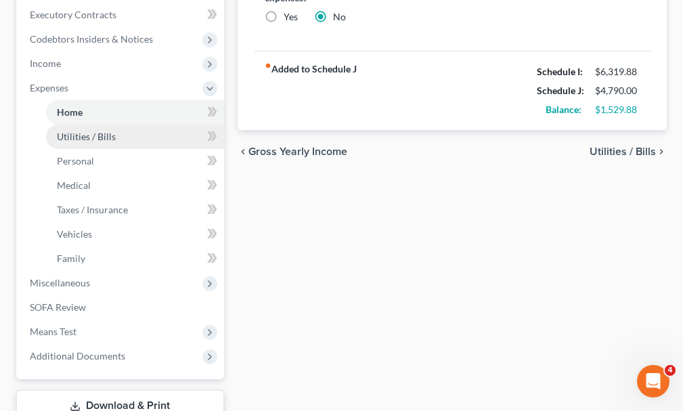
click at [75, 131] on span "Utilities / Bills" at bounding box center [86, 137] width 59 height 12
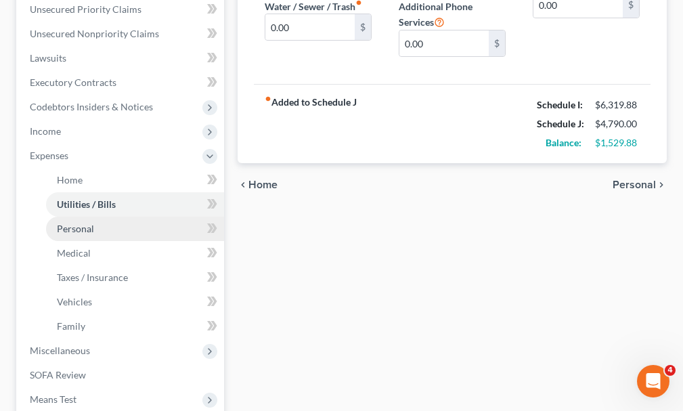
click at [70, 223] on span "Personal" at bounding box center [75, 229] width 37 height 12
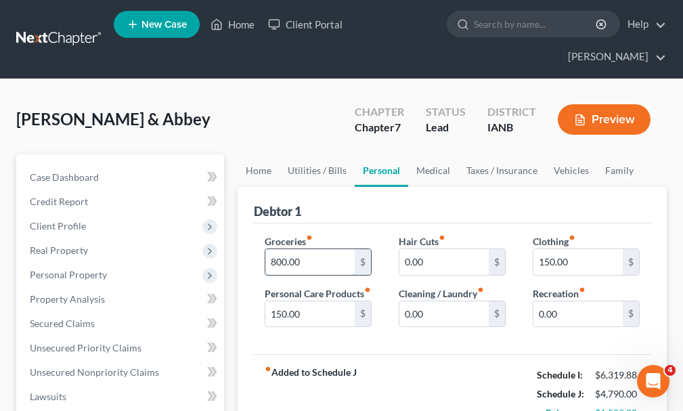
click at [318, 249] on input "800.00" at bounding box center [309, 262] width 89 height 26
click at [576, 249] on input "150.00" at bounding box center [578, 262] width 89 height 26
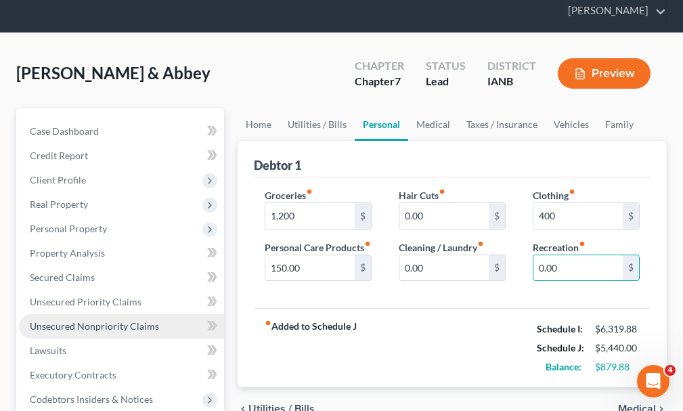
scroll to position [271, 0]
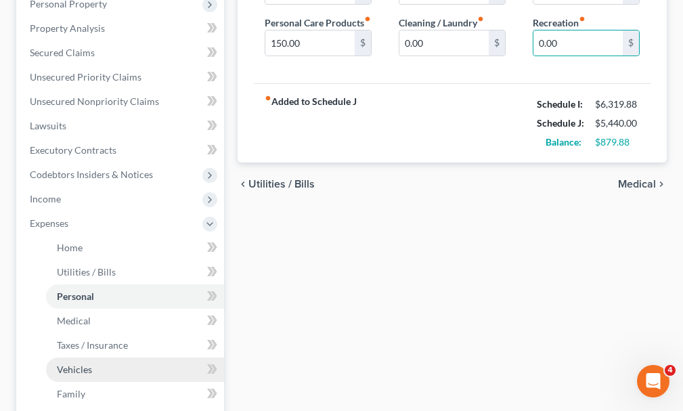
click at [70, 364] on span "Vehicles" at bounding box center [74, 370] width 35 height 12
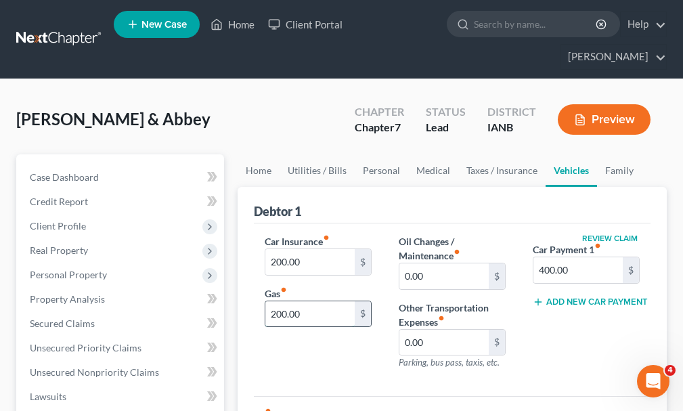
click at [318, 301] on input "200.00" at bounding box center [309, 314] width 89 height 26
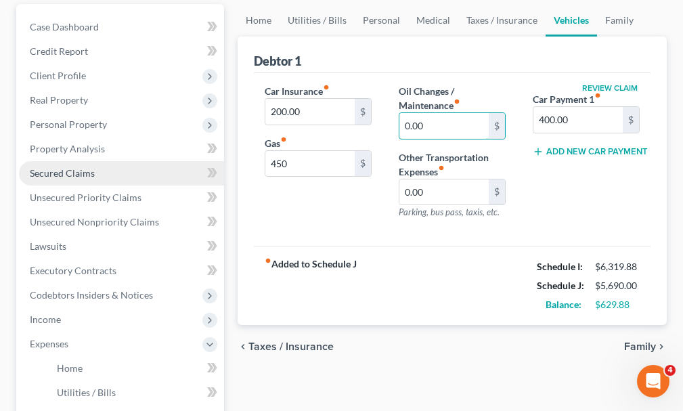
scroll to position [203, 0]
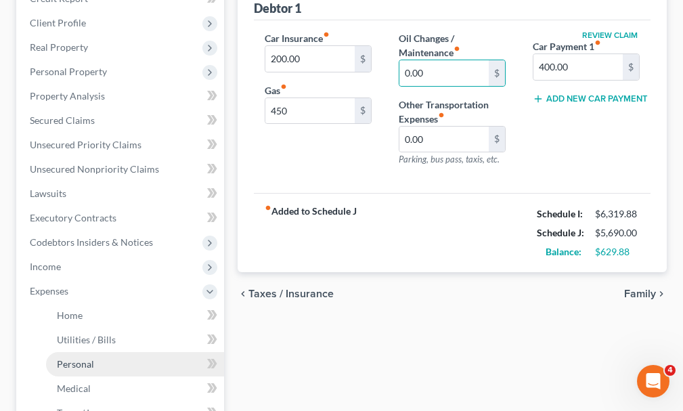
click at [80, 358] on span "Personal" at bounding box center [75, 364] width 37 height 12
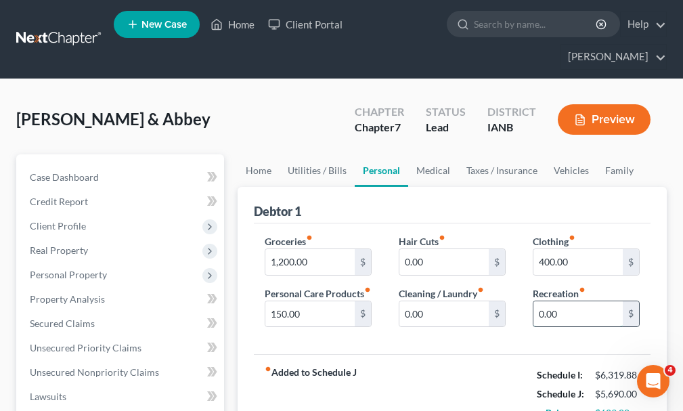
click at [537, 301] on input "0.00" at bounding box center [578, 314] width 89 height 26
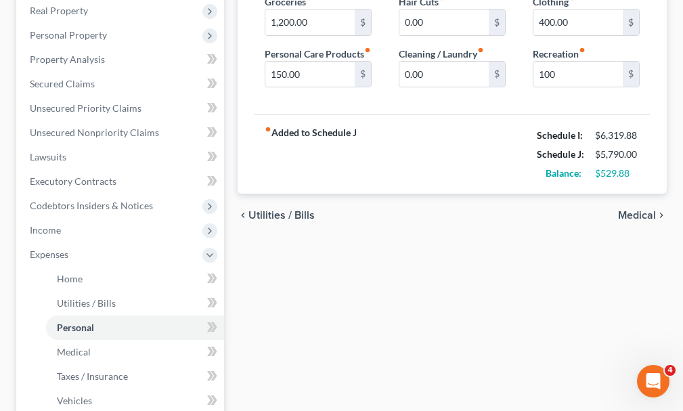
scroll to position [271, 0]
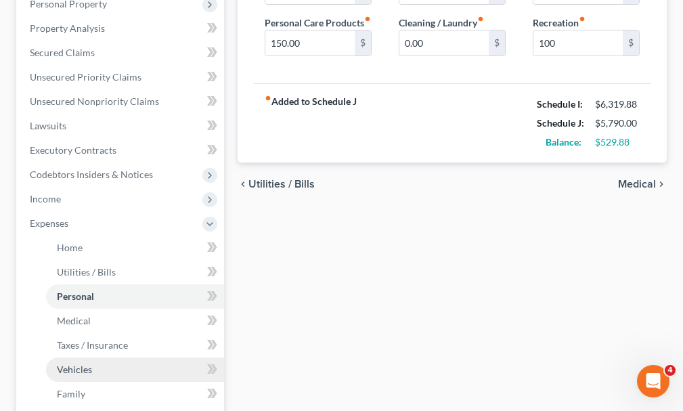
click at [75, 364] on span "Vehicles" at bounding box center [74, 370] width 35 height 12
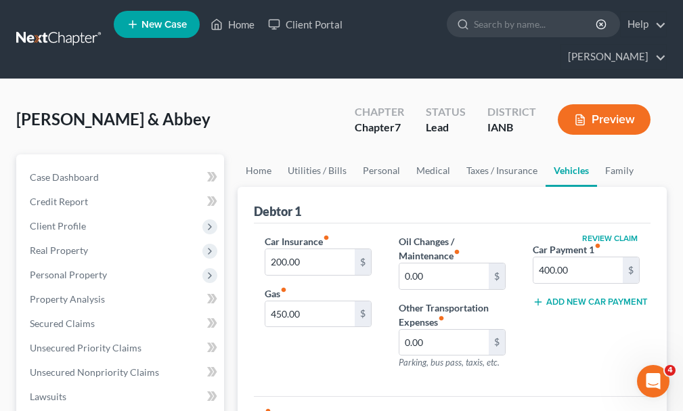
click at [571, 297] on button "Add New Car Payment" at bounding box center [586, 302] width 107 height 11
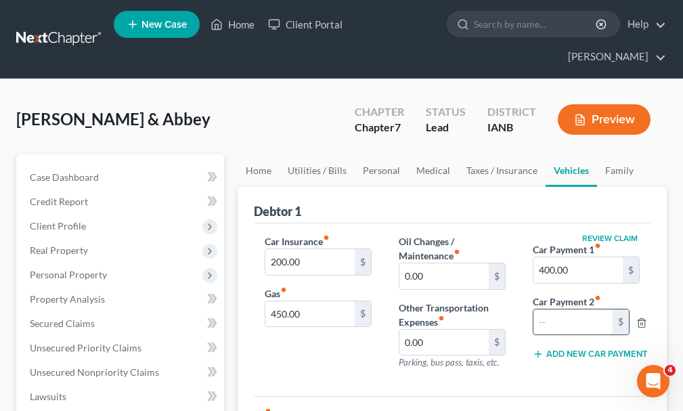
click at [553, 309] on input "text" at bounding box center [573, 322] width 79 height 26
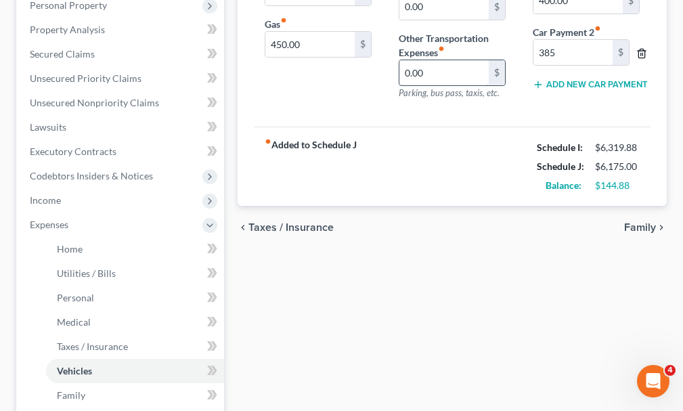
scroll to position [271, 0]
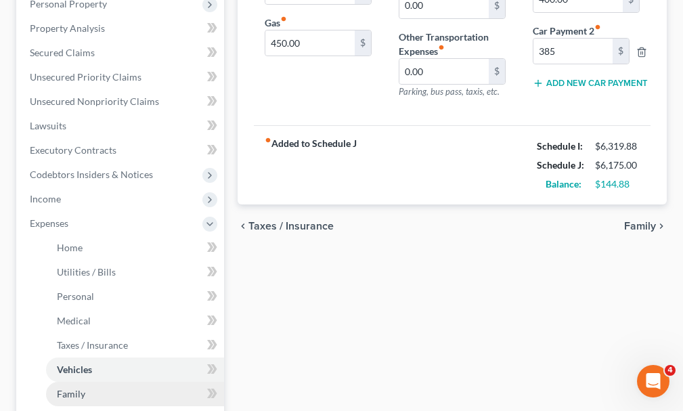
click at [72, 388] on span "Family" at bounding box center [71, 394] width 28 height 12
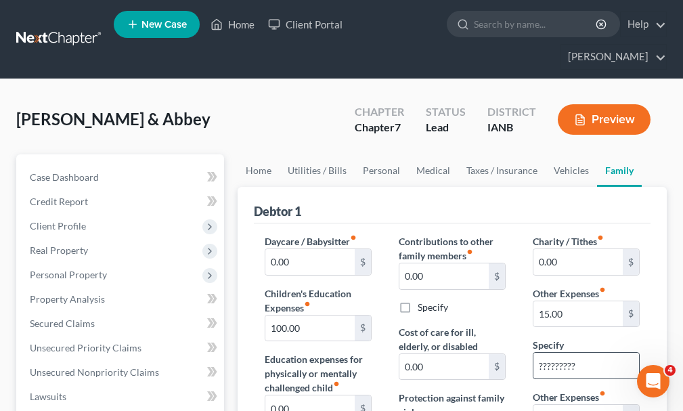
scroll to position [68, 0]
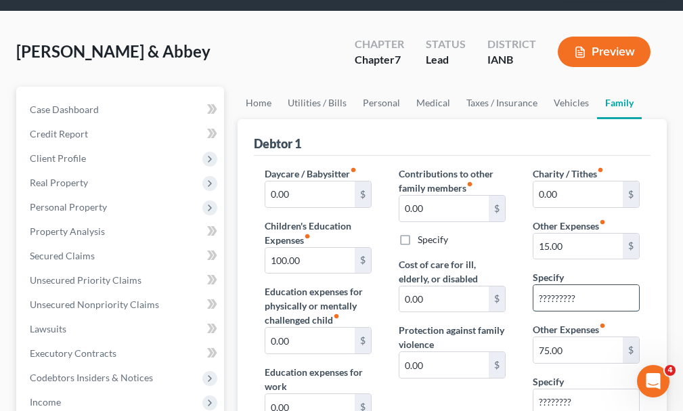
click at [588, 285] on input "?????????" at bounding box center [587, 298] width 106 height 26
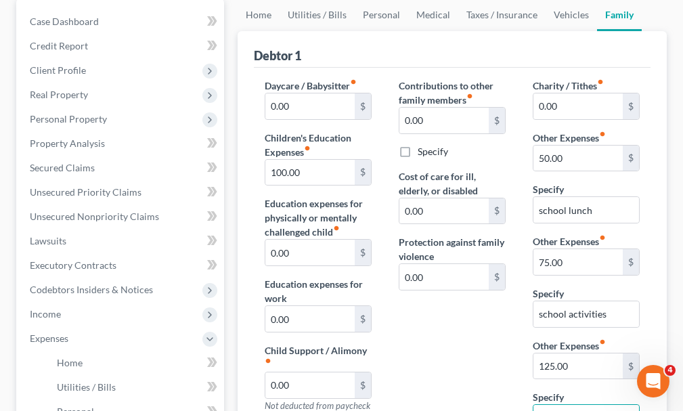
scroll to position [141, 0]
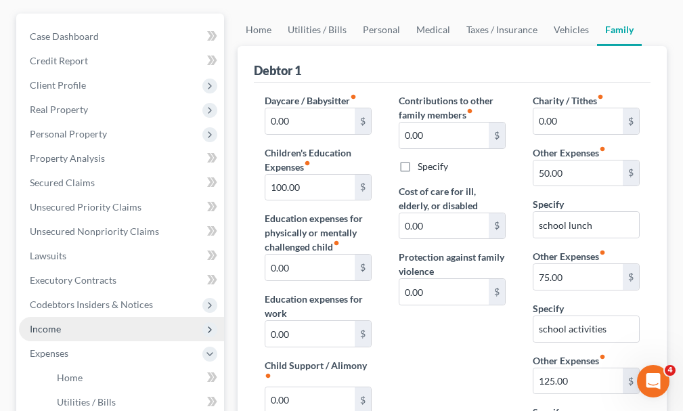
click at [42, 323] on span "Income" at bounding box center [45, 329] width 31 height 12
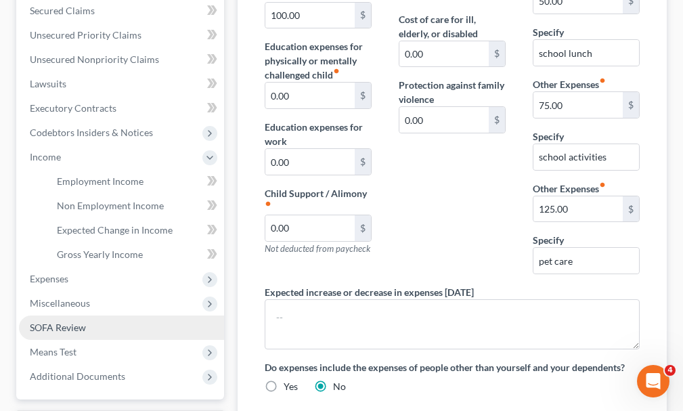
scroll to position [344, 0]
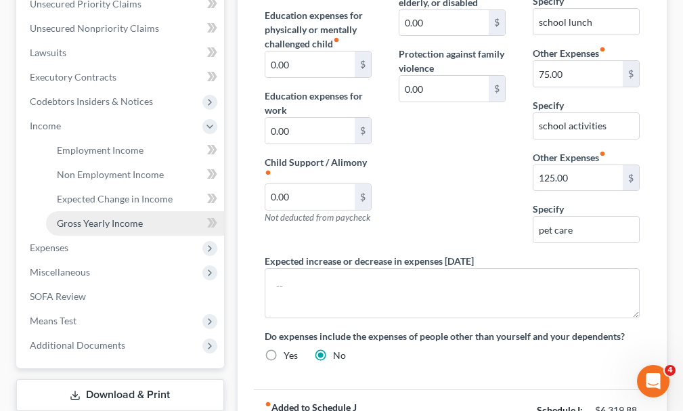
click at [71, 217] on span "Gross Yearly Income" at bounding box center [100, 223] width 86 height 12
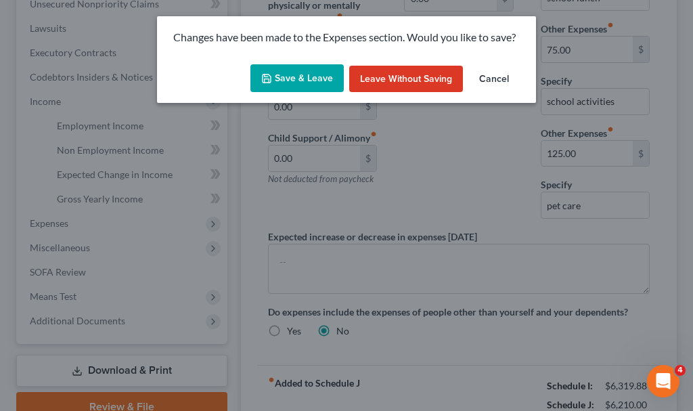
click at [298, 68] on button "Save & Leave" at bounding box center [297, 78] width 93 height 28
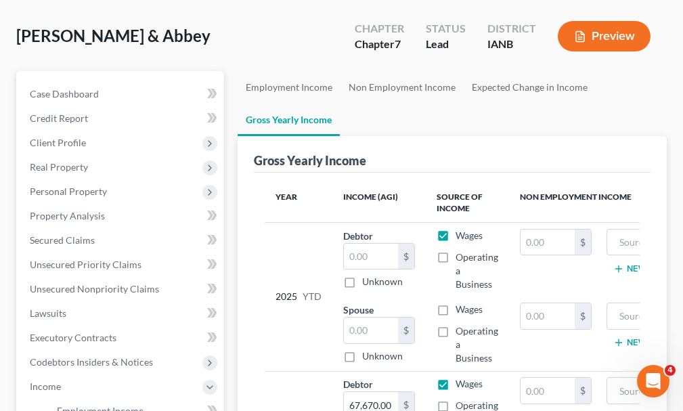
scroll to position [135, 0]
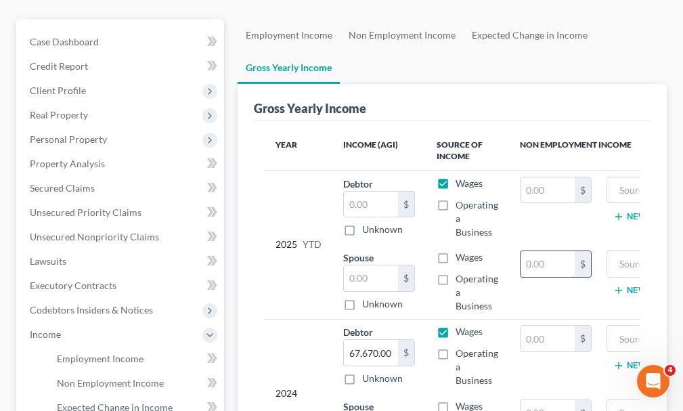
click at [535, 251] on input "text" at bounding box center [548, 264] width 54 height 26
drag, startPoint x: 561, startPoint y: 238, endPoint x: 489, endPoint y: 238, distance: 72.5
click at [489, 244] on tr "Spouse $ Unknown Balance Undetermined $ Unknown Wages Operating a Business 0 $ …" at bounding box center [520, 281] width 511 height 74
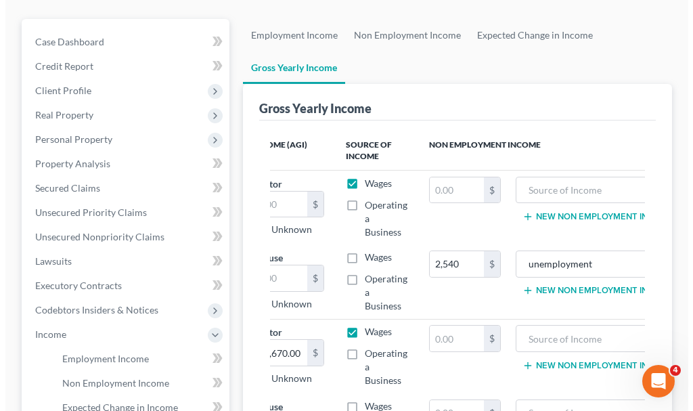
scroll to position [0, 135]
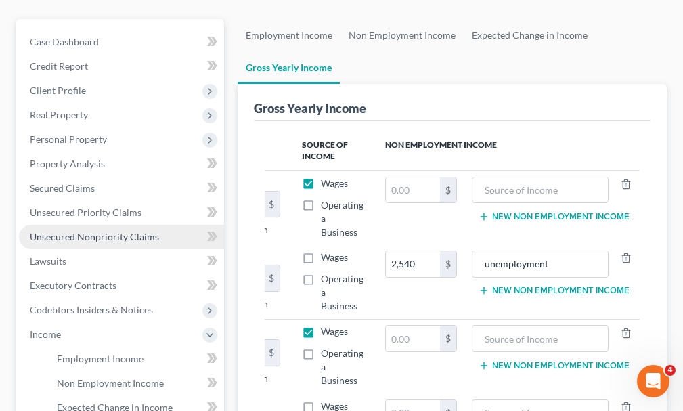
click at [72, 231] on span "Unsecured Nonpriority Claims" at bounding box center [94, 237] width 129 height 12
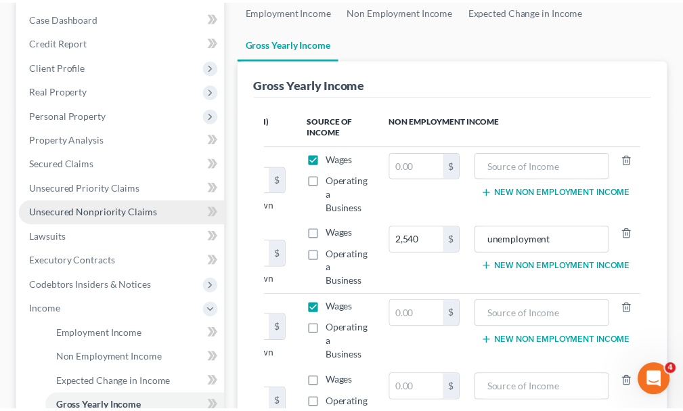
scroll to position [0, 128]
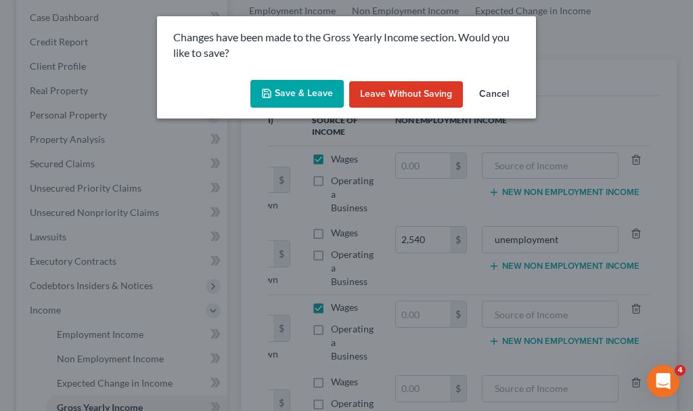
click at [280, 87] on button "Save & Leave" at bounding box center [297, 94] width 93 height 28
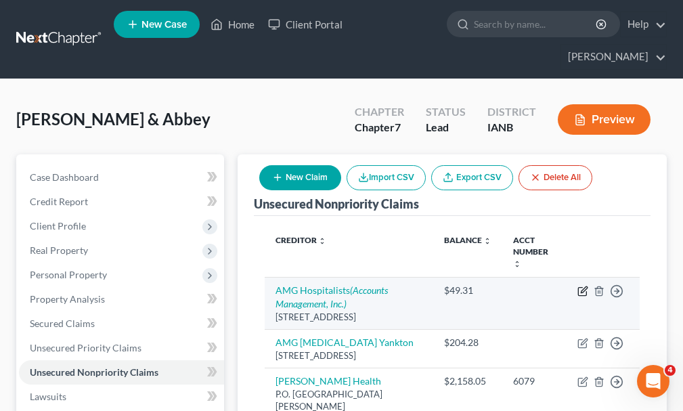
click at [581, 286] on icon "button" at bounding box center [583, 291] width 11 height 11
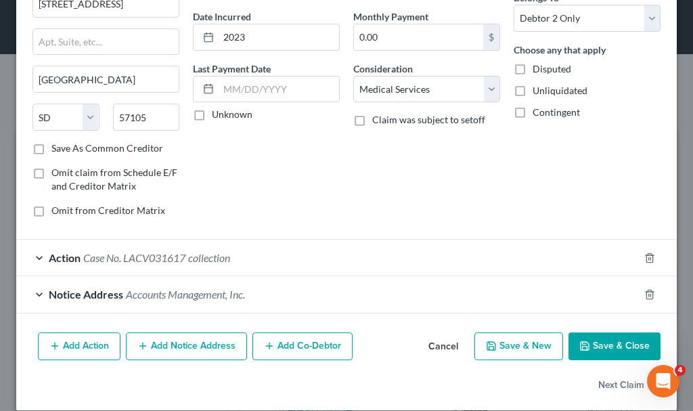
scroll to position [139, 0]
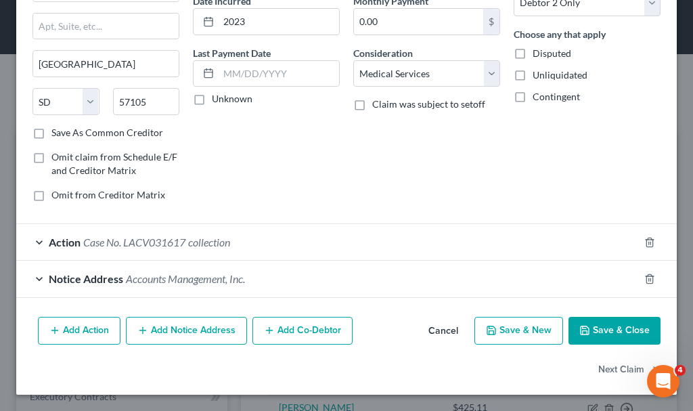
click at [170, 239] on span "Case No. LACV031617" at bounding box center [134, 242] width 102 height 13
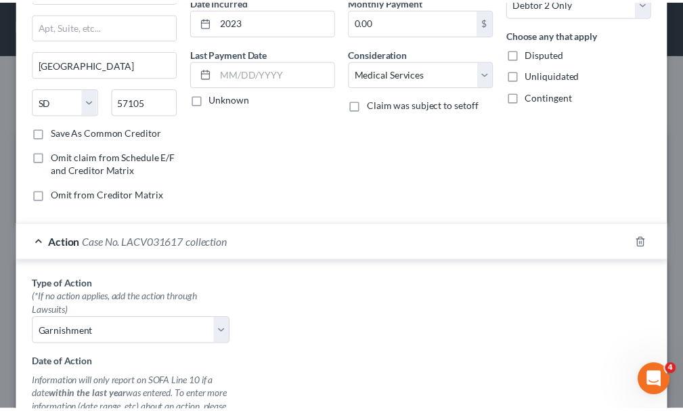
scroll to position [534, 0]
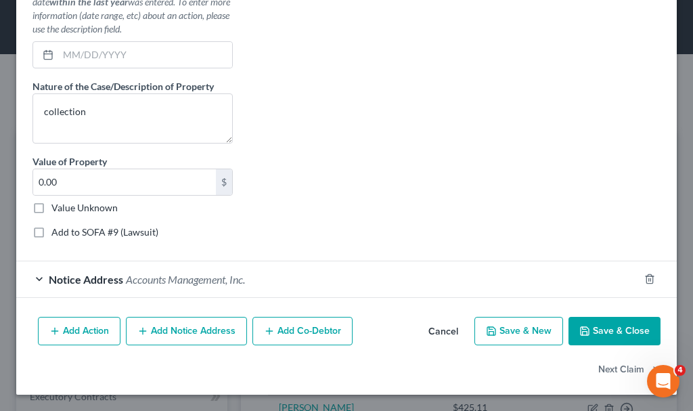
click at [51, 231] on label "Add to SOFA #9 (Lawsuit)" at bounding box center [104, 232] width 107 height 14
click at [57, 231] on input "Add to SOFA #9 (Lawsuit)" at bounding box center [61, 229] width 9 height 9
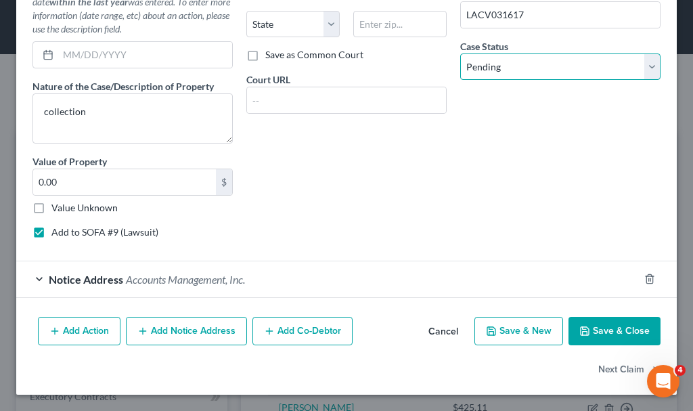
drag, startPoint x: 488, startPoint y: 61, endPoint x: 494, endPoint y: 78, distance: 18.0
click at [488, 61] on select "Select Pending On Appeal Concluded" at bounding box center [560, 66] width 200 height 27
click at [460, 53] on select "Select Pending On Appeal Concluded" at bounding box center [560, 66] width 200 height 27
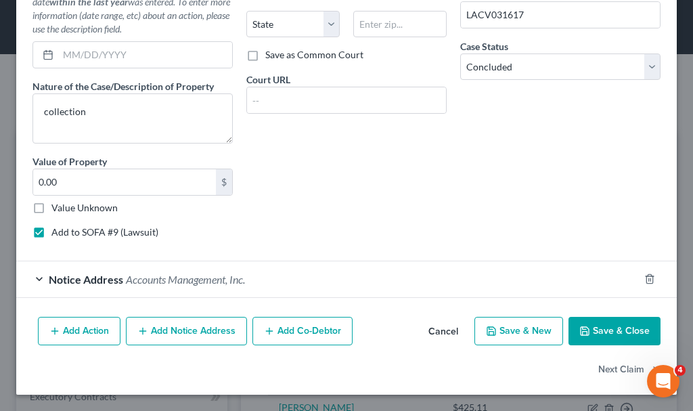
click at [597, 326] on button "Save & Close" at bounding box center [615, 331] width 92 height 28
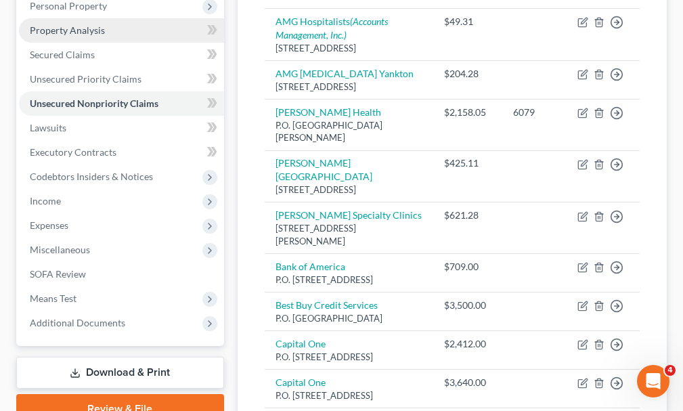
scroll to position [271, 0]
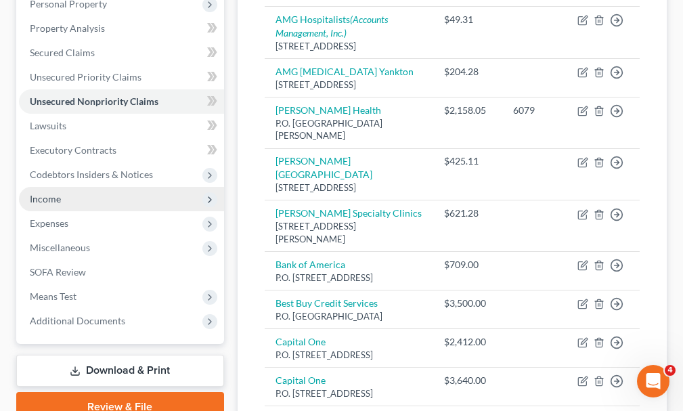
click at [42, 193] on span "Income" at bounding box center [45, 199] width 31 height 12
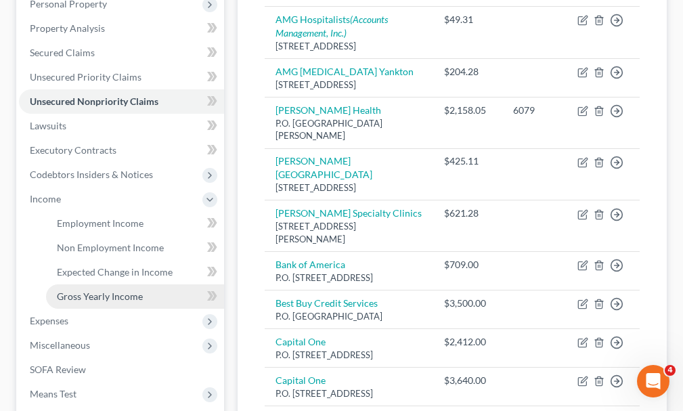
click at [91, 290] on span "Gross Yearly Income" at bounding box center [100, 296] width 86 height 12
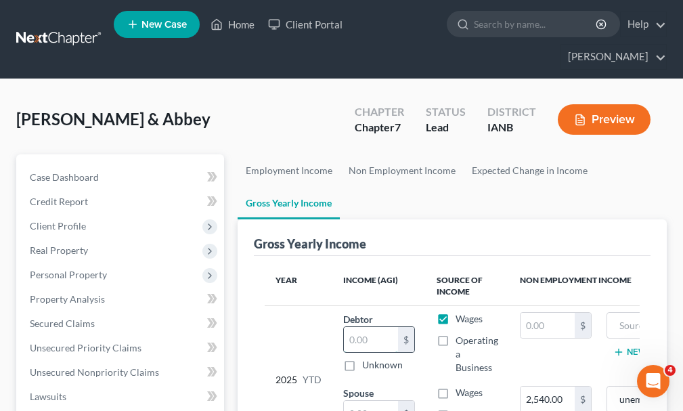
click at [358, 327] on input "text" at bounding box center [371, 340] width 54 height 26
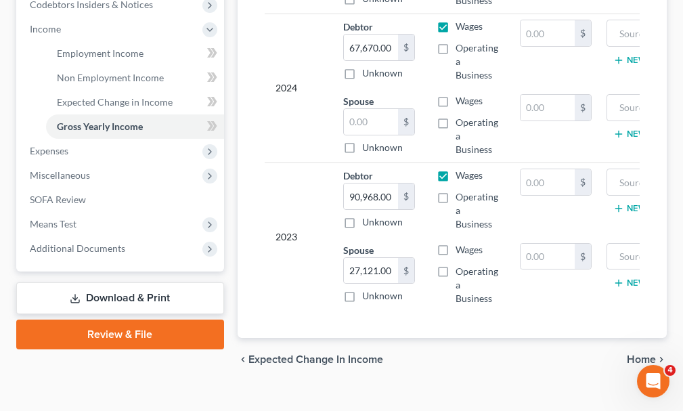
scroll to position [448, 0]
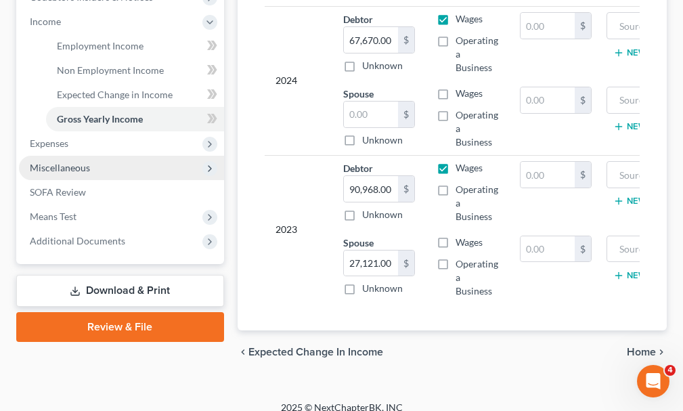
click at [49, 162] on span "Miscellaneous" at bounding box center [60, 168] width 60 height 12
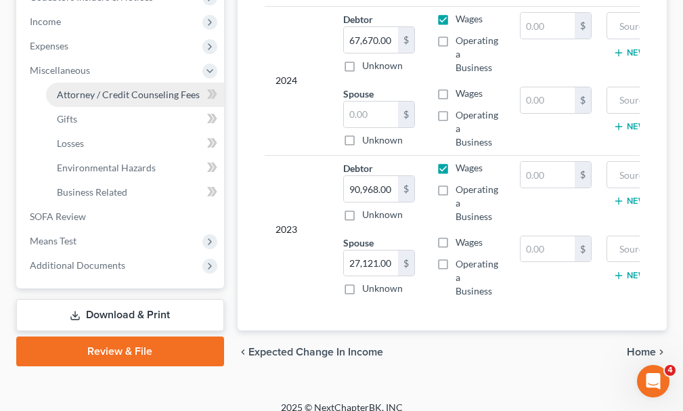
click at [76, 89] on span "Attorney / Credit Counseling Fees" at bounding box center [128, 95] width 143 height 12
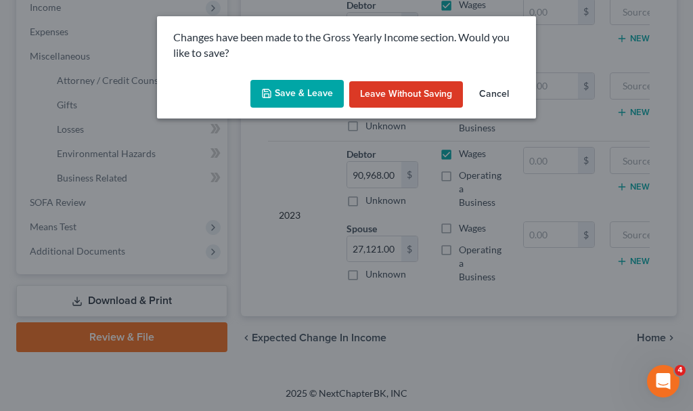
click at [271, 93] on icon "button" at bounding box center [266, 93] width 11 height 11
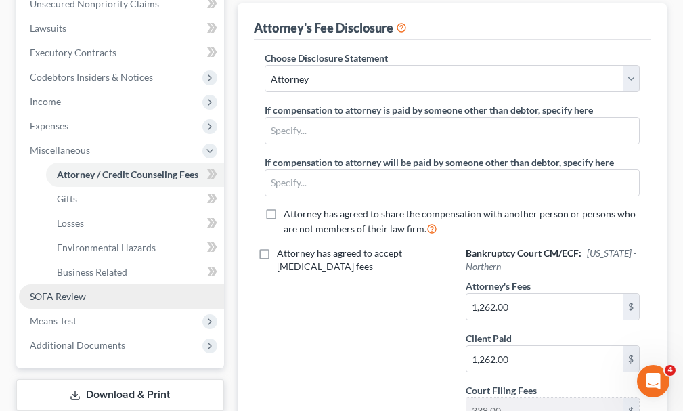
scroll to position [479, 0]
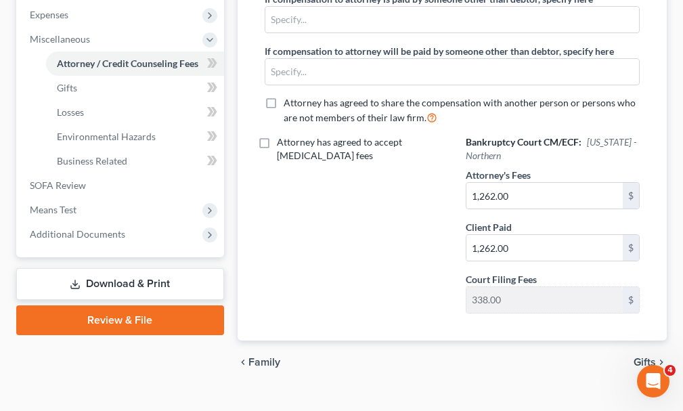
click at [93, 268] on link "Download & Print" at bounding box center [120, 284] width 208 height 32
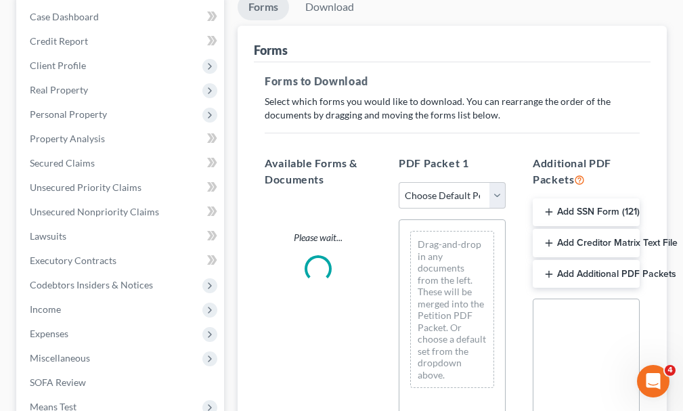
scroll to position [339, 0]
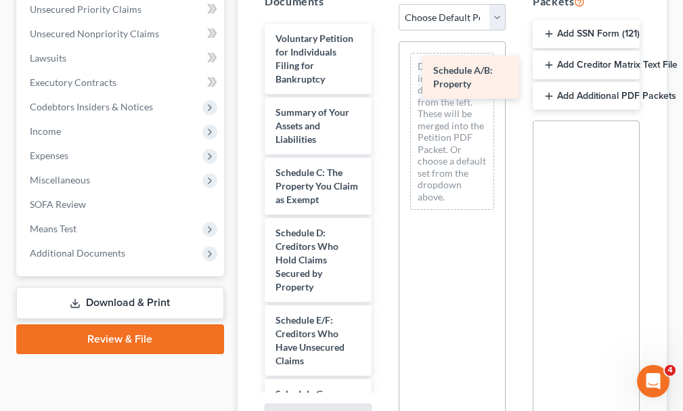
drag, startPoint x: 293, startPoint y: 154, endPoint x: 451, endPoint y: 74, distance: 176.8
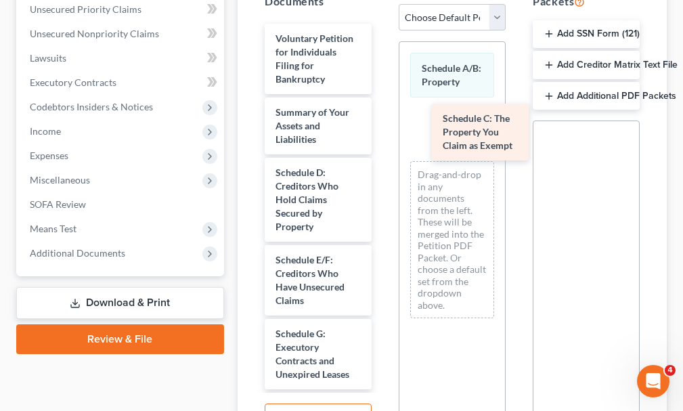
drag, startPoint x: 302, startPoint y: 156, endPoint x: 464, endPoint y: 126, distance: 164.5
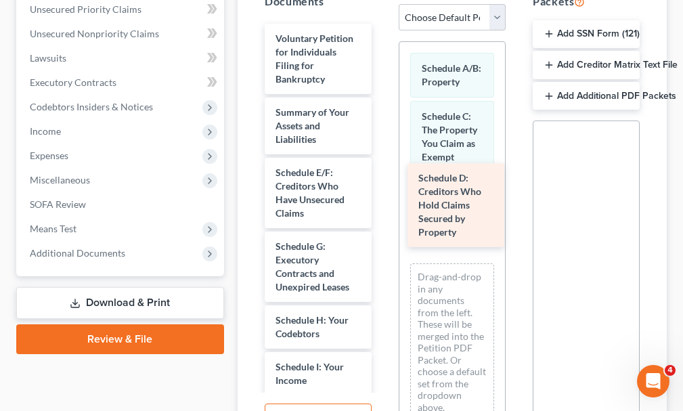
drag, startPoint x: 297, startPoint y: 166, endPoint x: 439, endPoint y: 196, distance: 145.9
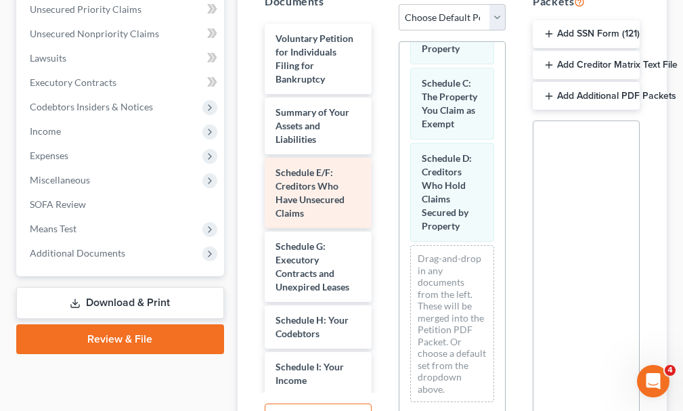
scroll to position [72, 0]
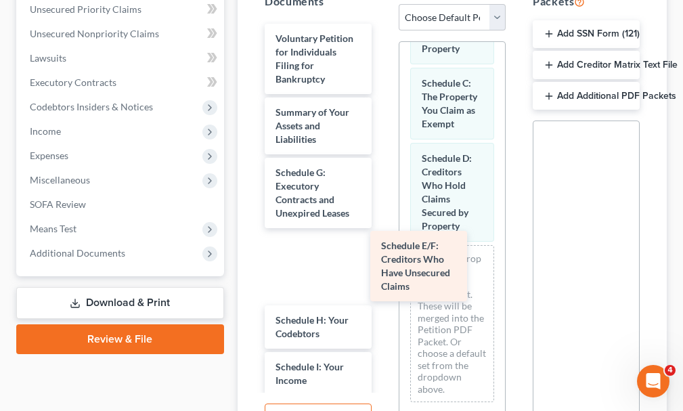
drag, startPoint x: 325, startPoint y: 190, endPoint x: 454, endPoint y: 290, distance: 163.2
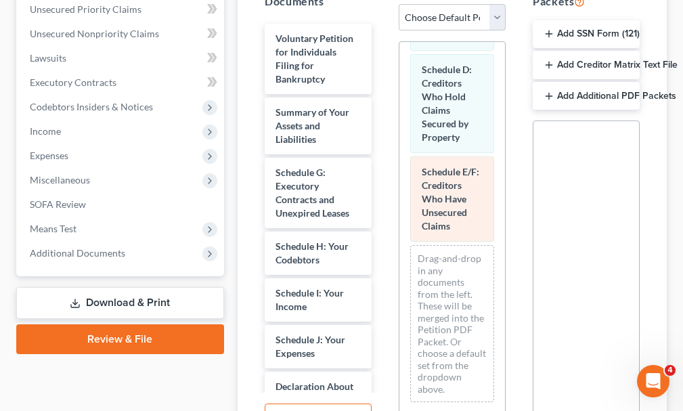
scroll to position [175, 0]
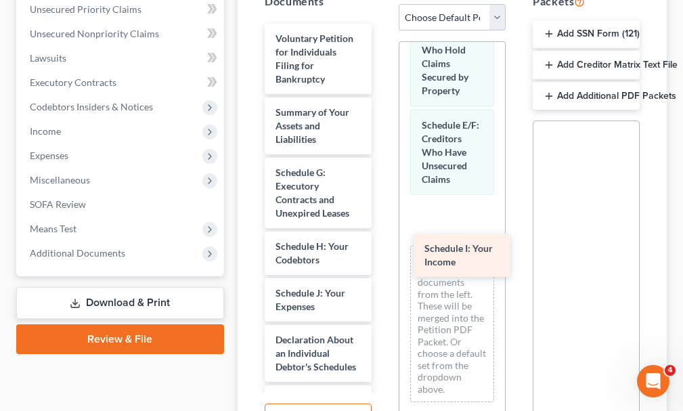
drag, startPoint x: 296, startPoint y: 276, endPoint x: 445, endPoint y: 255, distance: 150.3
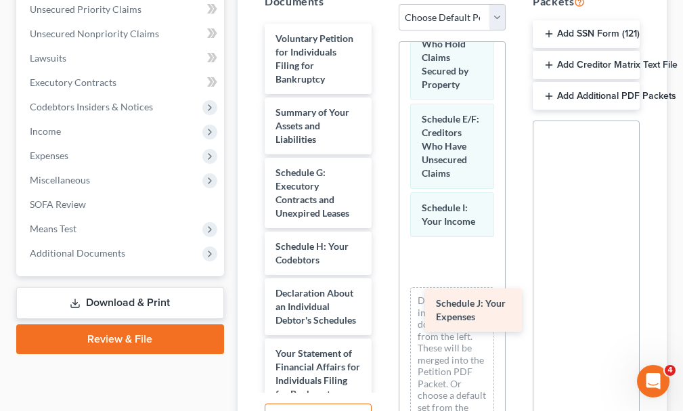
drag, startPoint x: 312, startPoint y: 271, endPoint x: 473, endPoint y: 305, distance: 164.1
click at [383, 305] on div "Schedule J: Your Expenses Voluntary Petition for Individuals Filing for Bankrup…" at bounding box center [318, 411] width 129 height 774
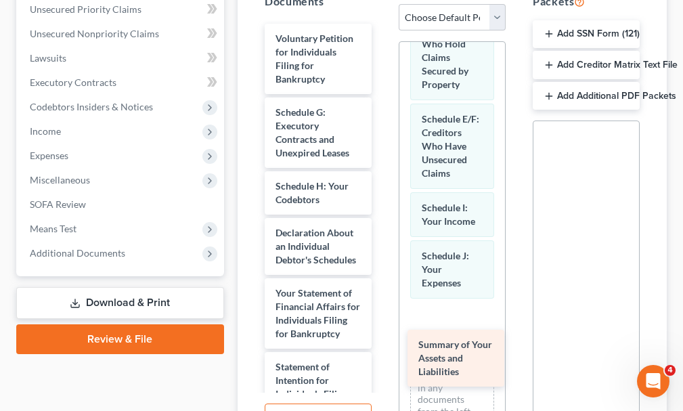
drag, startPoint x: 299, startPoint y: 91, endPoint x: 441, endPoint y: 347, distance: 292.5
click at [383, 347] on div "Summary of Your Assets and Liabilities Voluntary Petition for Individuals Filin…" at bounding box center [318, 381] width 129 height 714
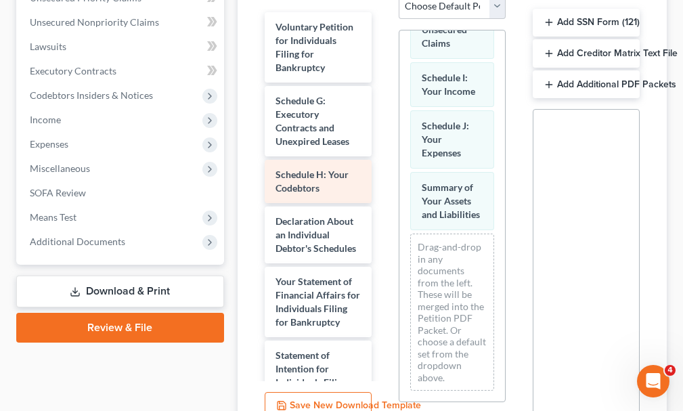
scroll to position [406, 0]
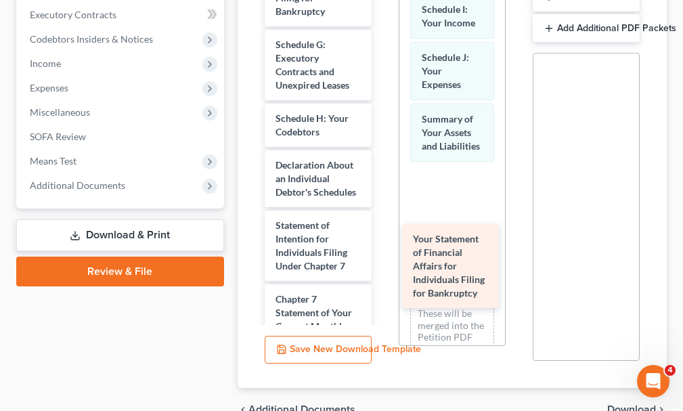
drag, startPoint x: 295, startPoint y: 265, endPoint x: 435, endPoint y: 274, distance: 140.4
click at [383, 274] on div "Your Statement of Financial Affairs for Individuals Filing for Bankruptcy Volun…" at bounding box center [318, 276] width 129 height 640
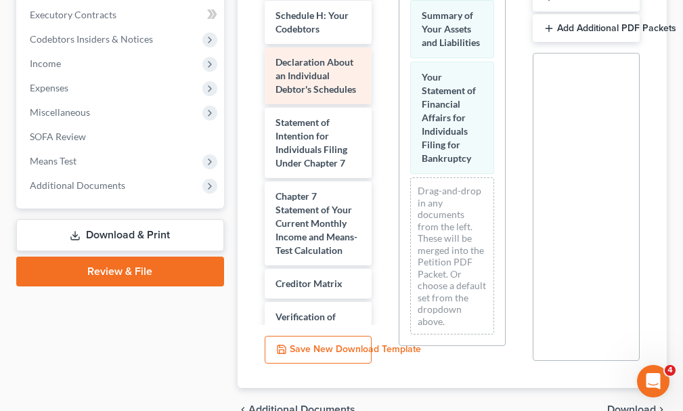
scroll to position [135, 0]
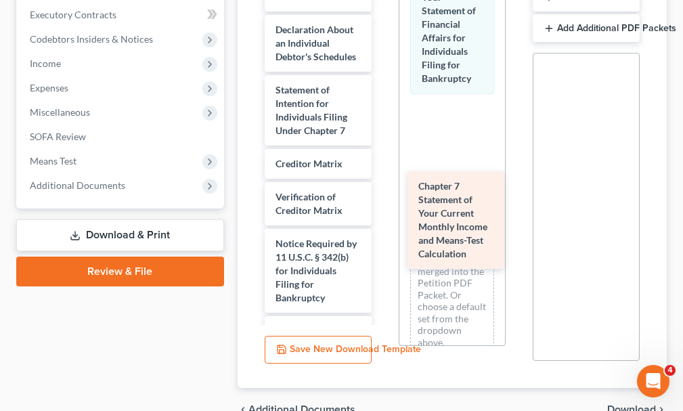
drag, startPoint x: 292, startPoint y: 182, endPoint x: 435, endPoint y: 202, distance: 144.3
click at [383, 202] on div "Chapter 7 Statement of Your Current Monthly Income and Means-Test Calculation V…" at bounding box center [318, 97] width 129 height 553
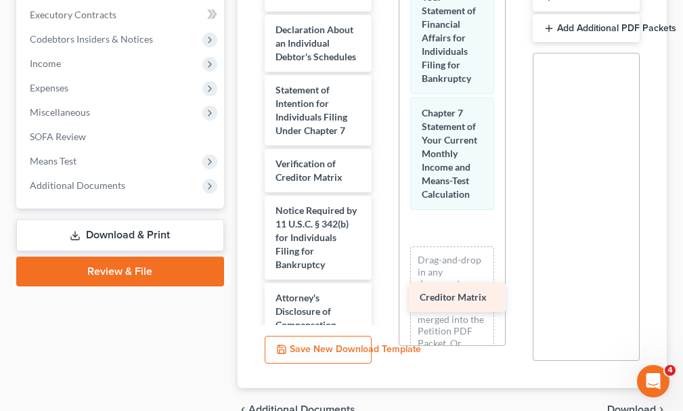
drag, startPoint x: 295, startPoint y: 165, endPoint x: 439, endPoint y: 295, distance: 194.6
click at [383, 295] on div "Creditor Matrix Voluntary Petition for Individuals Filing for Bankruptcy Schedu…" at bounding box center [318, 80] width 129 height 519
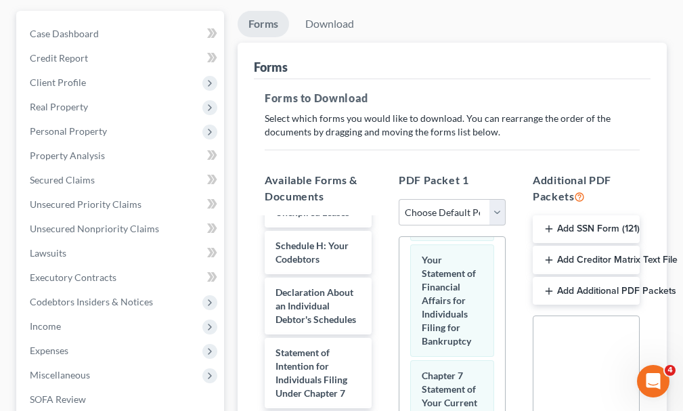
scroll to position [0, 0]
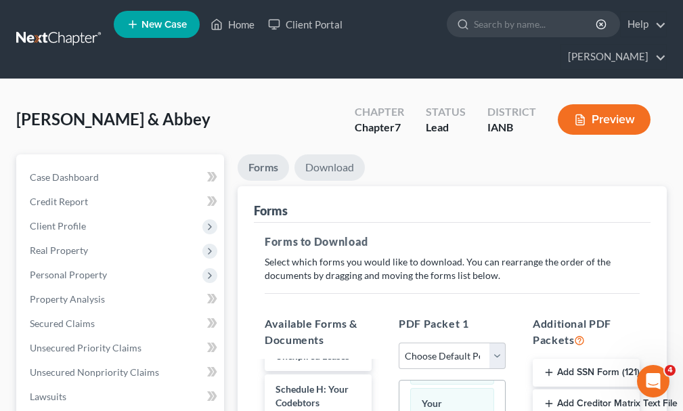
click at [325, 154] on link "Download" at bounding box center [330, 167] width 70 height 26
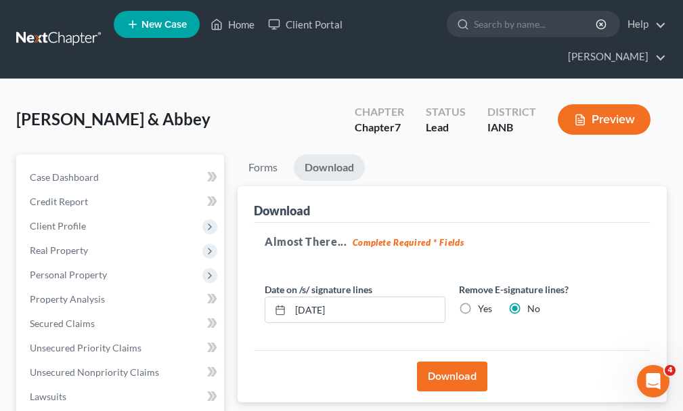
click at [443, 362] on button "Download" at bounding box center [452, 377] width 70 height 30
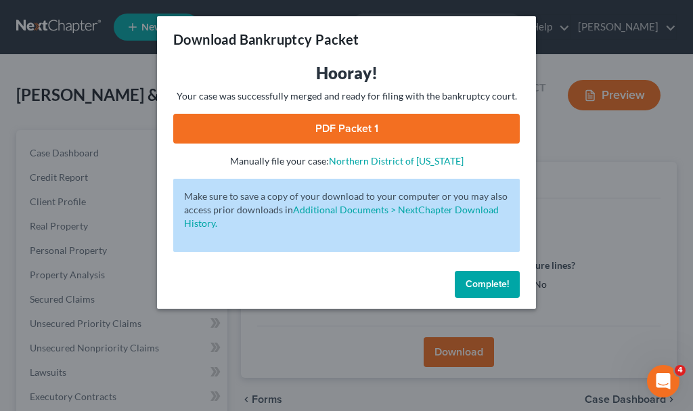
click at [244, 129] on link "PDF Packet 1" at bounding box center [346, 129] width 347 height 30
click at [487, 277] on button "Complete!" at bounding box center [487, 284] width 65 height 27
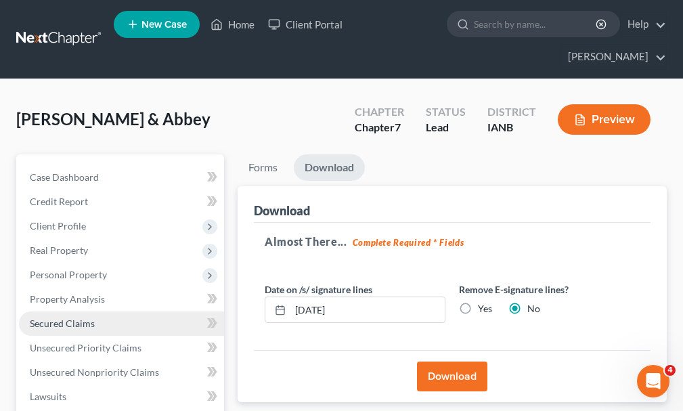
click at [62, 318] on span "Secured Claims" at bounding box center [62, 324] width 65 height 12
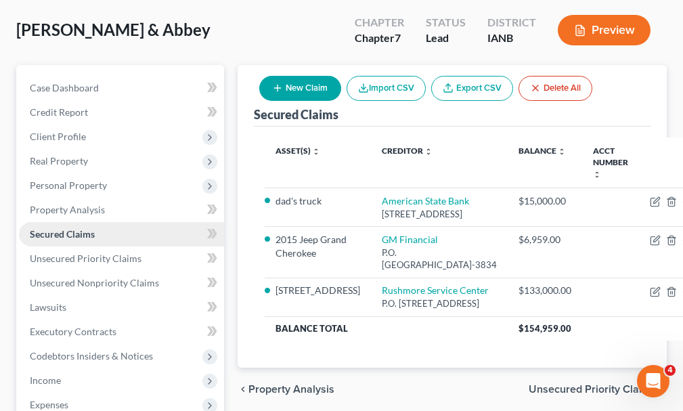
scroll to position [309, 0]
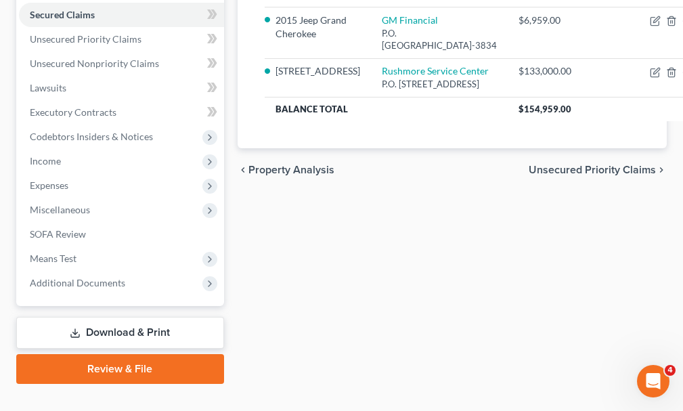
click at [128, 317] on link "Download & Print" at bounding box center [120, 333] width 208 height 32
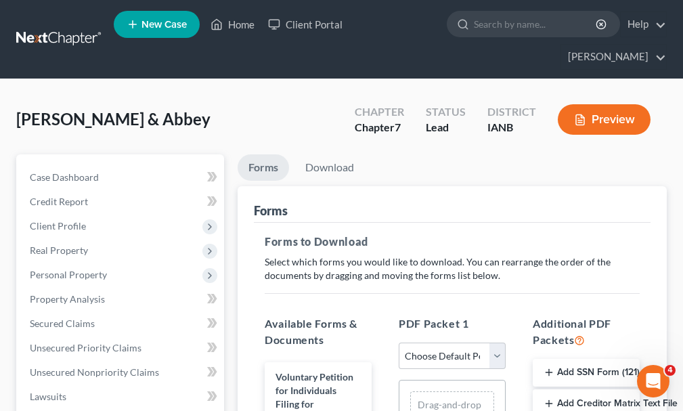
click at [578, 389] on button "Add Creditor Matrix Text File" at bounding box center [586, 403] width 107 height 28
click at [325, 154] on link "Download" at bounding box center [330, 167] width 70 height 26
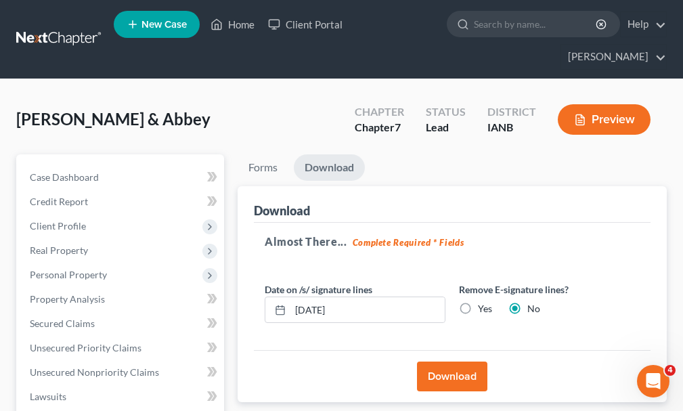
click at [454, 362] on button "Download" at bounding box center [452, 377] width 70 height 30
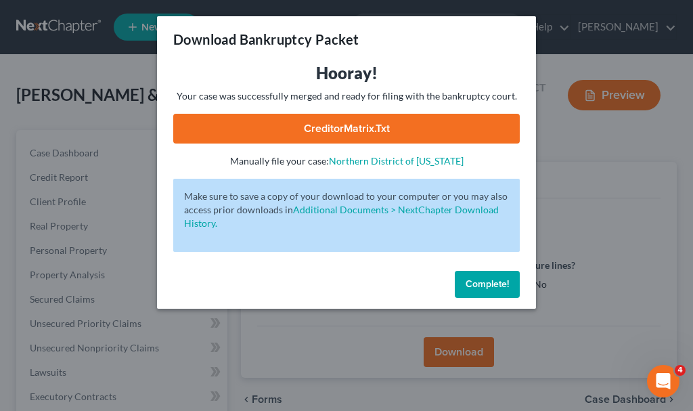
click at [255, 129] on link "CreditorMatrix.txt" at bounding box center [346, 129] width 347 height 30
click at [477, 283] on span "Complete!" at bounding box center [487, 284] width 43 height 12
